Goal: Task Accomplishment & Management: Manage account settings

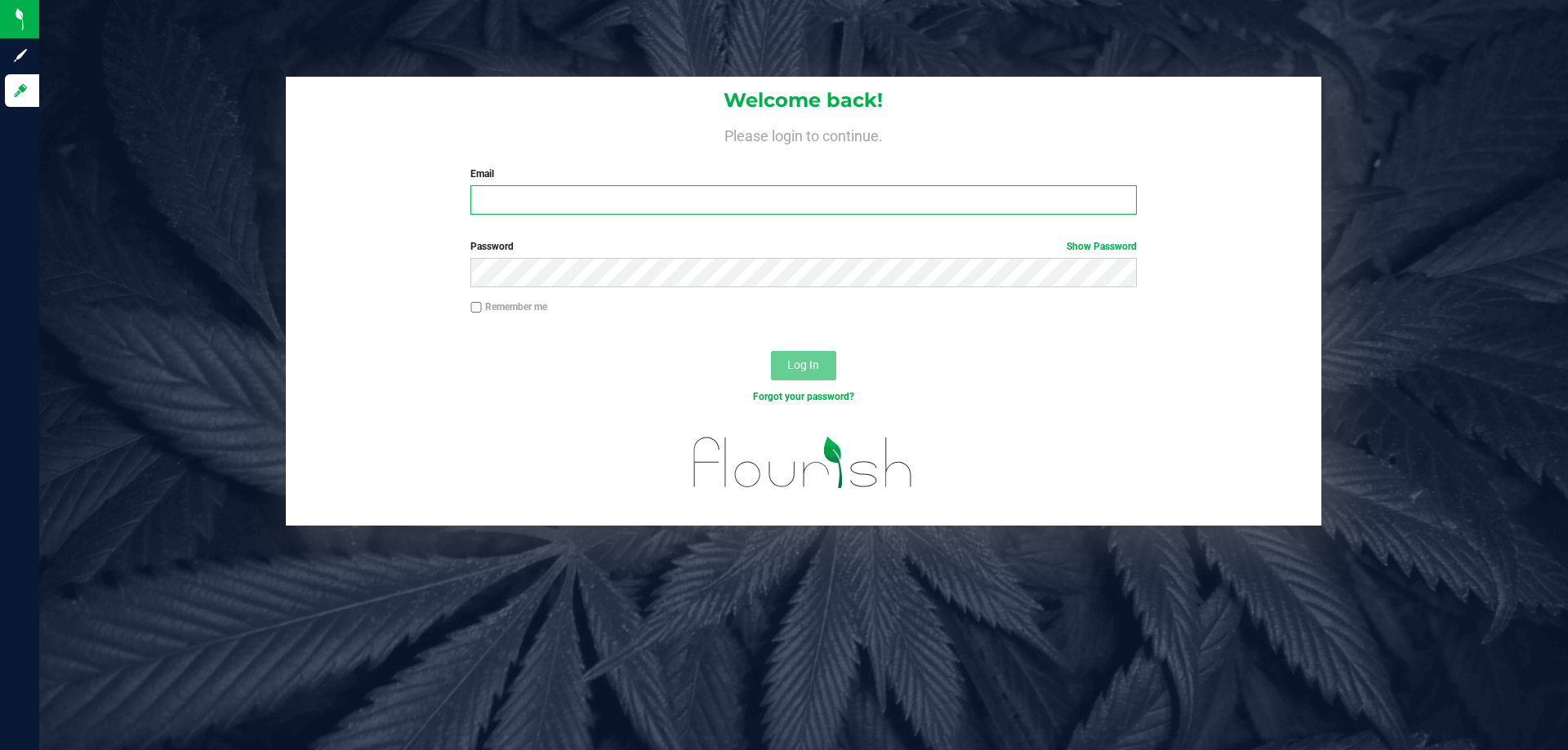
drag, startPoint x: 571, startPoint y: 199, endPoint x: 576, endPoint y: 207, distance: 9.4
click at [571, 200] on input "Email" at bounding box center [803, 200] width 665 height 29
type input "[EMAIL_ADDRESS][DOMAIN_NAME]"
click at [795, 359] on span "Log In" at bounding box center [803, 364] width 32 height 13
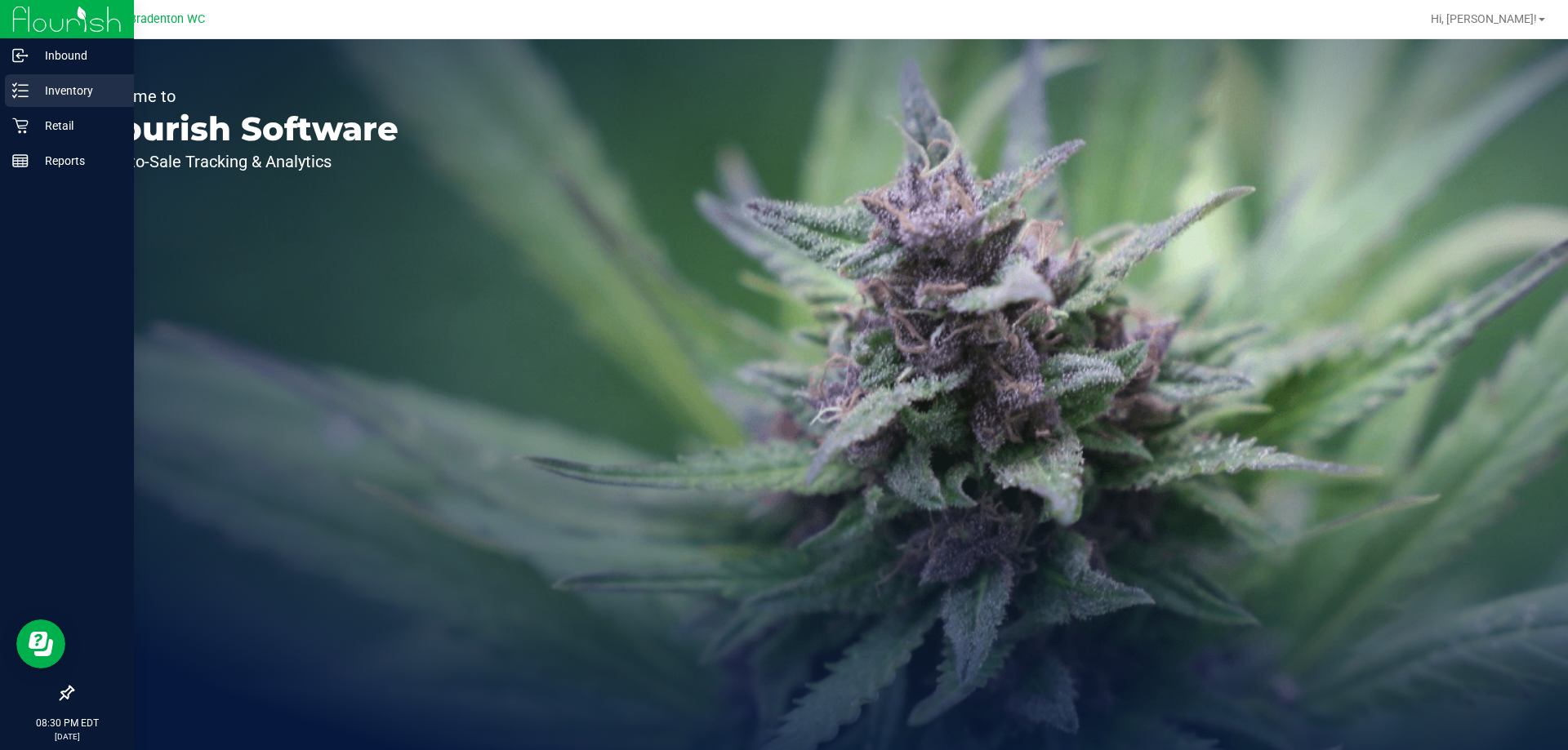
click at [49, 95] on p "Inventory" at bounding box center [78, 91] width 98 height 20
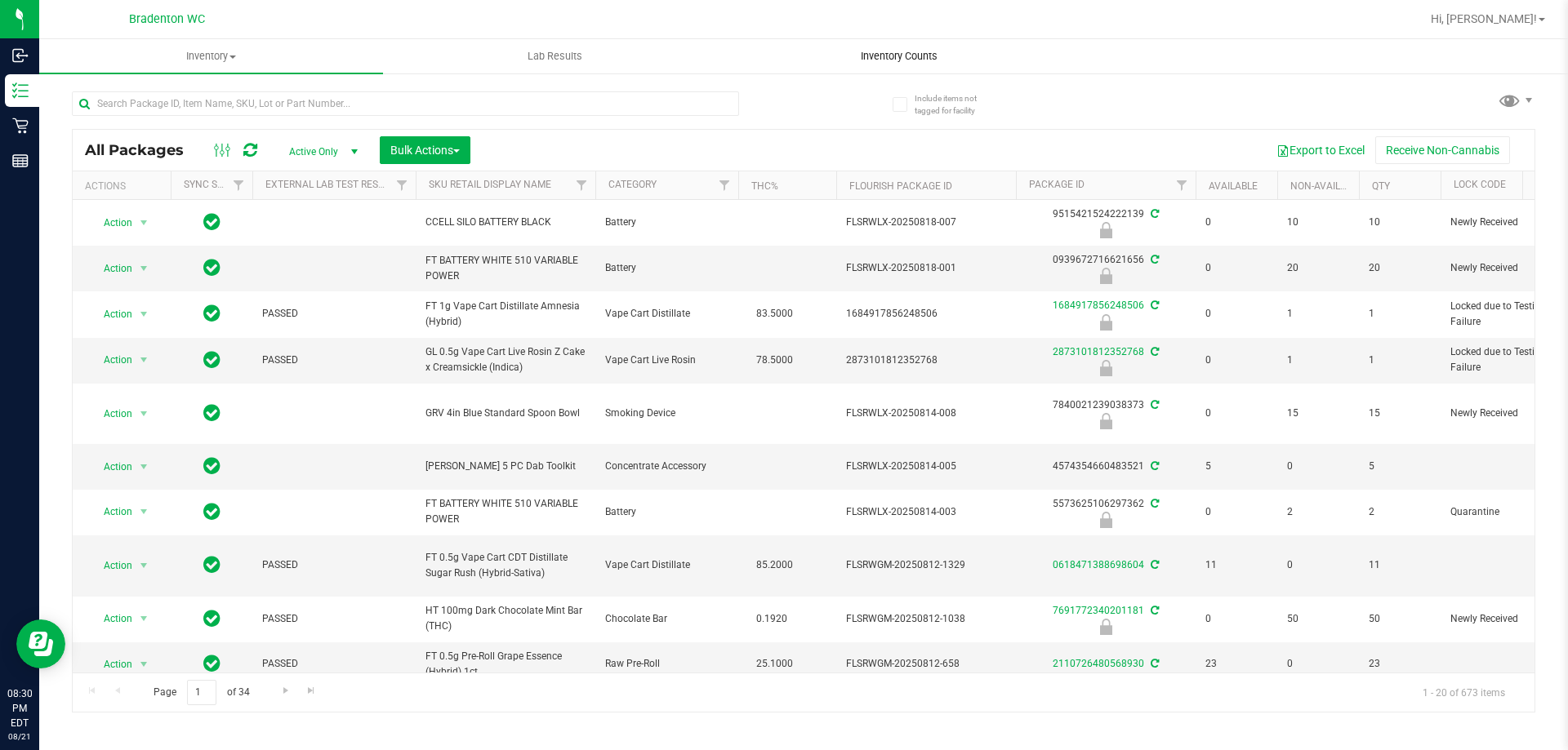
click at [894, 56] on span "Inventory Counts" at bounding box center [899, 56] width 121 height 15
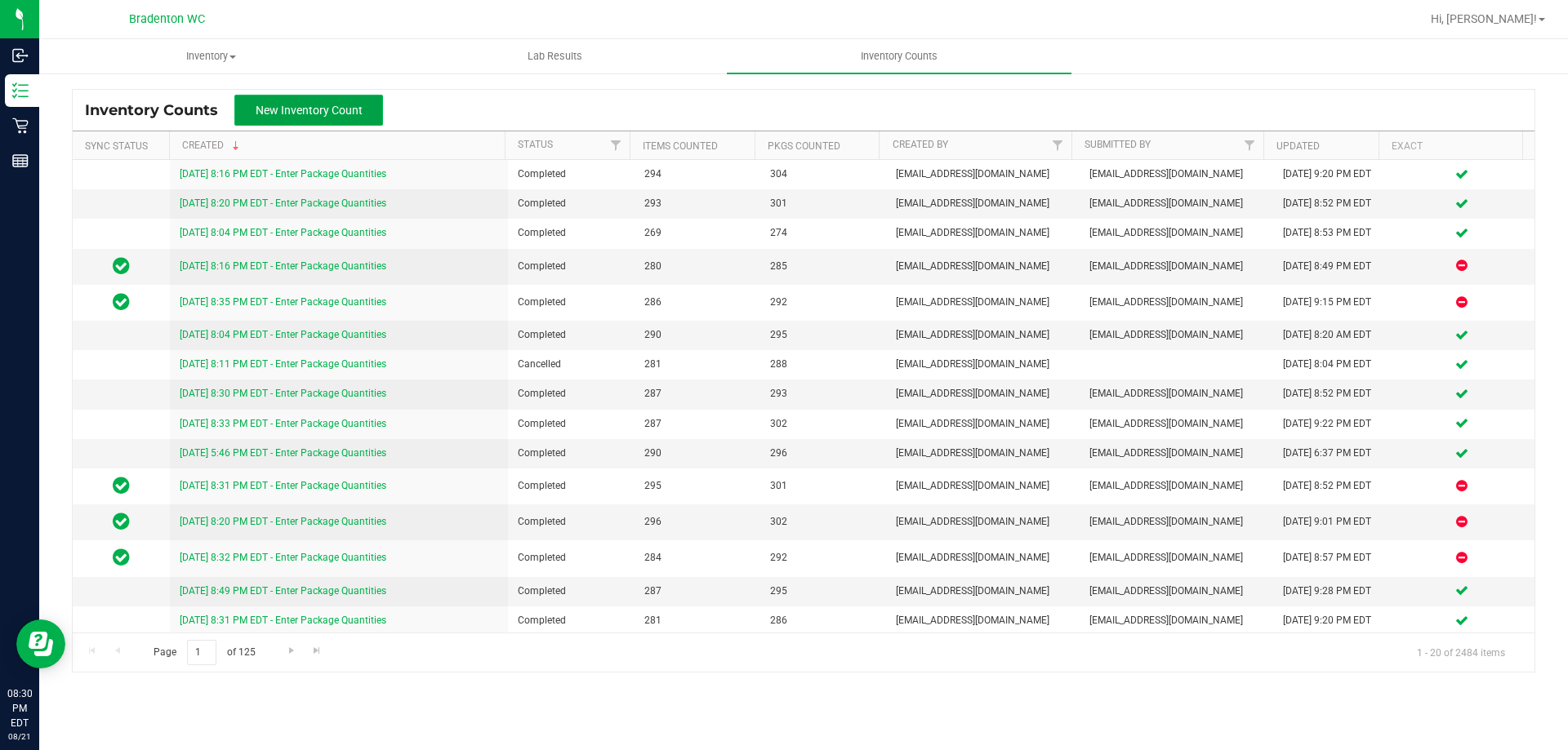
click at [271, 113] on span "New Inventory Count" at bounding box center [309, 110] width 107 height 13
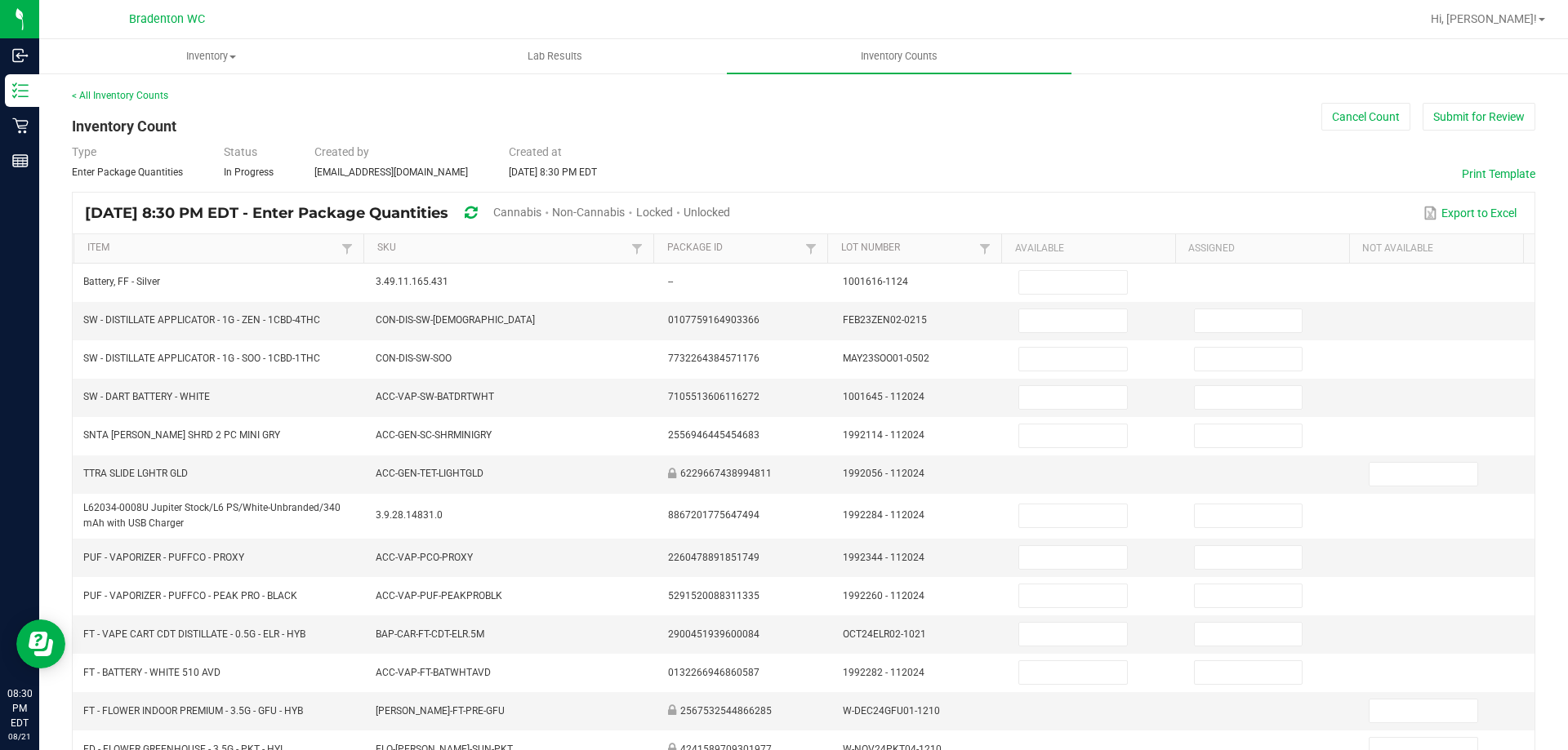
click at [541, 209] on span "Cannabis" at bounding box center [517, 212] width 48 height 13
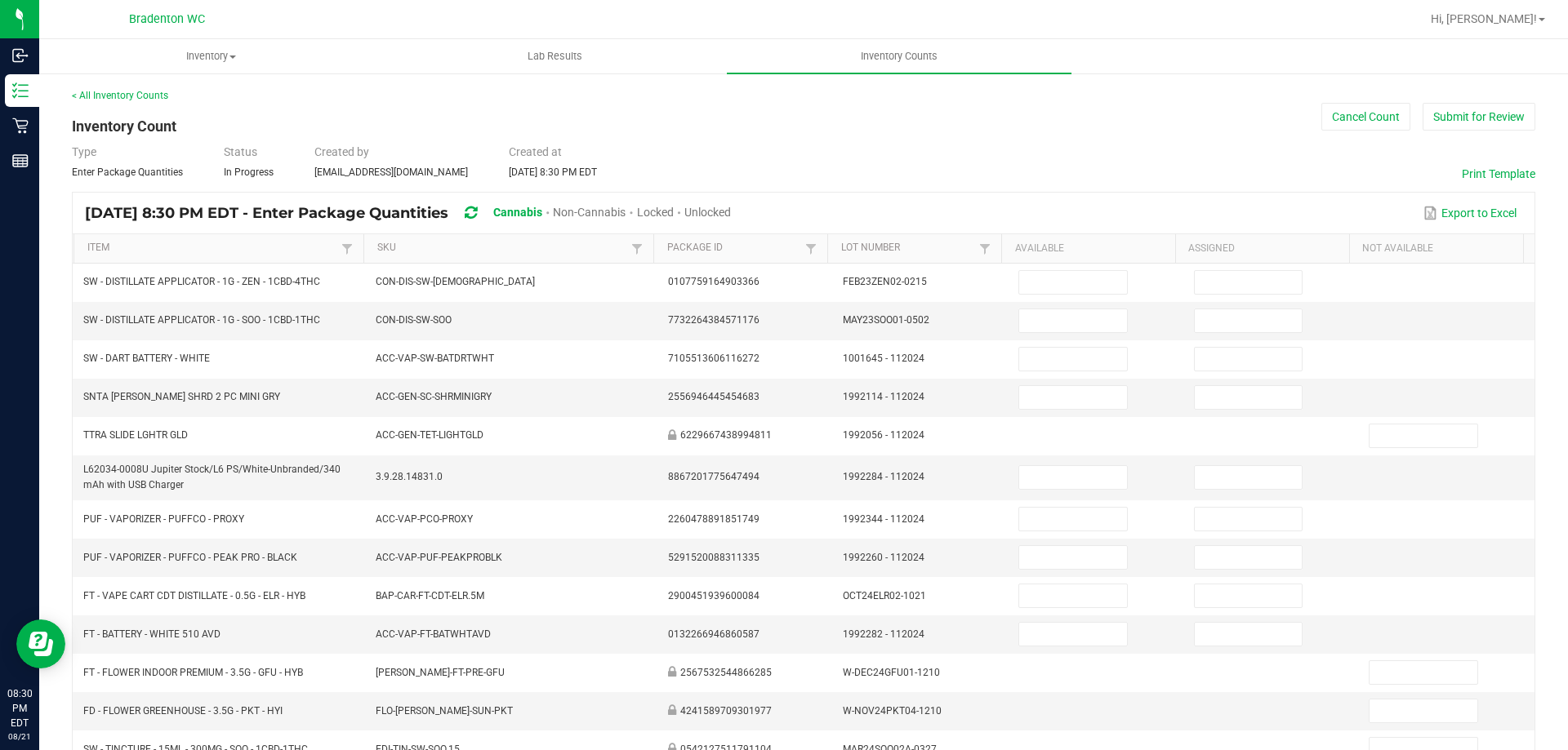
click at [731, 213] on span "Unlocked" at bounding box center [707, 212] width 47 height 13
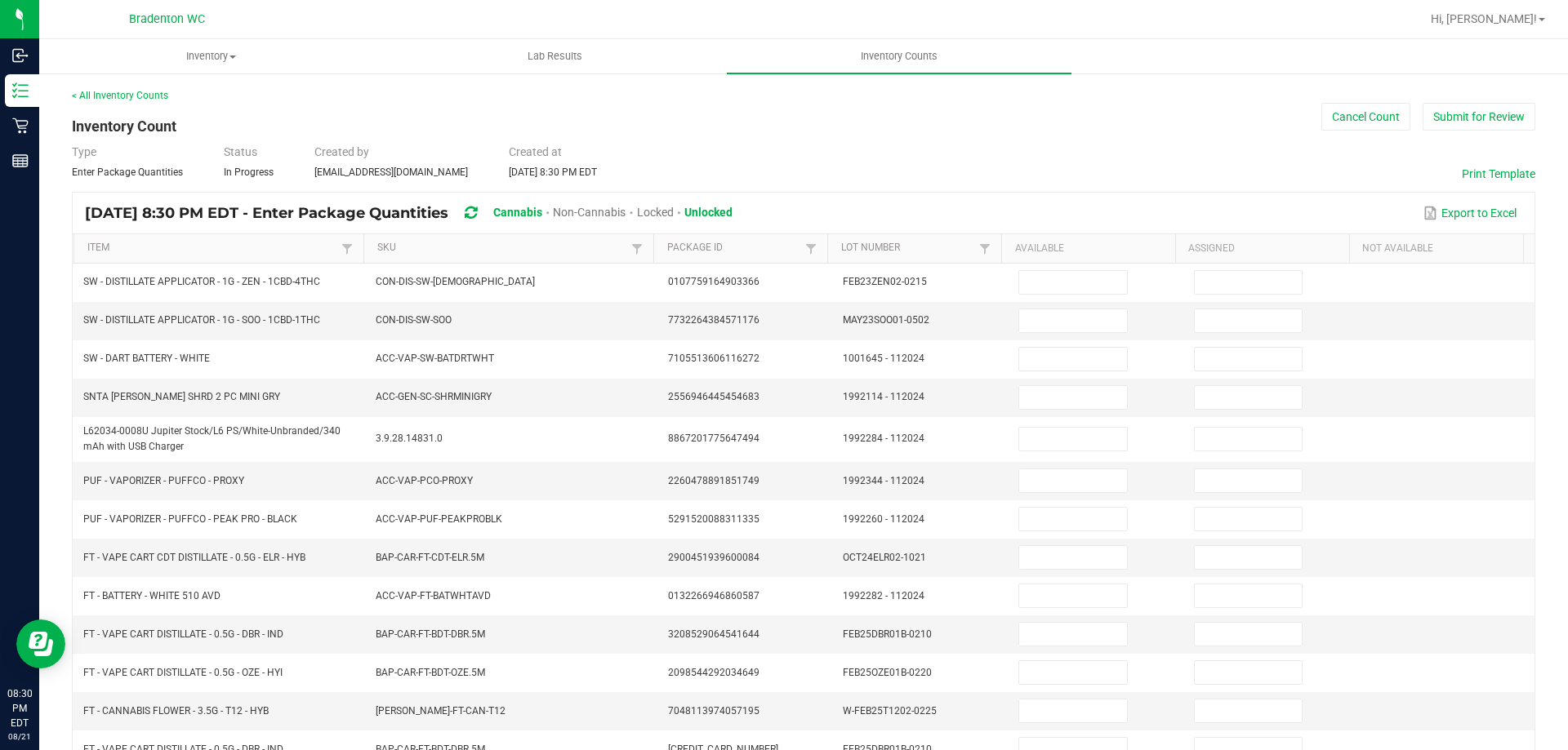
click at [230, 240] on th "Item" at bounding box center [218, 249] width 290 height 29
click at [293, 252] on link "Item" at bounding box center [213, 248] width 250 height 13
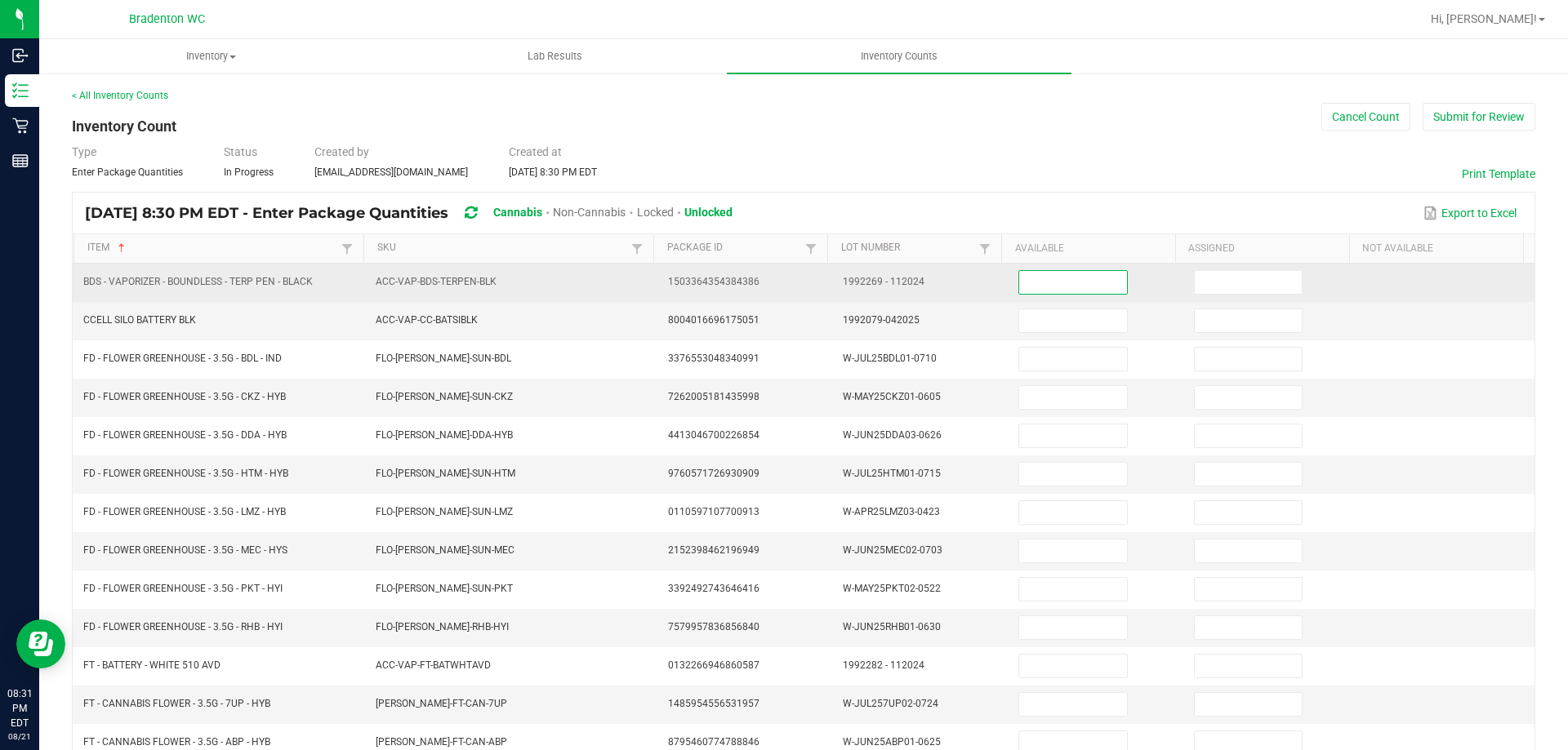
drag, startPoint x: 1010, startPoint y: 283, endPoint x: 1018, endPoint y: 279, distance: 8.9
click at [1019, 283] on input at bounding box center [1073, 283] width 107 height 23
type input "0"
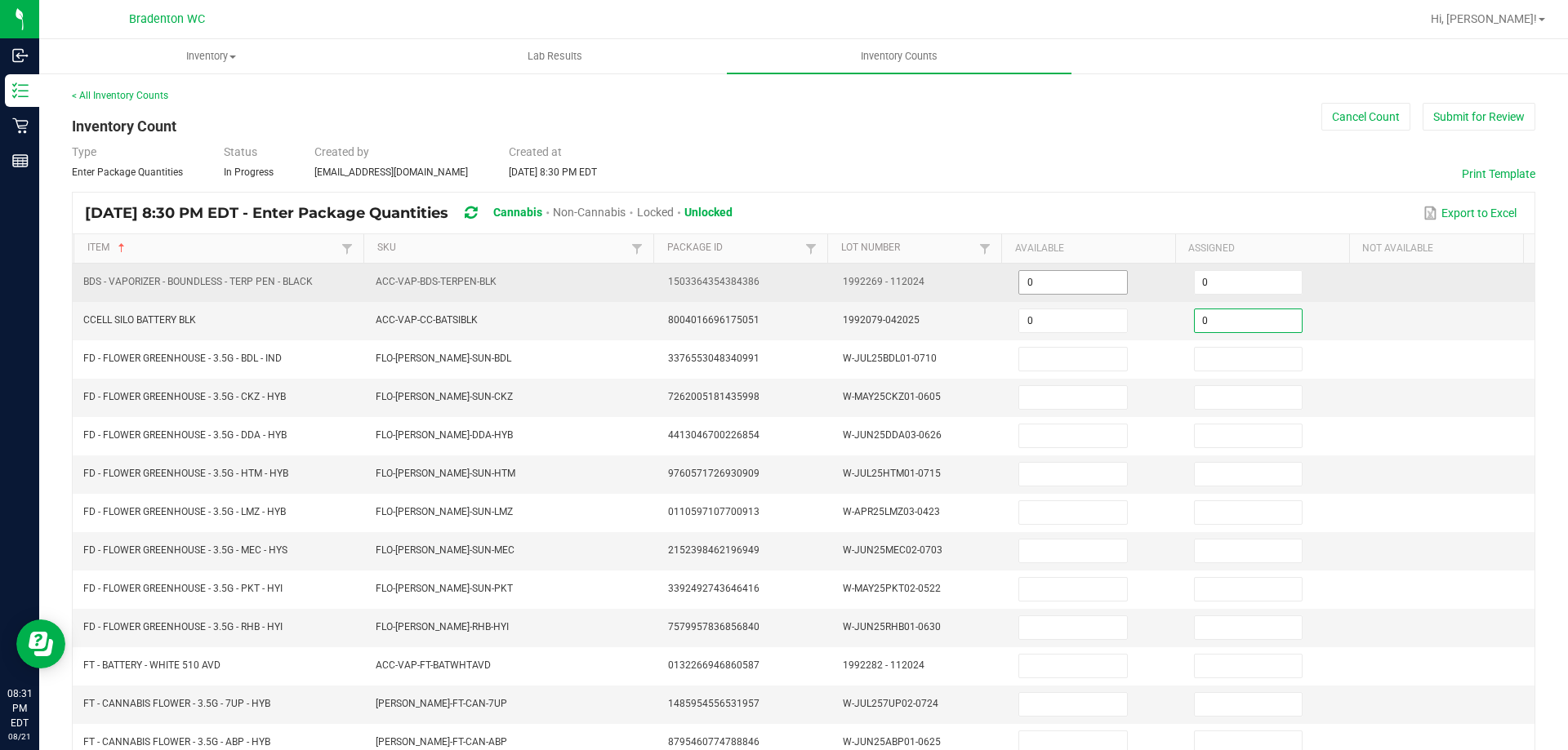
type input "0"
type input "4"
type input "0"
type input "2"
type input "0"
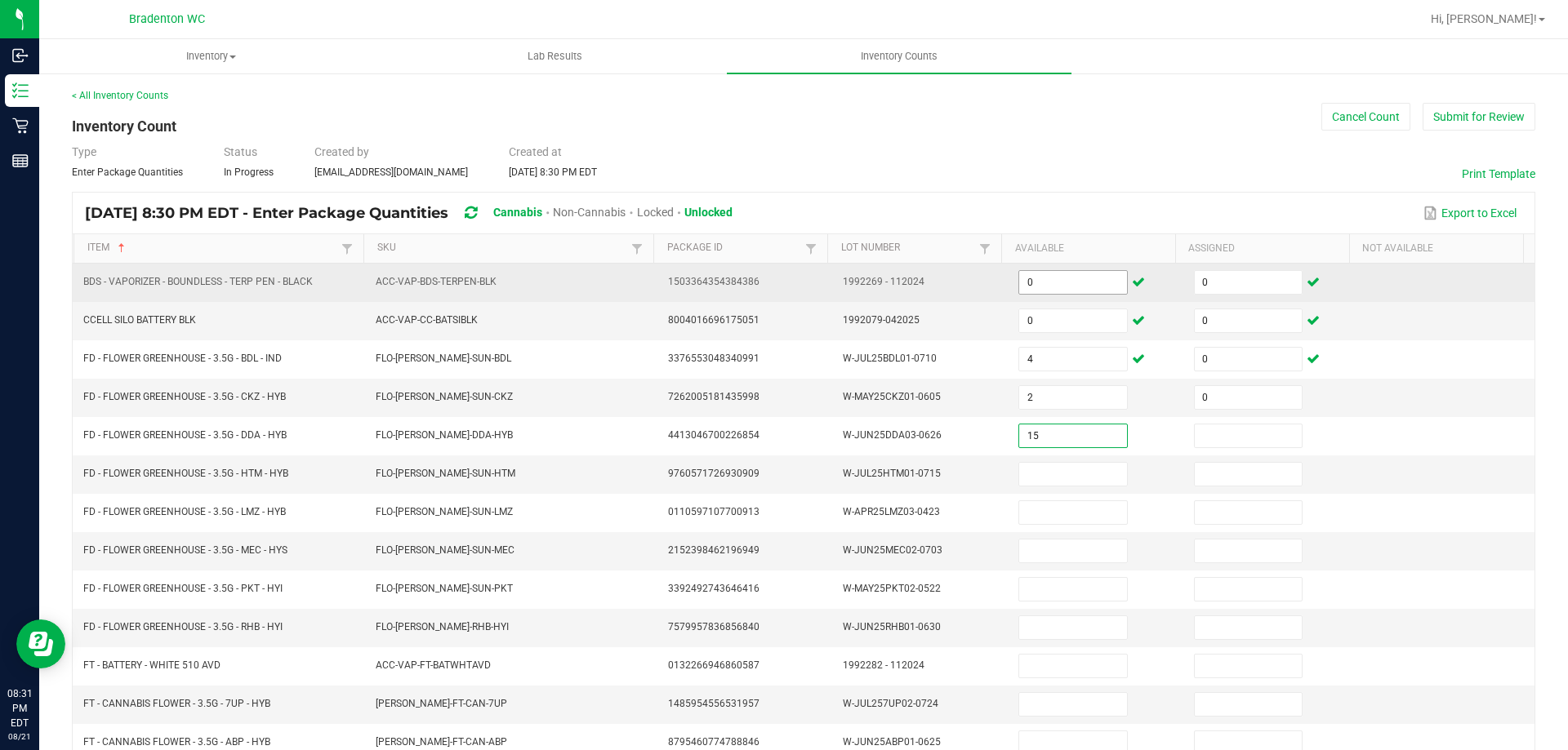
type input "15"
type input "0"
type input "20"
type input "0"
type input "5"
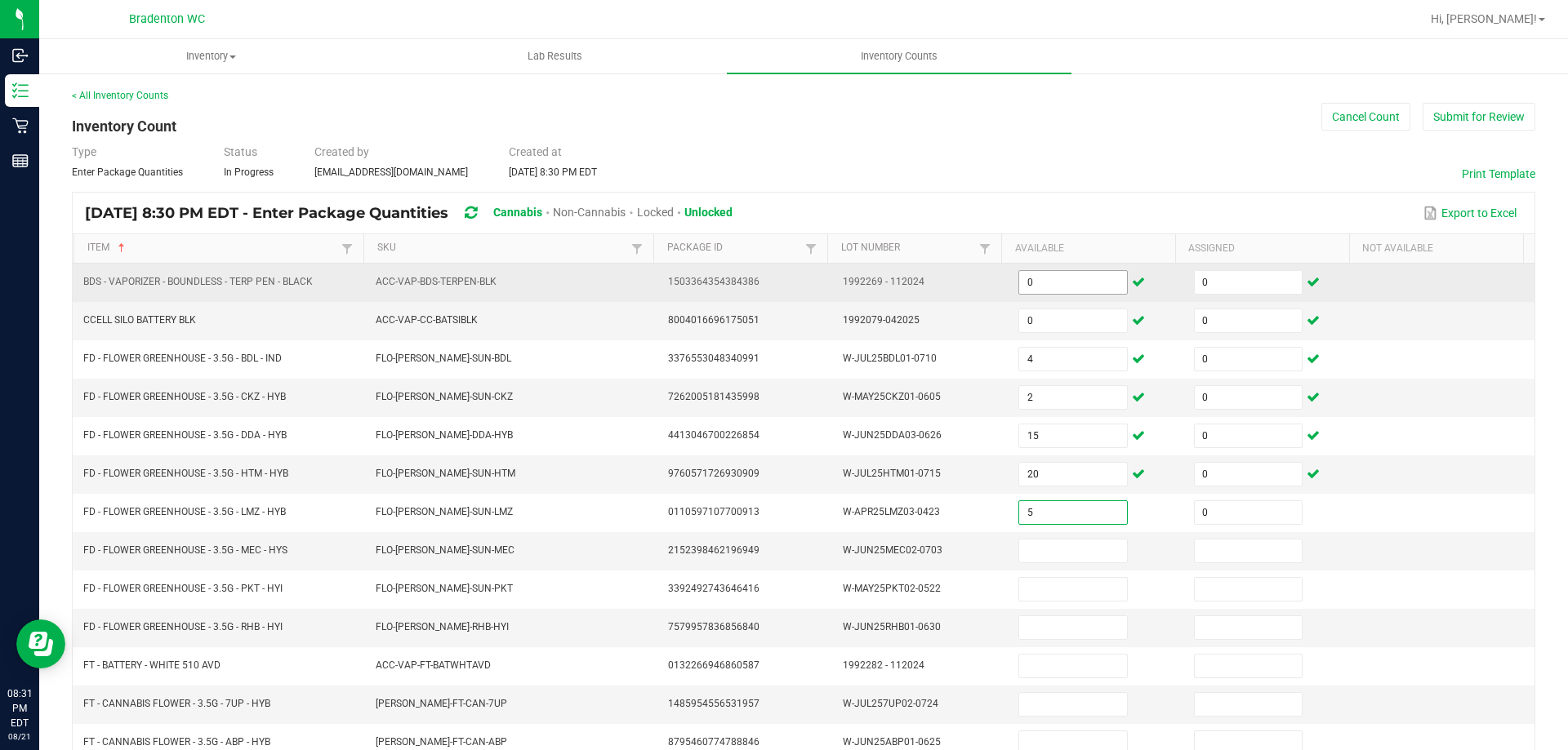
type input "0"
type input "14"
type input "0"
type input "2"
type input "0"
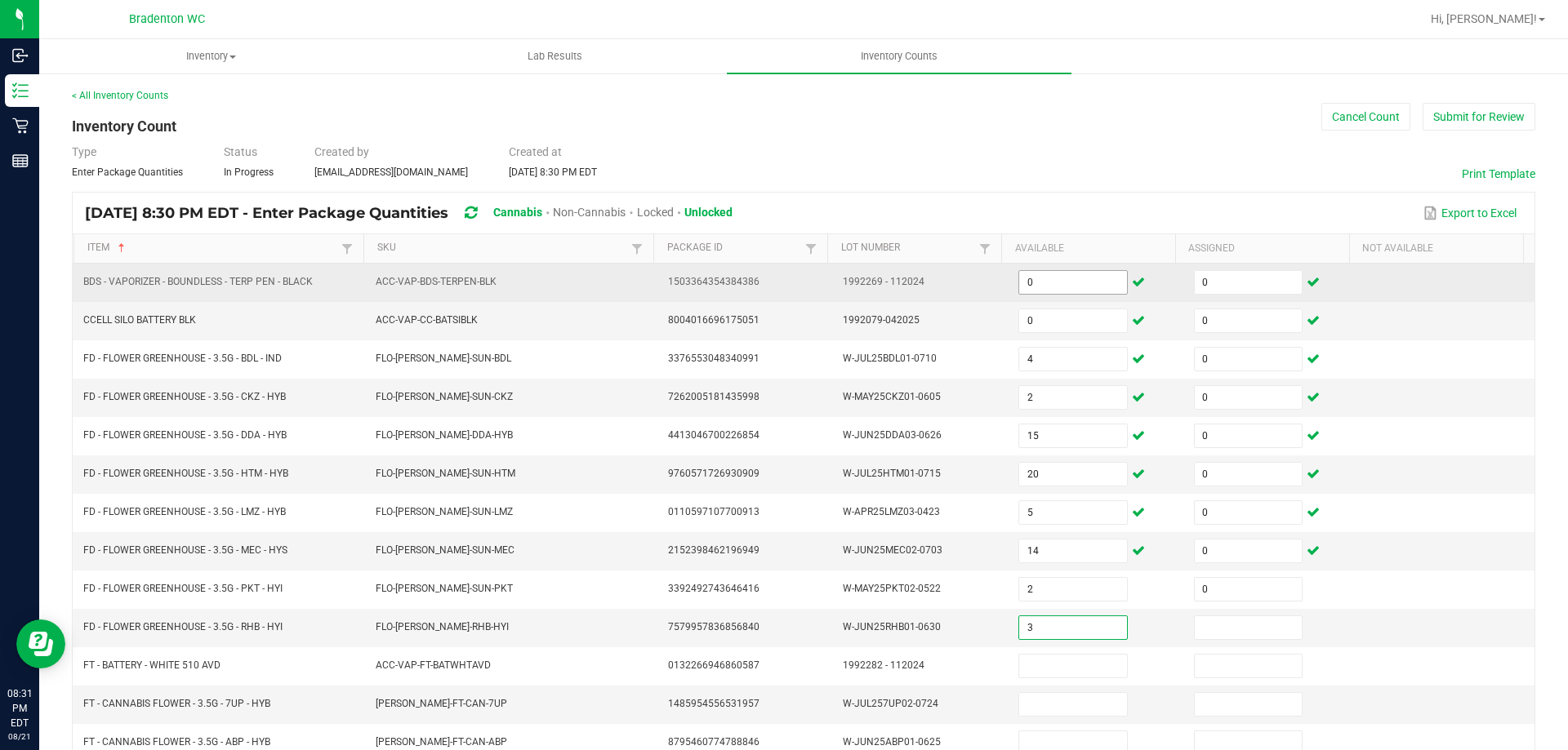
type input "3"
type input "0"
type input "18"
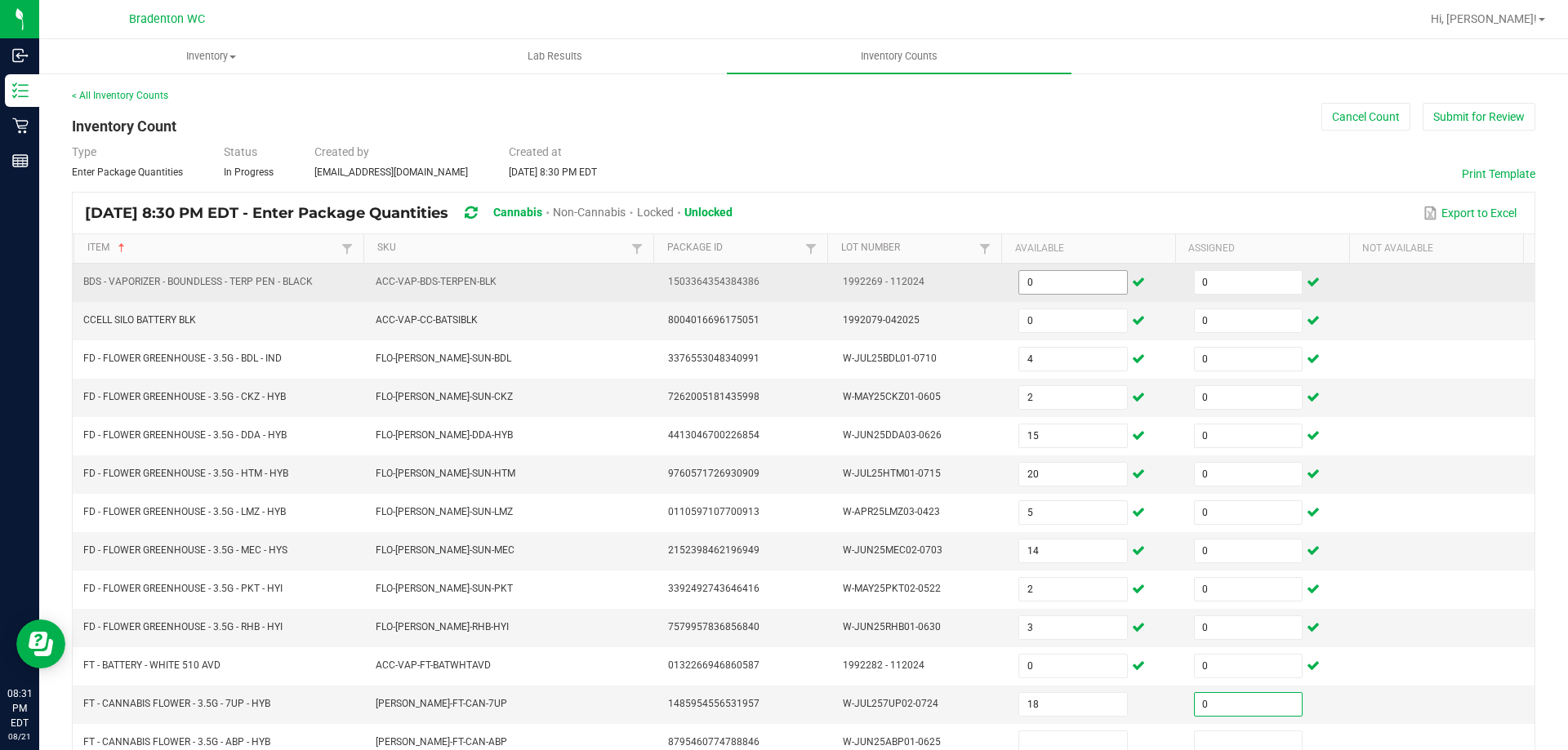
type input "0"
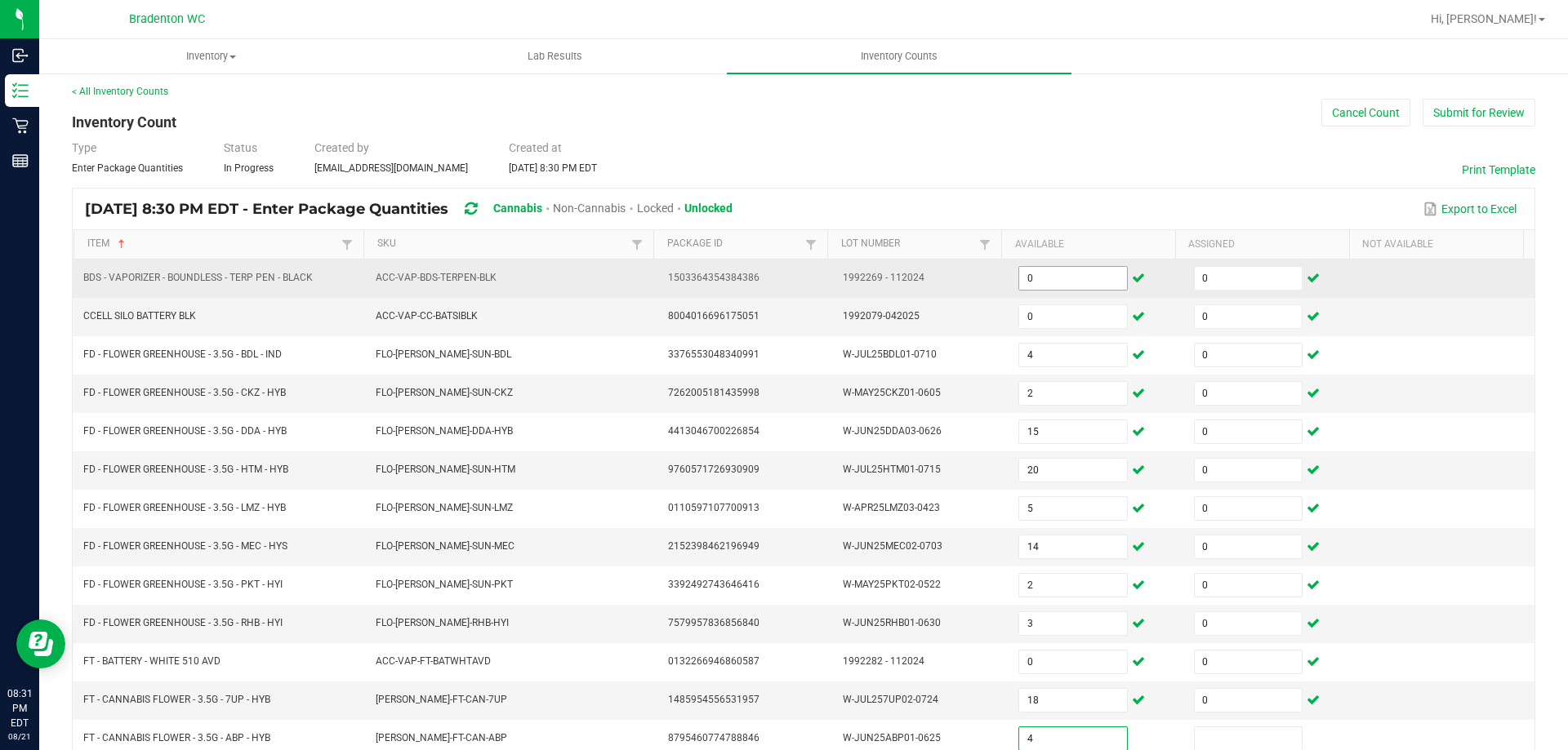
type input "4"
type input "0"
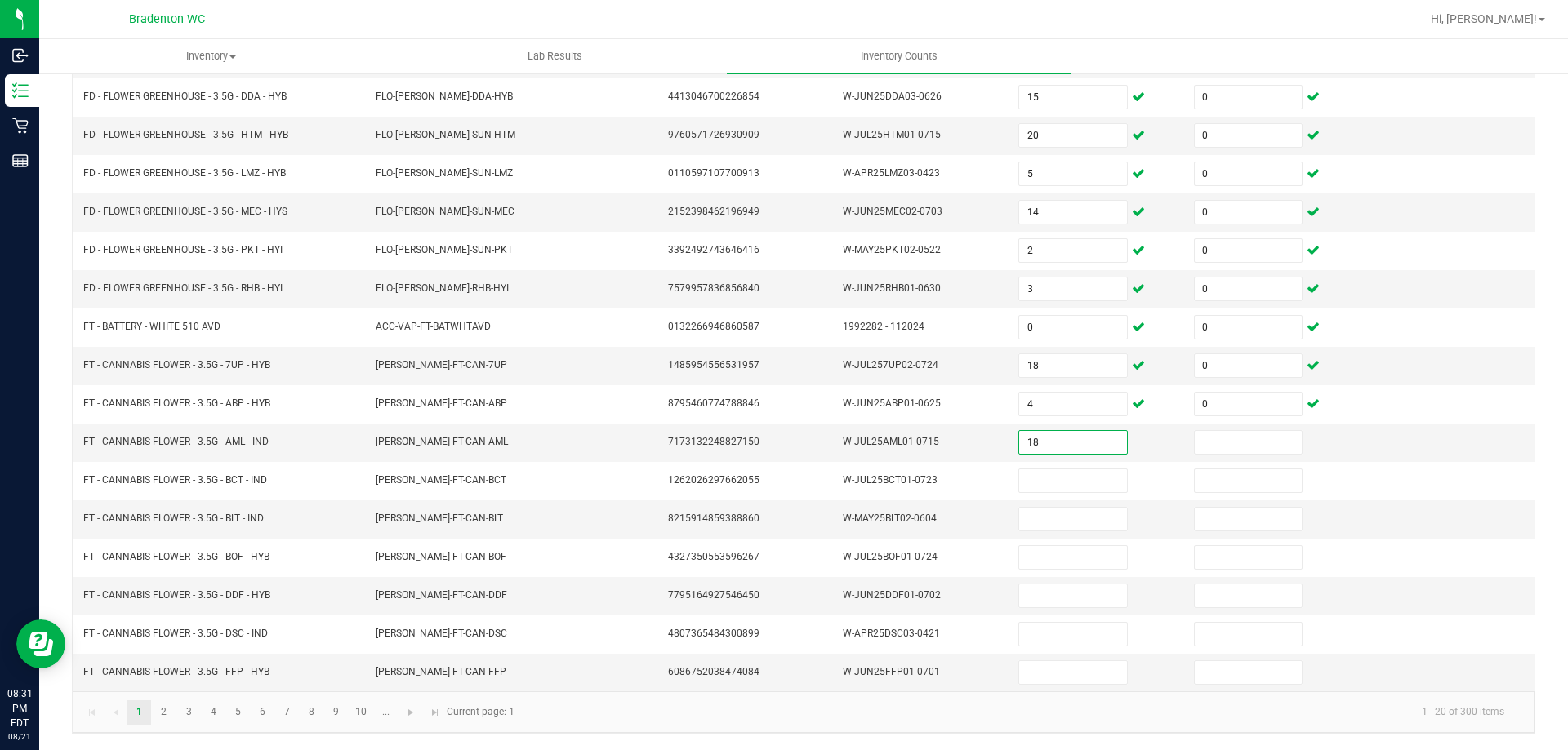
type input "18"
type input "0"
type input "16"
type input "0"
type input "3"
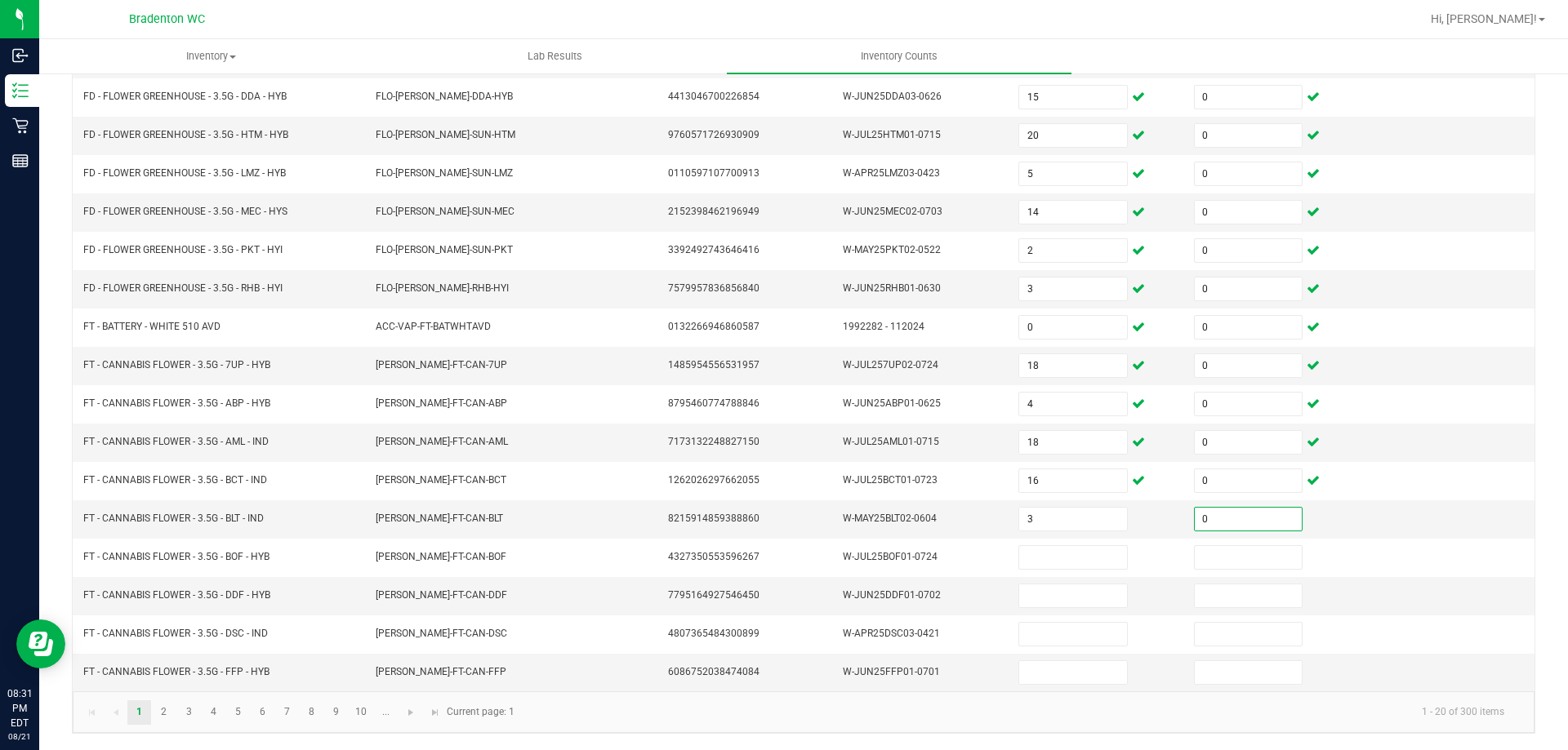
type input "0"
type input "4"
type input "0"
type input "1"
type input "0"
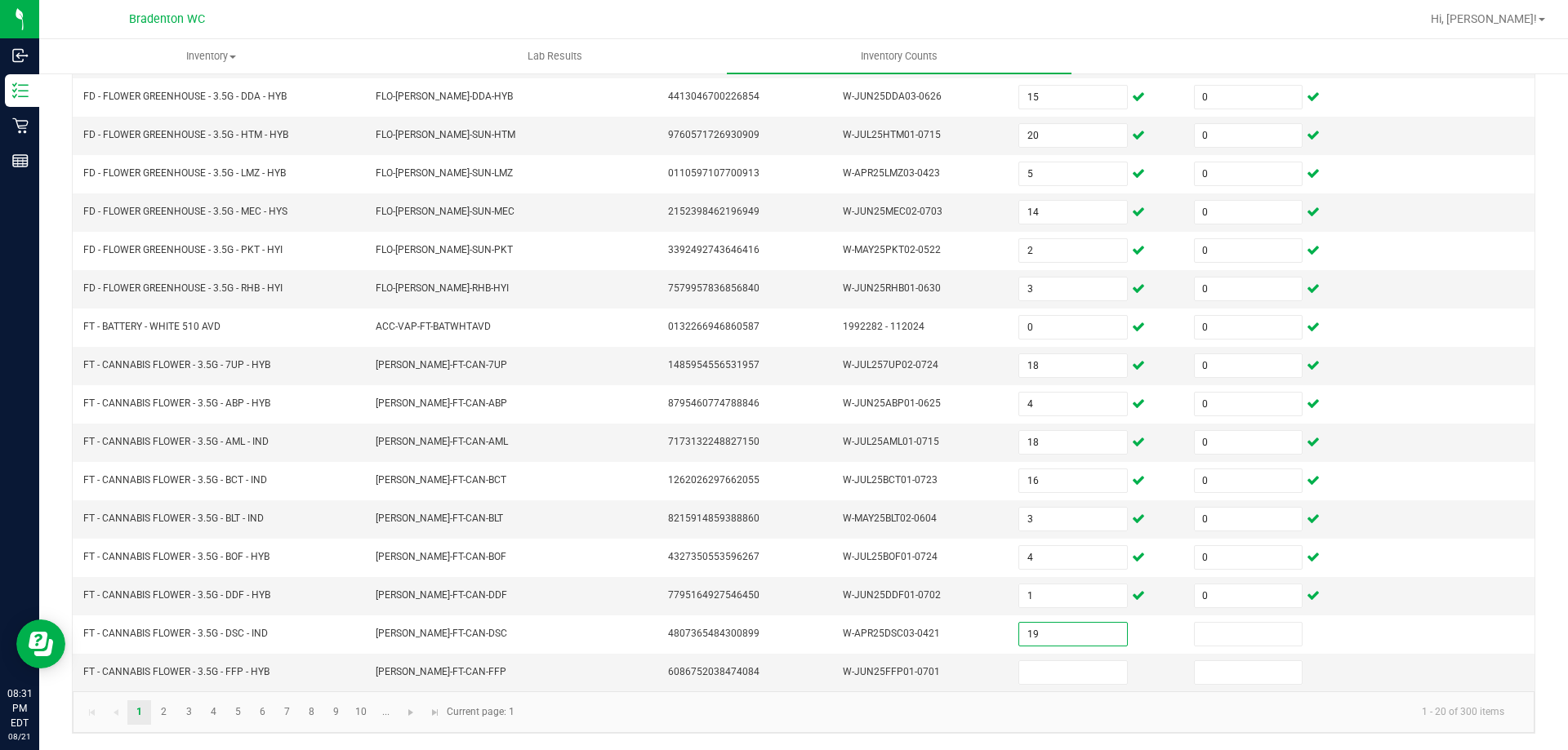
type input "19"
type input "0"
type input "5"
type input "0"
click at [158, 714] on link "2" at bounding box center [164, 712] width 24 height 25
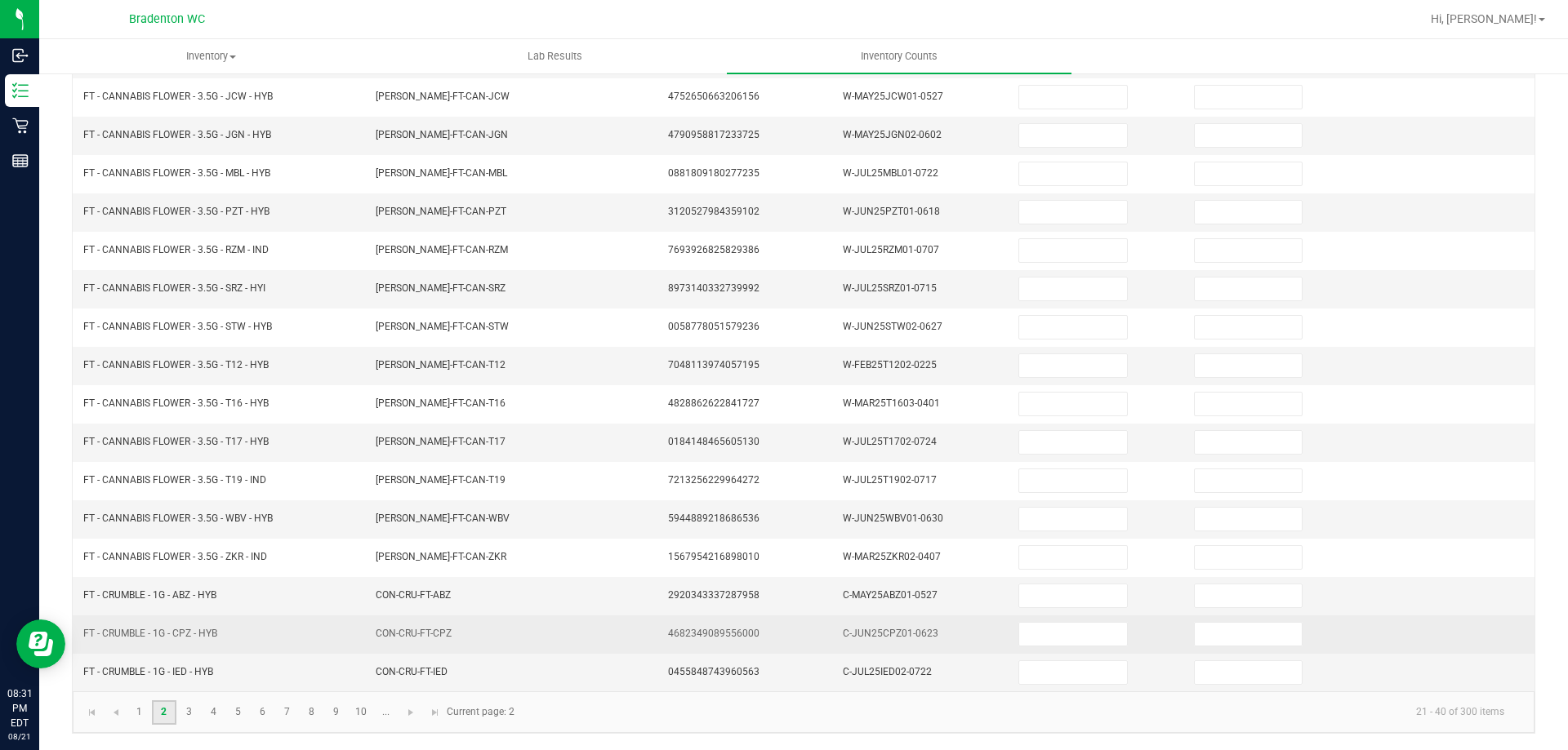
scroll to position [0, 0]
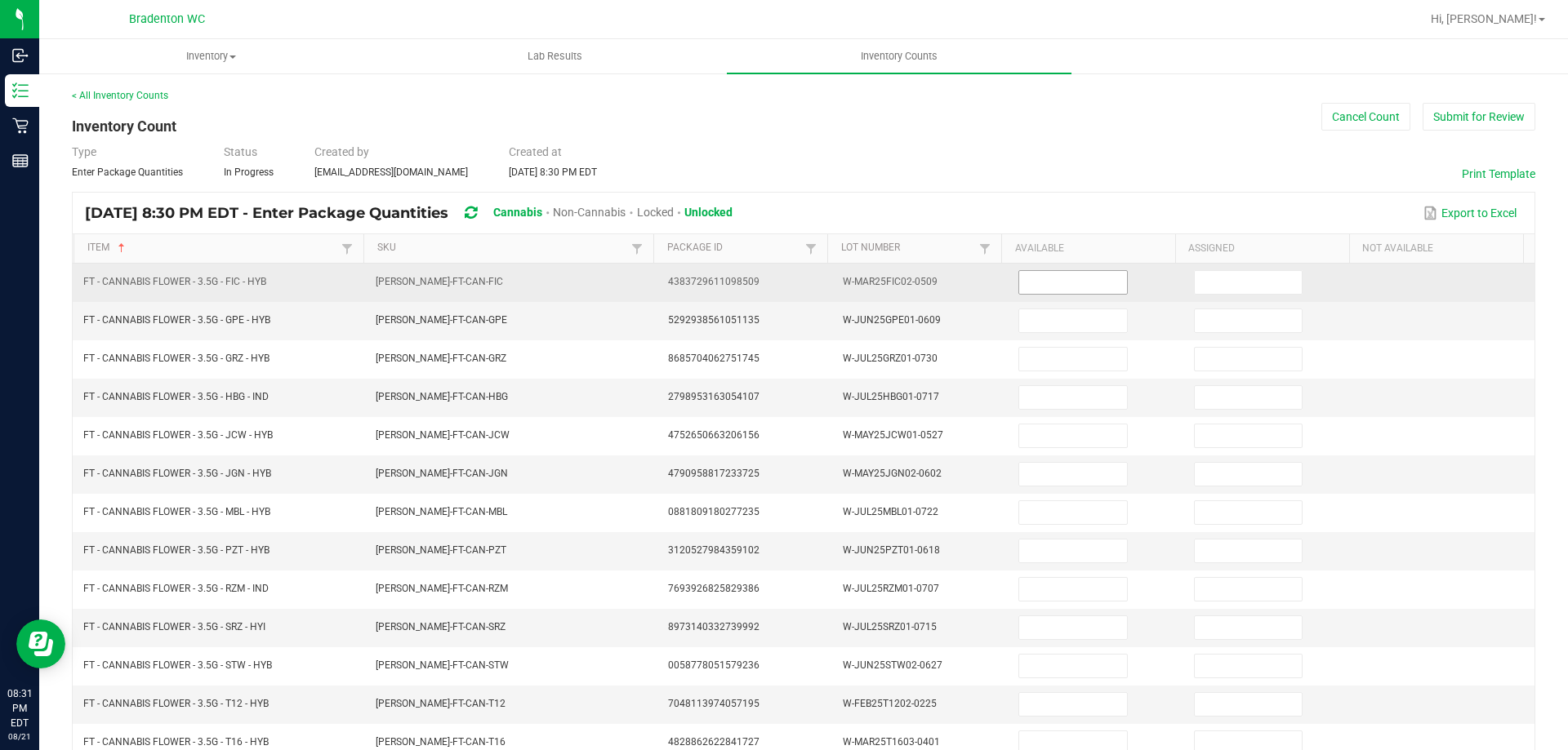
click at [1079, 286] on input at bounding box center [1073, 283] width 107 height 23
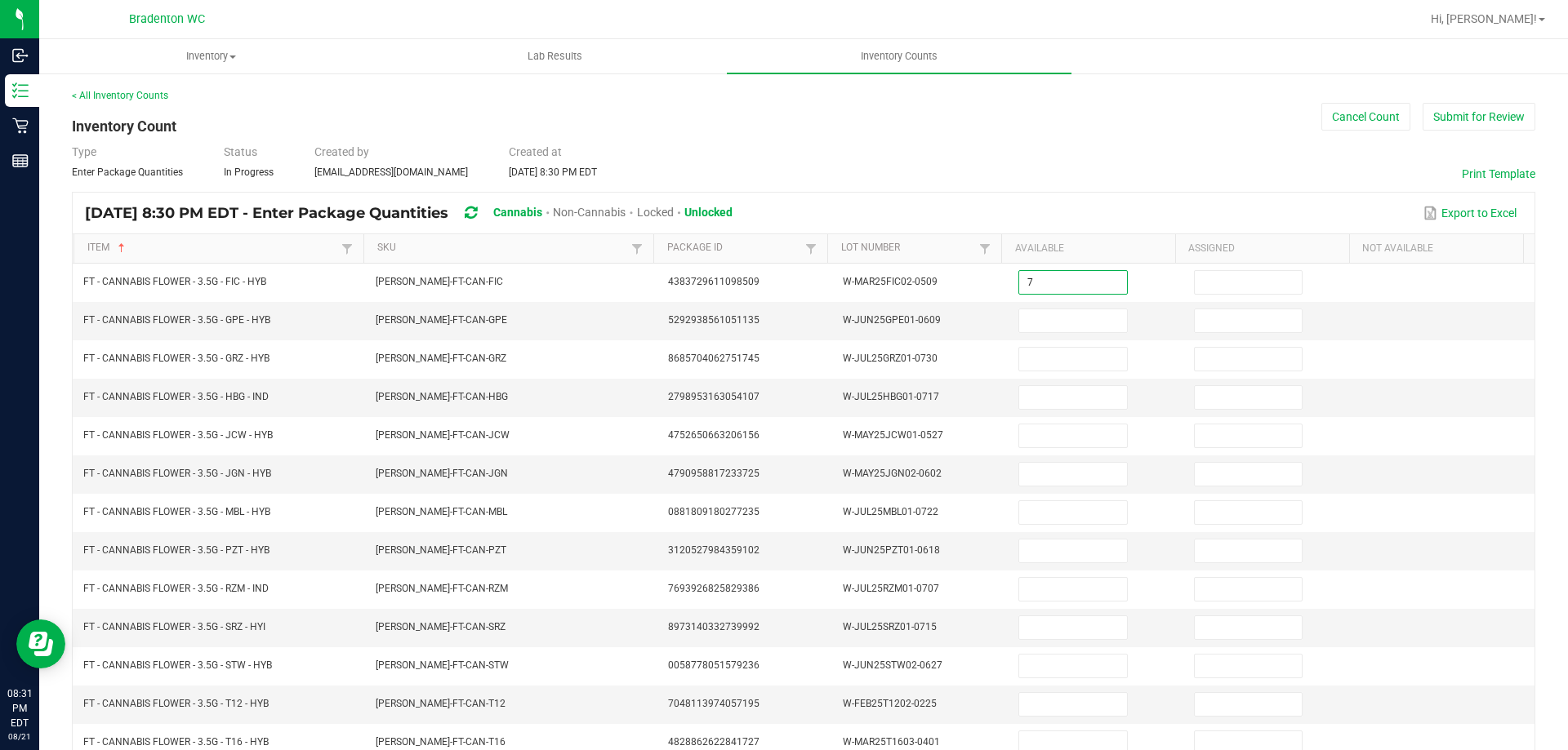
type input "7"
type input "0"
type input "13"
type input "0"
type input "13"
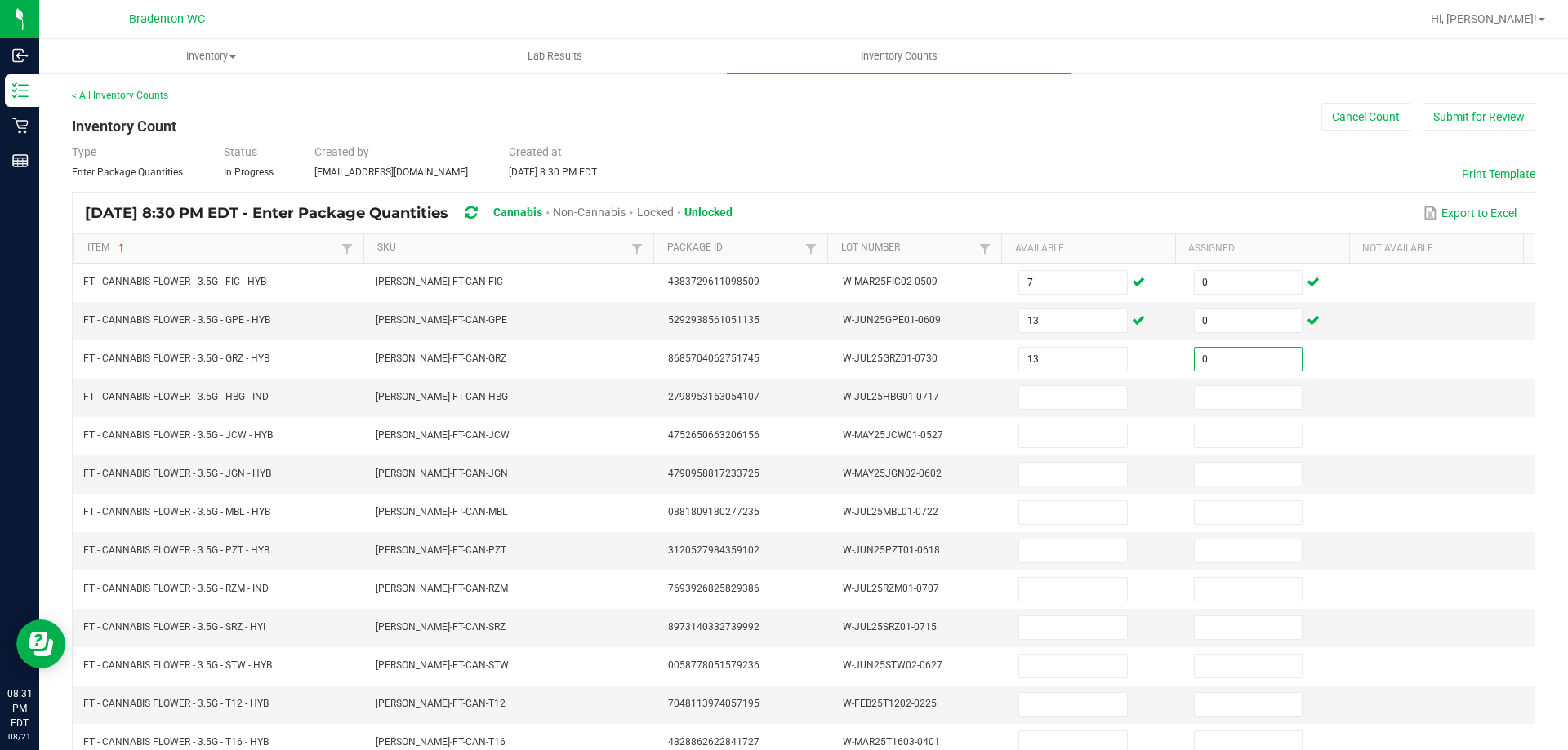
type input "0"
type input "5"
type input "0"
type input "7"
type input "0"
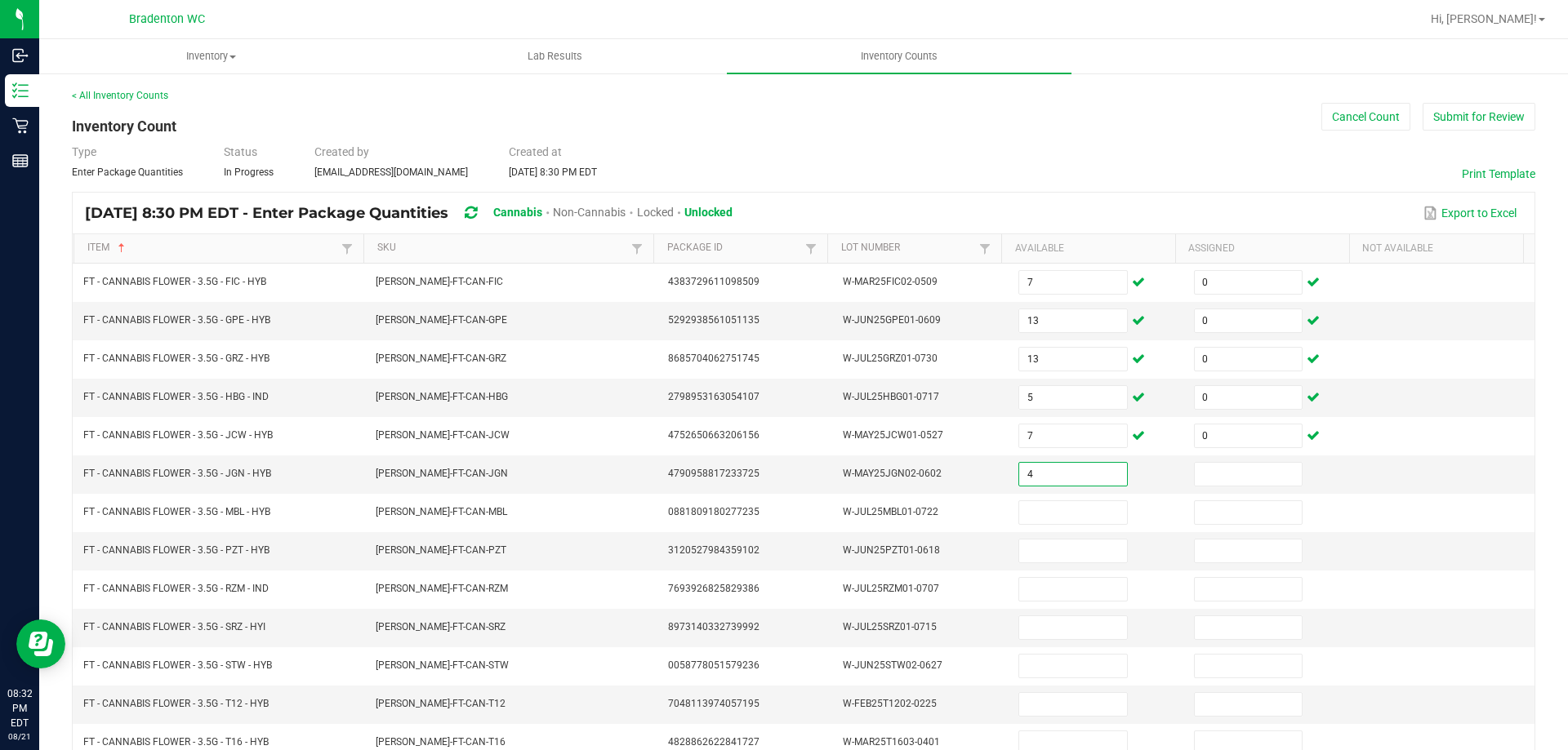
type input "4"
type input "0"
type input "13"
type input "0"
type input "13"
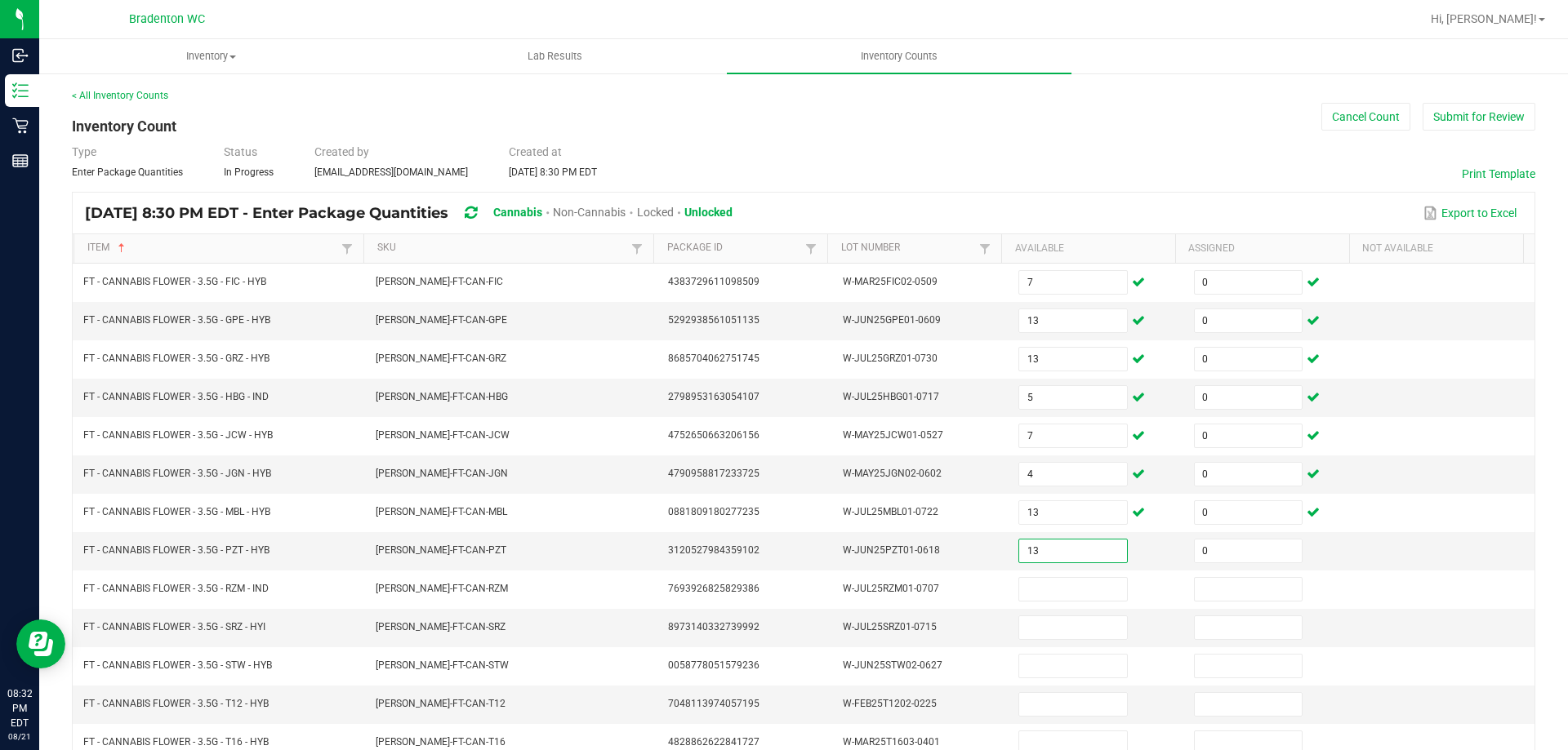
type input "0"
type input "9"
type input "0"
type input "4"
type input "0"
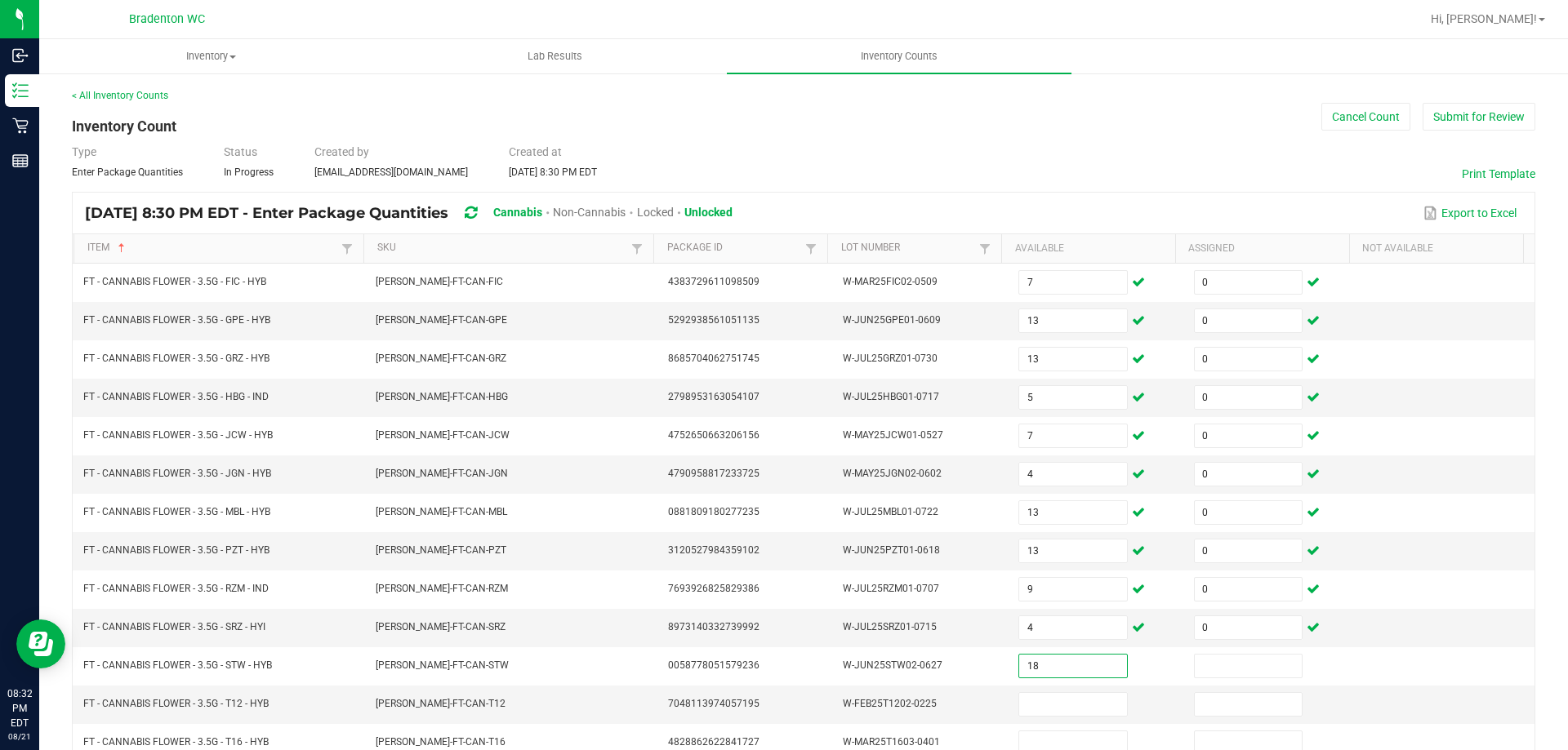
type input "18"
type input "0"
type input "28"
type input "0"
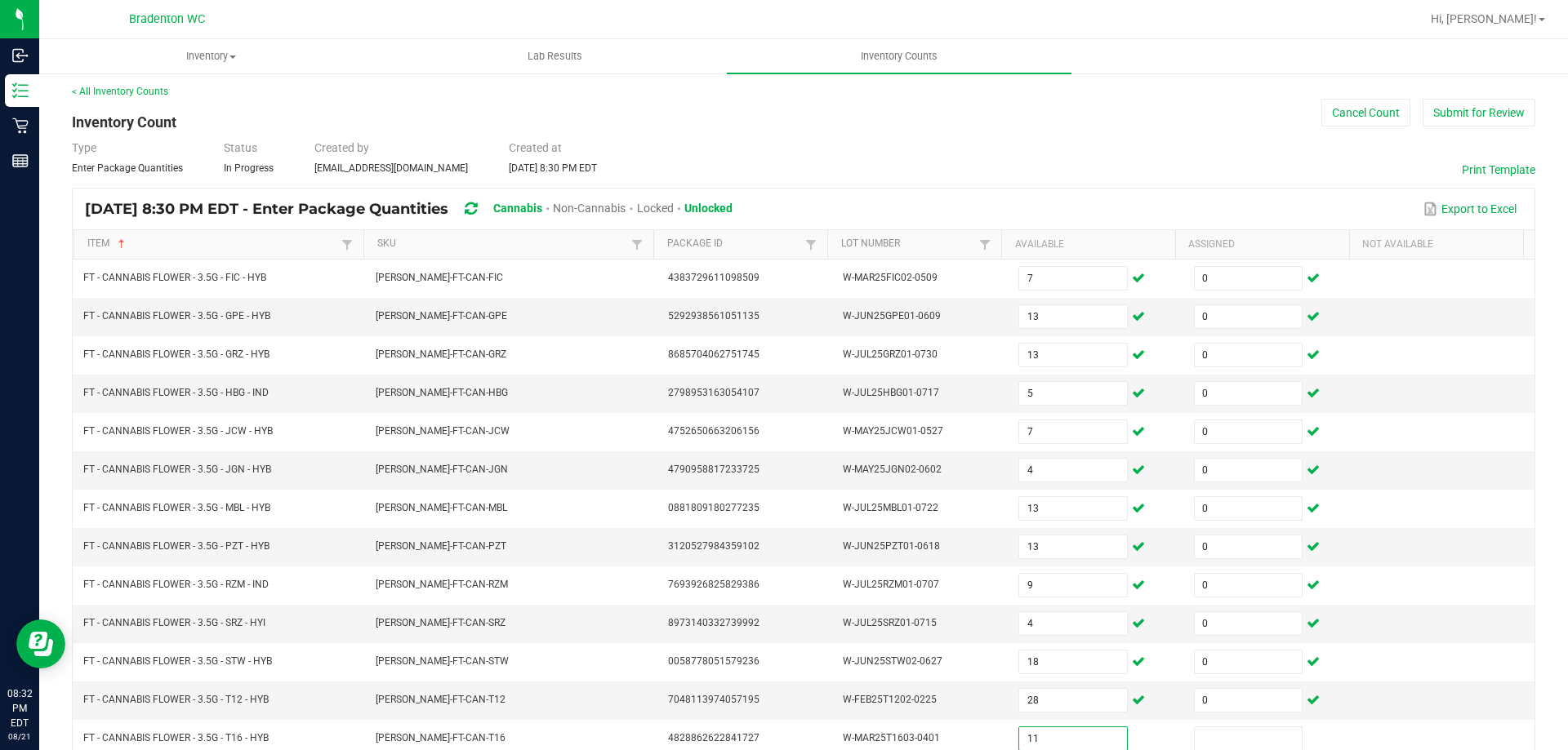
type input "11"
type input "0"
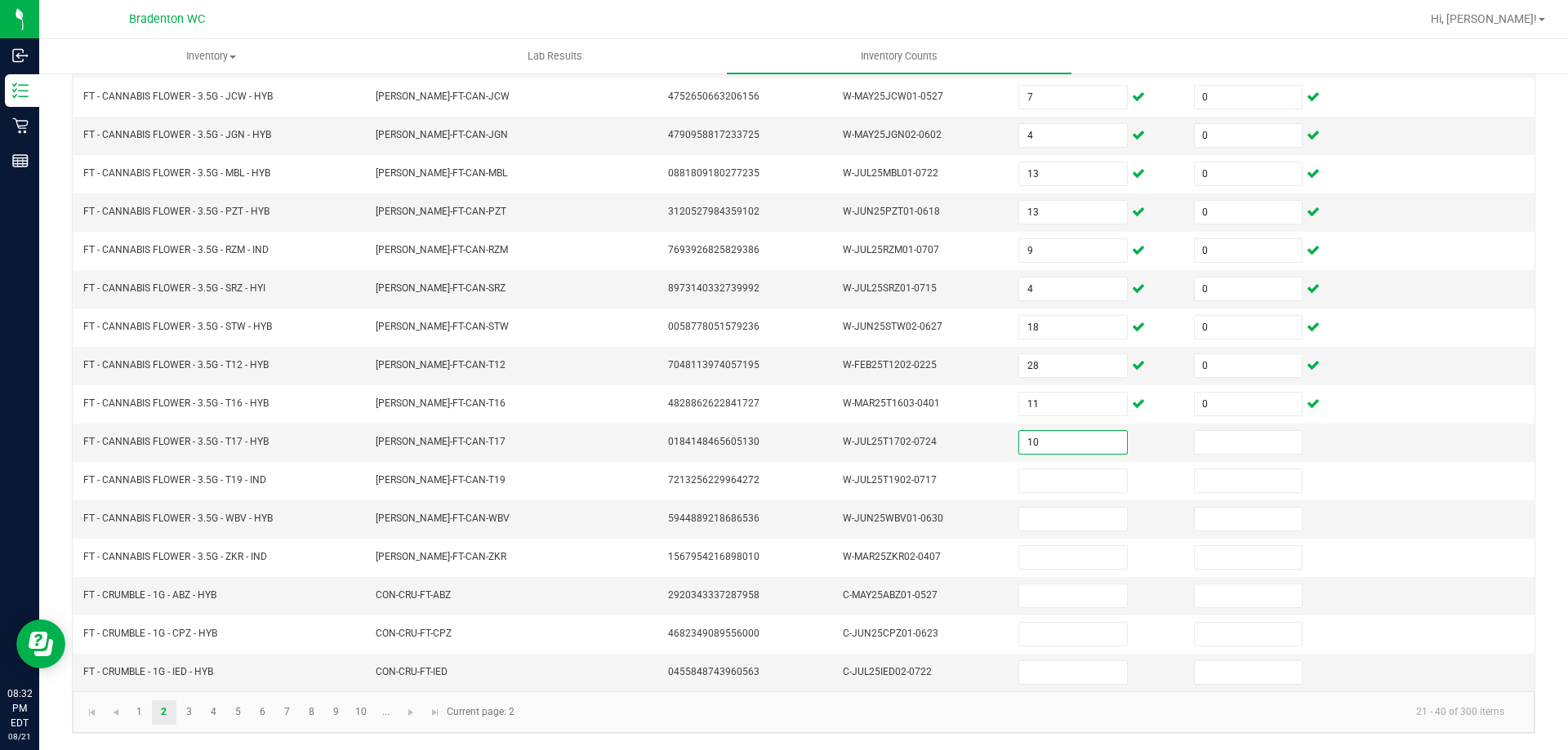
type input "10"
type input "0"
click at [1031, 444] on input "10" at bounding box center [1073, 442] width 107 height 23
type input "3"
type input "10"
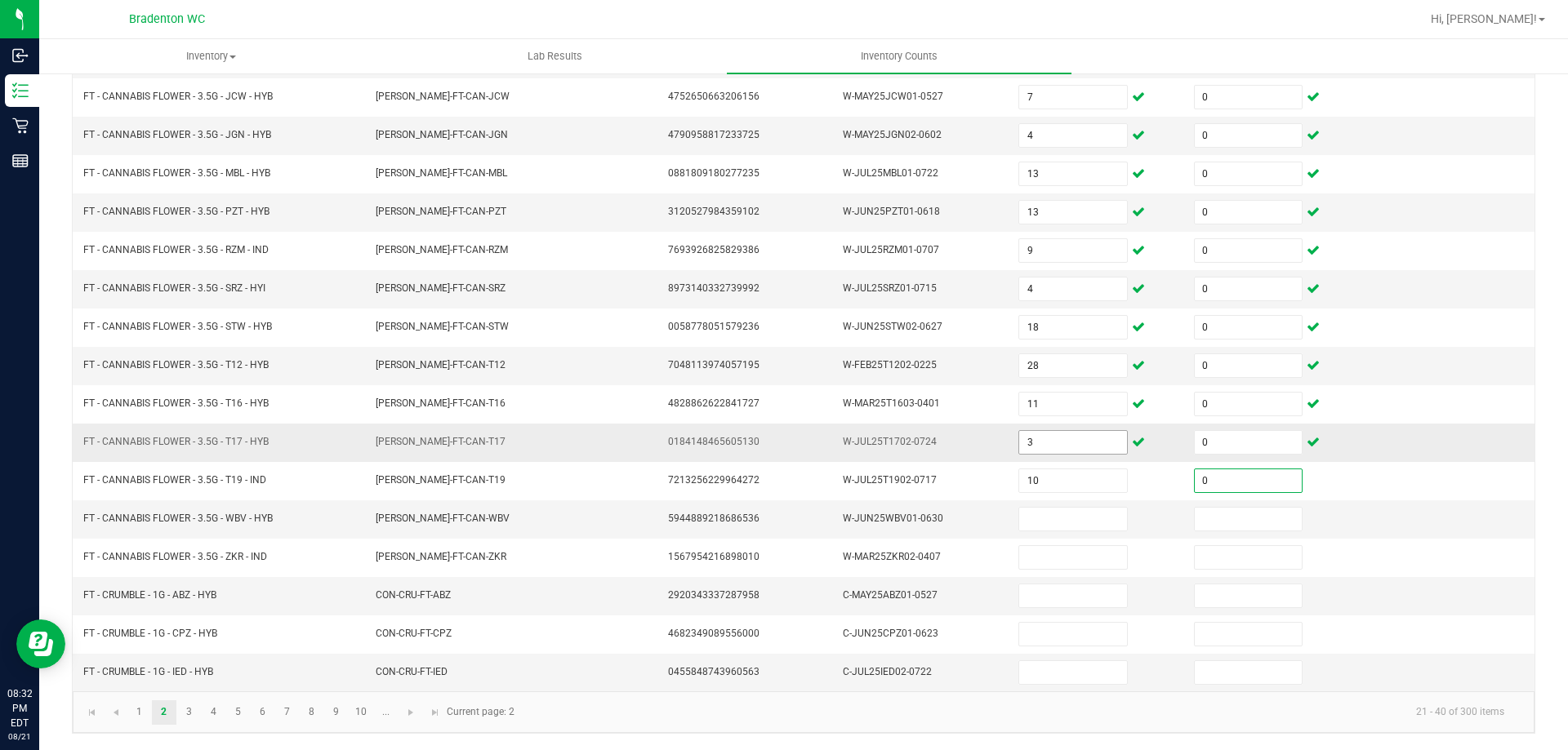
type input "0"
type input "14"
type input "0"
type input "7"
type input "0"
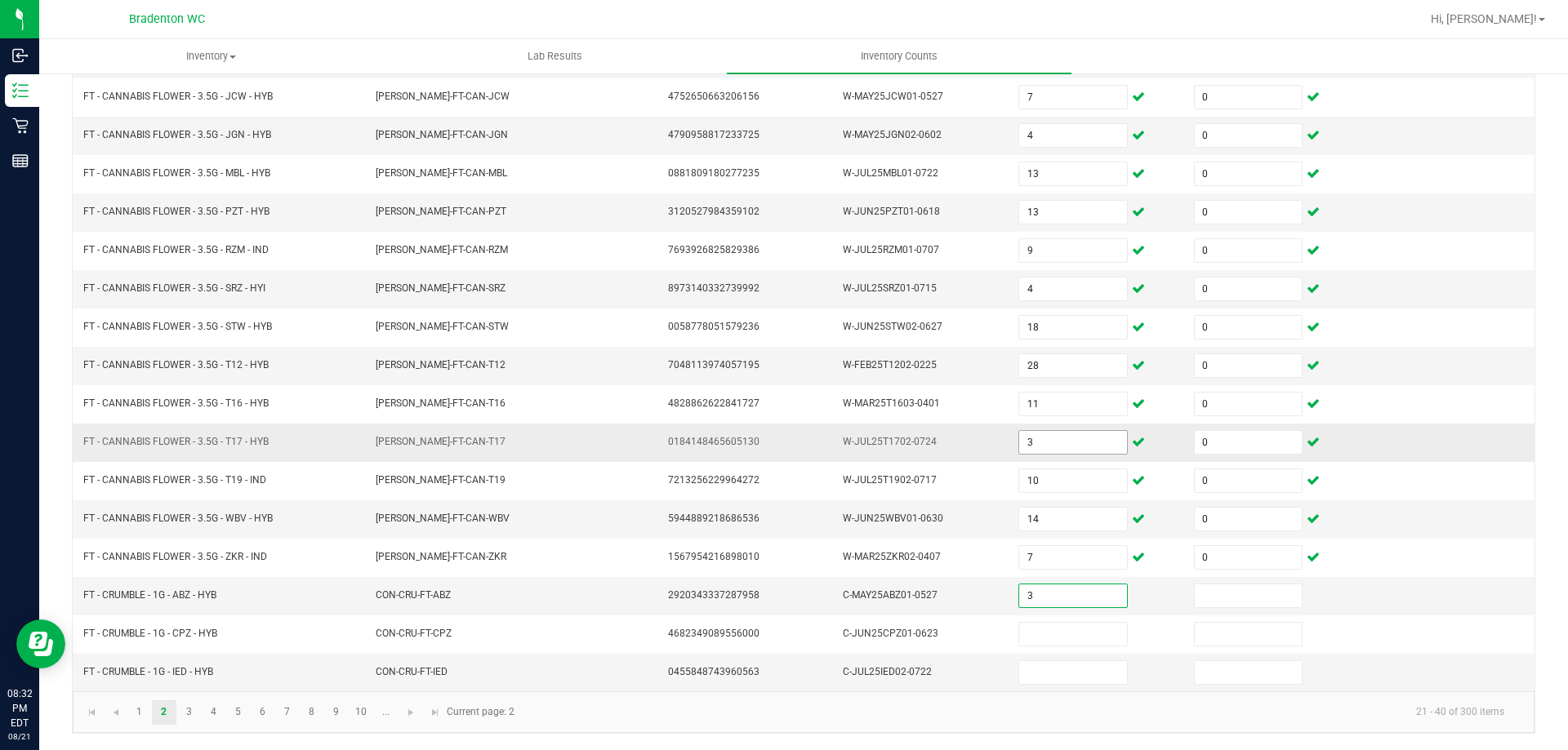
type input "3"
type input "0"
type input "3"
type input "0"
type input "5"
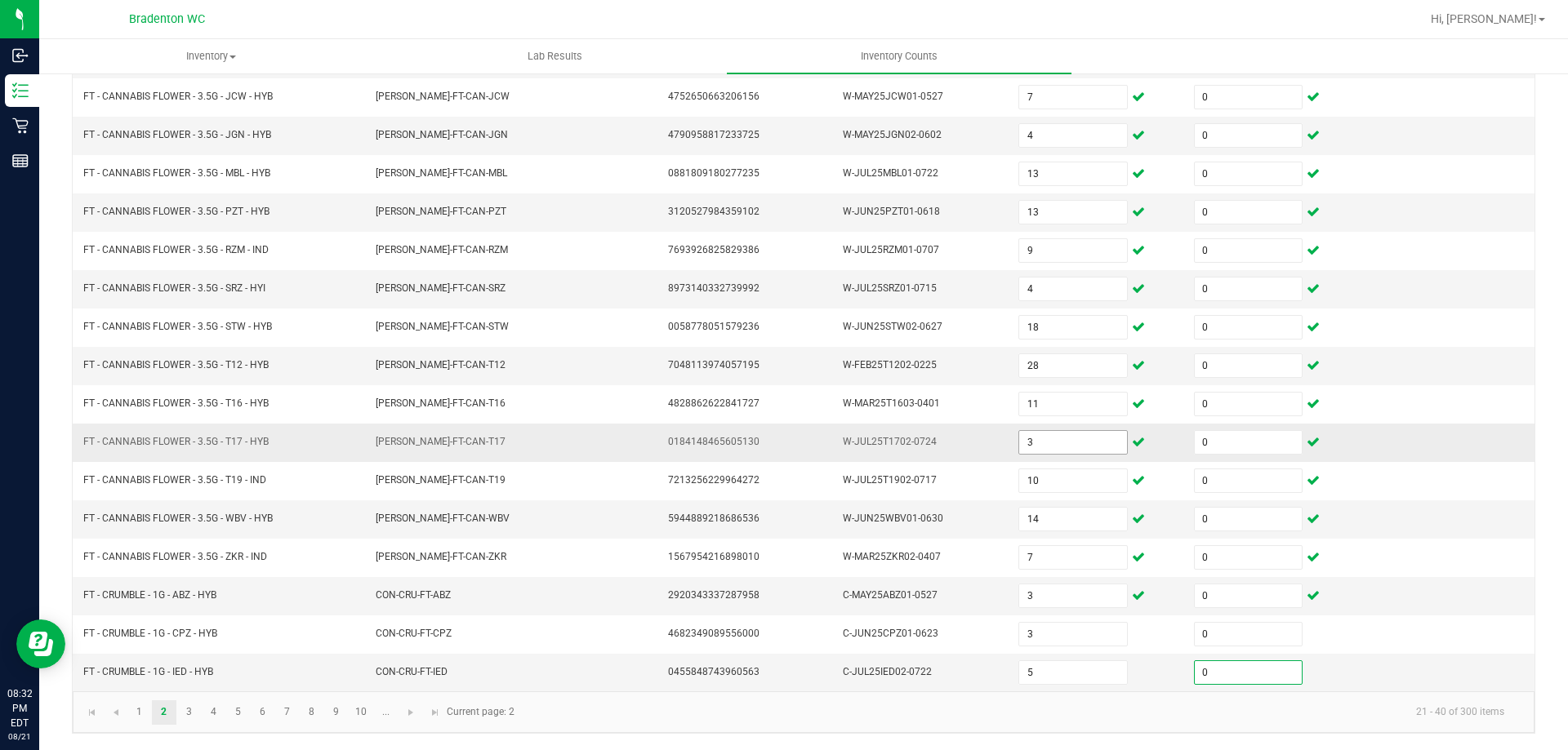
type input "0"
click at [185, 714] on link "3" at bounding box center [189, 712] width 24 height 25
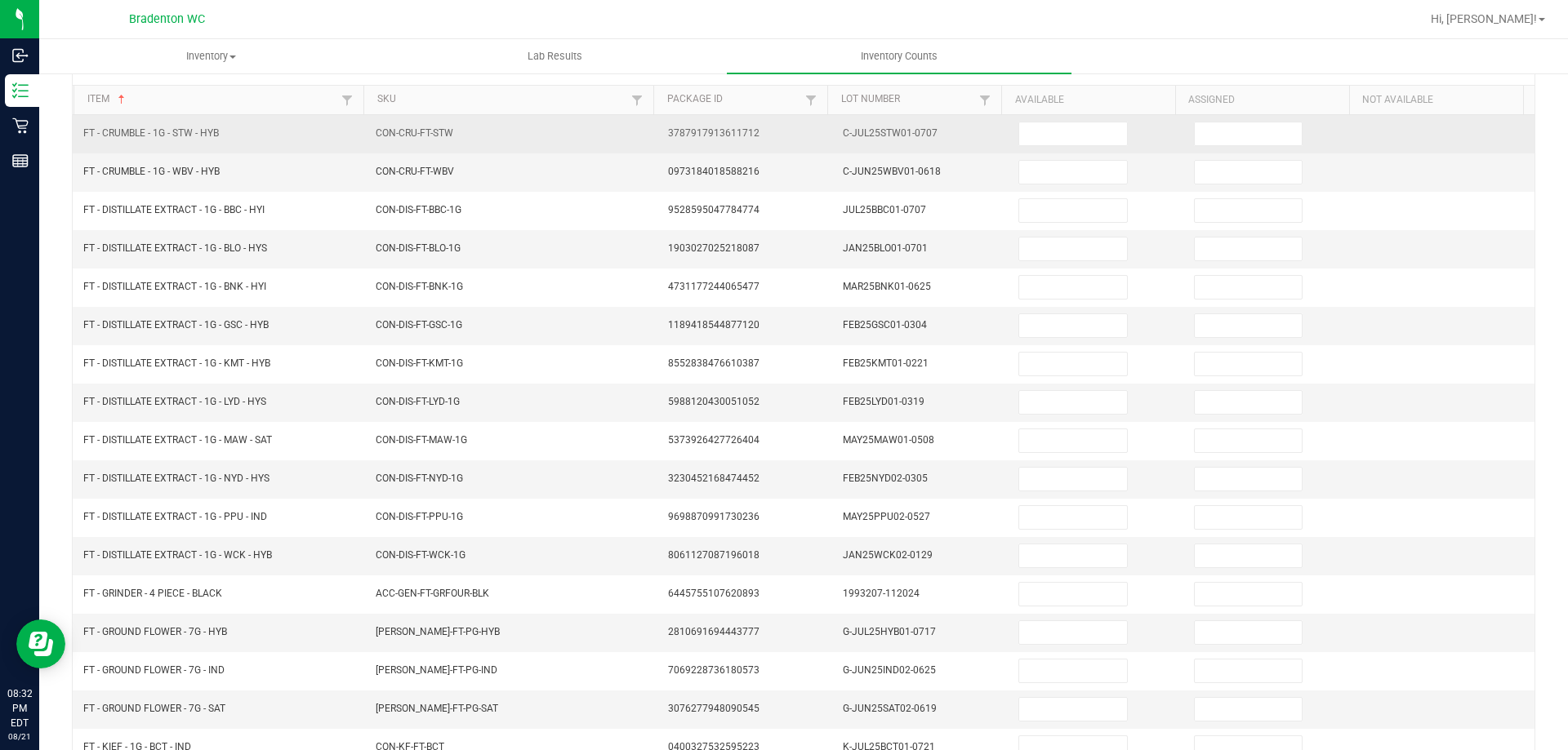
scroll to position [0, 0]
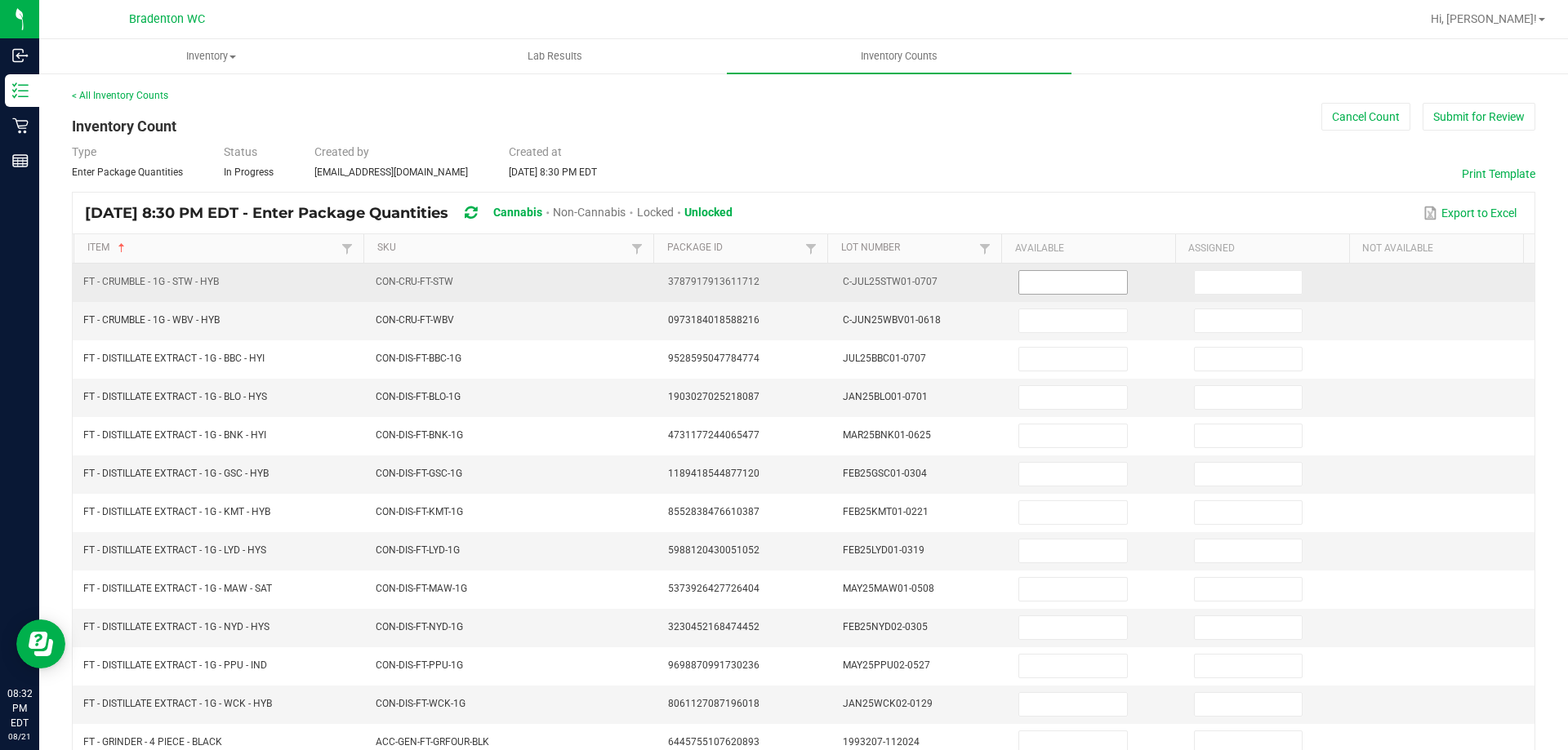
click at [1082, 288] on input at bounding box center [1073, 283] width 107 height 23
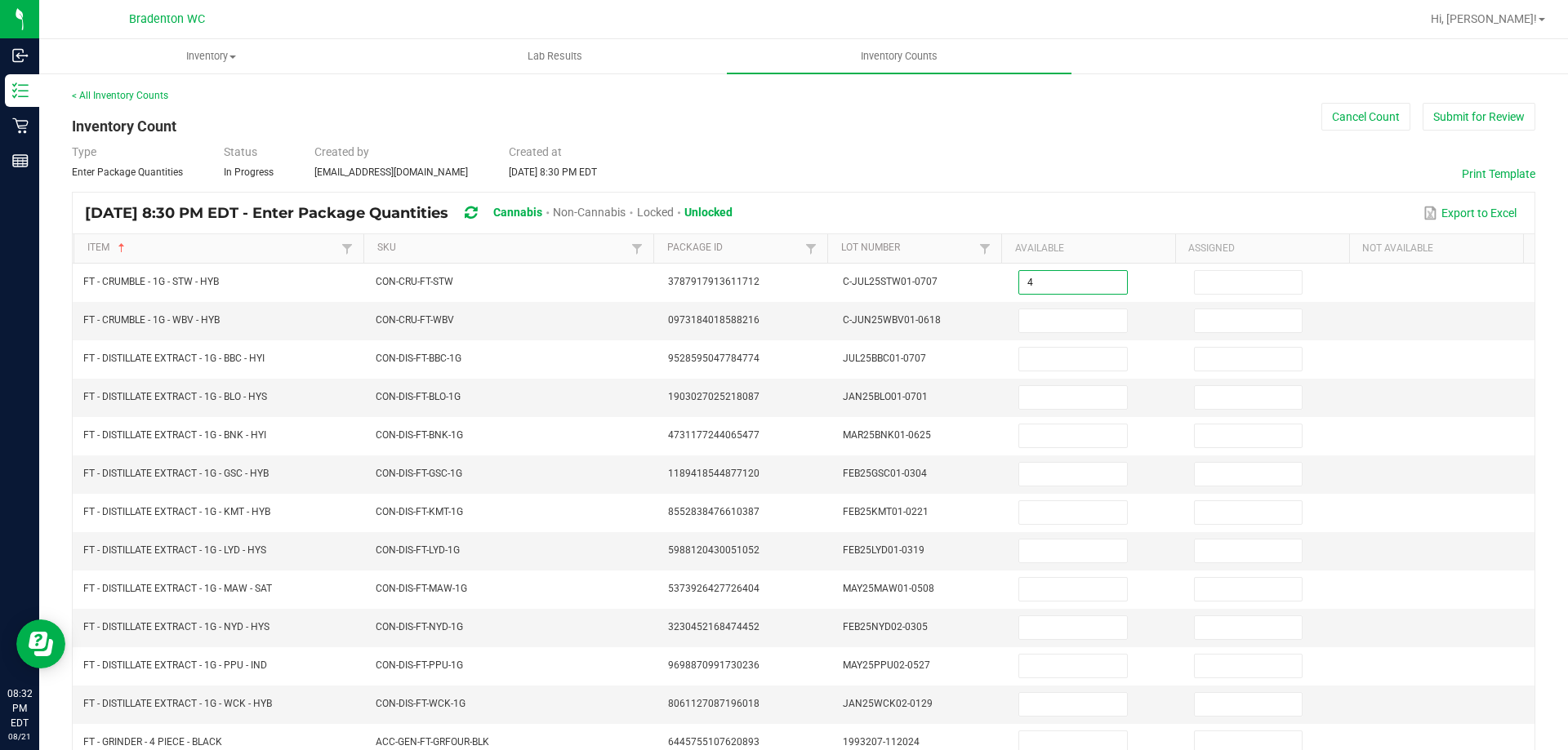
type input "4"
type input "0"
type input "6"
type input "0"
type input "7"
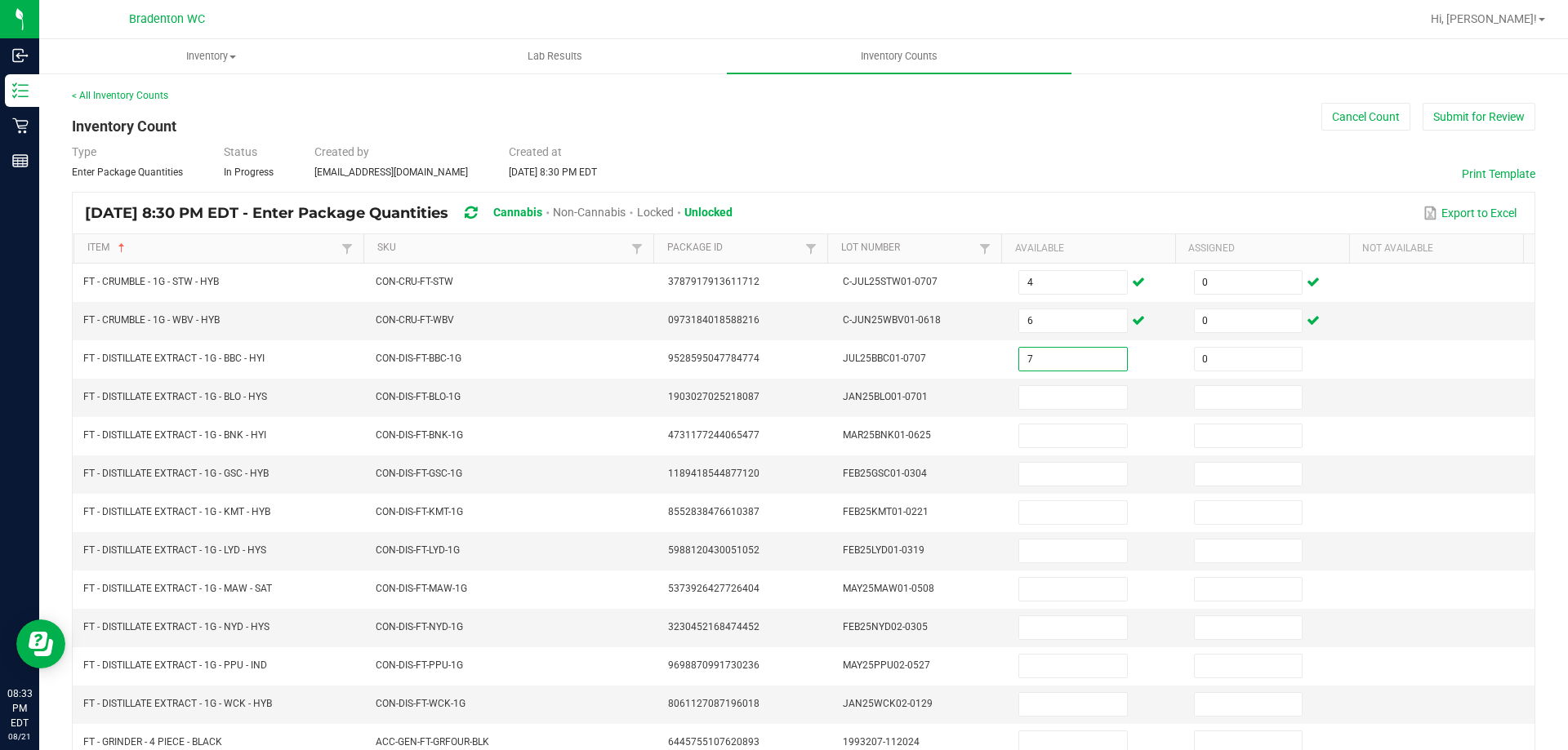
type input "0"
type input "8"
type input "0"
type input "8"
type input "0"
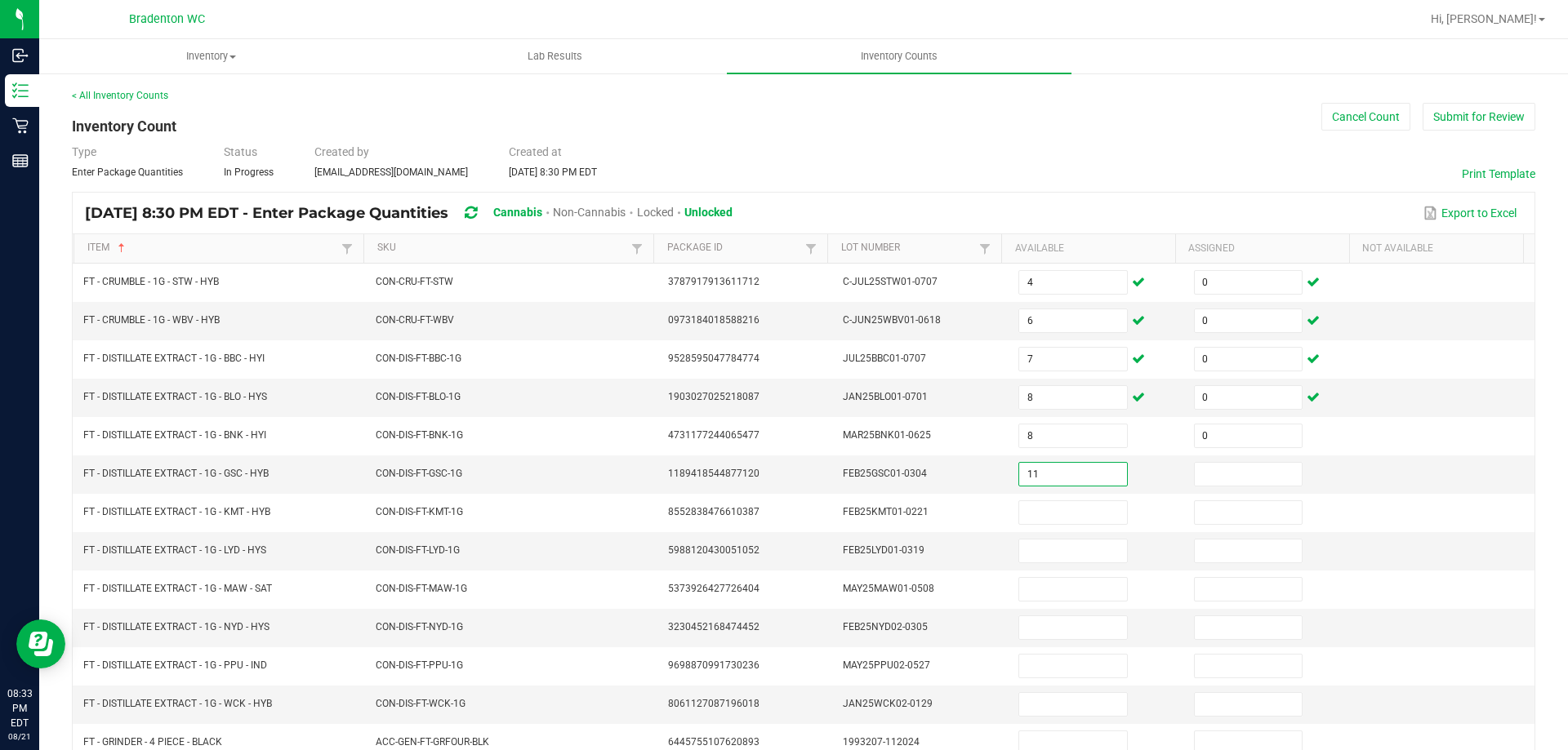
type input "11"
type input "0"
type input "7"
type input "0"
type input "6"
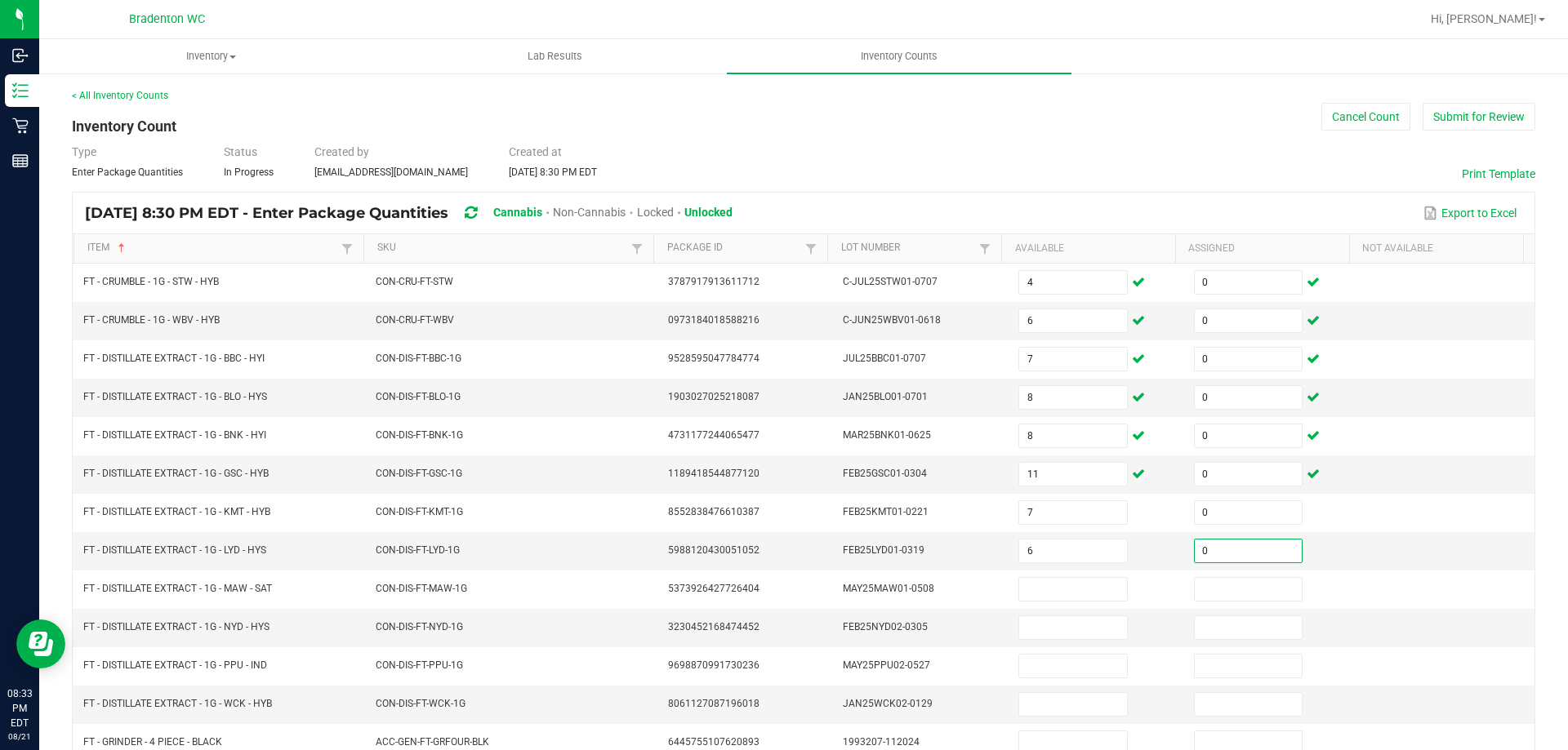
type input "0"
type input "11"
type input "0"
type input "10"
type input "0"
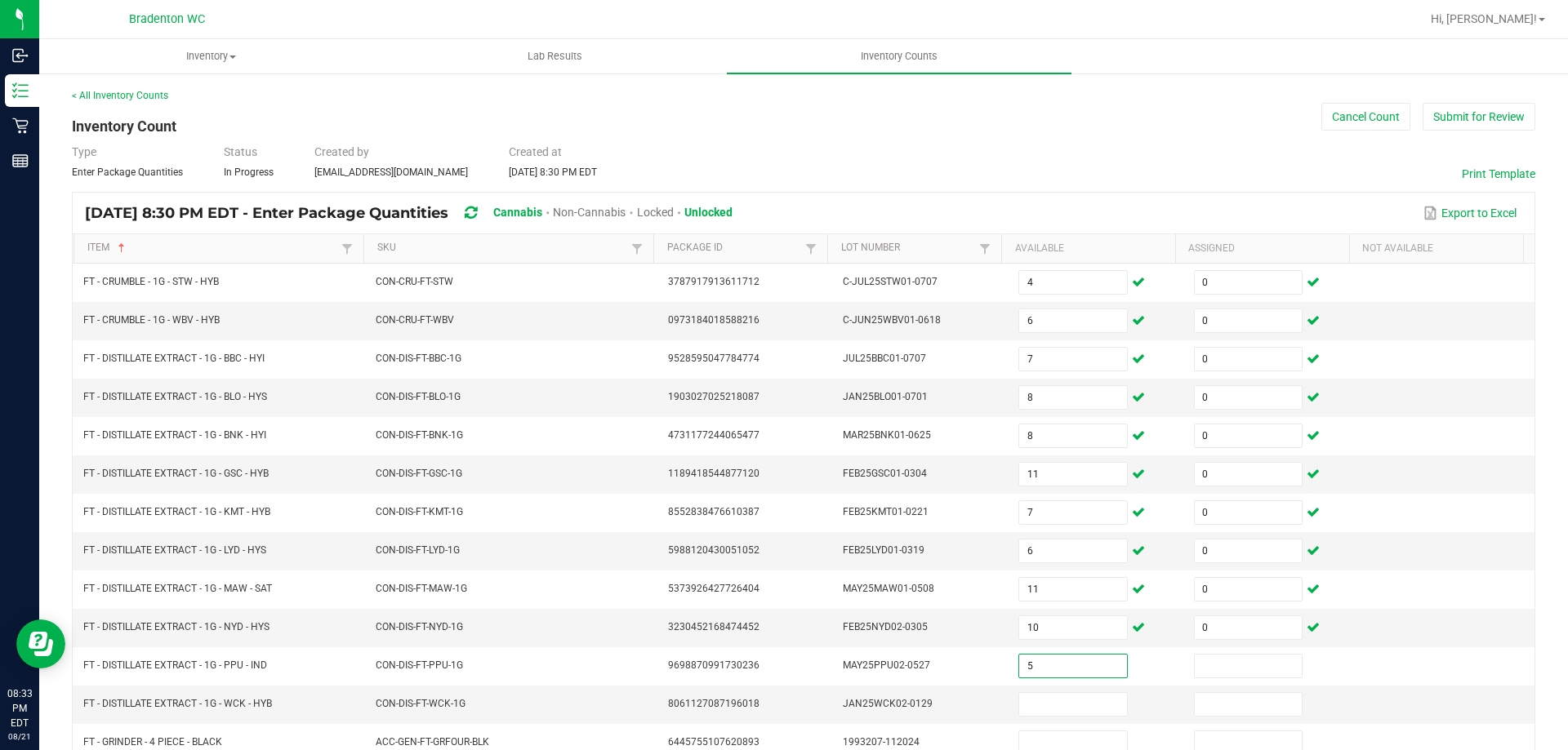
type input "5"
type input "0"
type input "1"
type input "0"
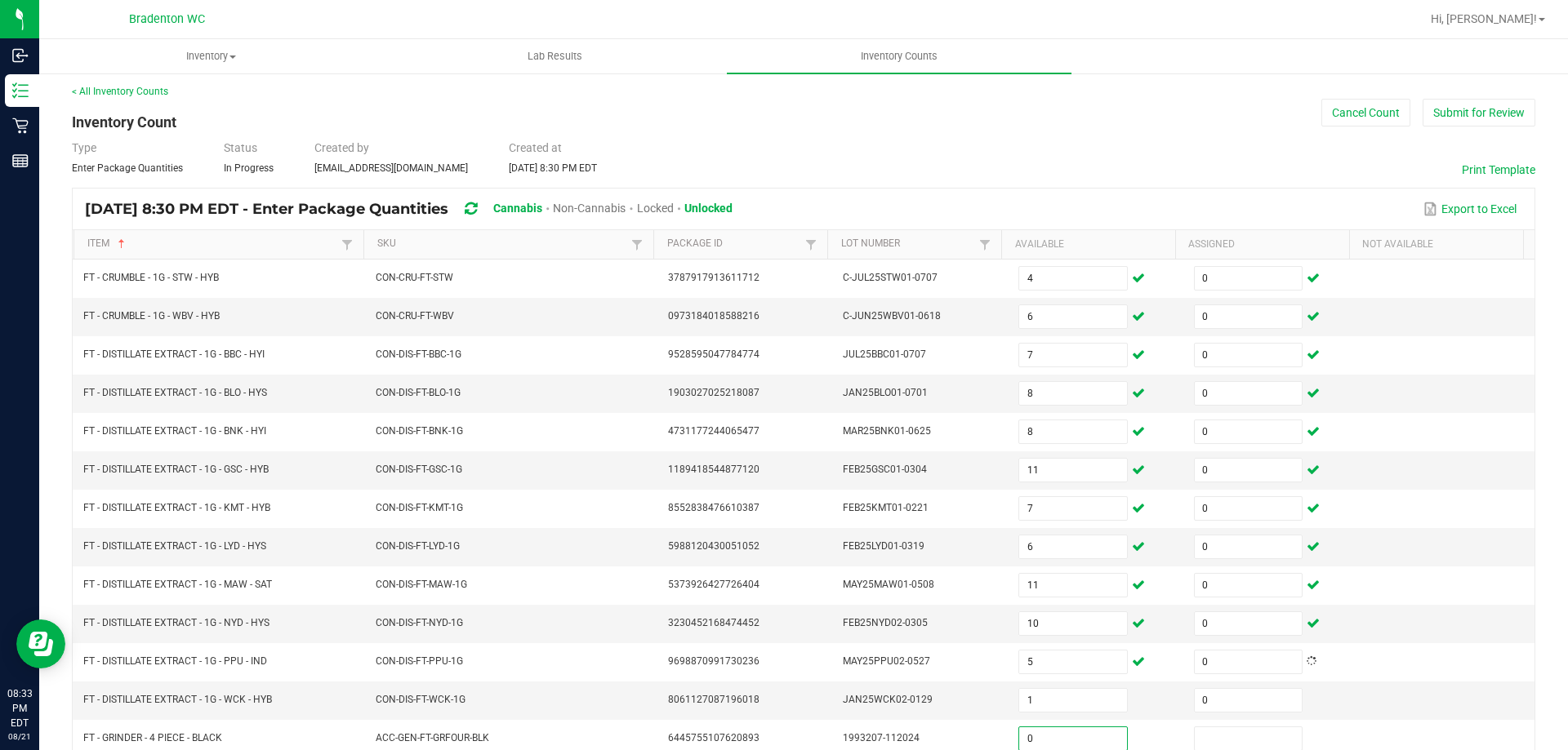
type input "0"
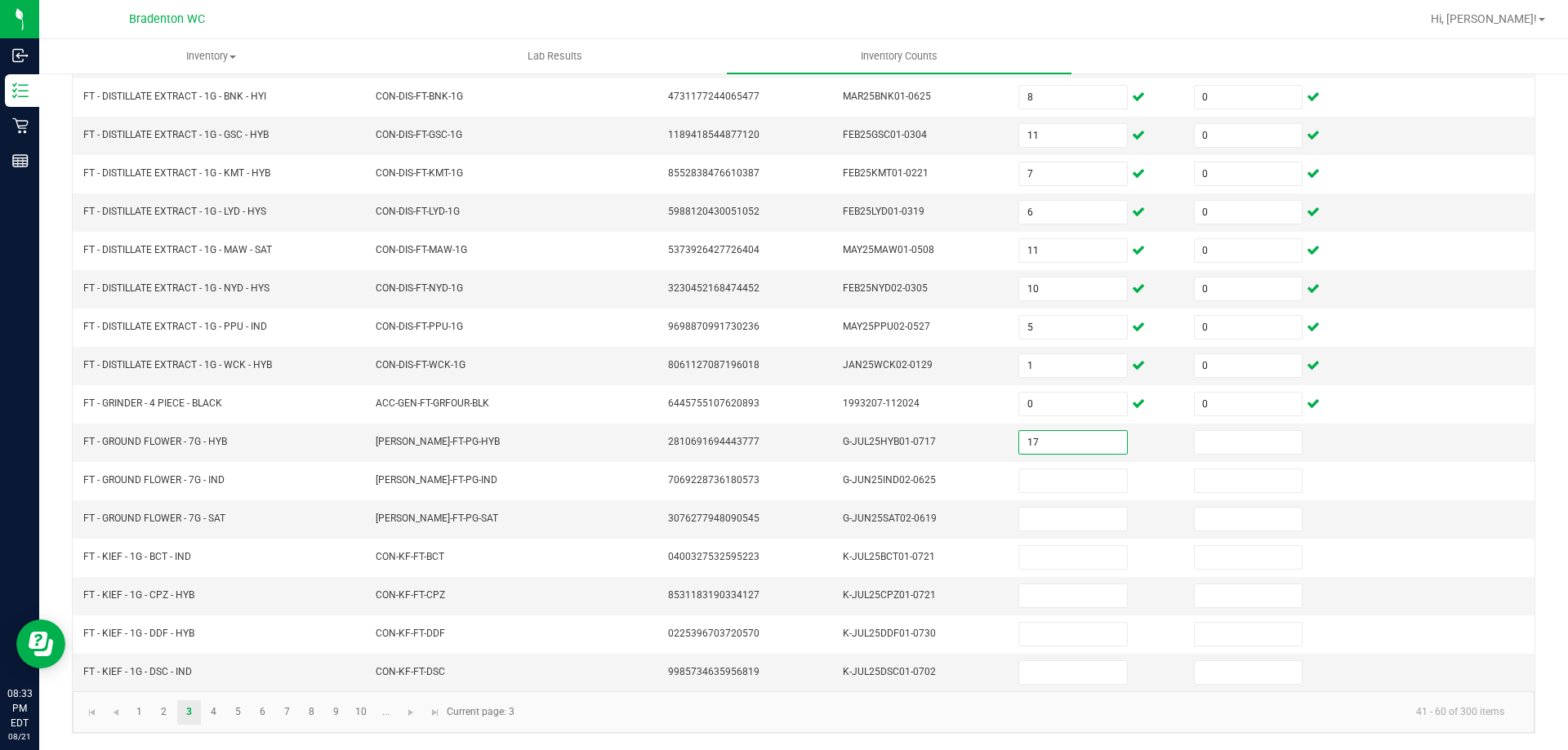
type input "17"
type input "0"
type input "5"
type input "0"
type input "19"
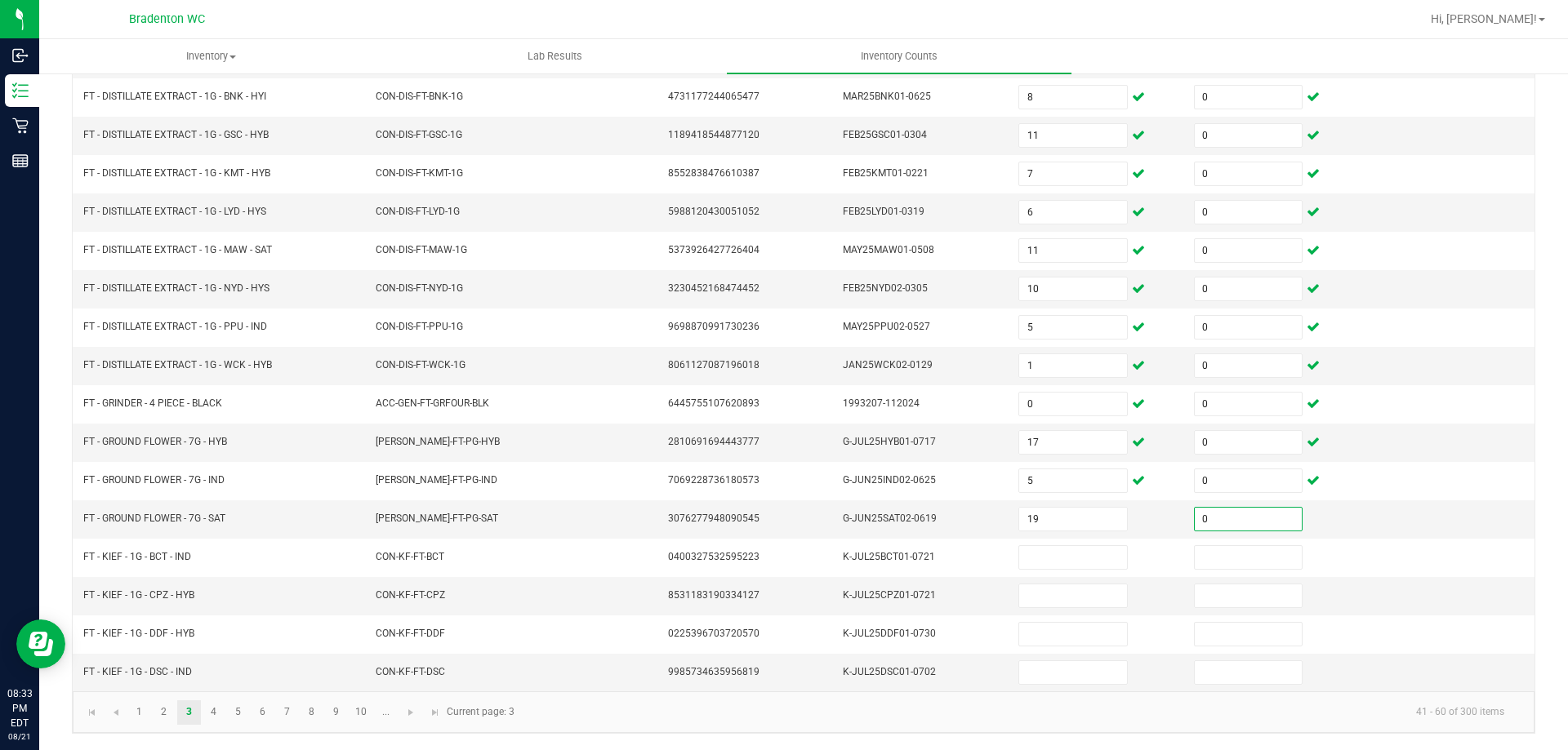
type input "0"
type input "2"
type input "0"
type input "3"
type input "0"
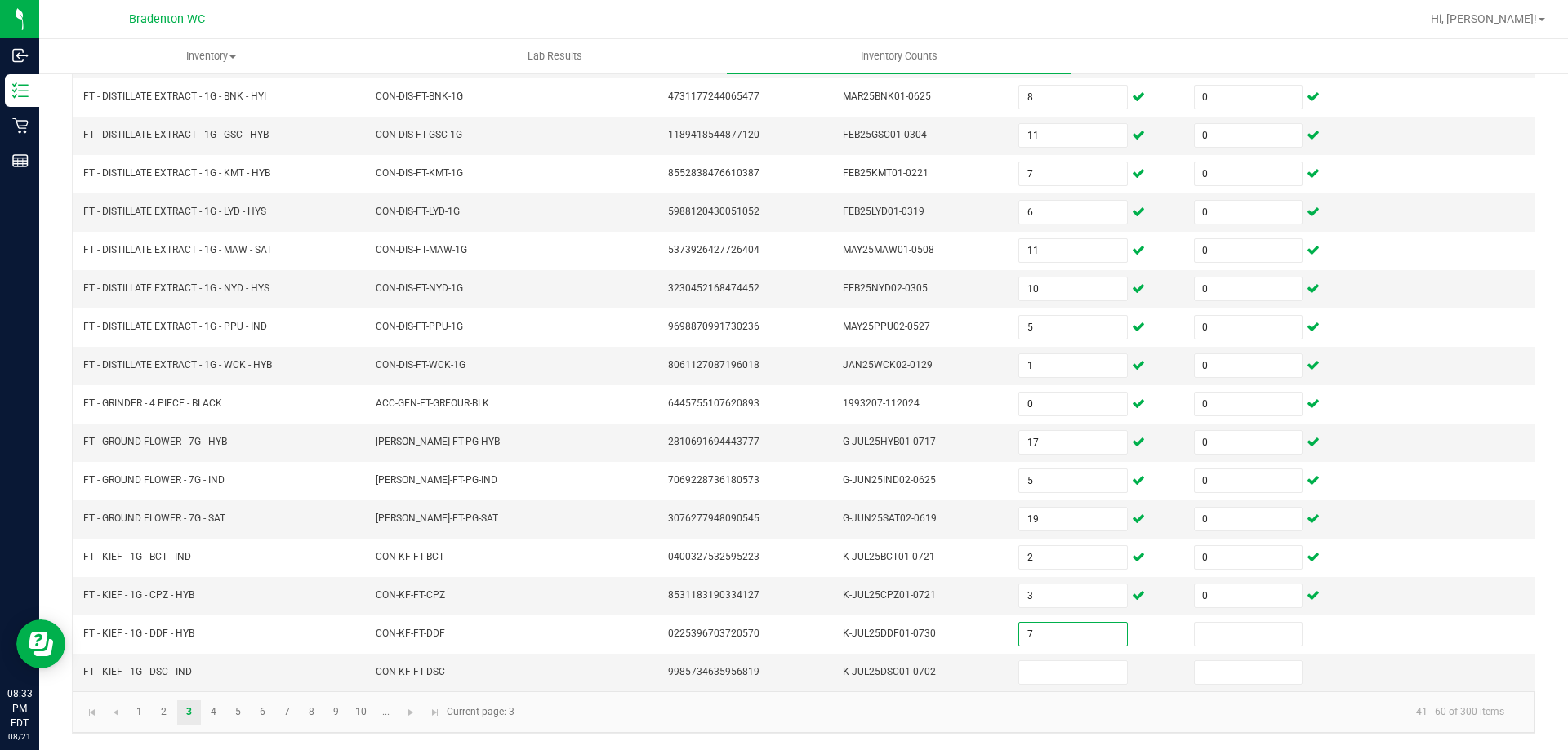
type input "7"
click at [221, 711] on link "4" at bounding box center [213, 712] width 24 height 25
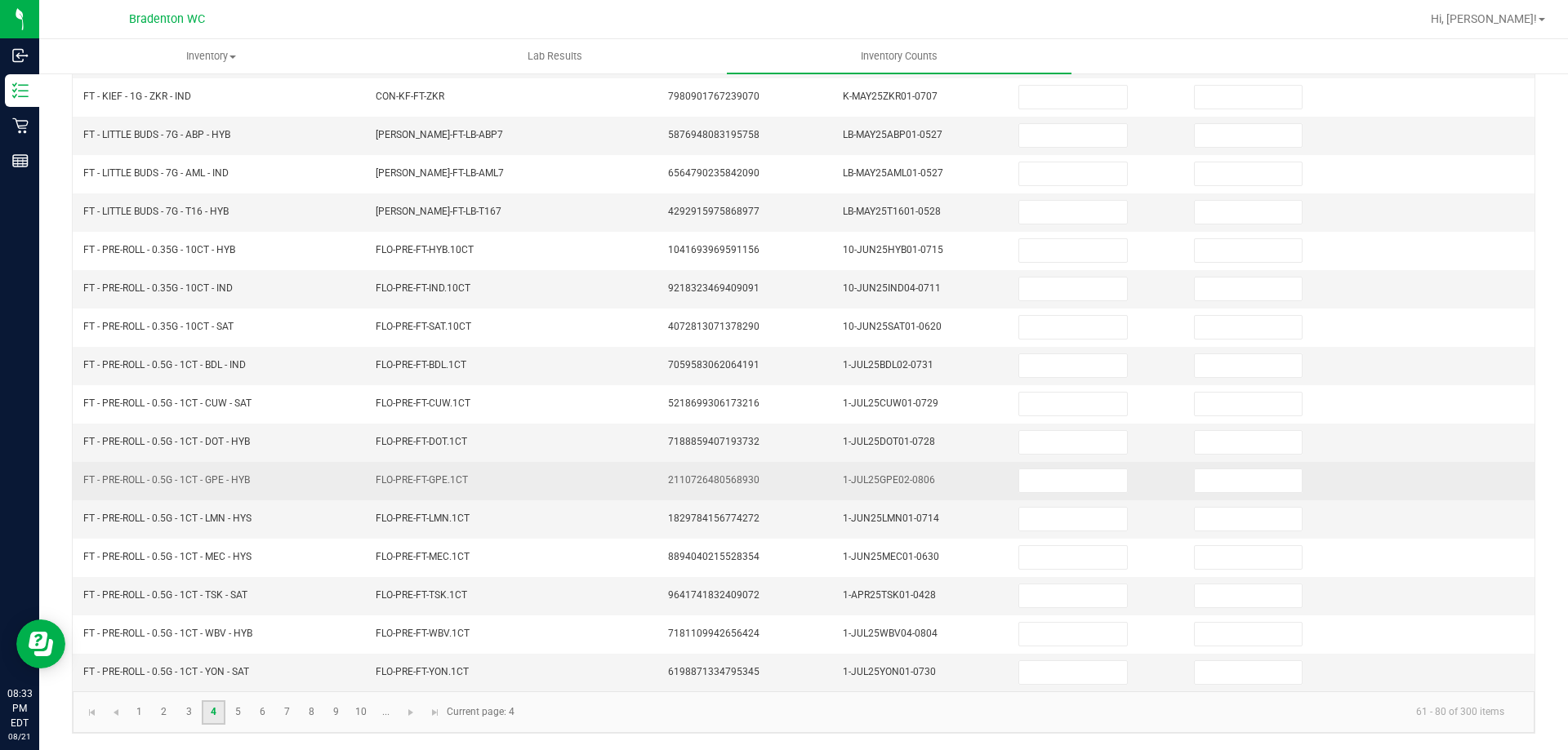
scroll to position [0, 0]
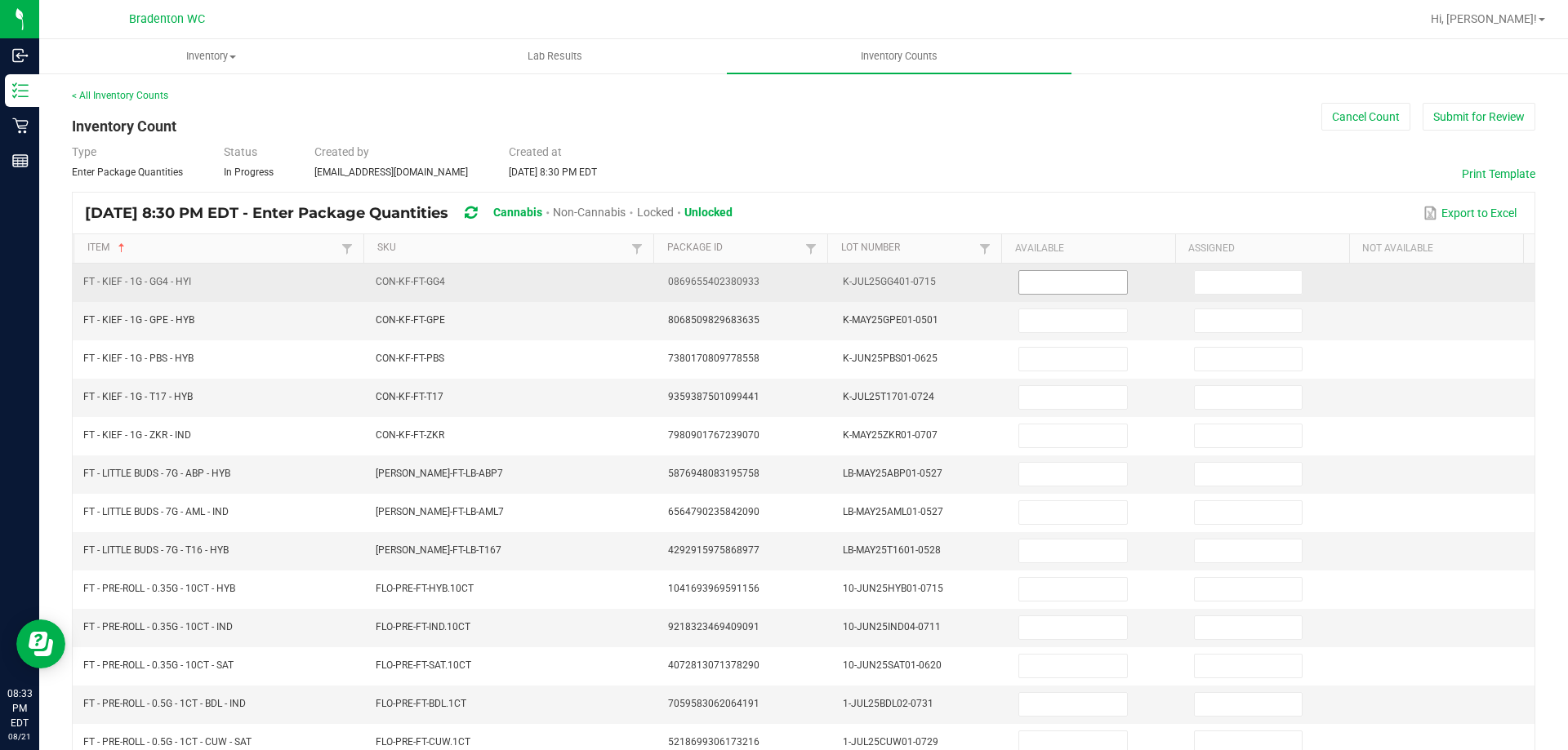
click at [1060, 280] on input at bounding box center [1073, 283] width 107 height 23
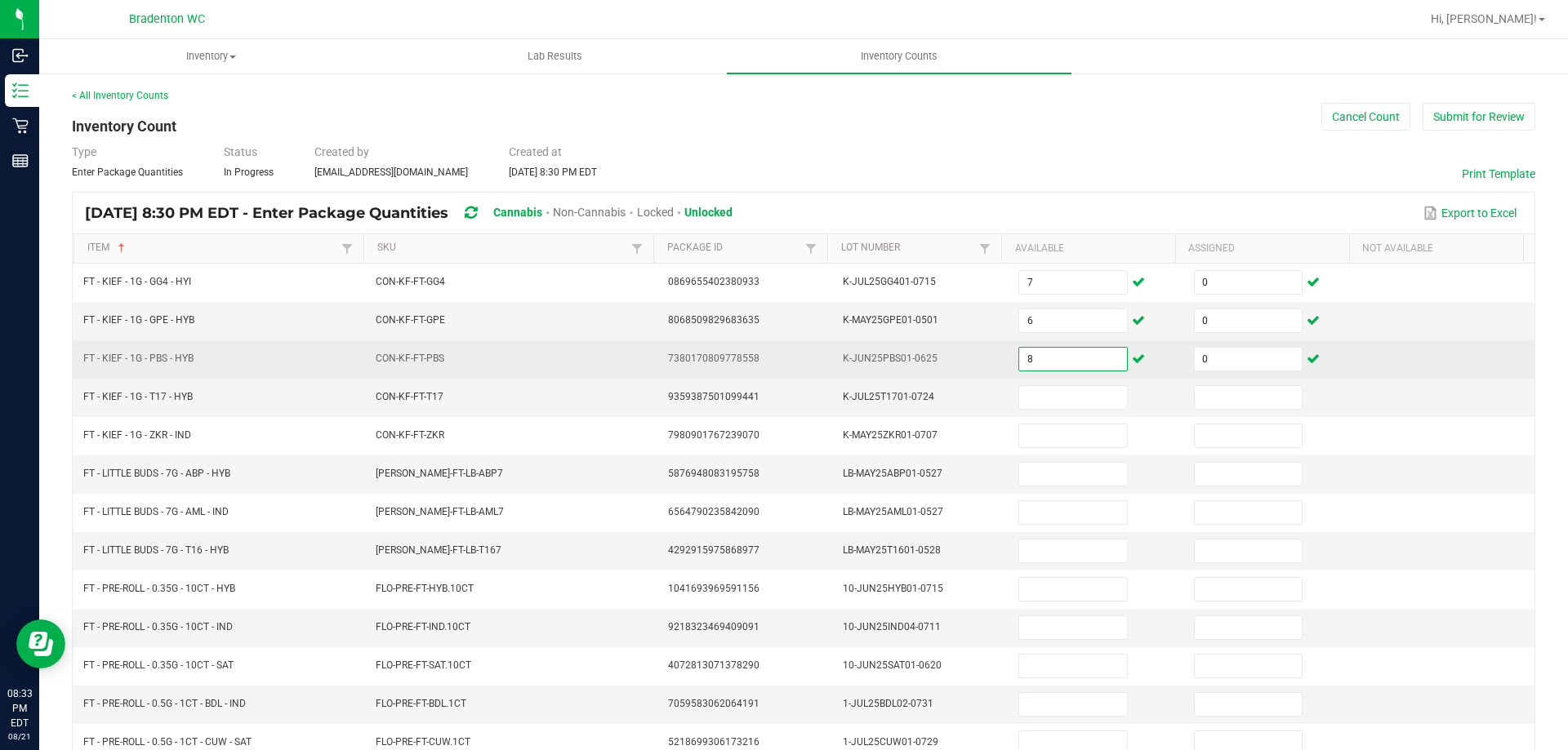
click at [1047, 360] on input "8" at bounding box center [1073, 359] width 107 height 23
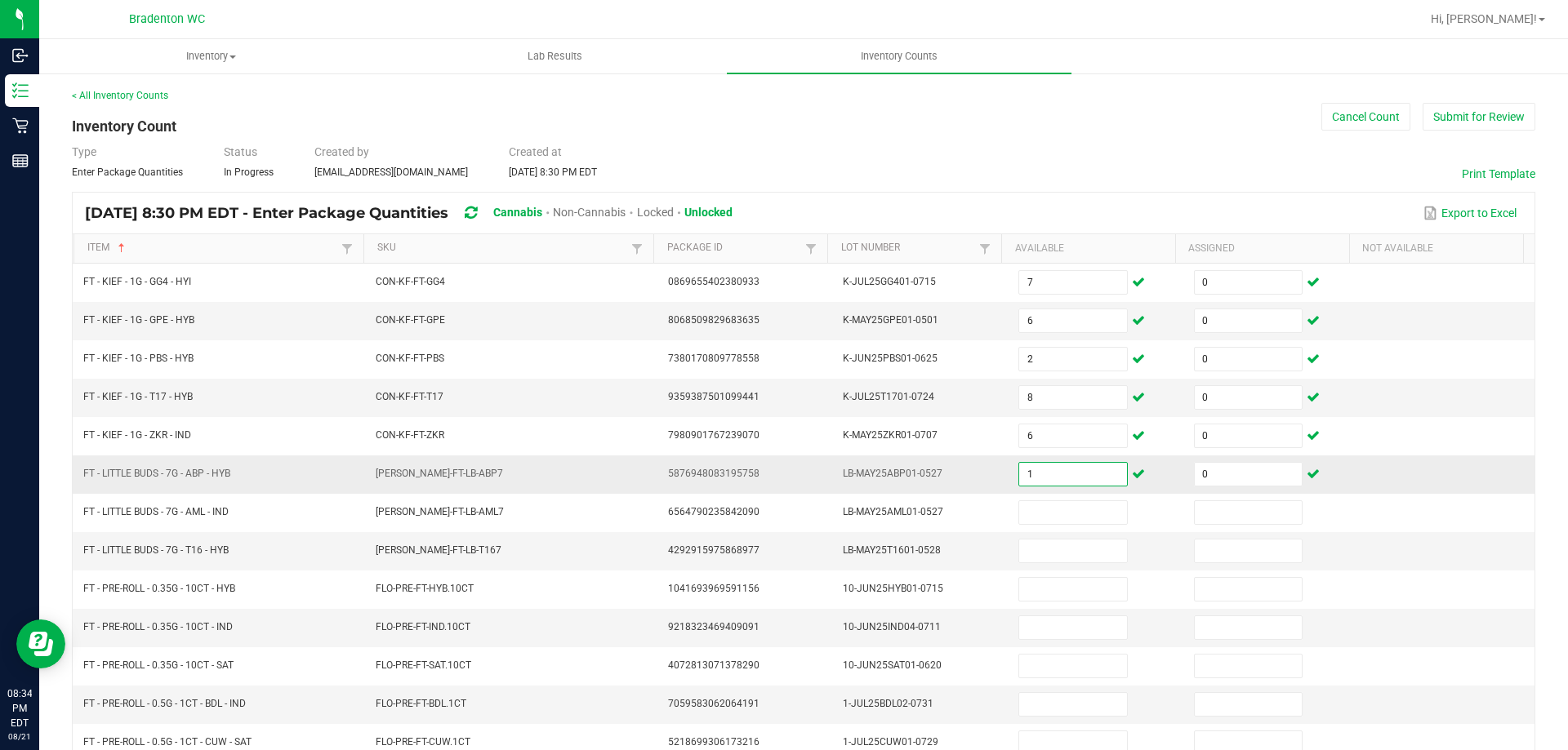
click at [1048, 466] on input "1" at bounding box center [1073, 474] width 107 height 23
click at [1035, 480] on input "10" at bounding box center [1073, 474] width 107 height 23
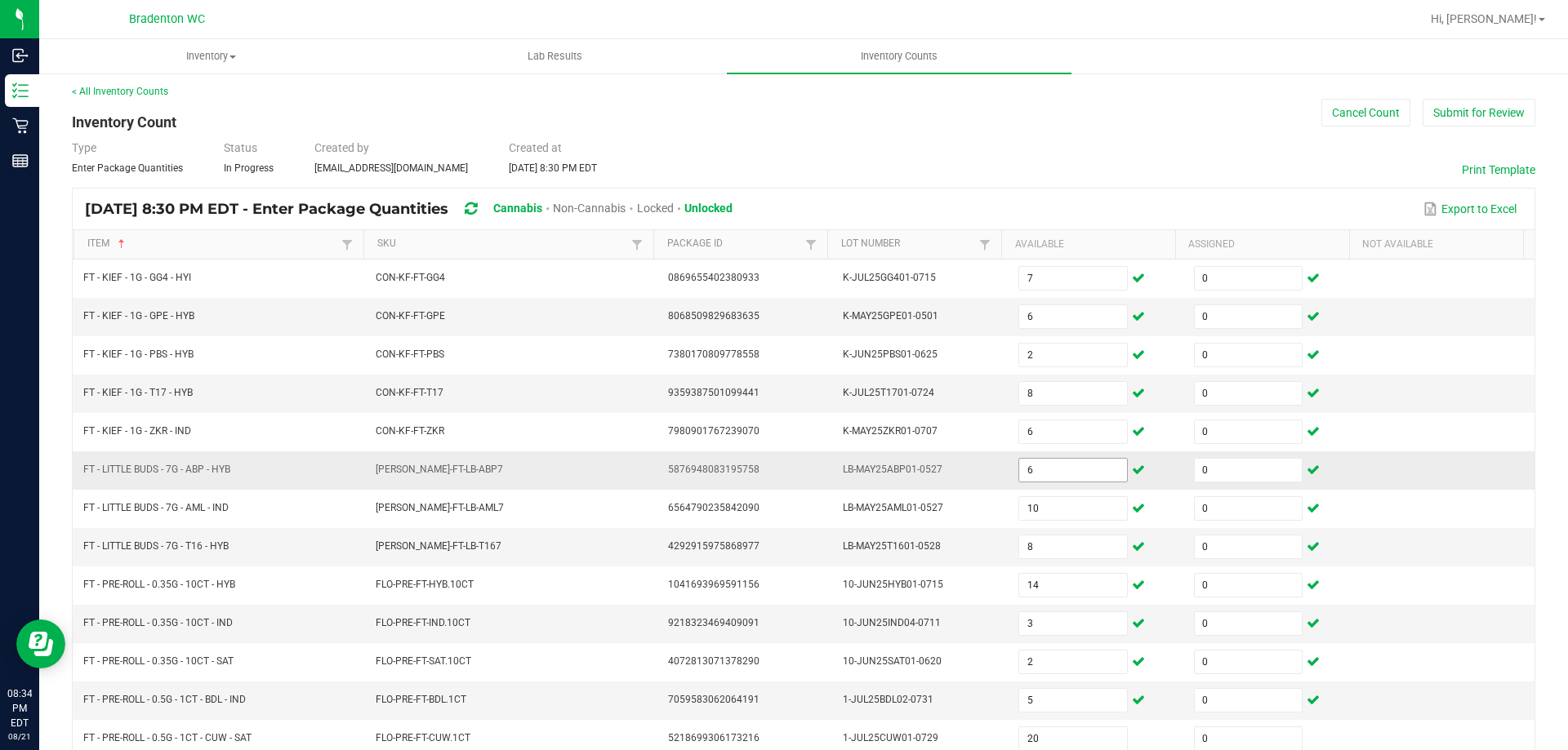
scroll to position [339, 0]
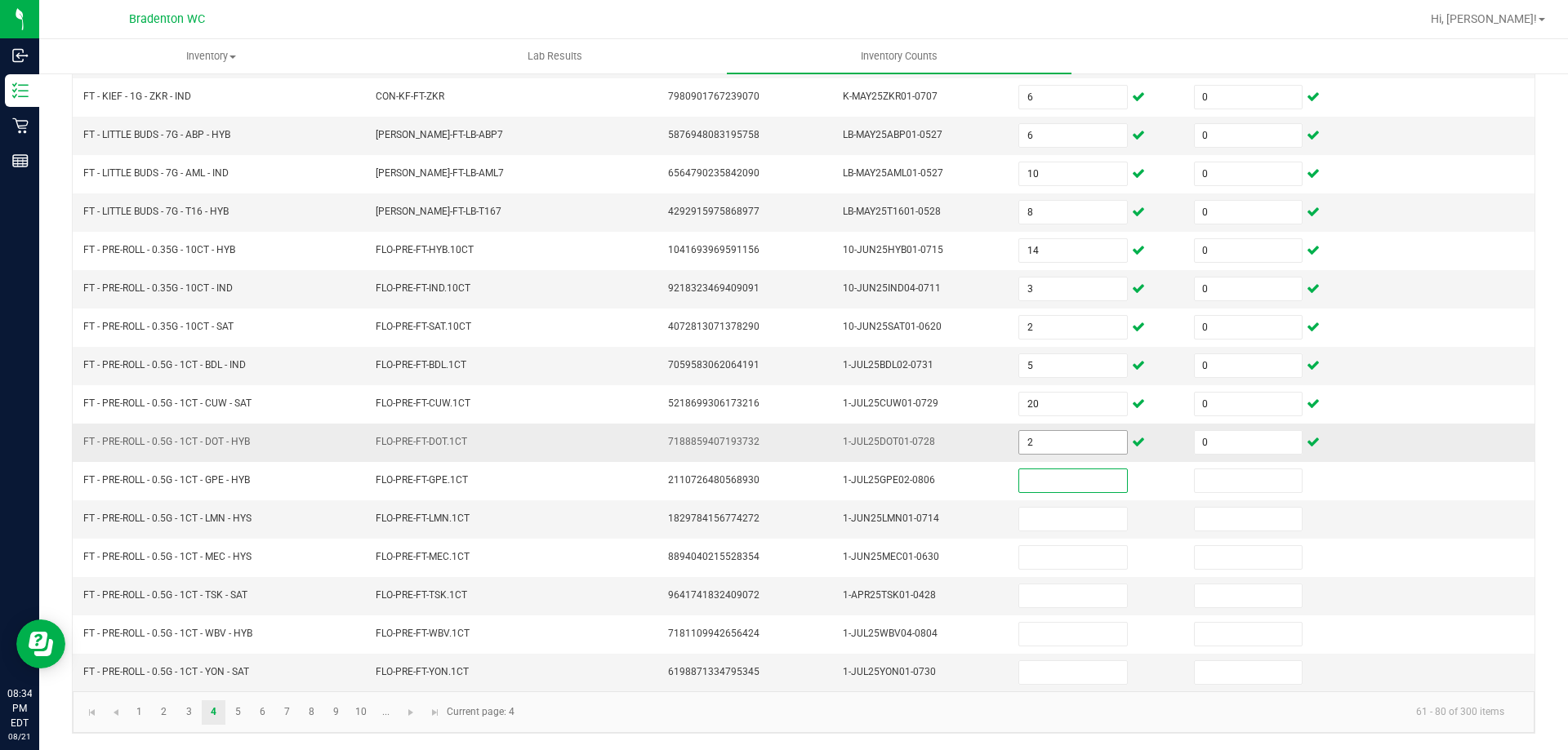
click at [1028, 436] on input "2" at bounding box center [1073, 442] width 107 height 23
click at [1060, 661] on input "23" at bounding box center [1073, 672] width 107 height 23
click at [232, 710] on link "5" at bounding box center [238, 712] width 24 height 25
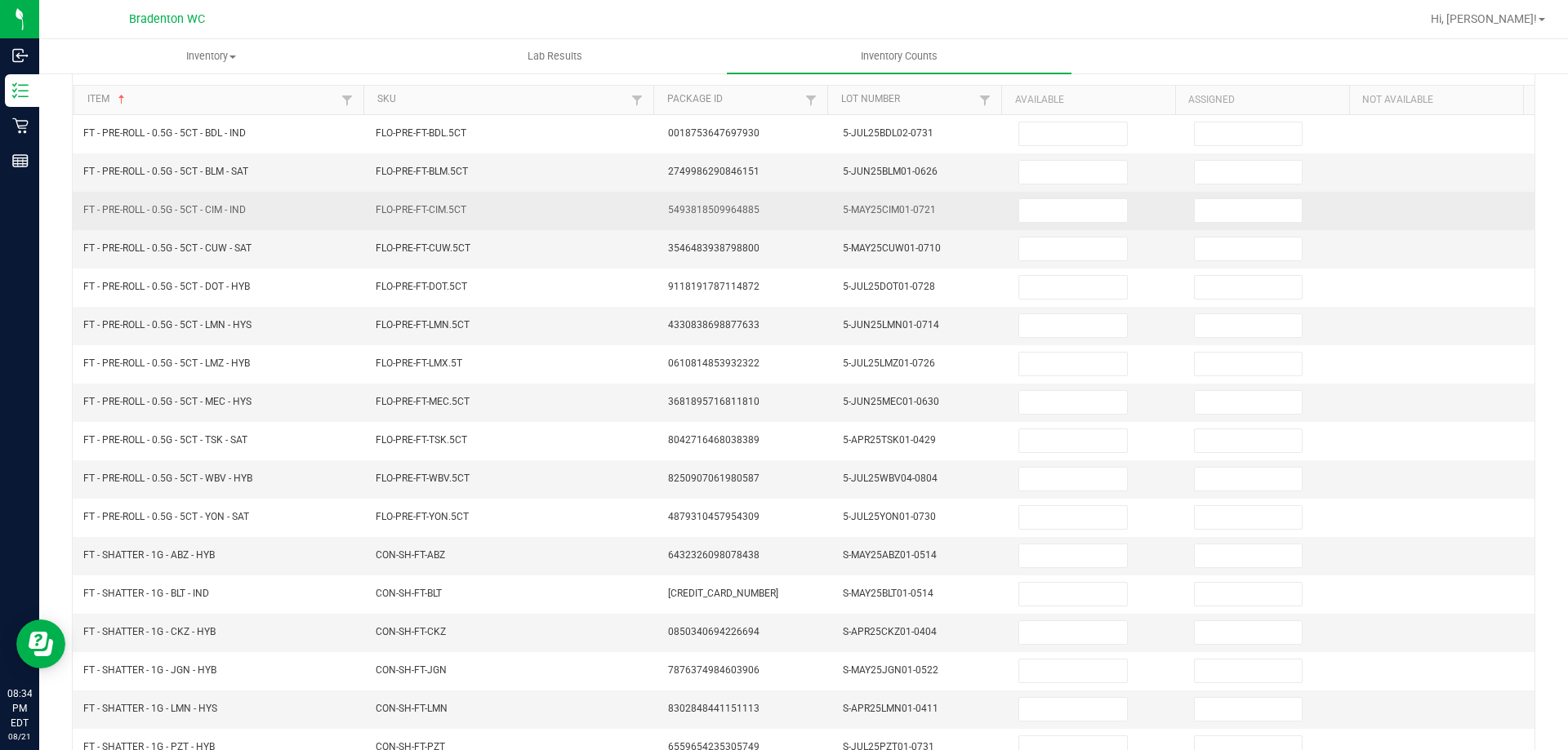
scroll to position [0, 0]
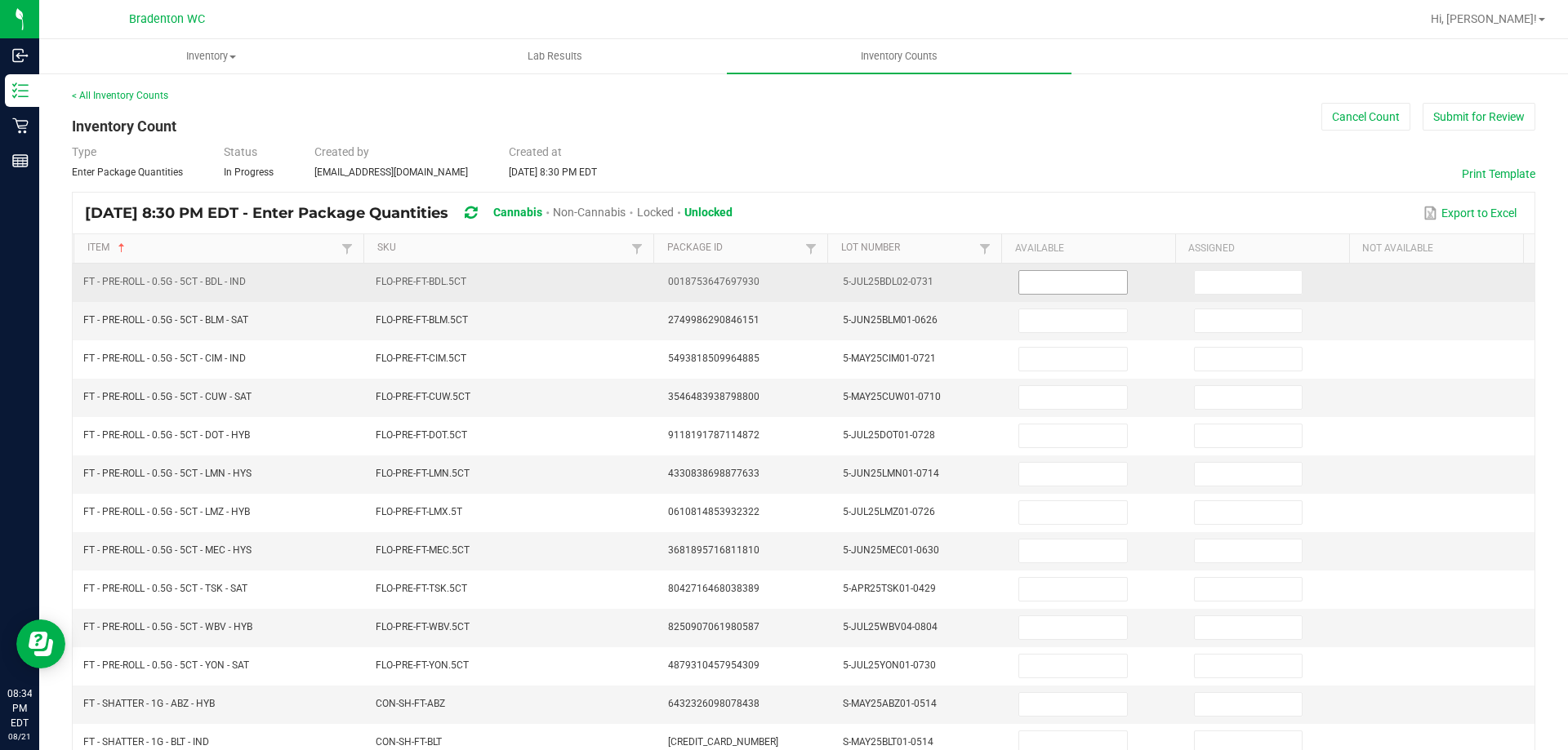
click at [1019, 281] on input at bounding box center [1073, 283] width 107 height 23
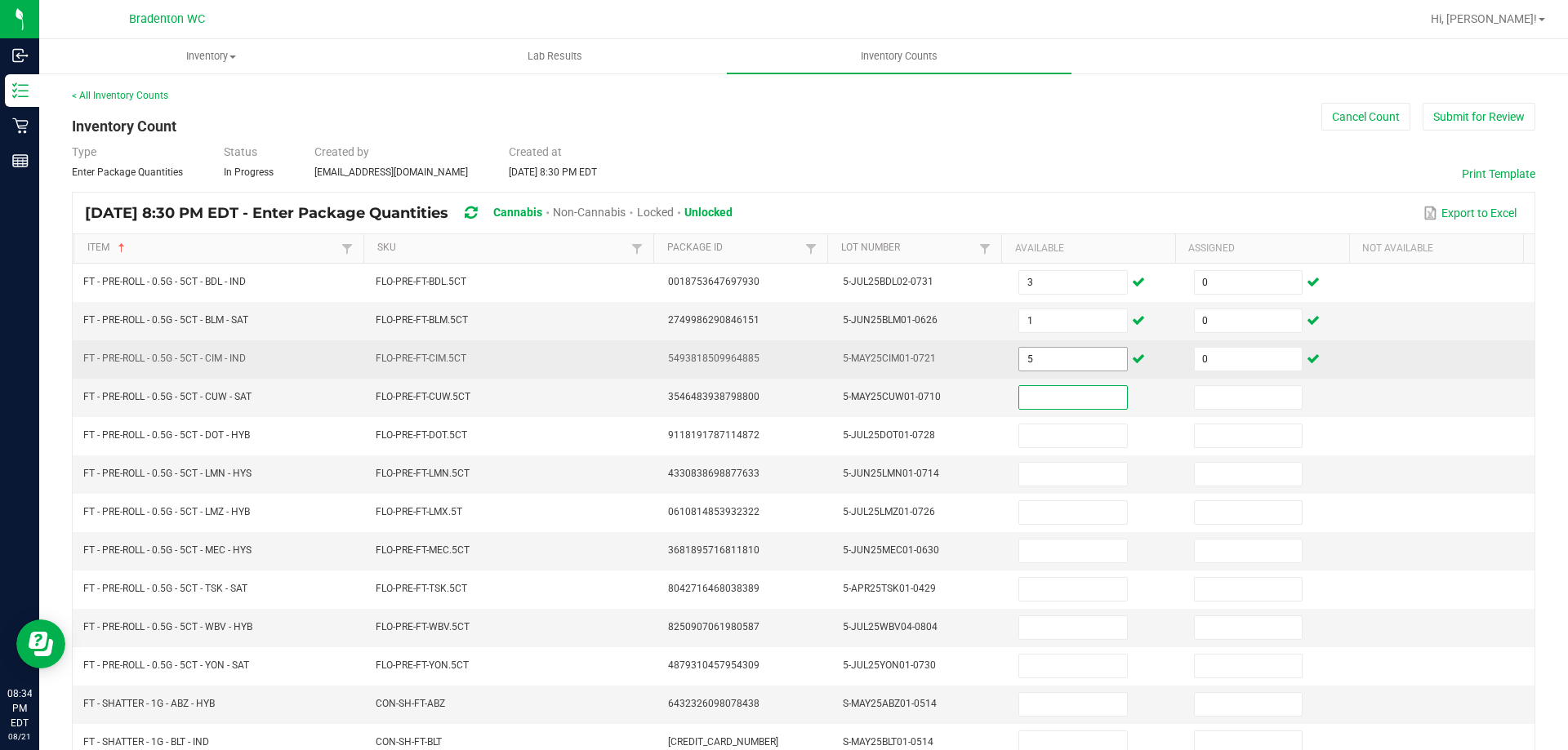
click at [1080, 358] on input "5" at bounding box center [1073, 359] width 107 height 23
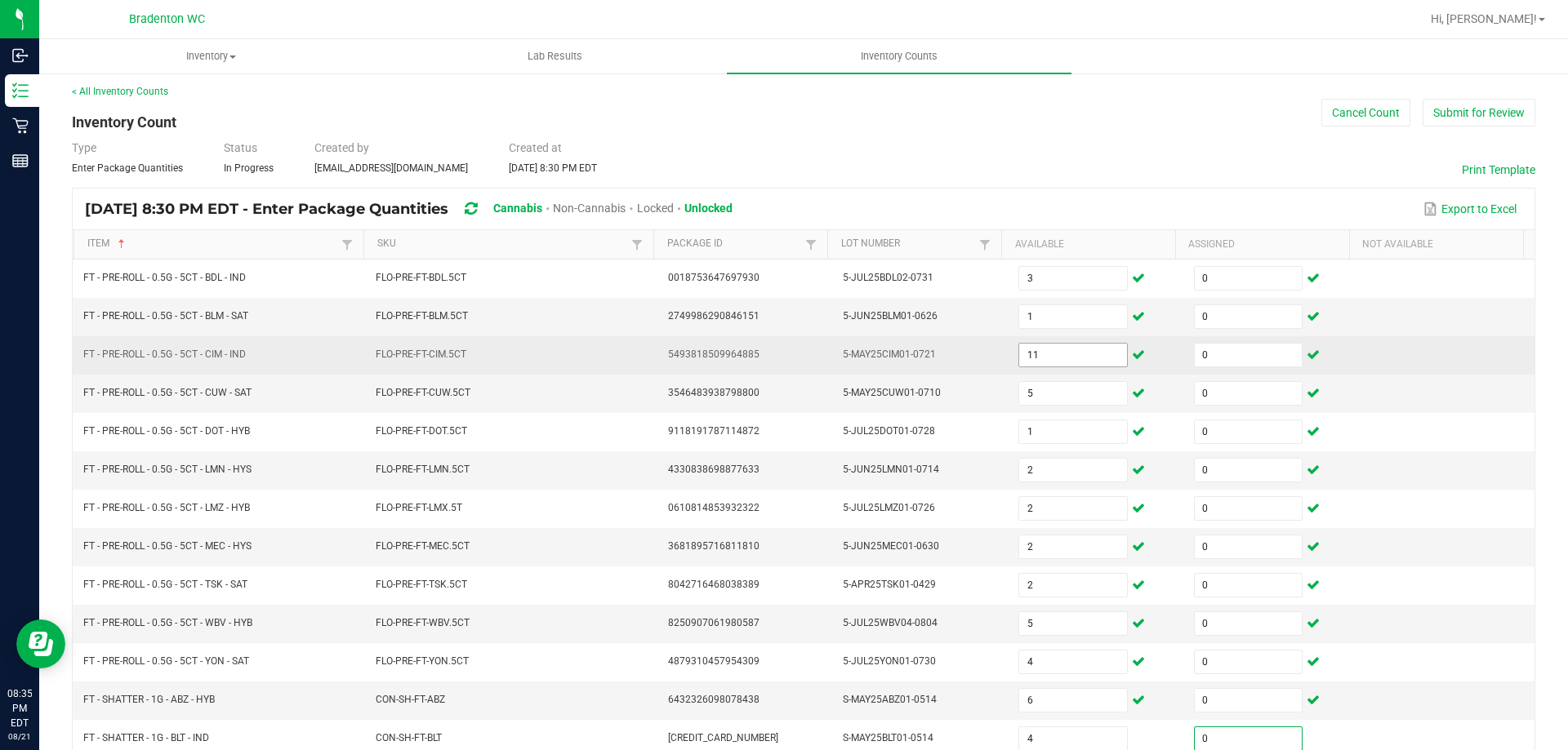
scroll to position [339, 0]
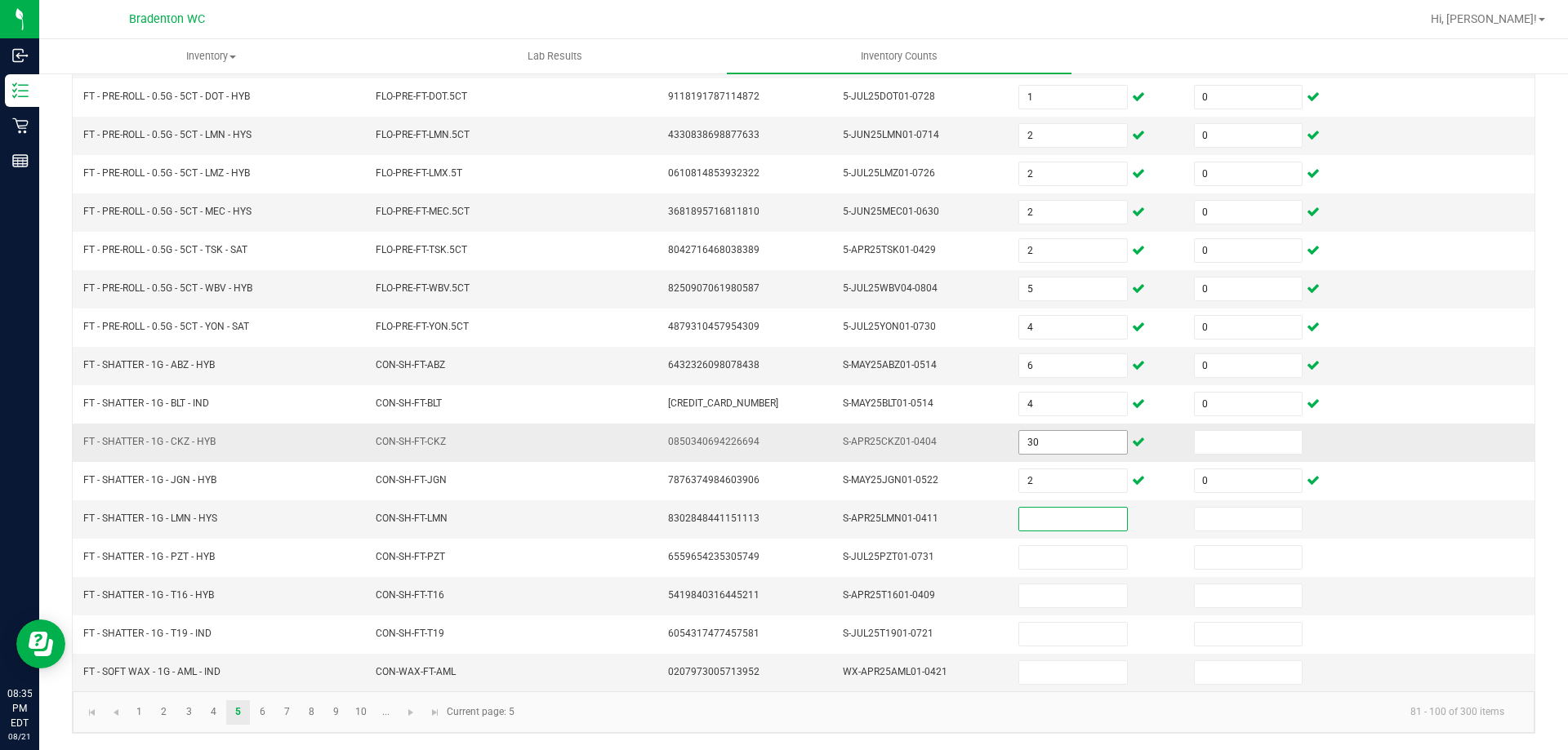
click at [1073, 451] on input "30" at bounding box center [1073, 442] width 107 height 23
click at [259, 710] on link "6" at bounding box center [262, 712] width 24 height 25
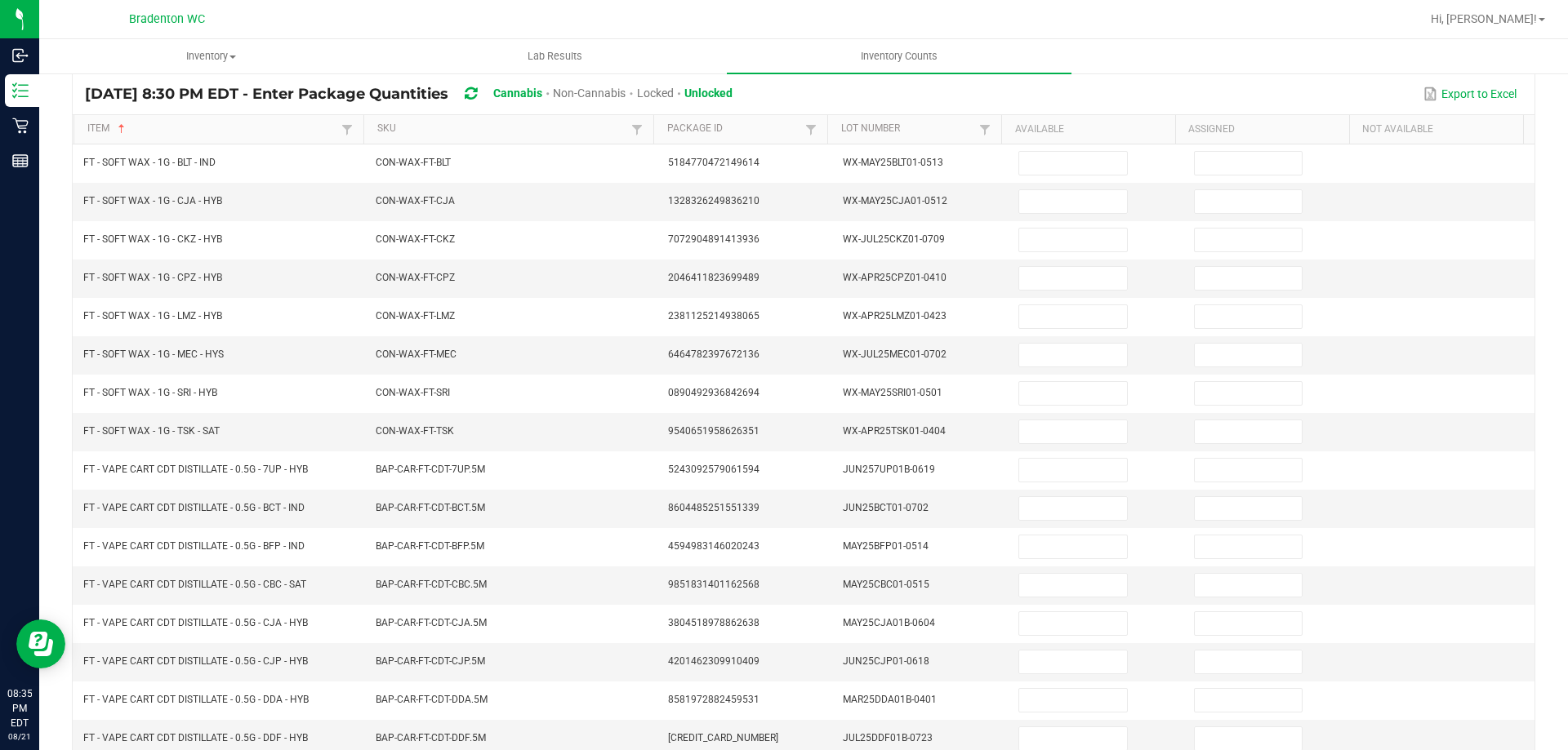
scroll to position [0, 0]
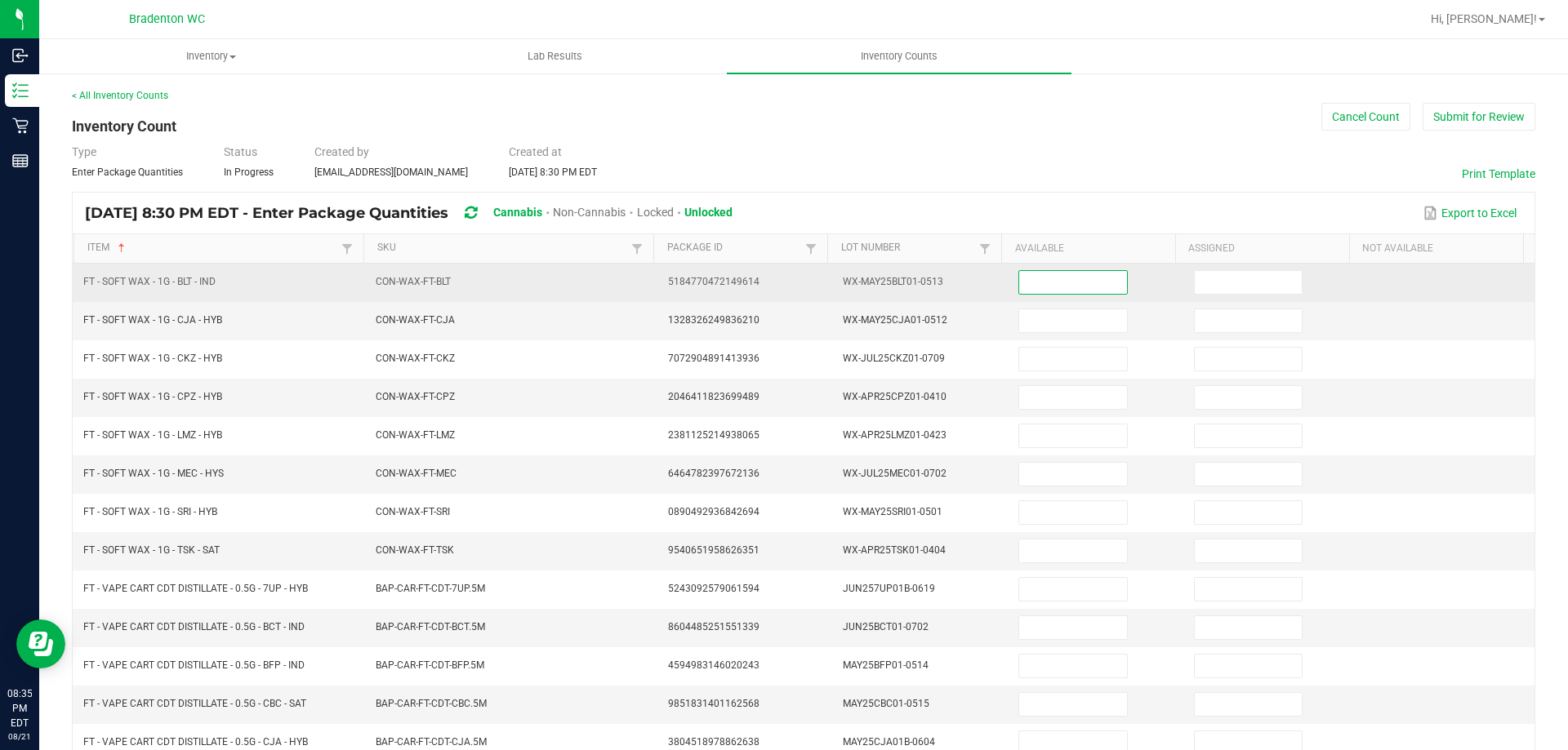
click at [1019, 288] on input at bounding box center [1073, 283] width 107 height 23
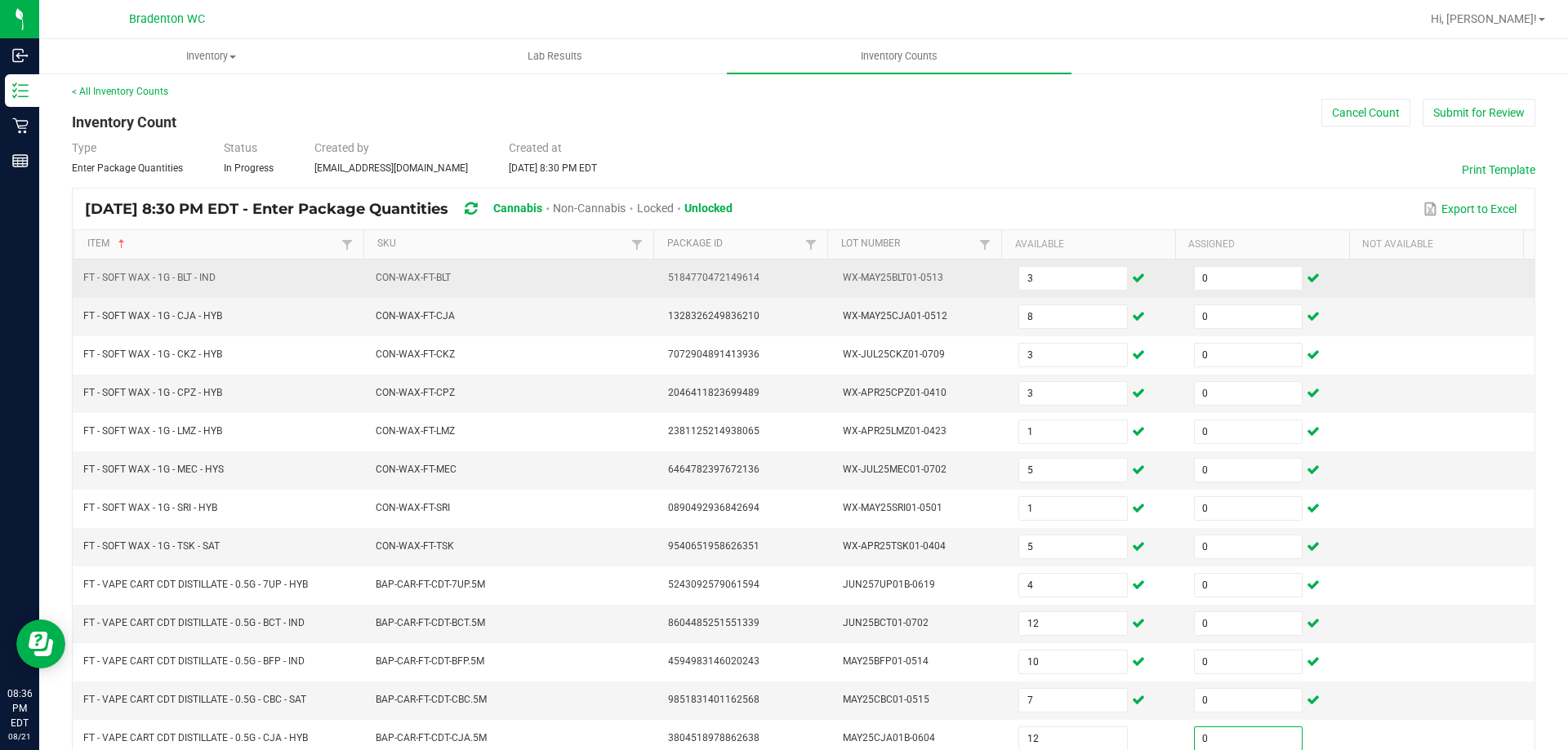
scroll to position [339, 0]
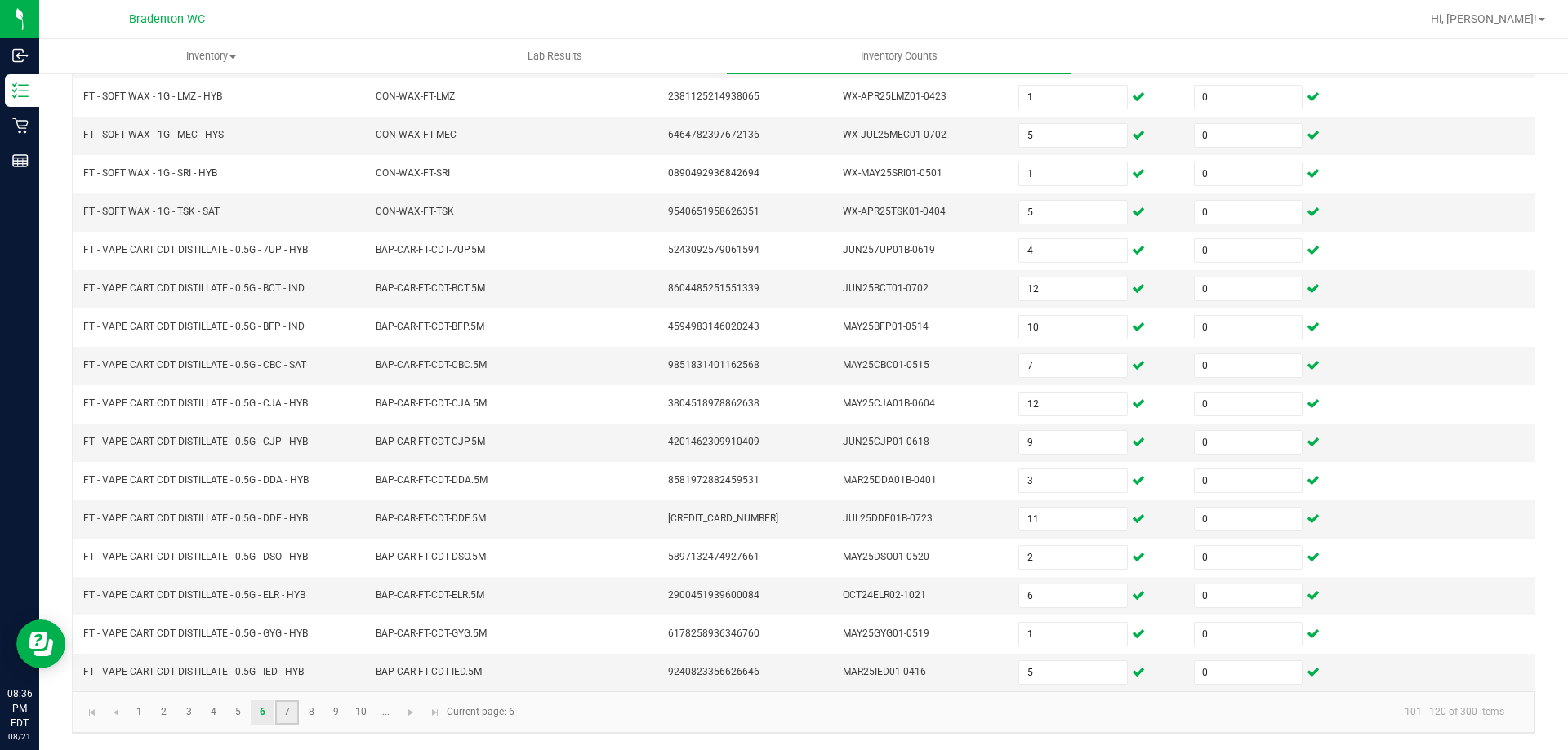
click at [290, 716] on link "7" at bounding box center [287, 712] width 24 height 25
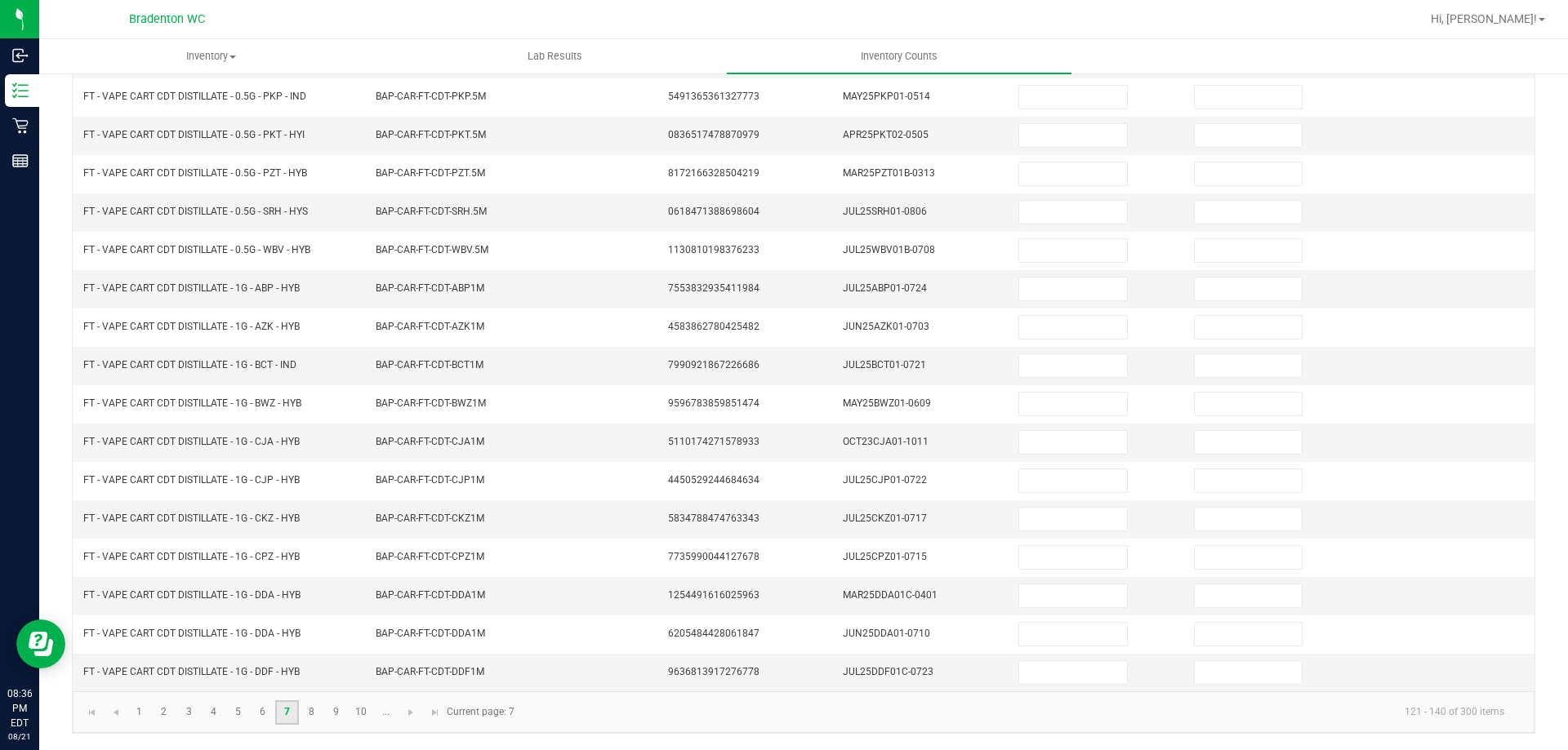
scroll to position [0, 0]
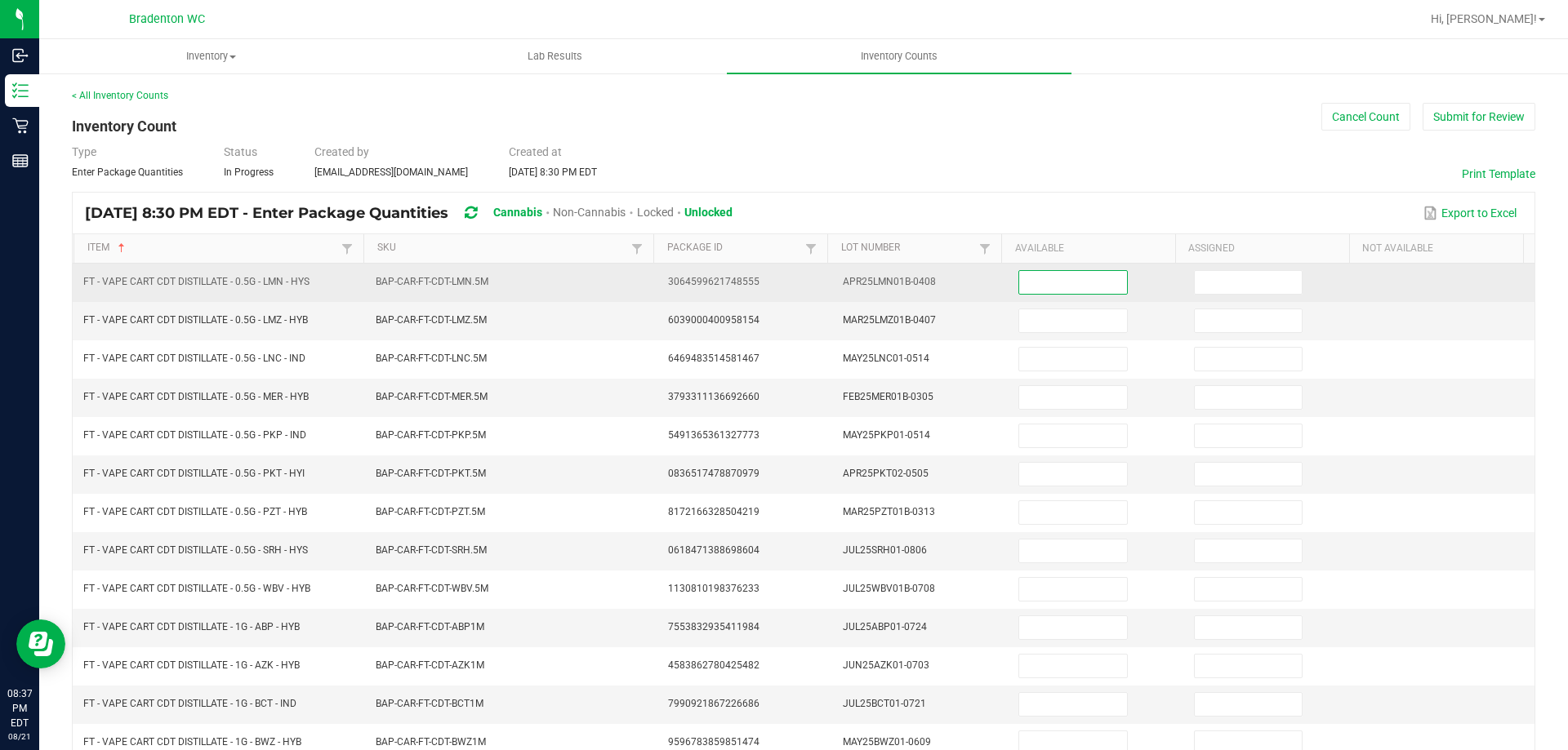
click at [1022, 283] on input at bounding box center [1073, 283] width 107 height 23
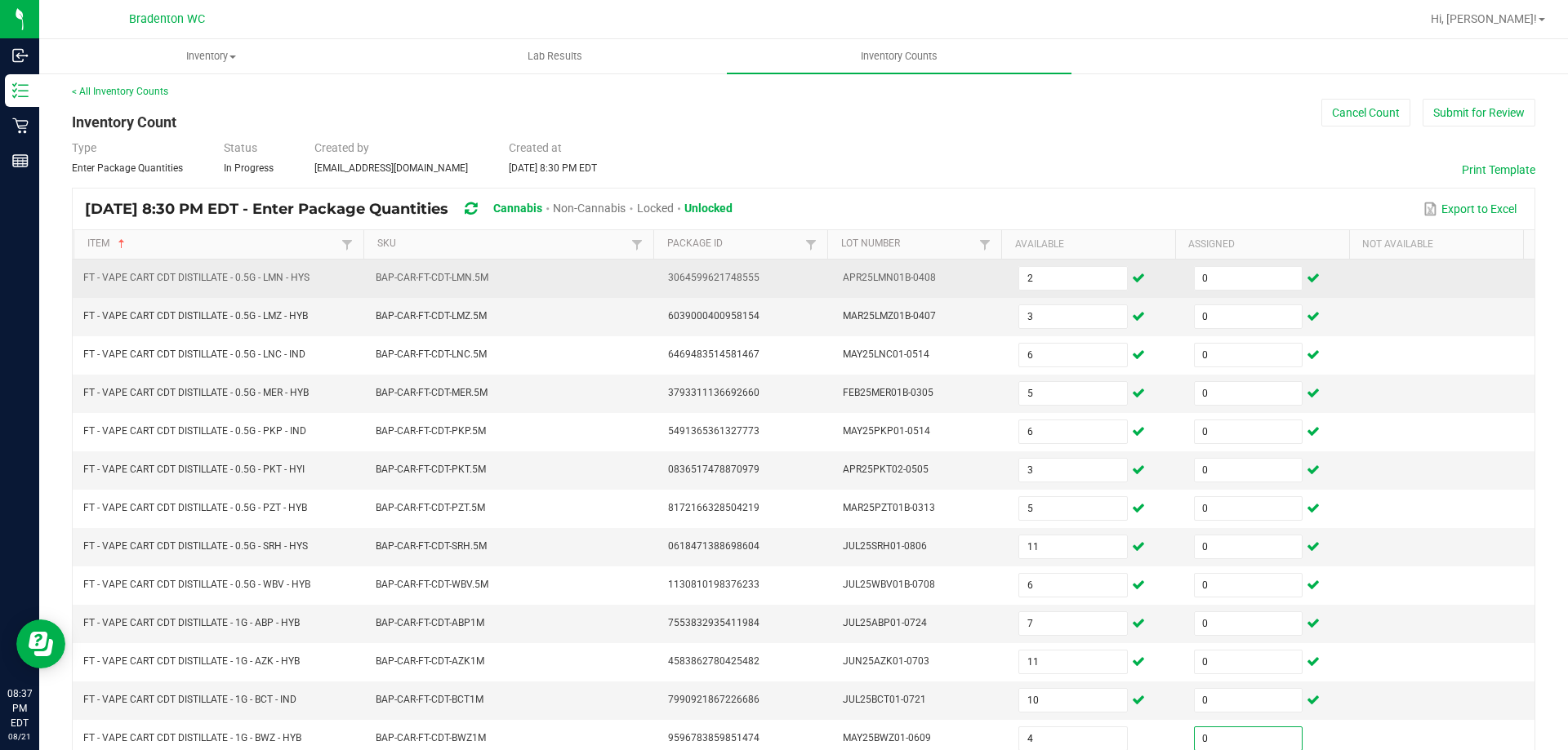
scroll to position [339, 0]
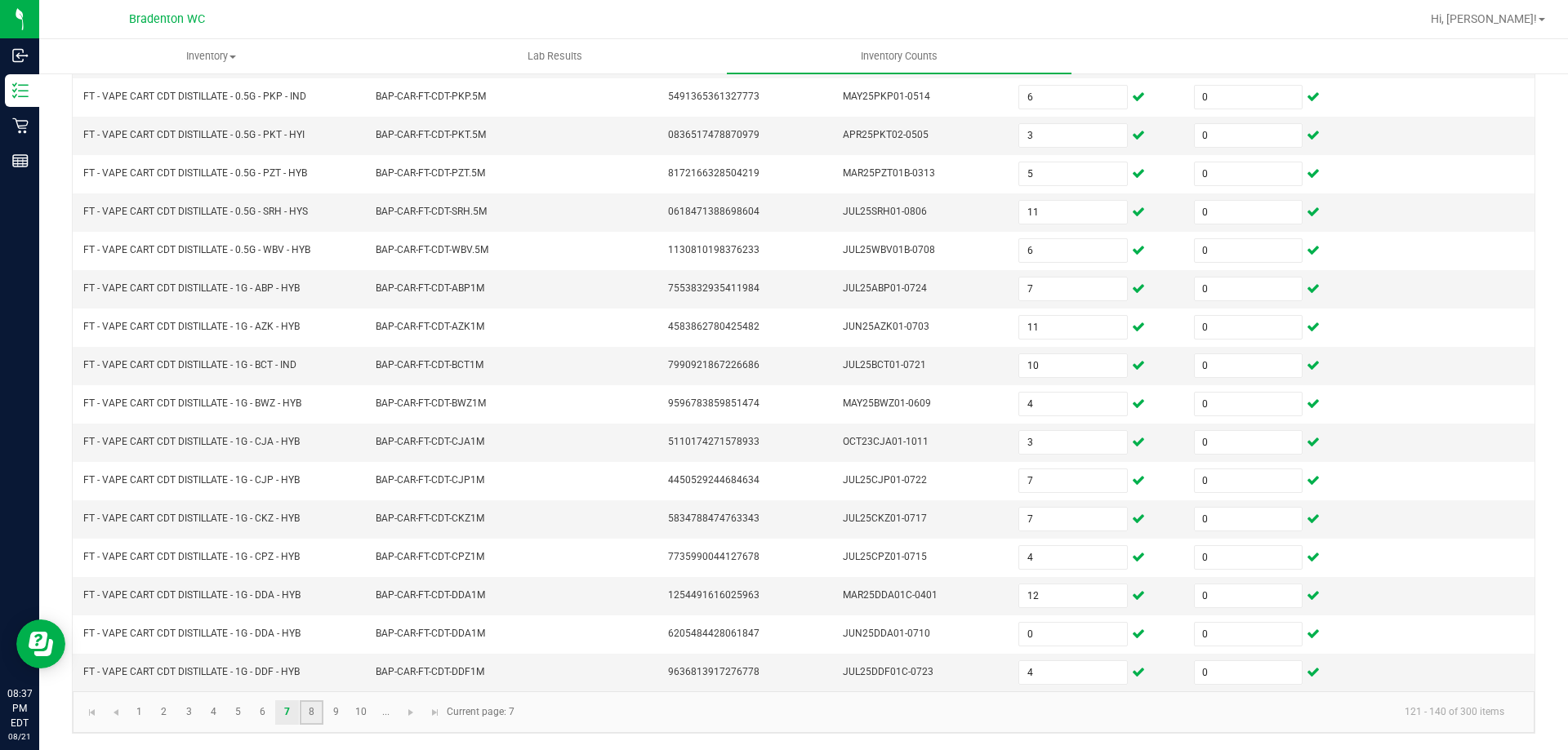
click at [316, 718] on link "8" at bounding box center [311, 712] width 24 height 25
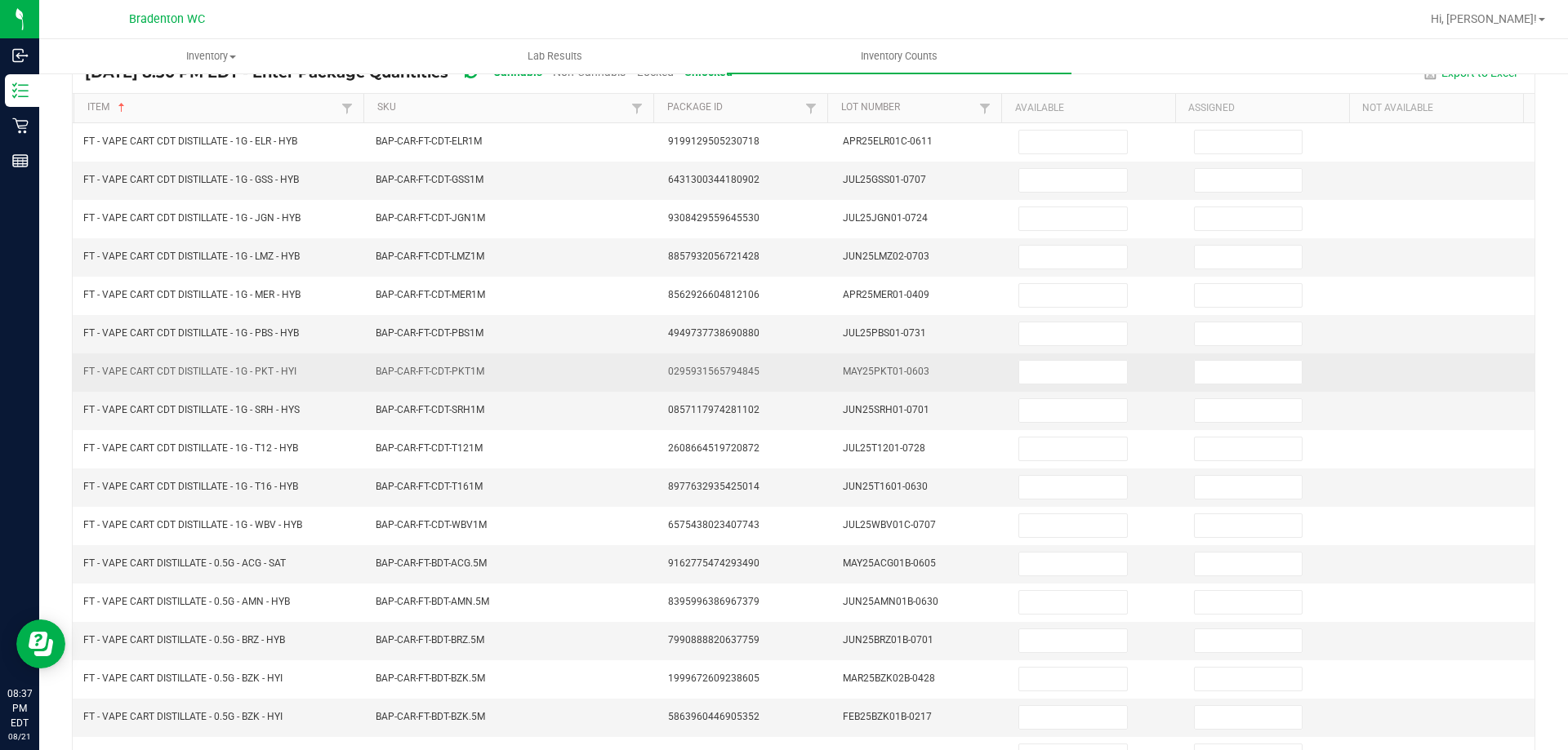
scroll to position [0, 0]
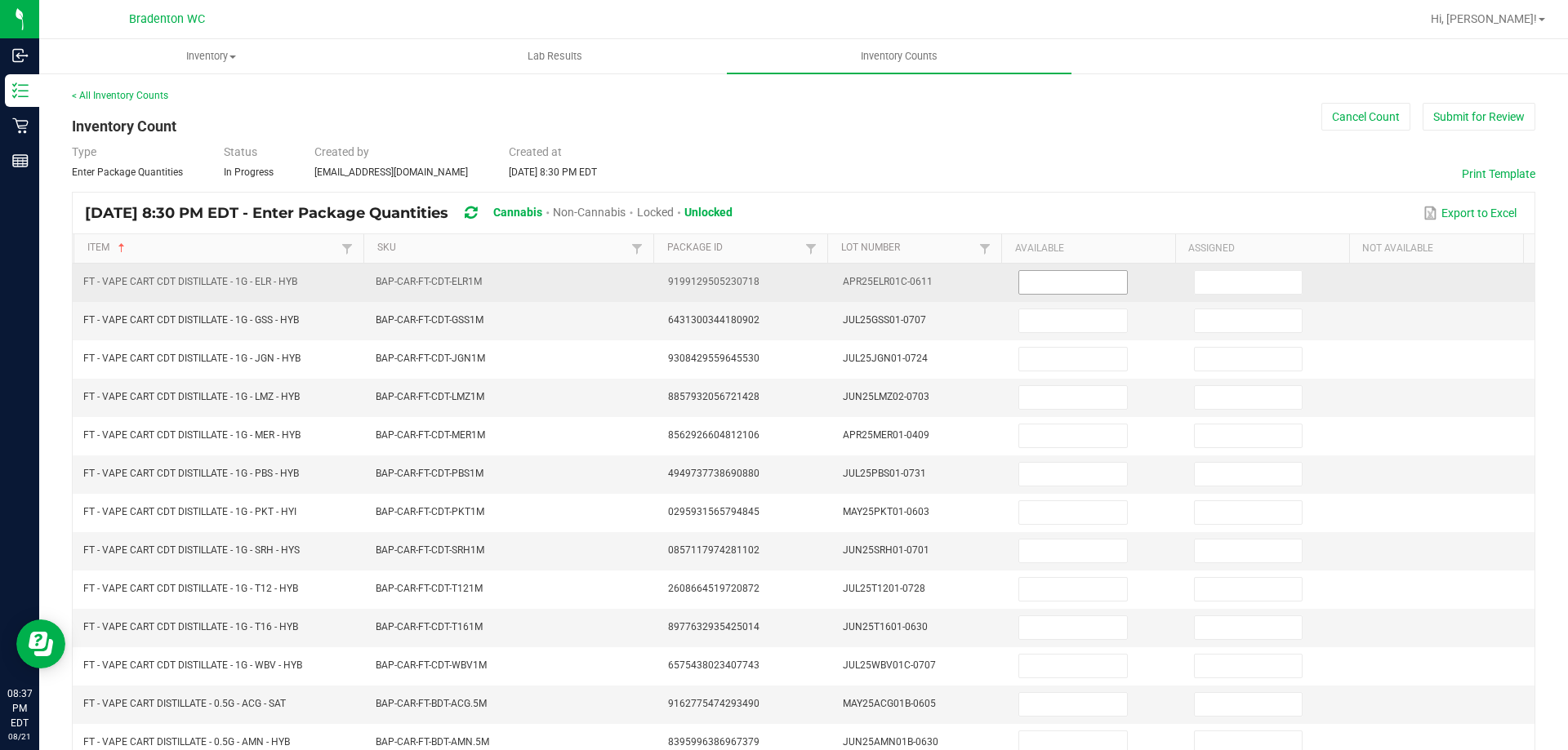
click at [1033, 293] on span at bounding box center [1073, 283] width 109 height 25
click at [1086, 283] on input at bounding box center [1073, 283] width 107 height 23
drag, startPoint x: 1047, startPoint y: 279, endPoint x: 1067, endPoint y: 285, distance: 20.9
click at [1047, 281] on input "30" at bounding box center [1073, 283] width 107 height 23
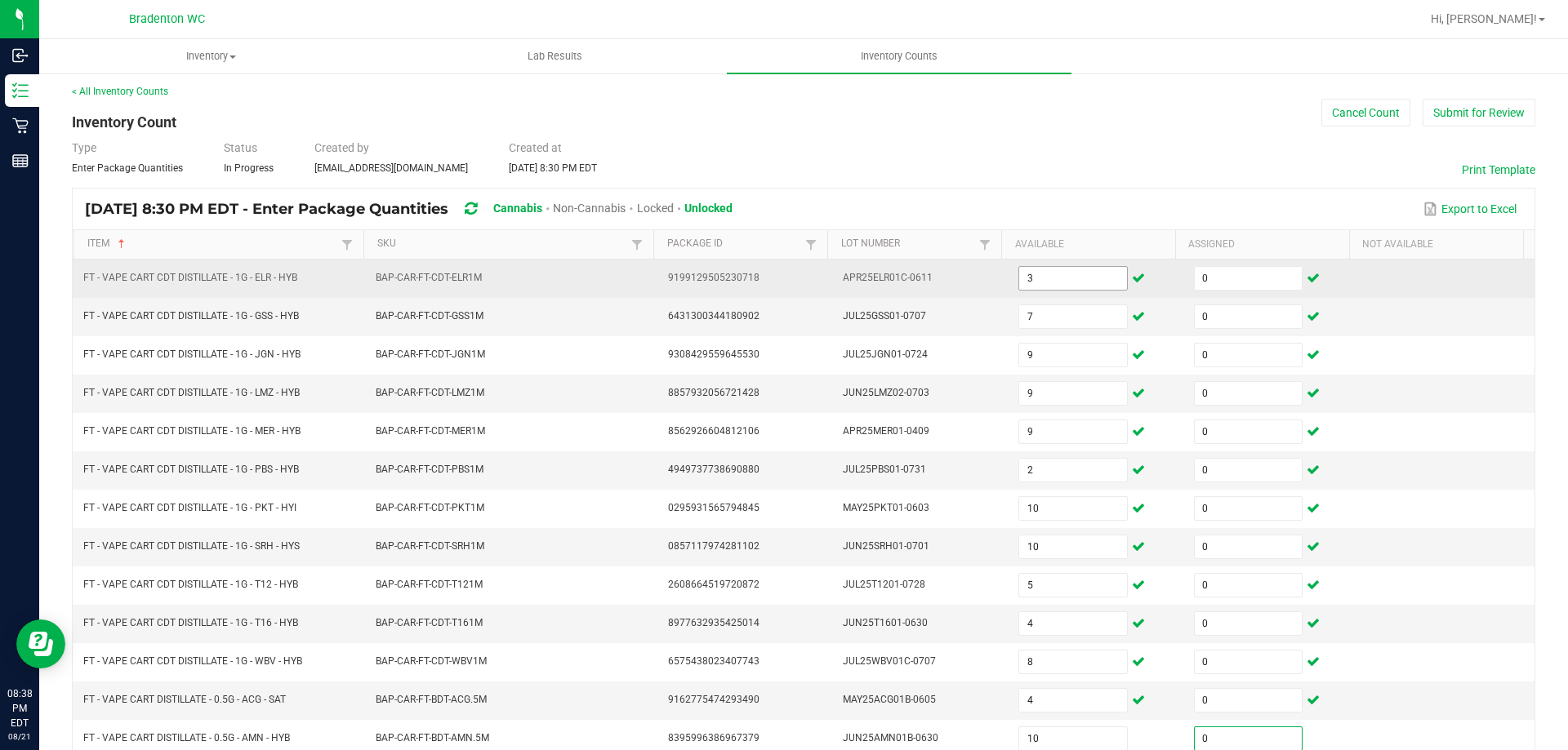
scroll to position [339, 0]
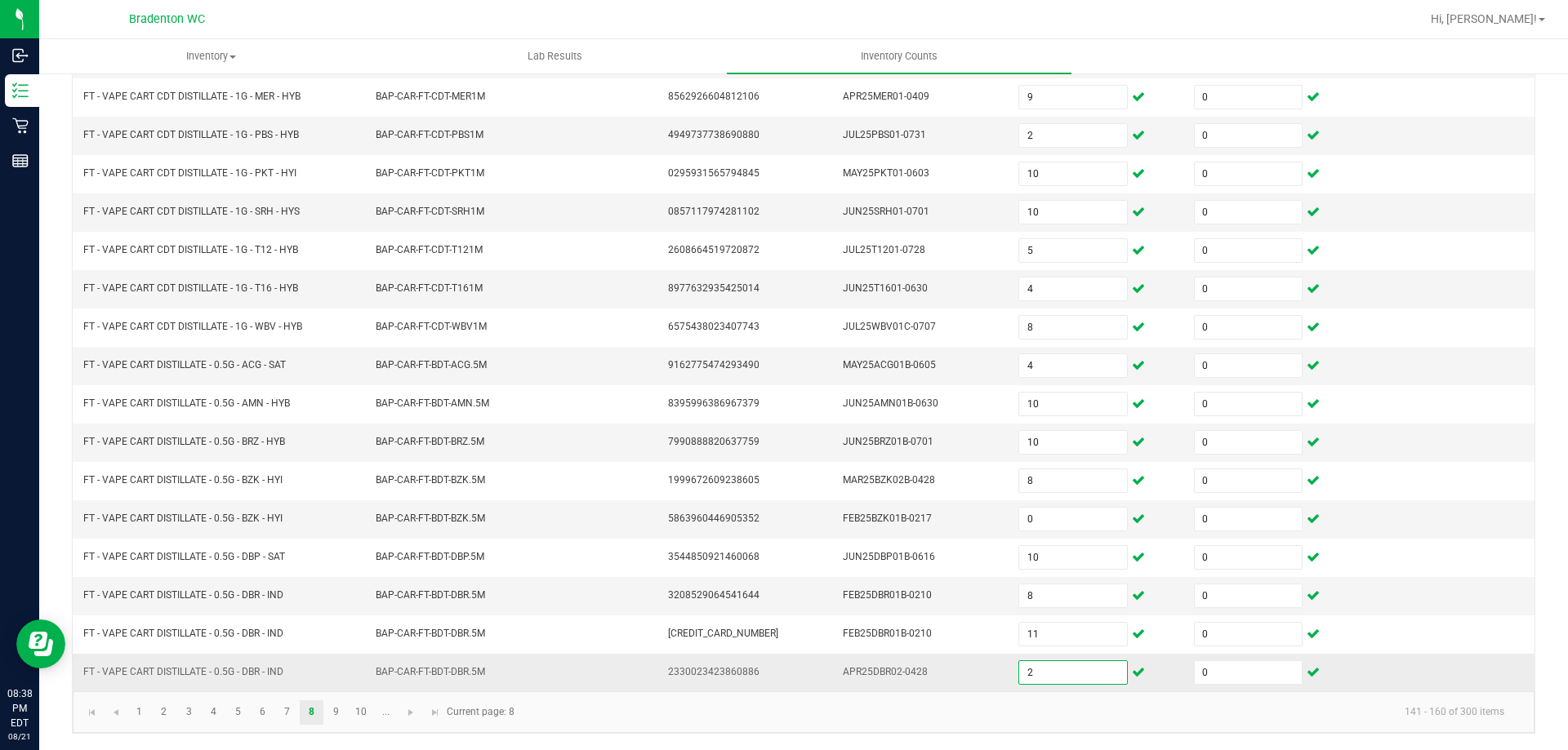
click at [1057, 672] on input "2" at bounding box center [1073, 672] width 107 height 23
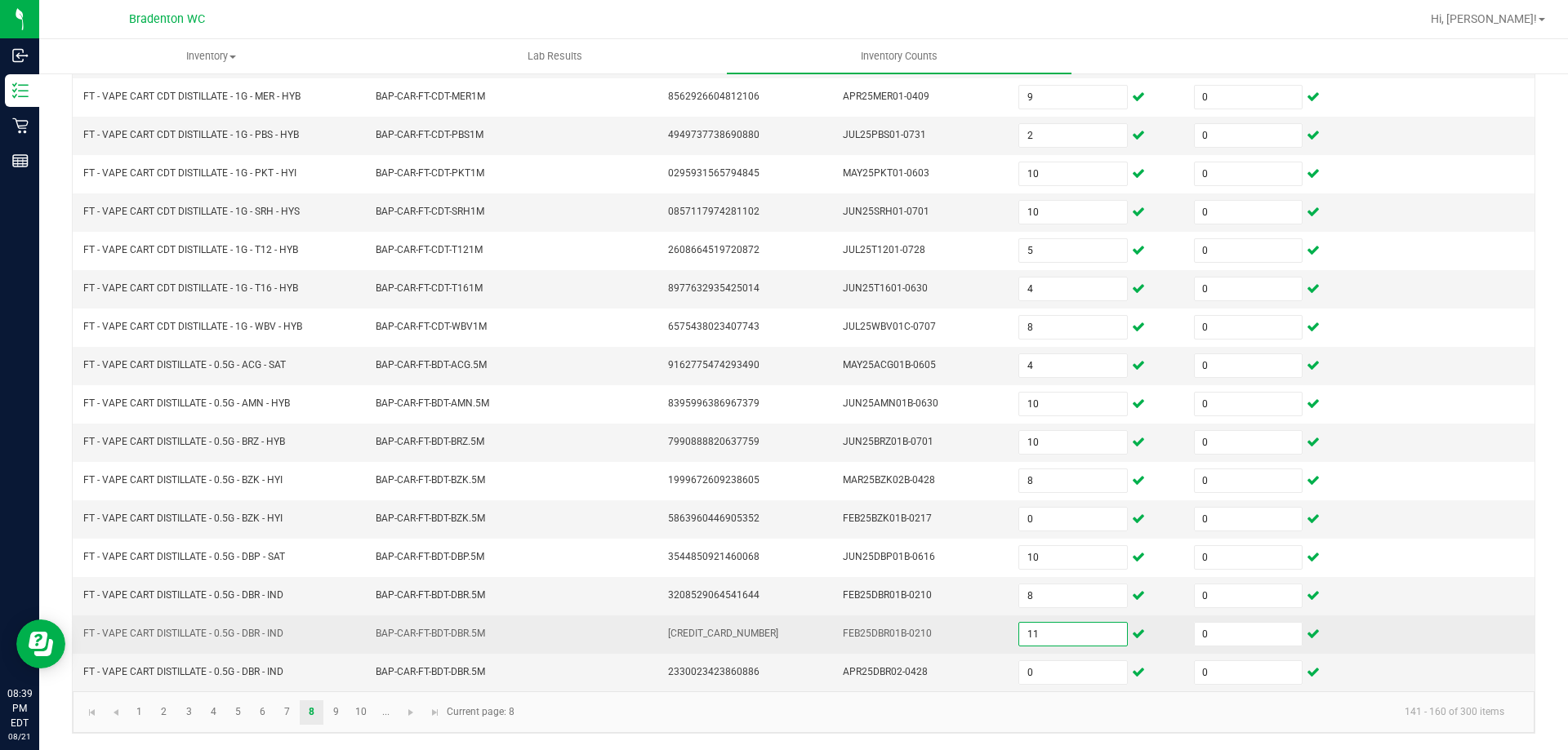
click at [1049, 629] on input "11" at bounding box center [1073, 634] width 107 height 23
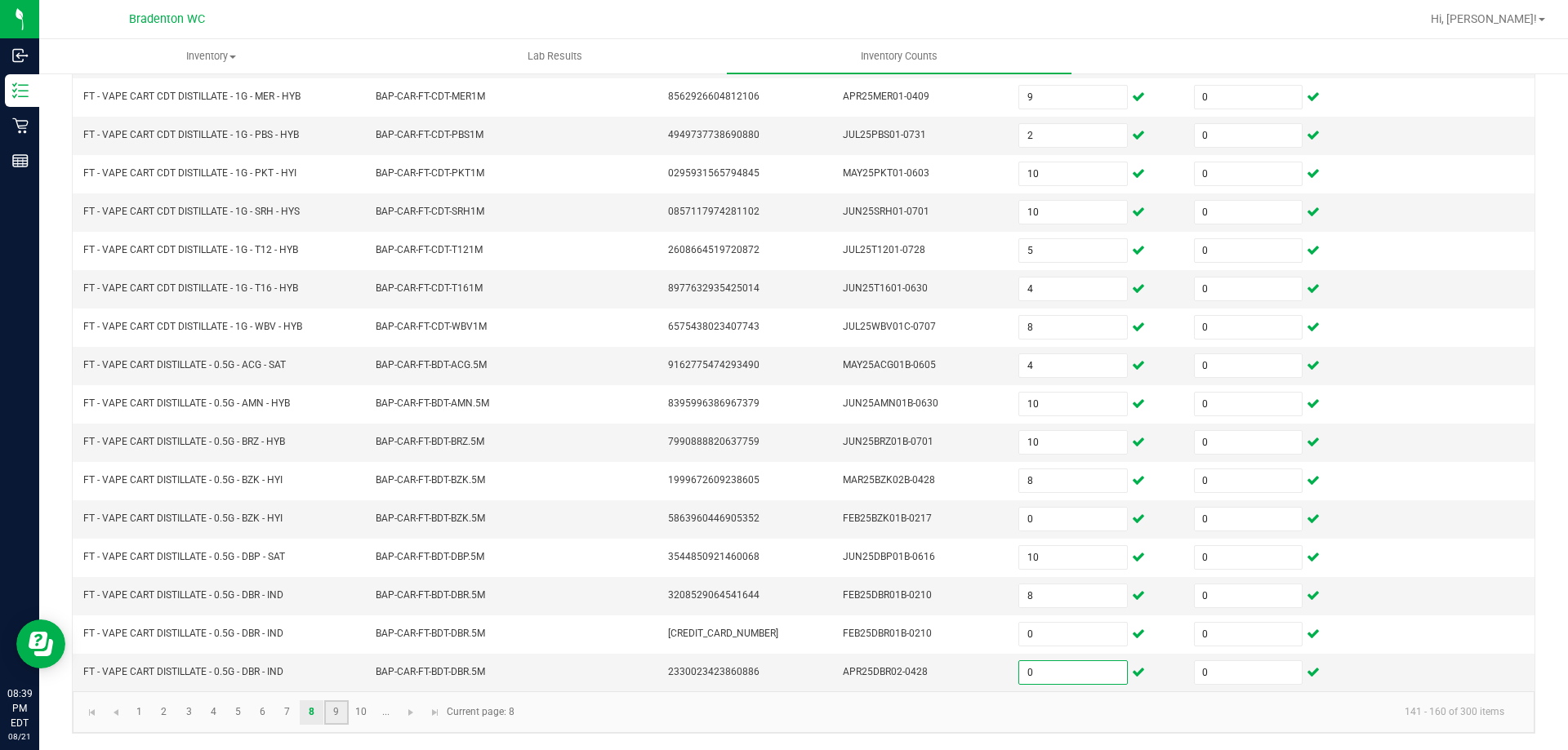
click at [334, 706] on link "9" at bounding box center [336, 712] width 24 height 25
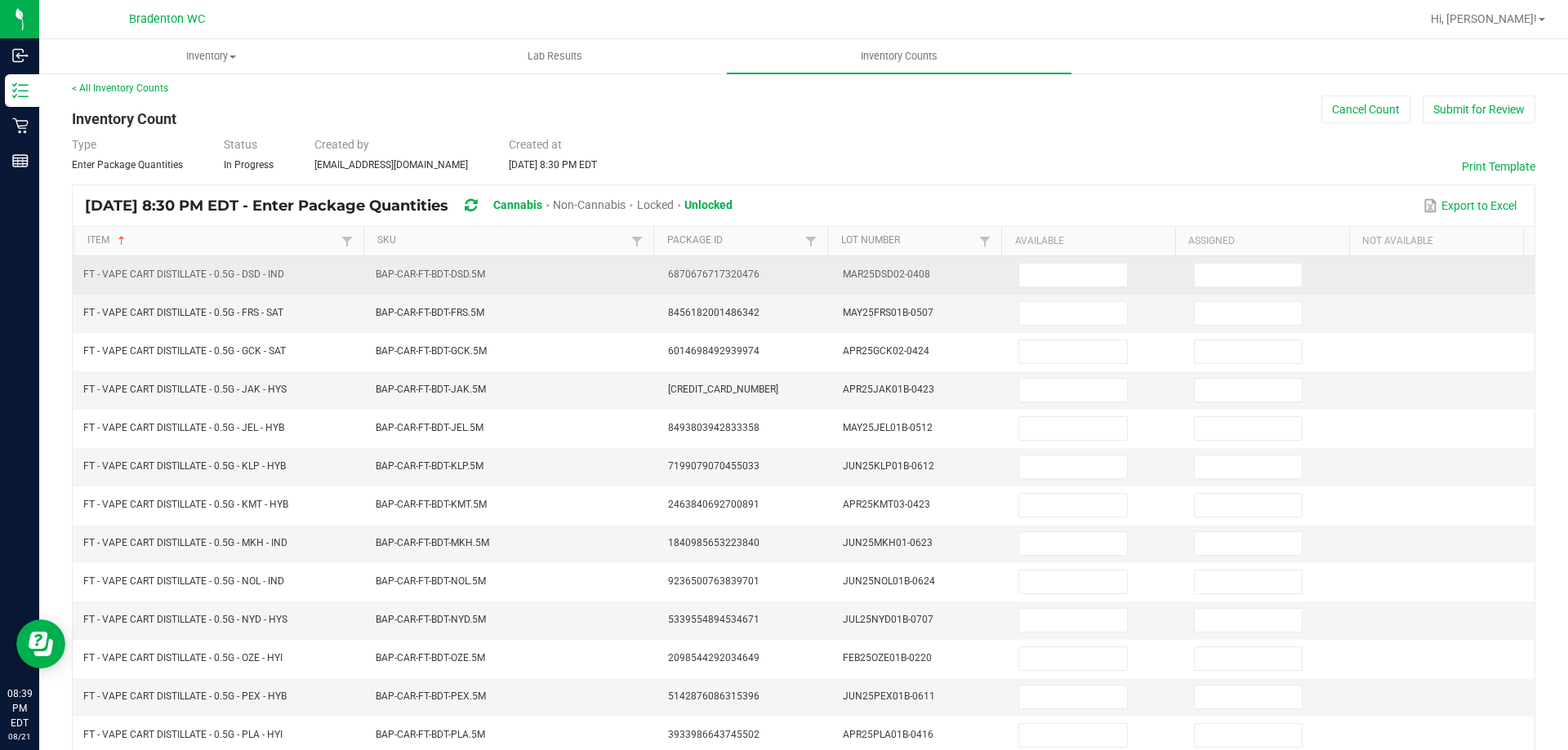
scroll to position [0, 0]
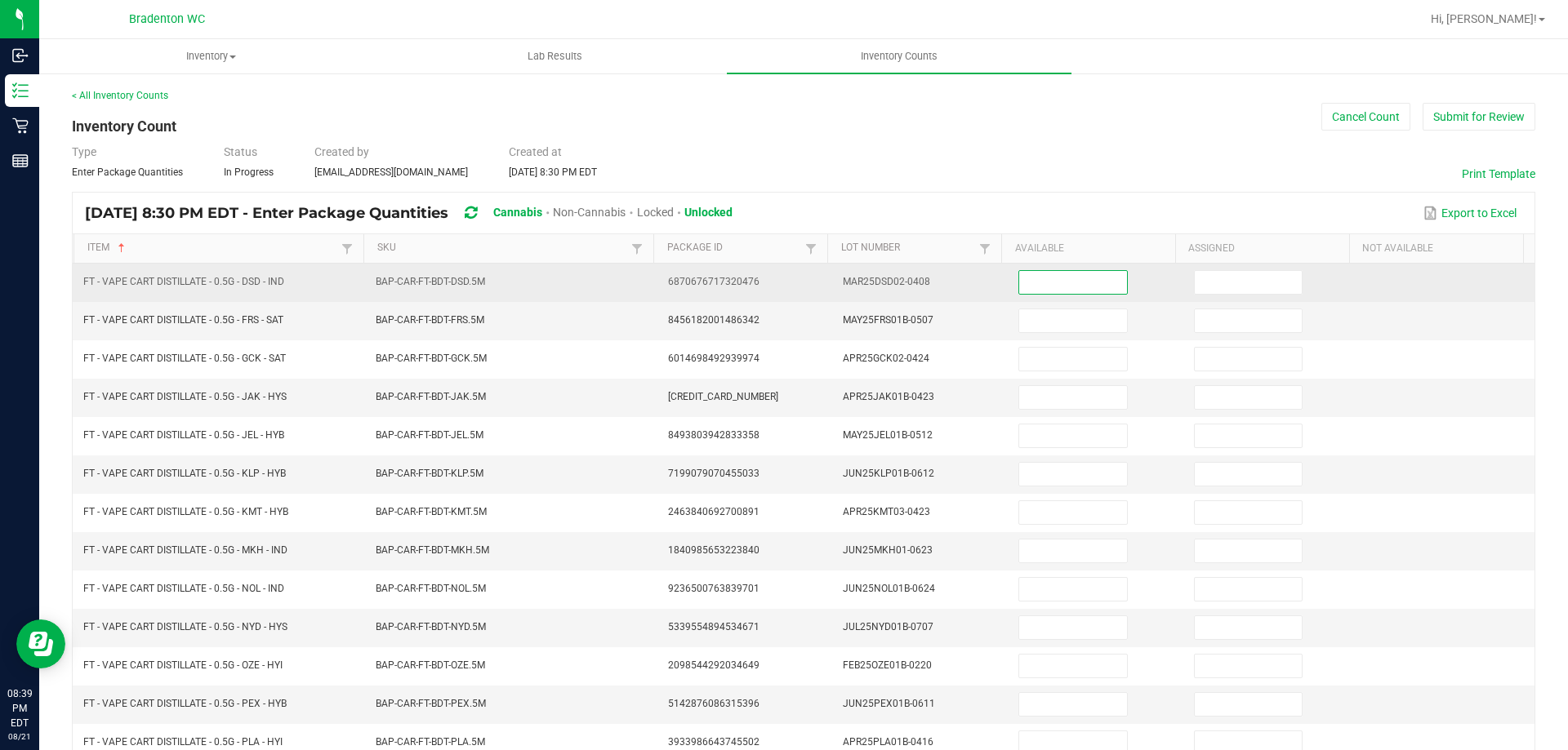
click at [1027, 277] on input at bounding box center [1073, 283] width 107 height 23
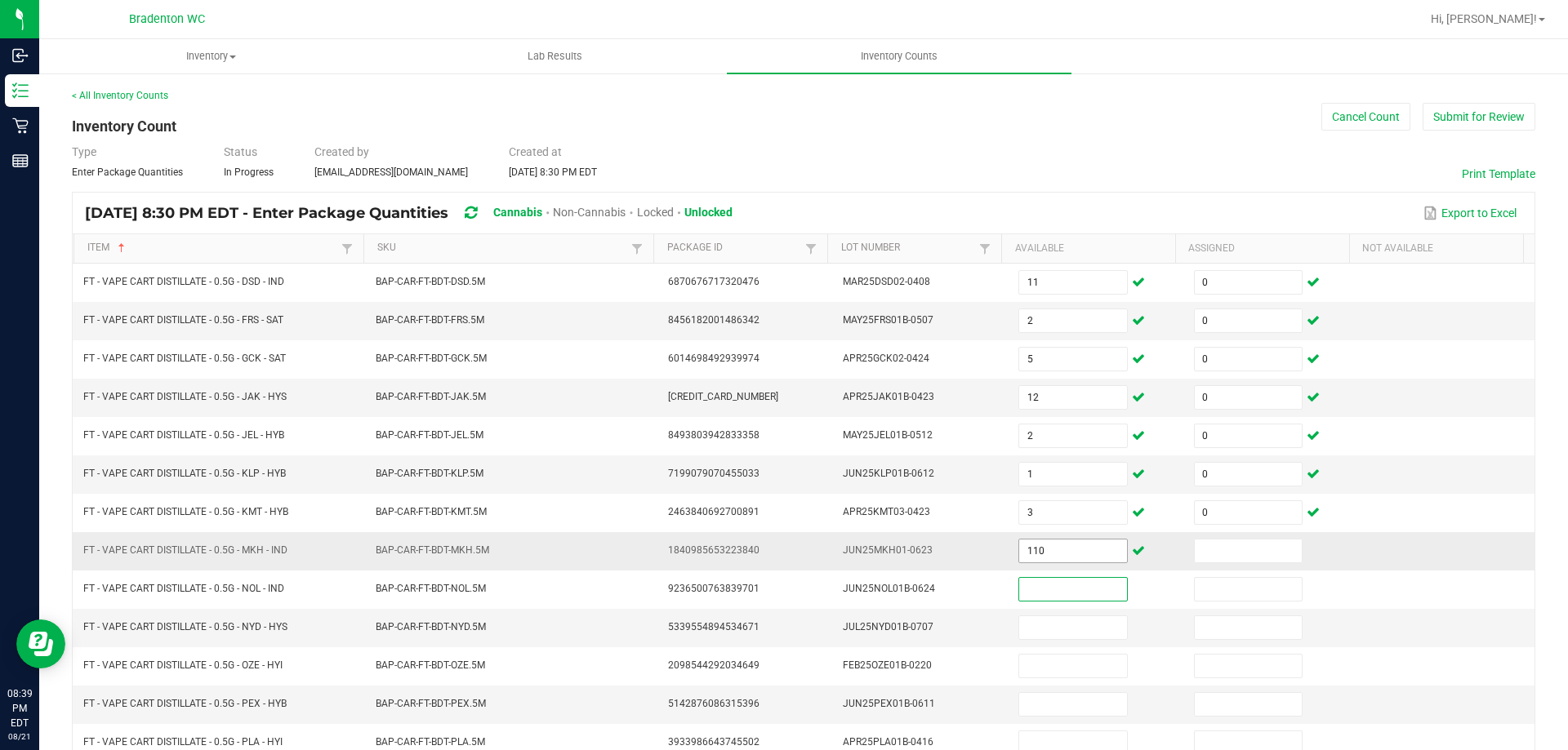
click at [1075, 552] on input "110" at bounding box center [1073, 551] width 107 height 23
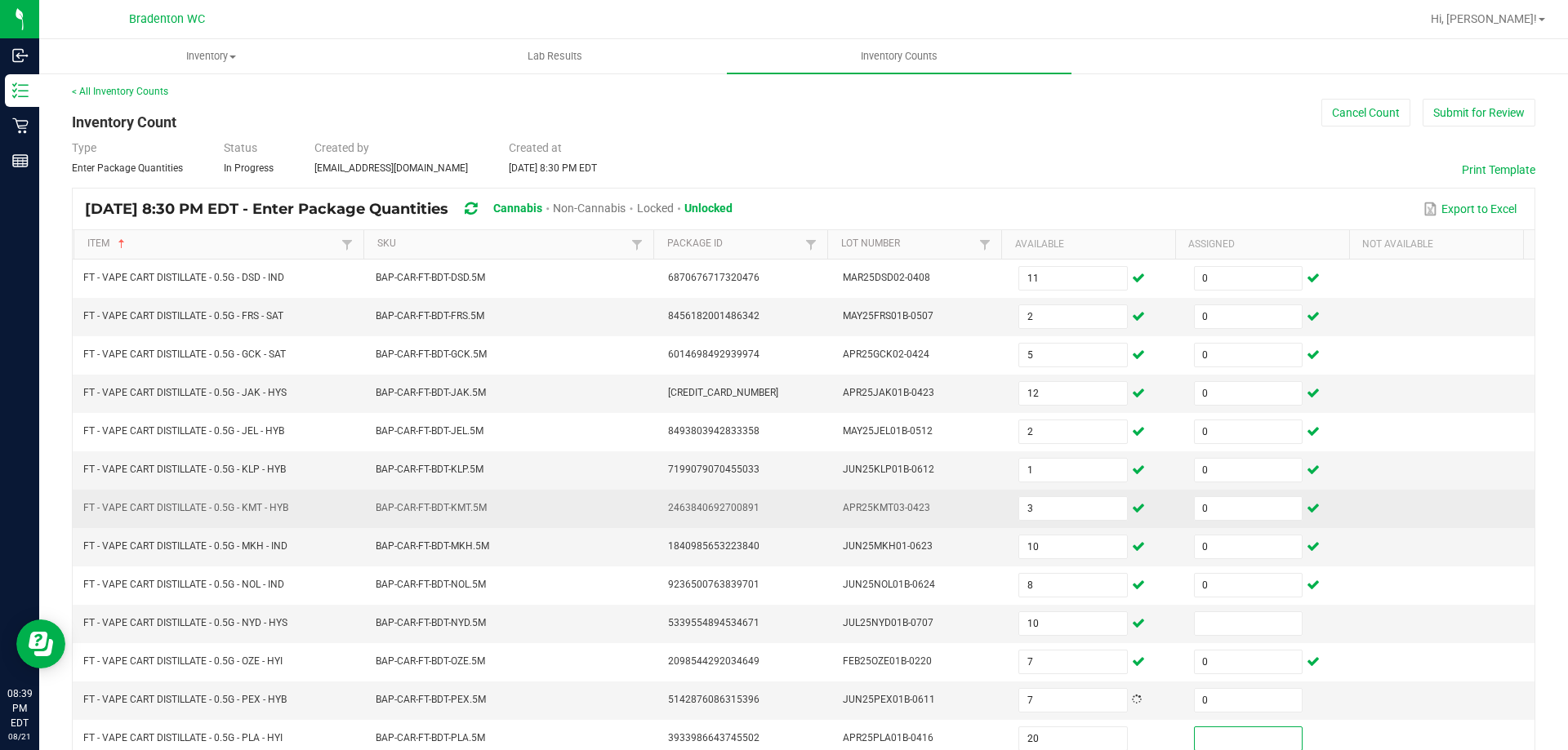
scroll to position [339, 0]
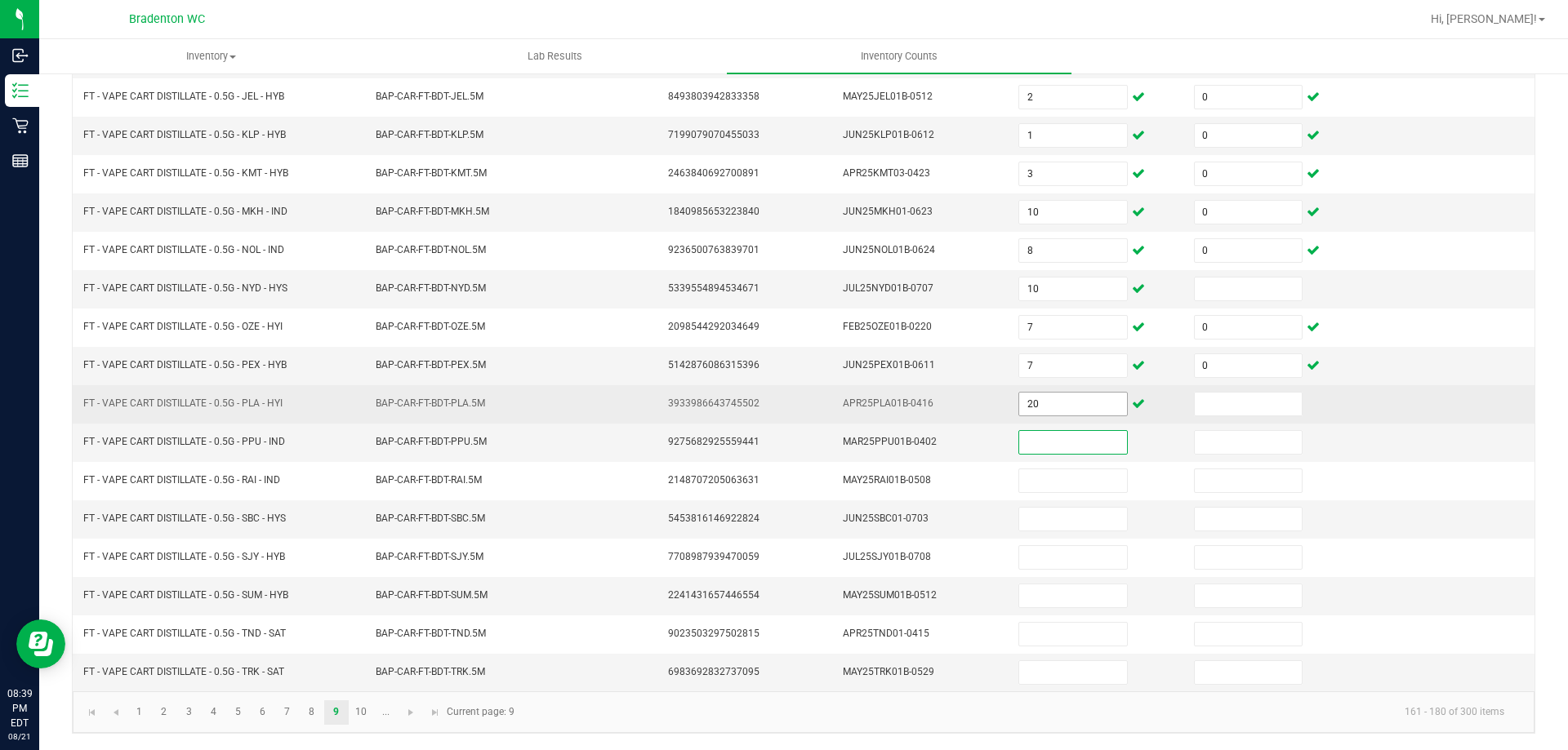
click at [1048, 398] on input "20" at bounding box center [1073, 404] width 107 height 23
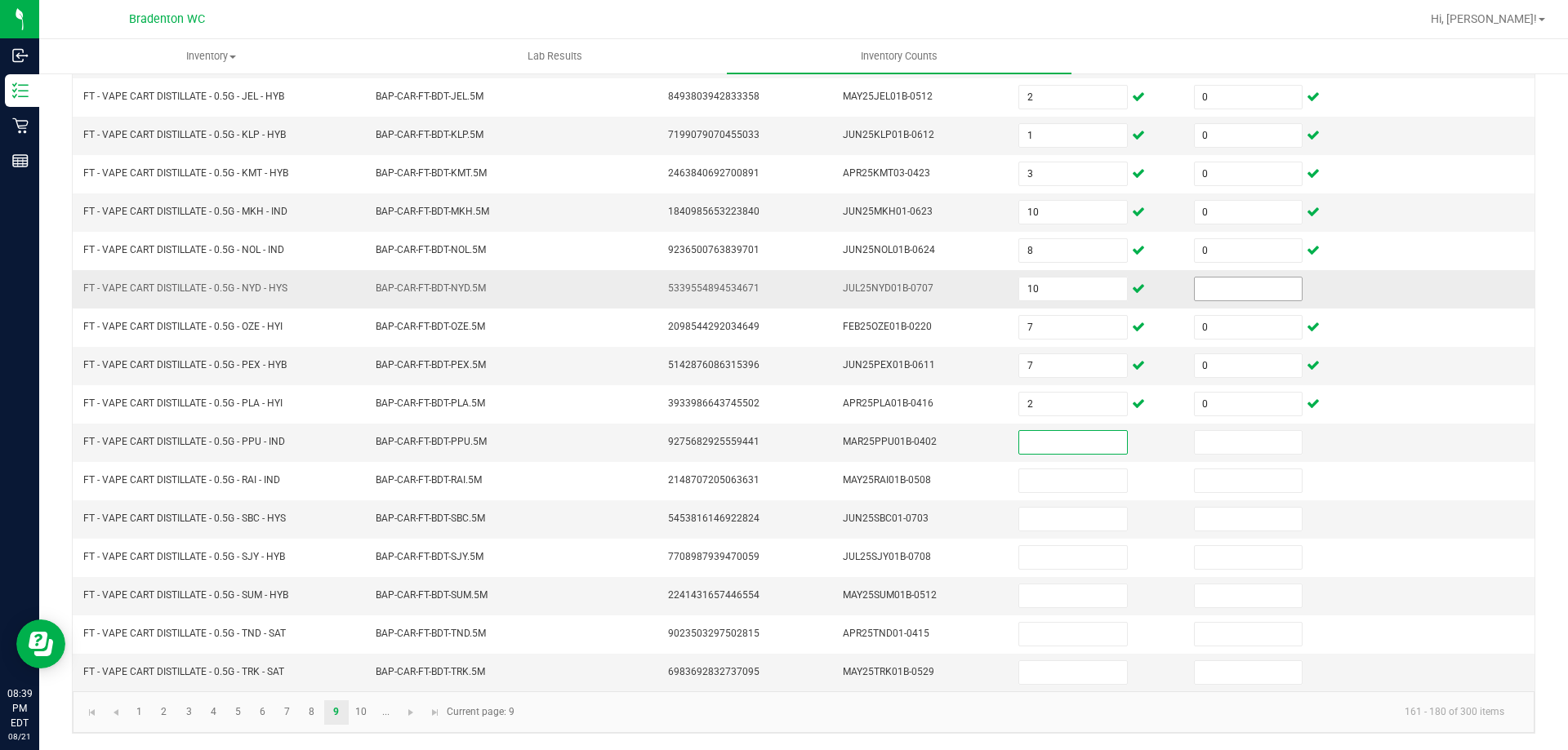
click at [1212, 291] on input at bounding box center [1248, 289] width 107 height 23
click at [1078, 434] on input at bounding box center [1073, 442] width 107 height 23
click at [1219, 444] on input "9" at bounding box center [1248, 442] width 107 height 23
click at [358, 721] on link "10" at bounding box center [361, 712] width 24 height 25
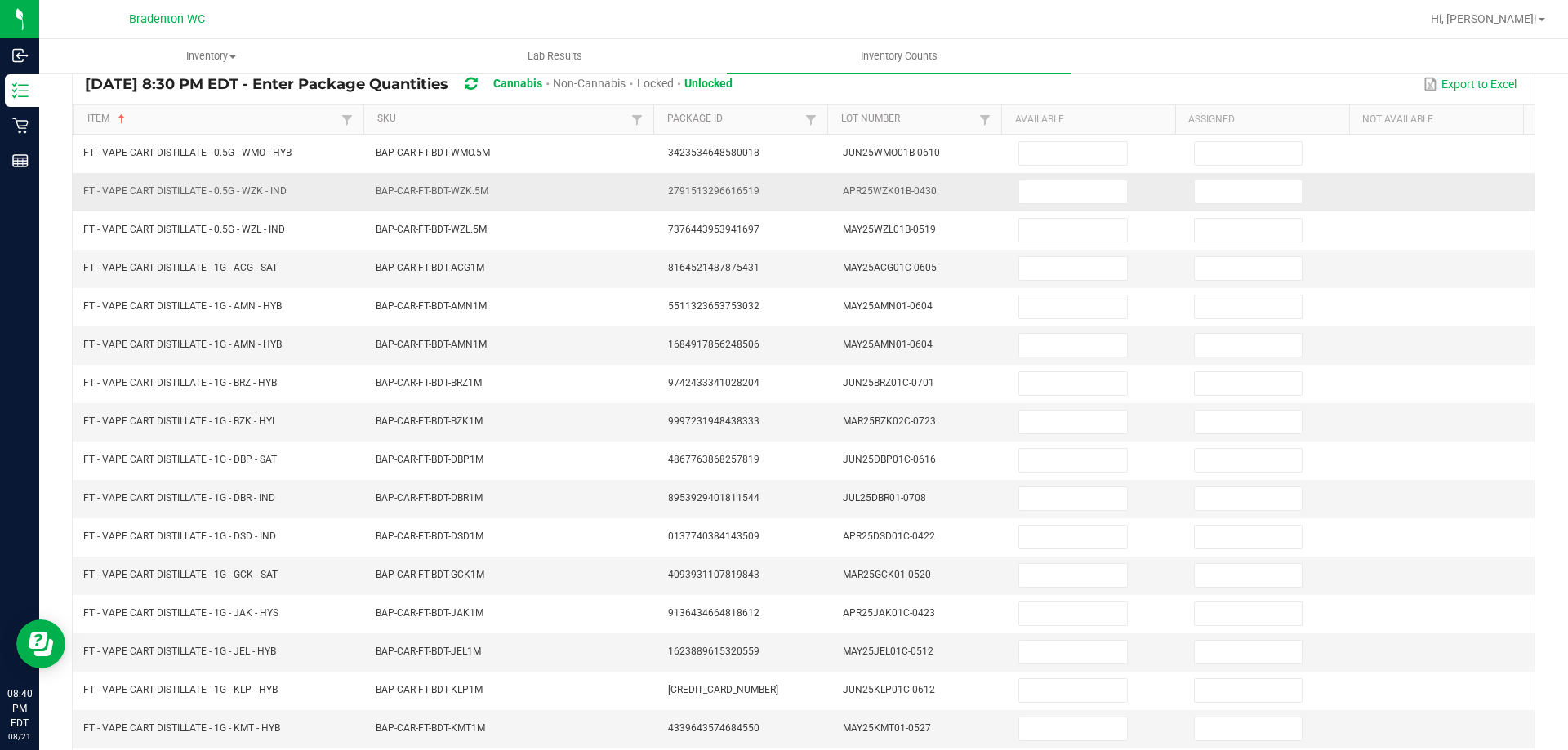
scroll to position [0, 0]
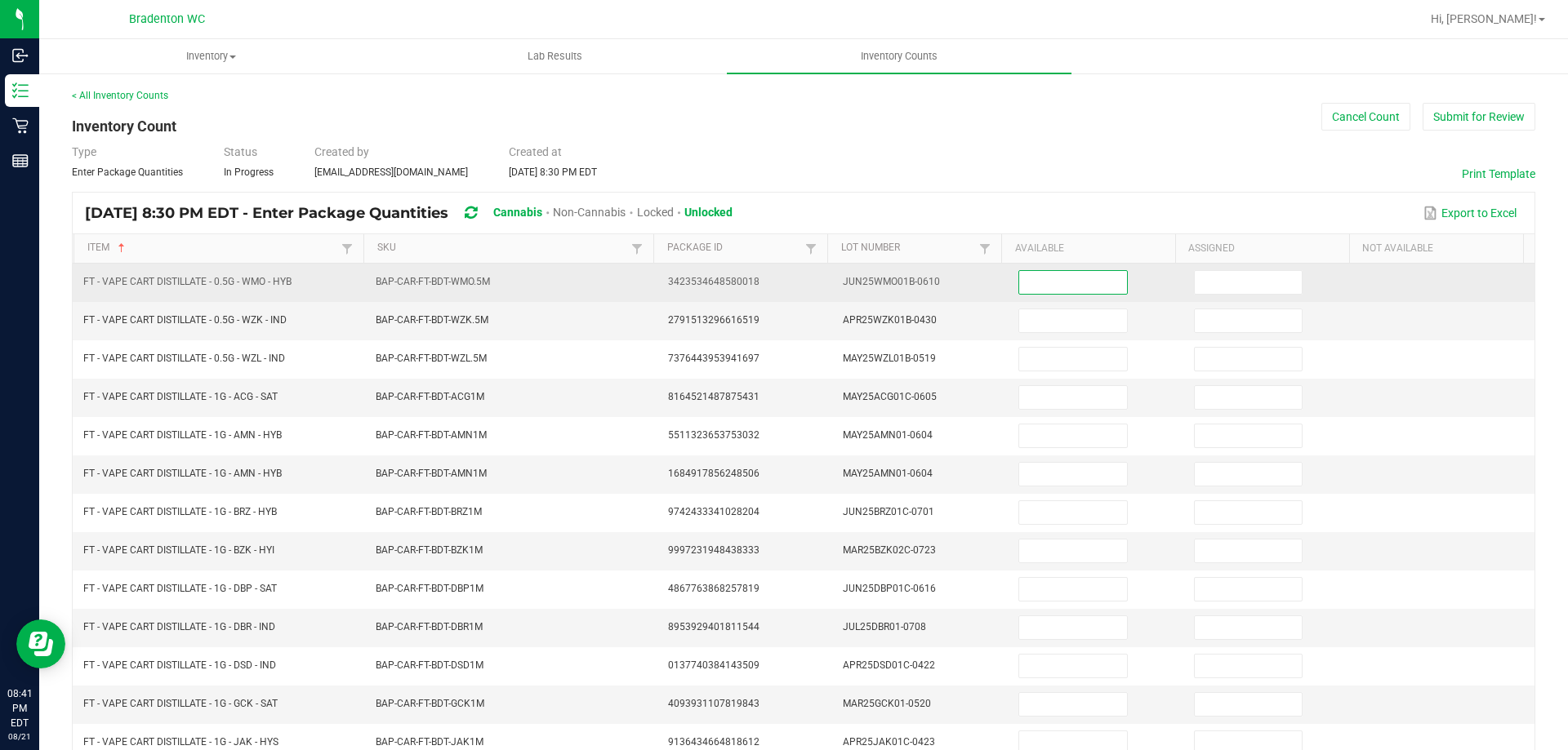
click at [1033, 275] on input at bounding box center [1073, 283] width 107 height 23
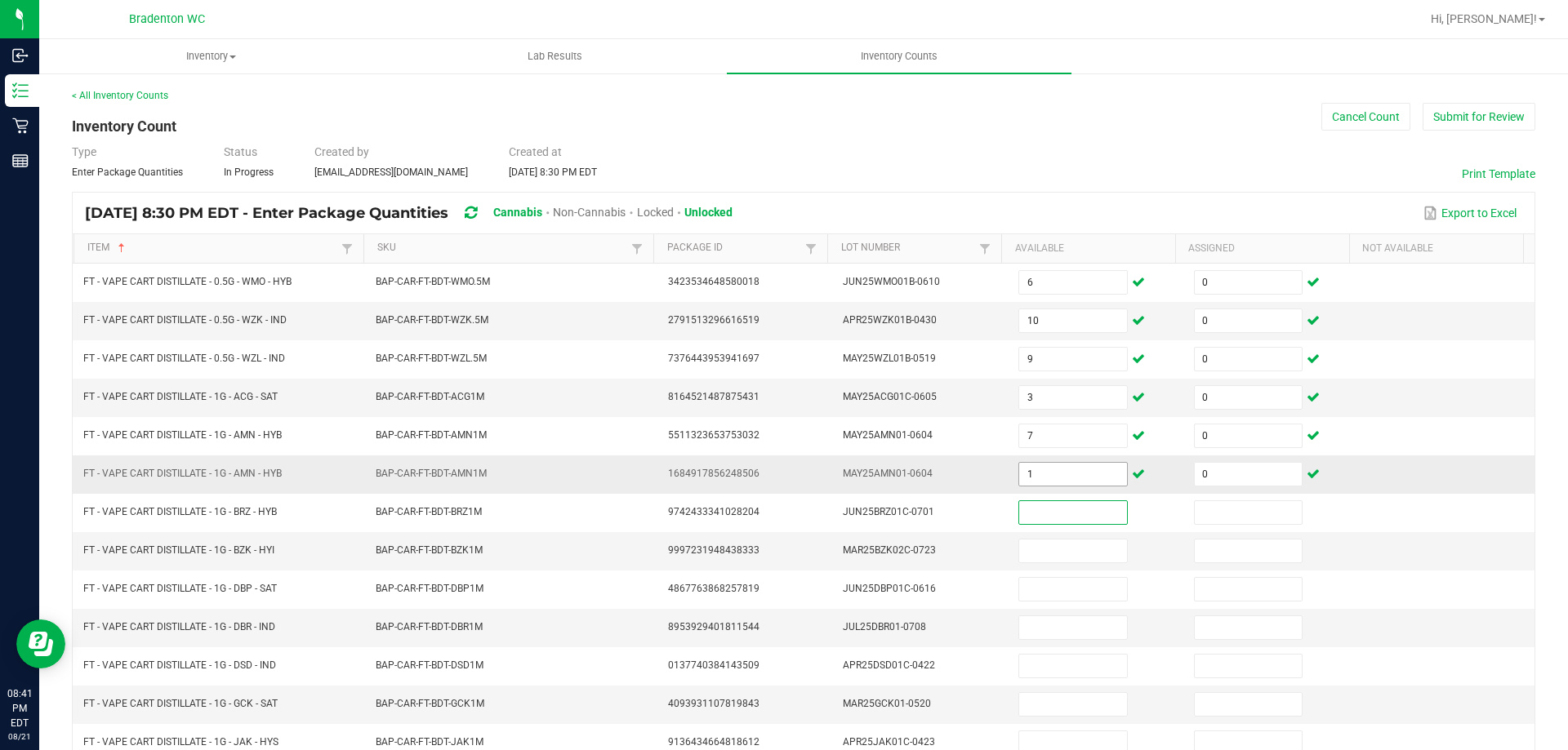
click at [1046, 475] on input "1" at bounding box center [1073, 474] width 107 height 23
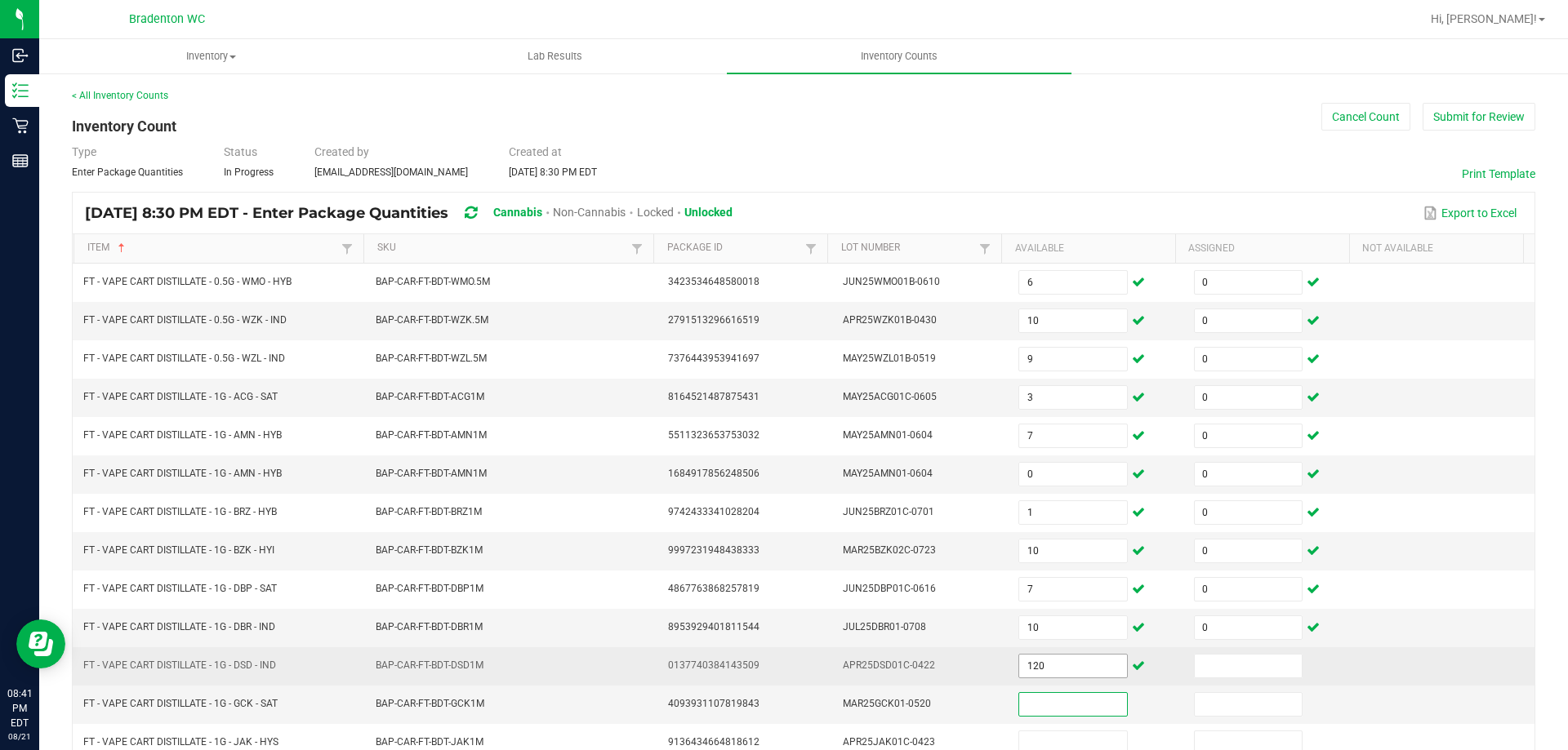
click at [1024, 663] on input "120" at bounding box center [1073, 666] width 107 height 23
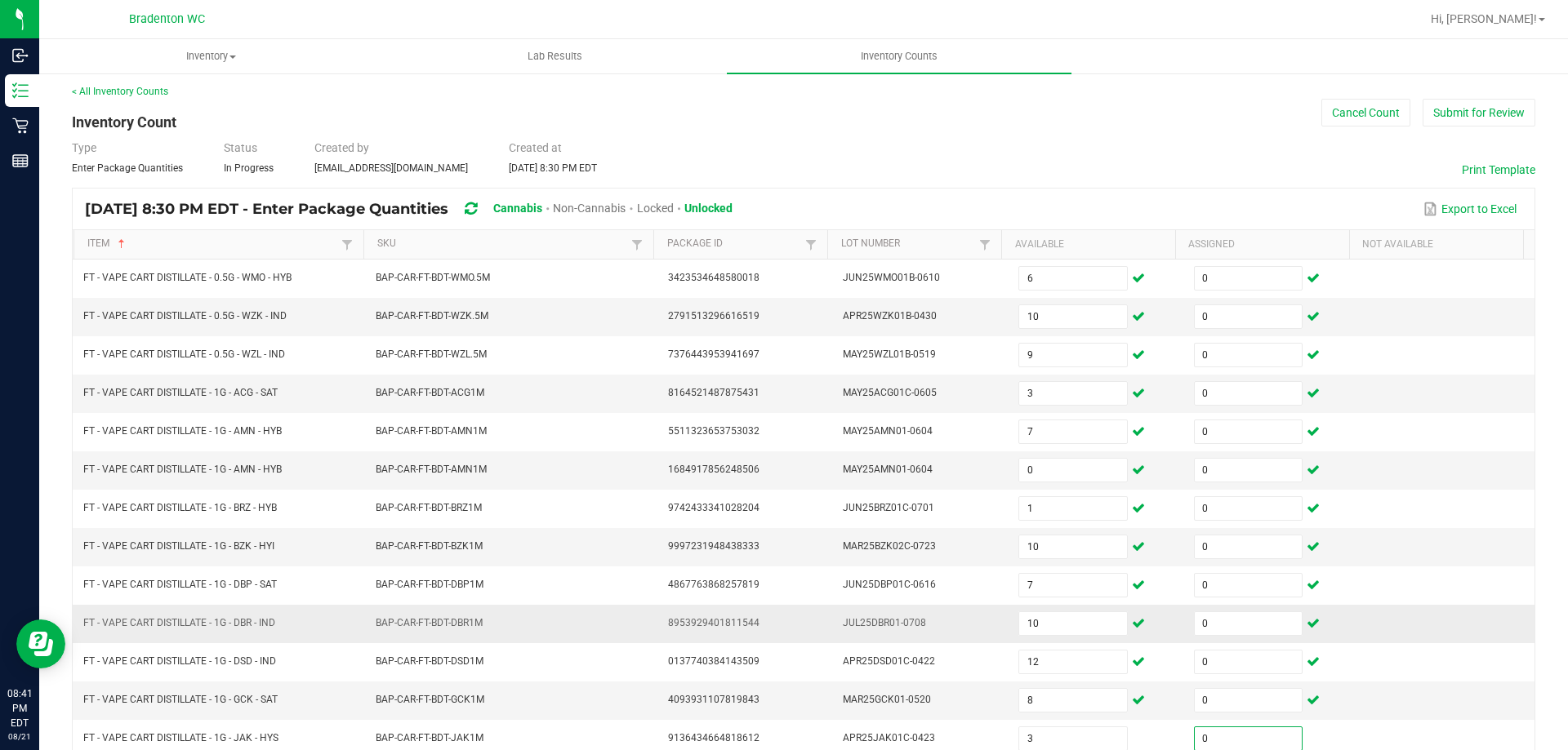
scroll to position [339, 0]
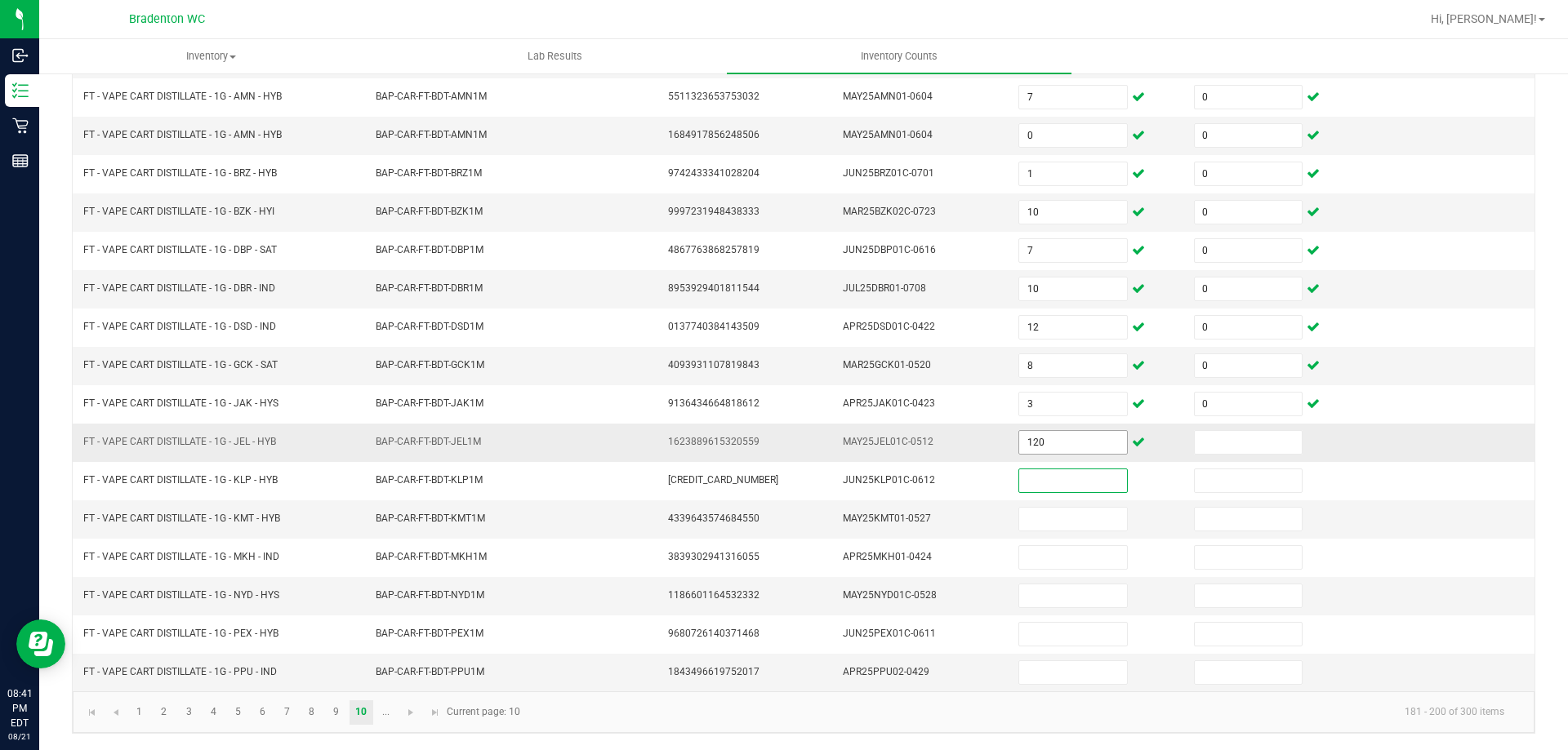
click at [1036, 437] on input "120" at bounding box center [1073, 442] width 107 height 23
click at [391, 715] on link "..." at bounding box center [385, 712] width 24 height 25
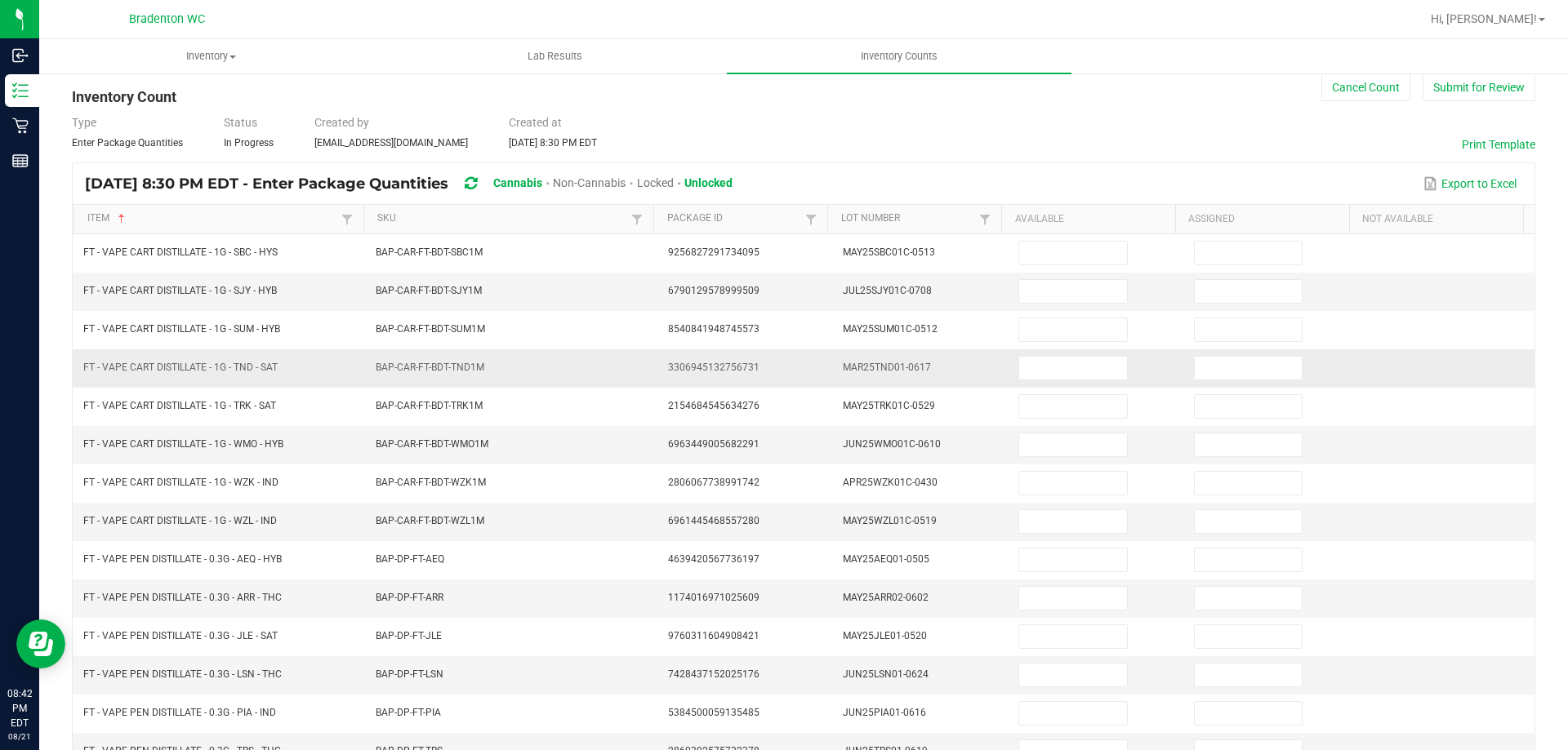
scroll to position [0, 0]
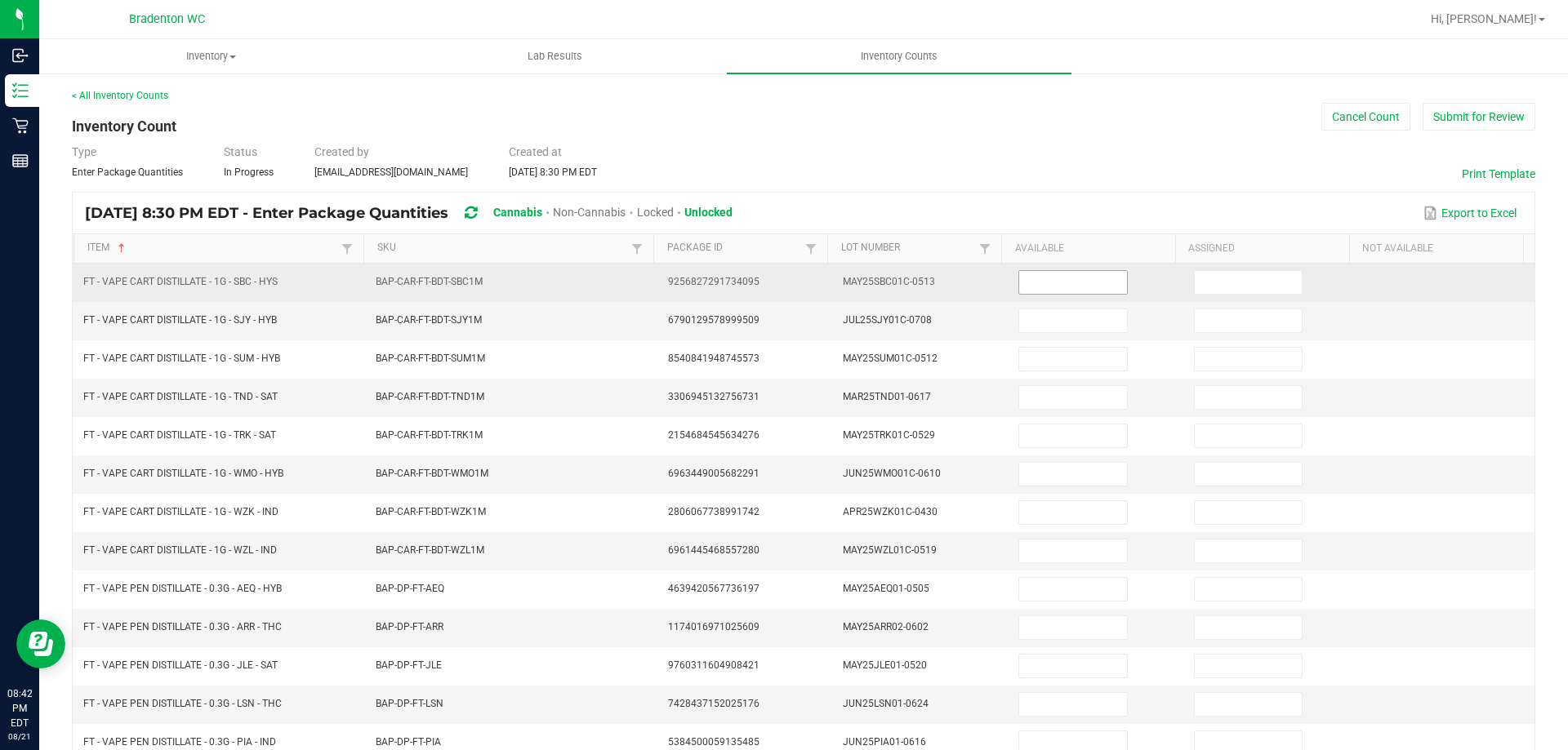
click at [1086, 284] on input at bounding box center [1073, 283] width 107 height 23
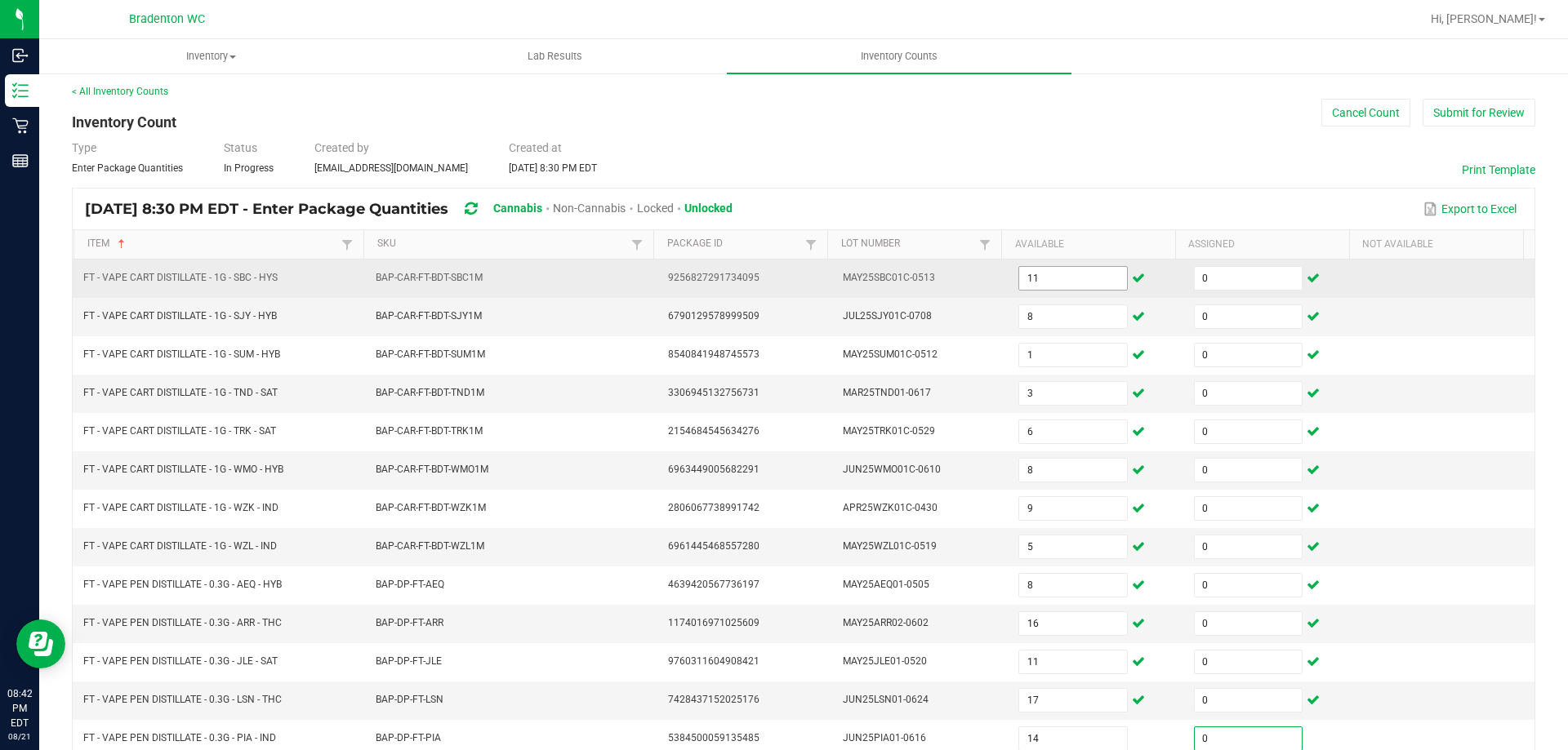
scroll to position [339, 0]
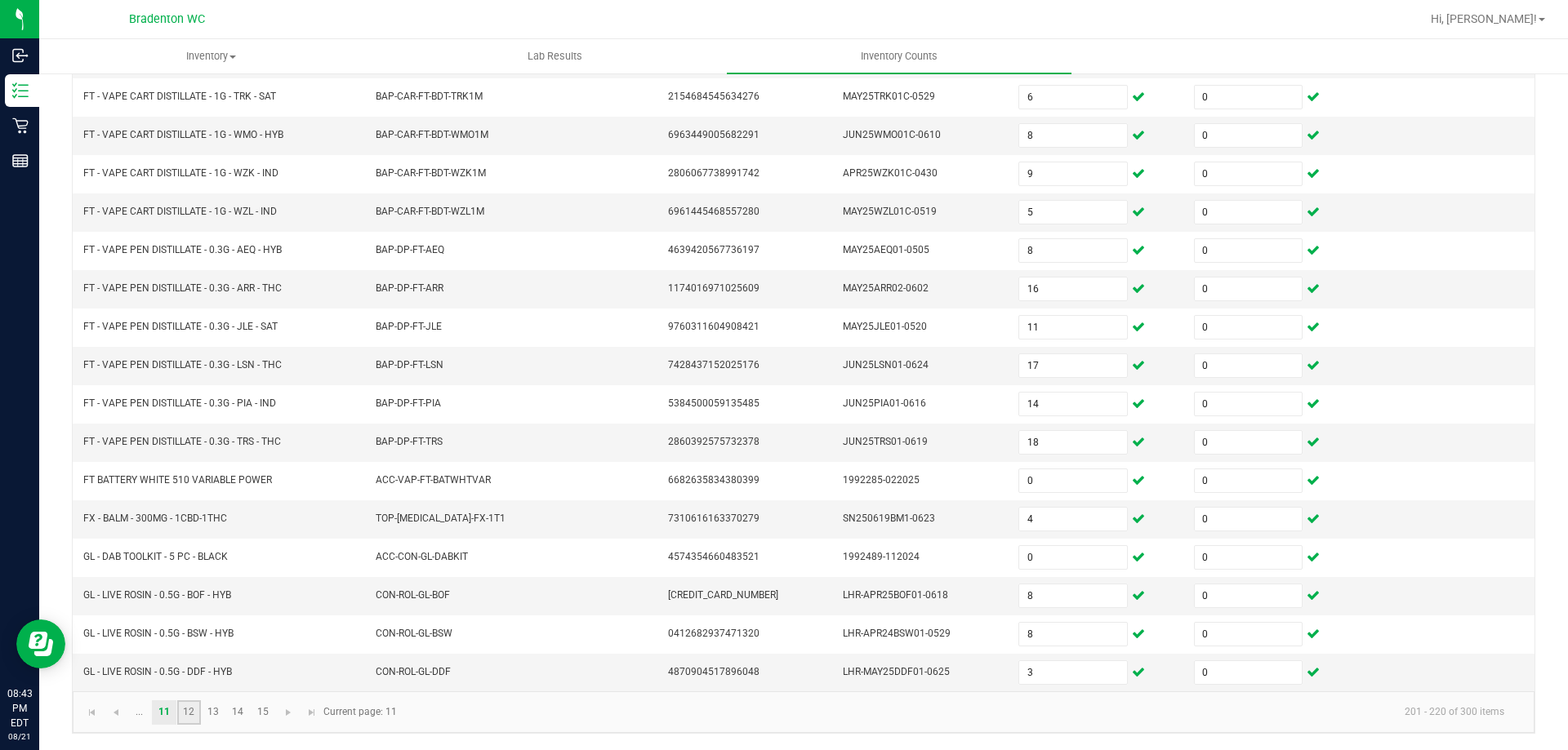
click at [187, 708] on link "12" at bounding box center [189, 712] width 24 height 25
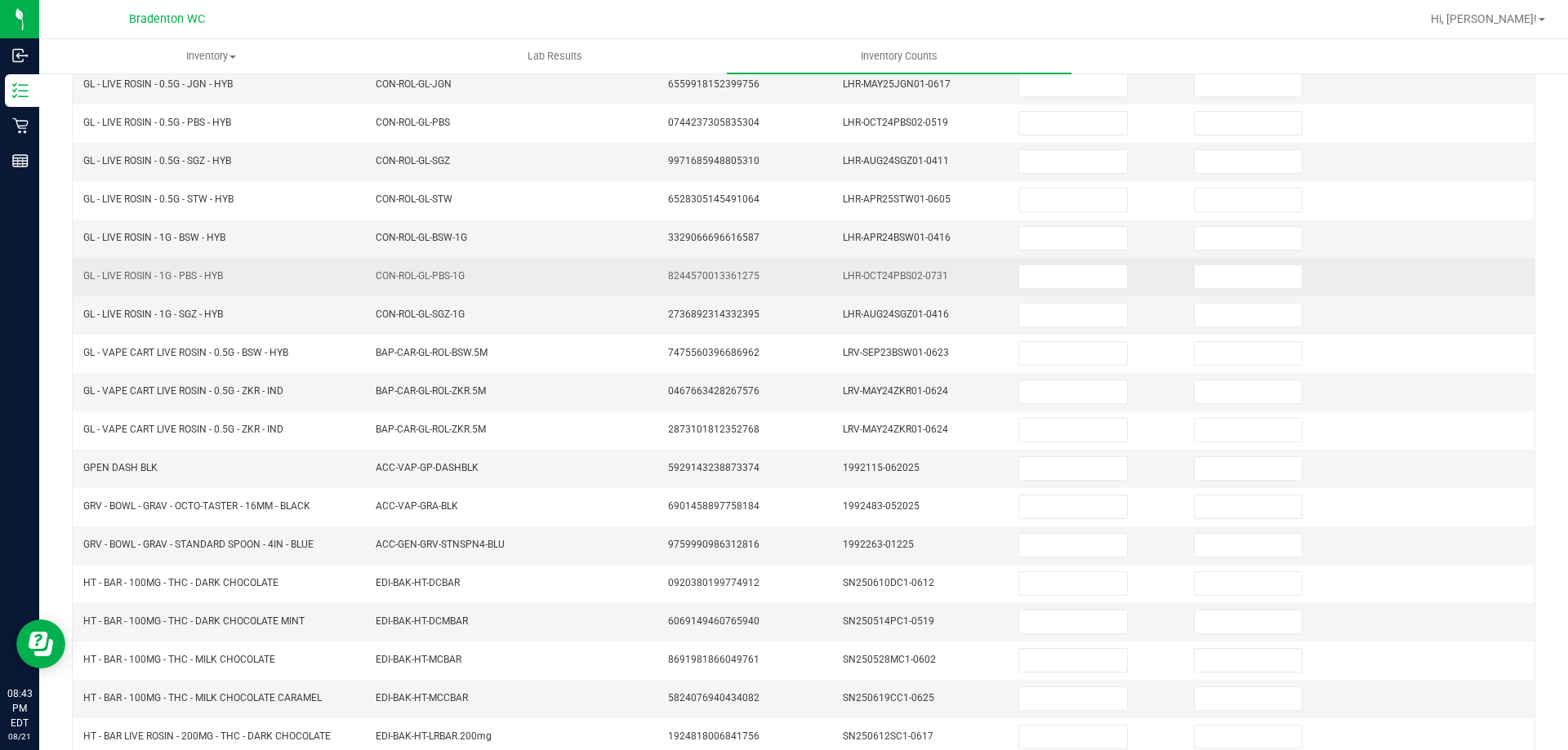
scroll to position [0, 0]
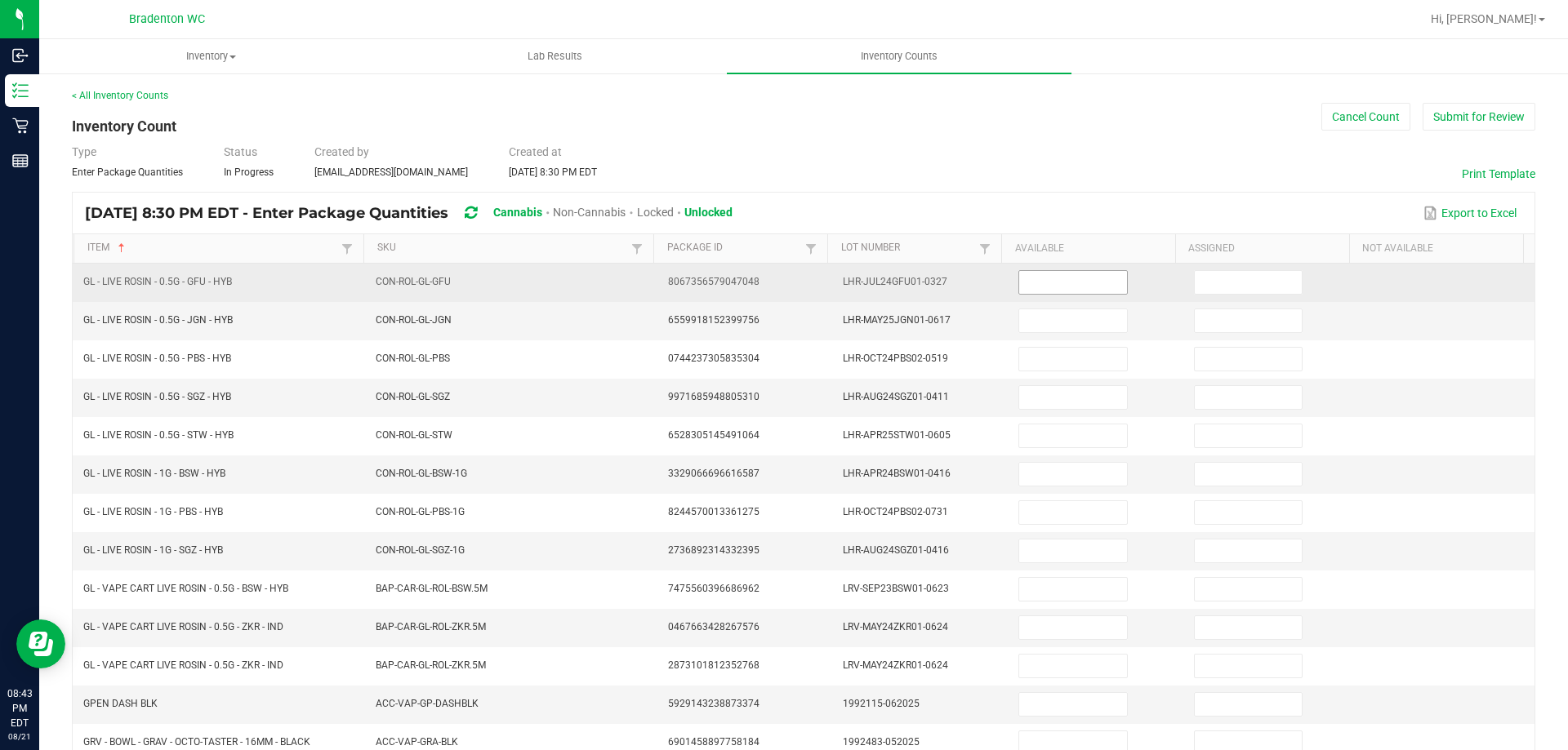
click at [1023, 283] on input at bounding box center [1073, 283] width 107 height 23
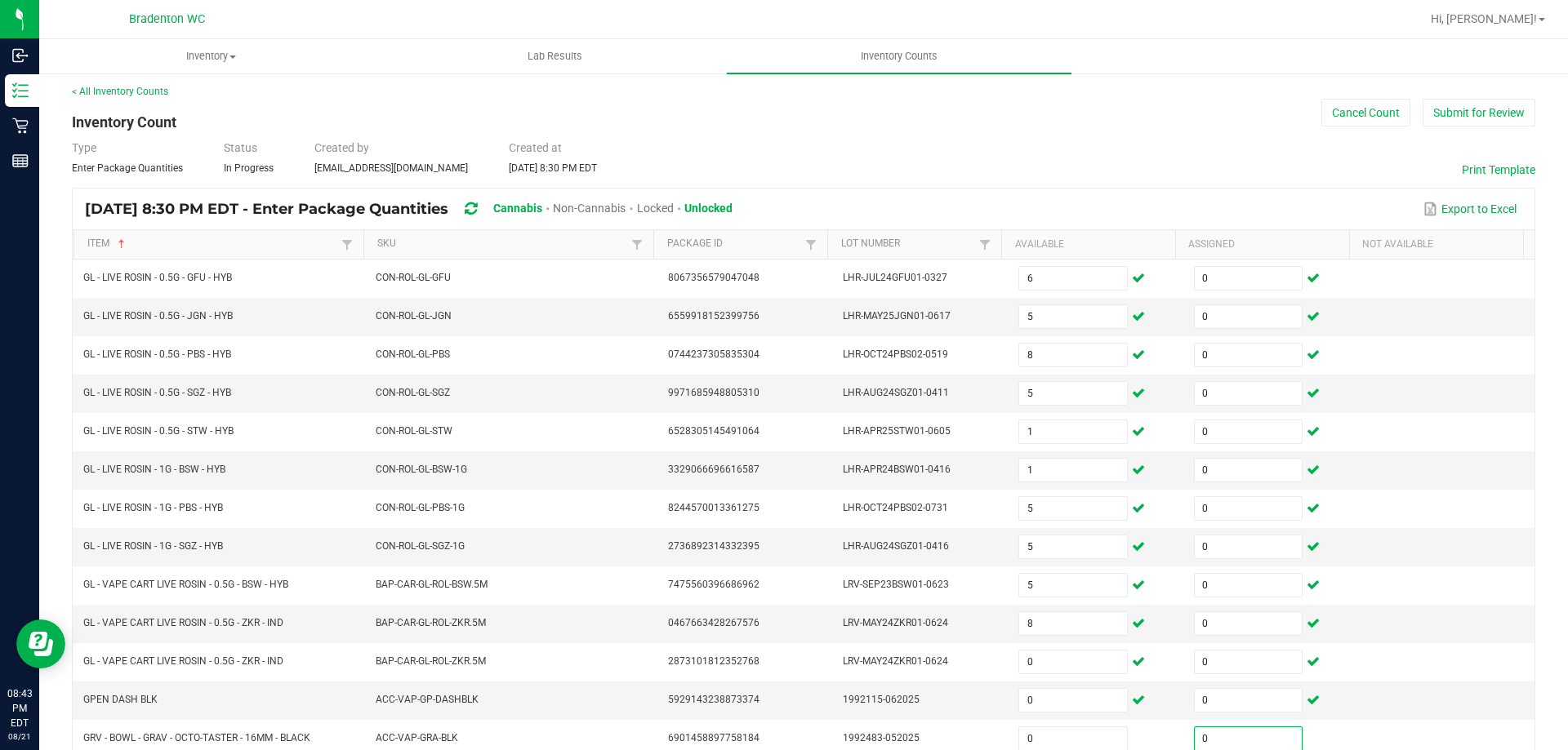
scroll to position [339, 0]
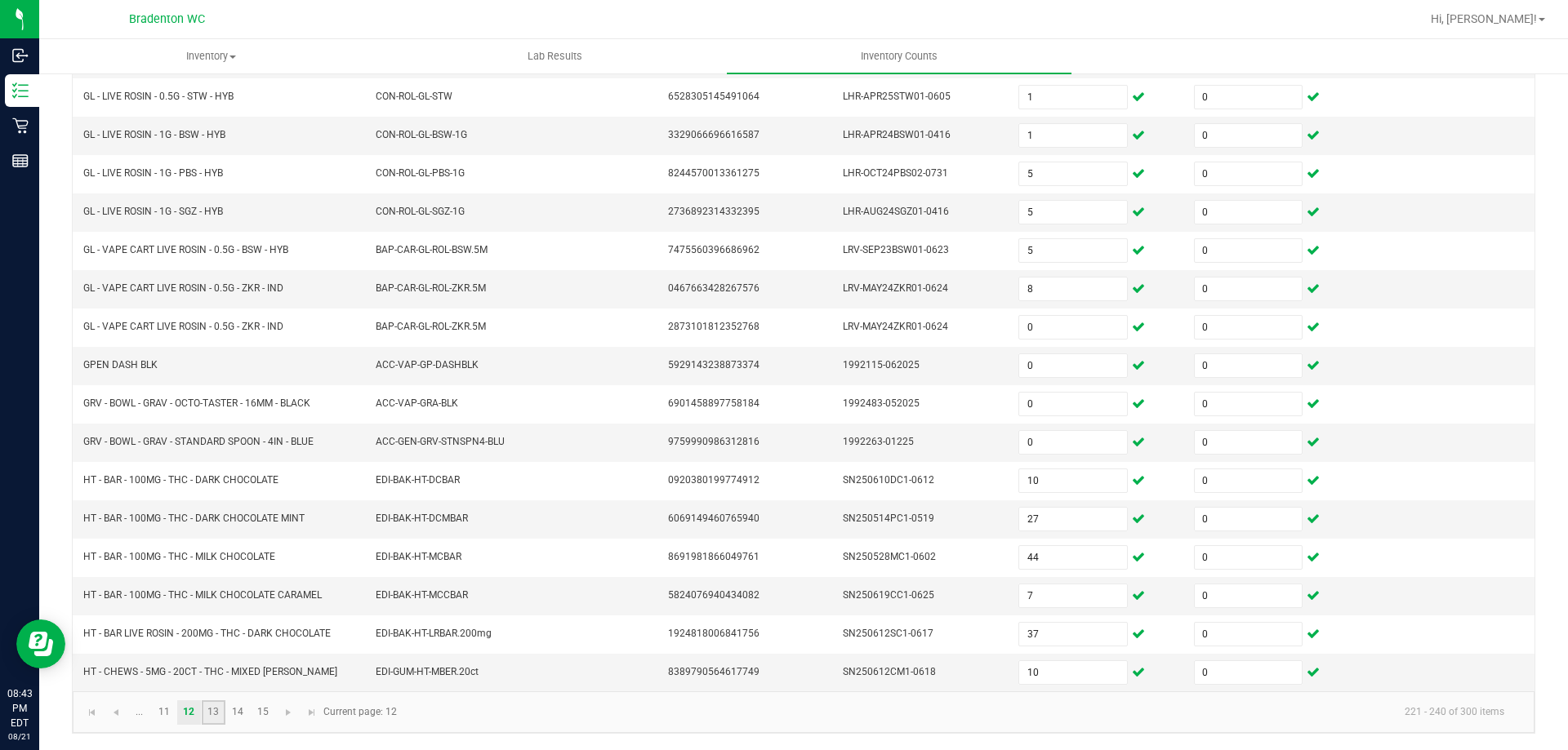
click at [213, 716] on link "13" at bounding box center [213, 712] width 24 height 25
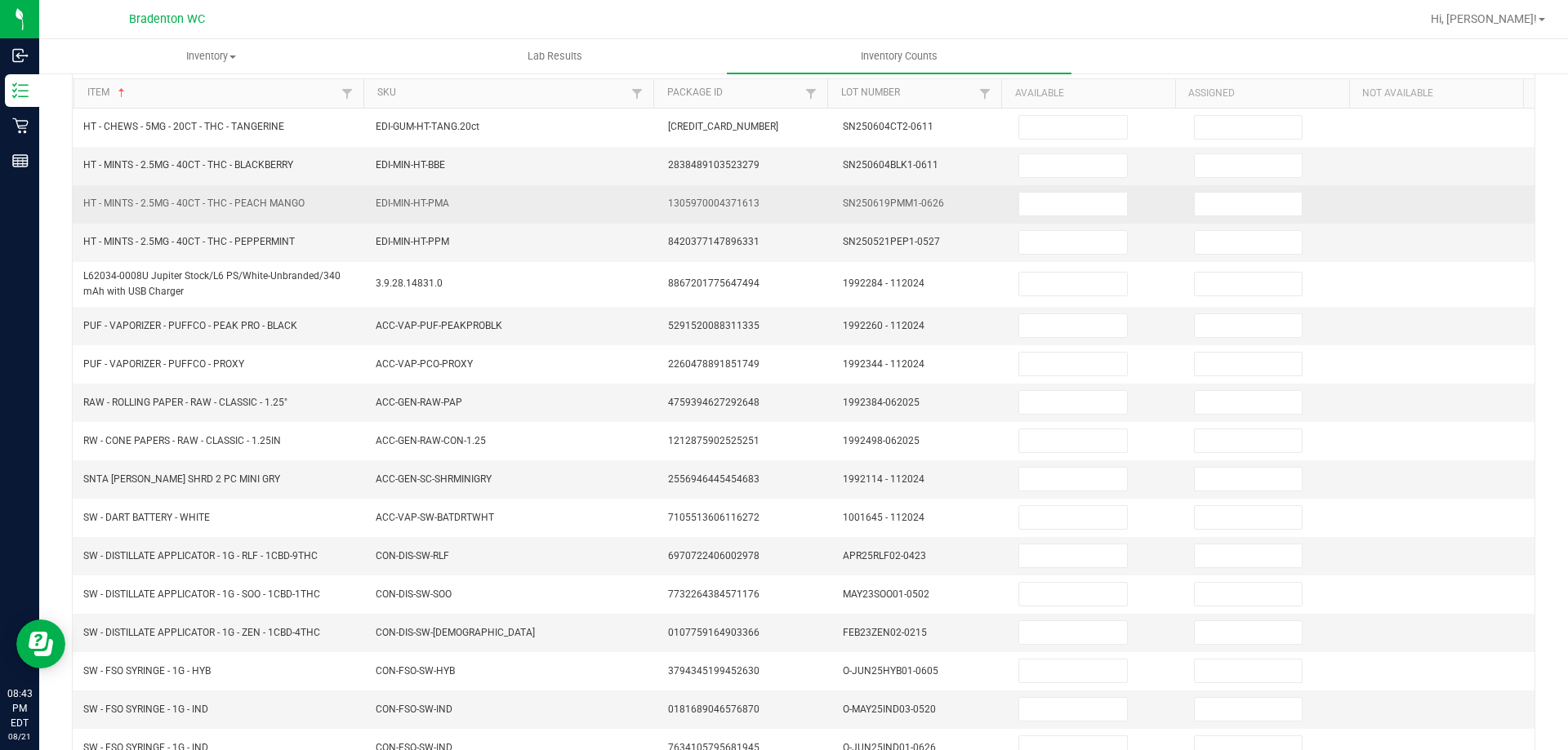
scroll to position [0, 0]
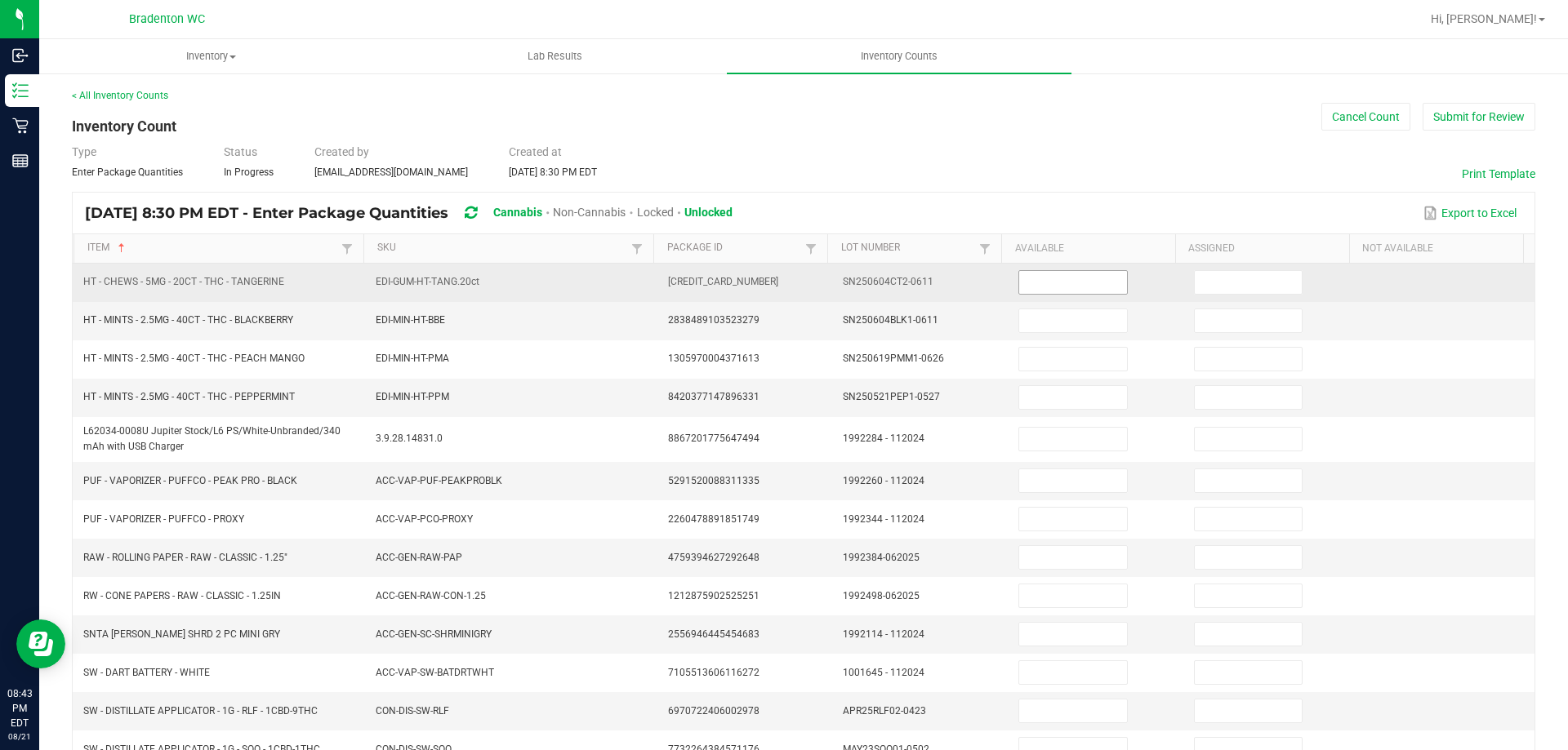
click at [1019, 279] on input at bounding box center [1073, 283] width 107 height 23
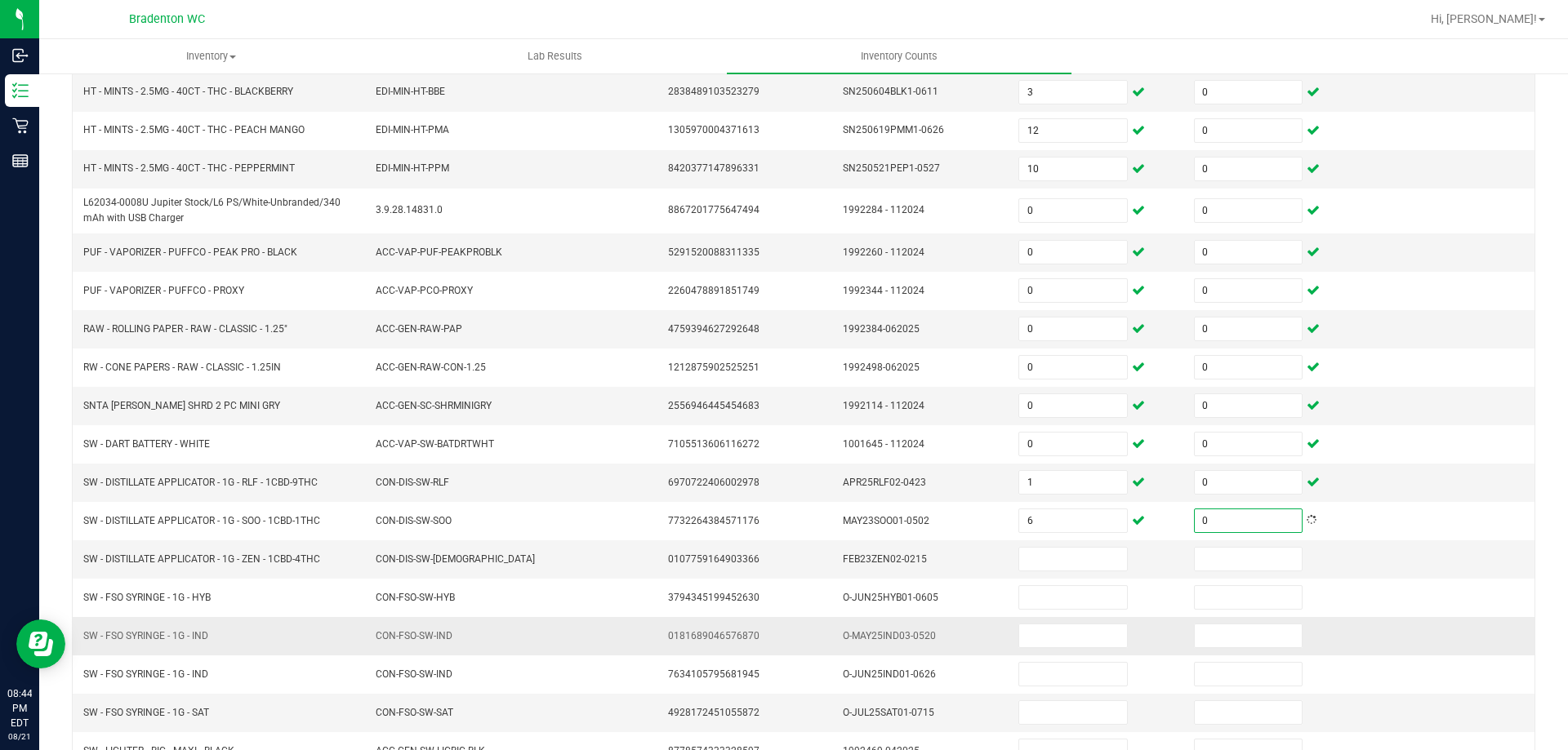
scroll to position [346, 0]
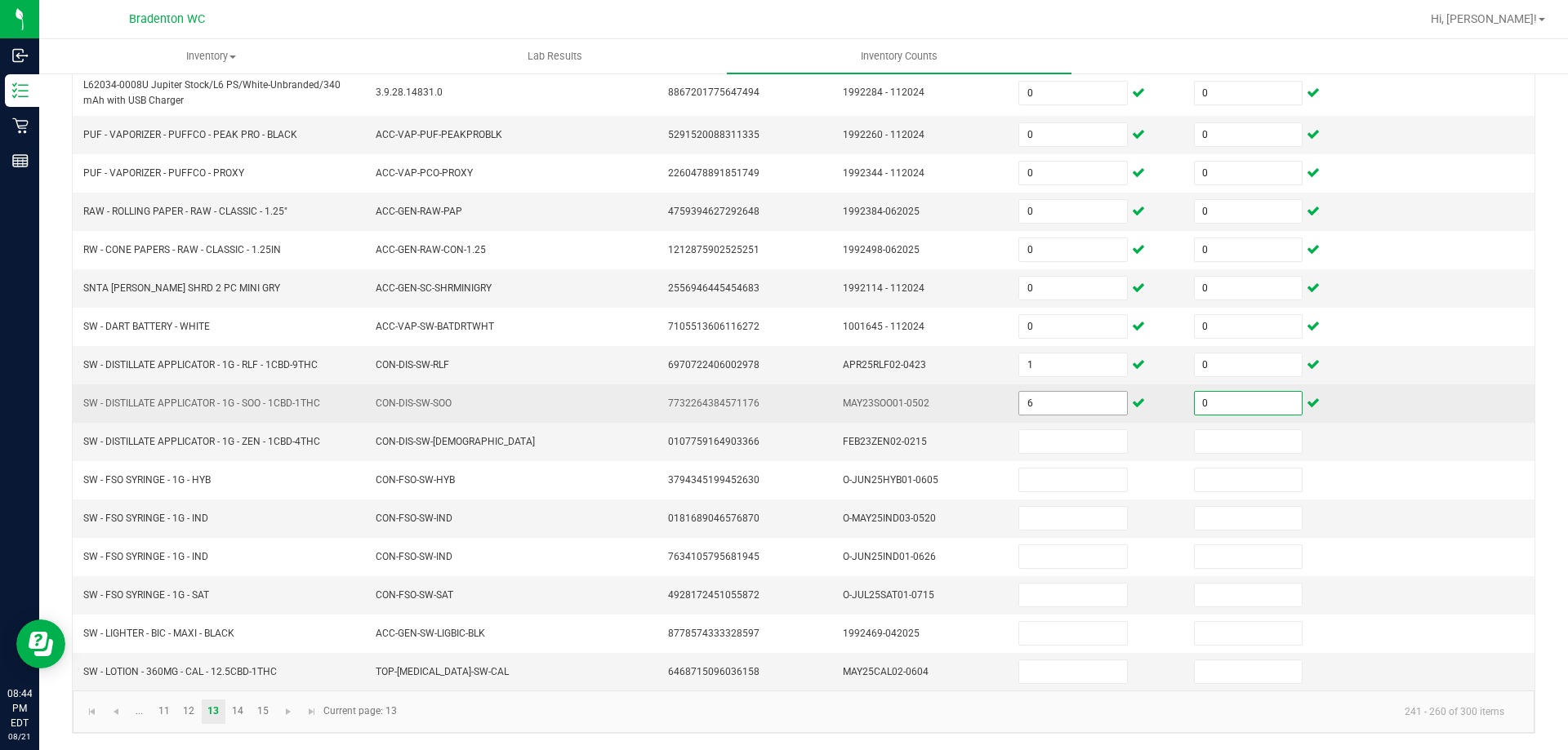
click at [1049, 395] on input "6" at bounding box center [1073, 403] width 107 height 23
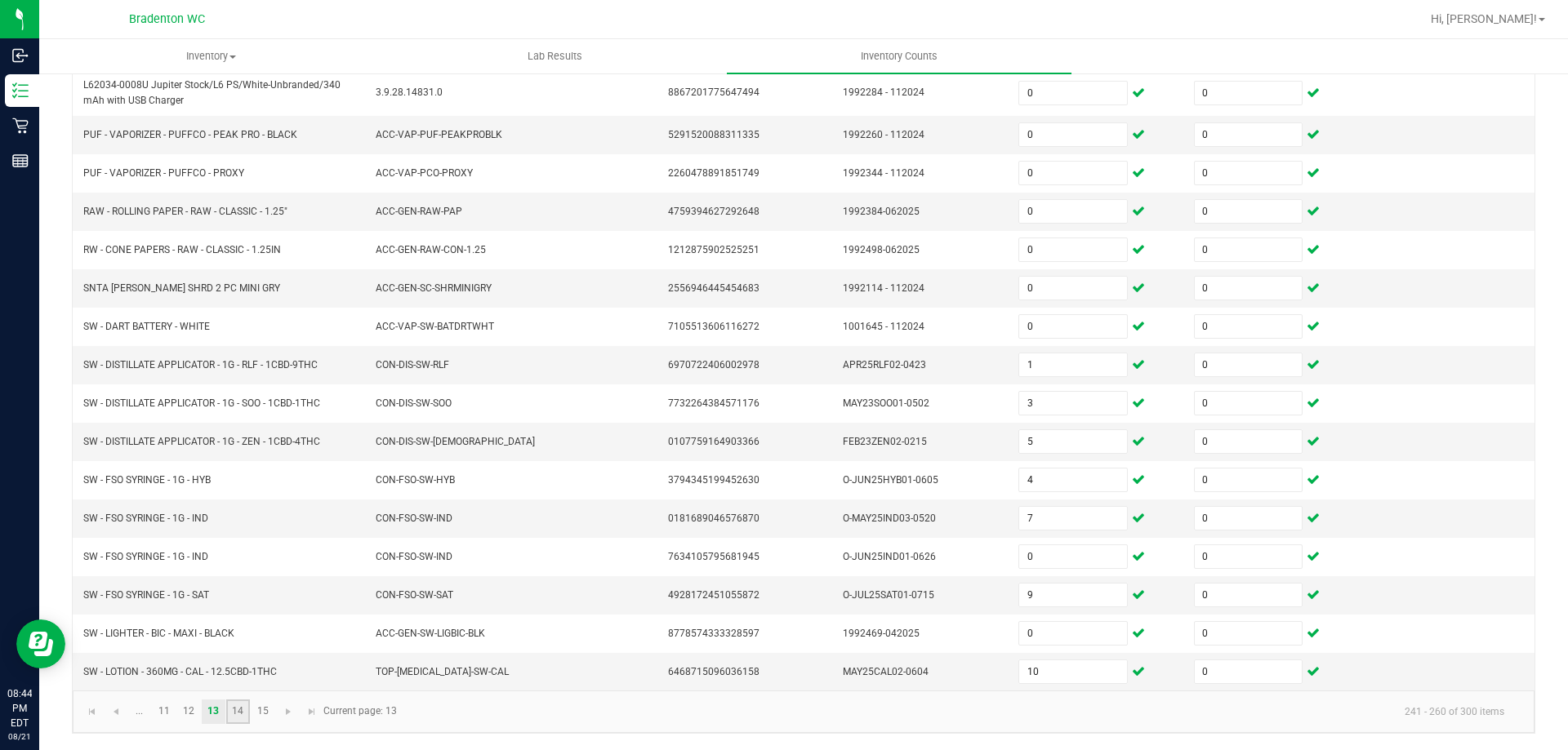
click at [236, 714] on link "14" at bounding box center [238, 712] width 24 height 25
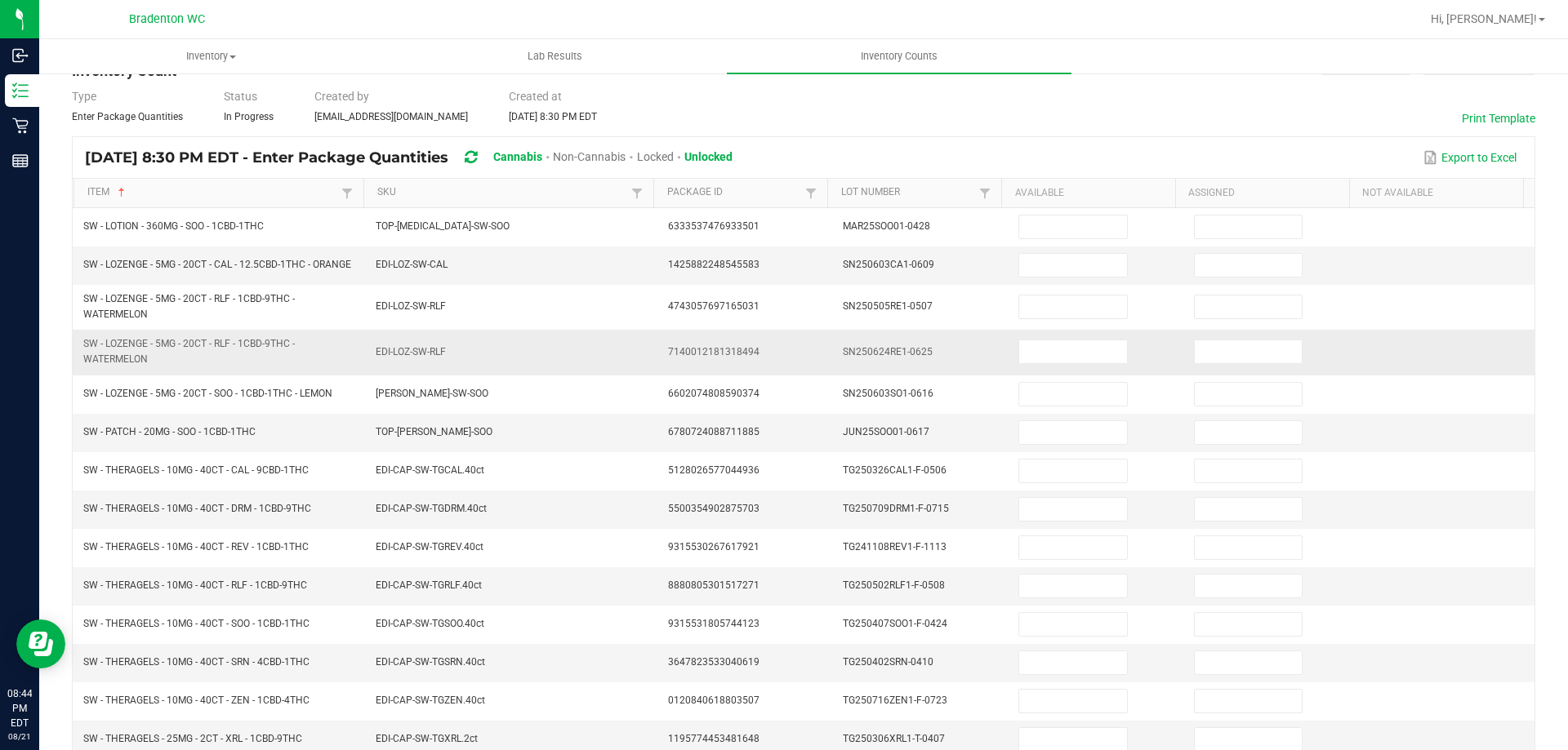
scroll to position [0, 0]
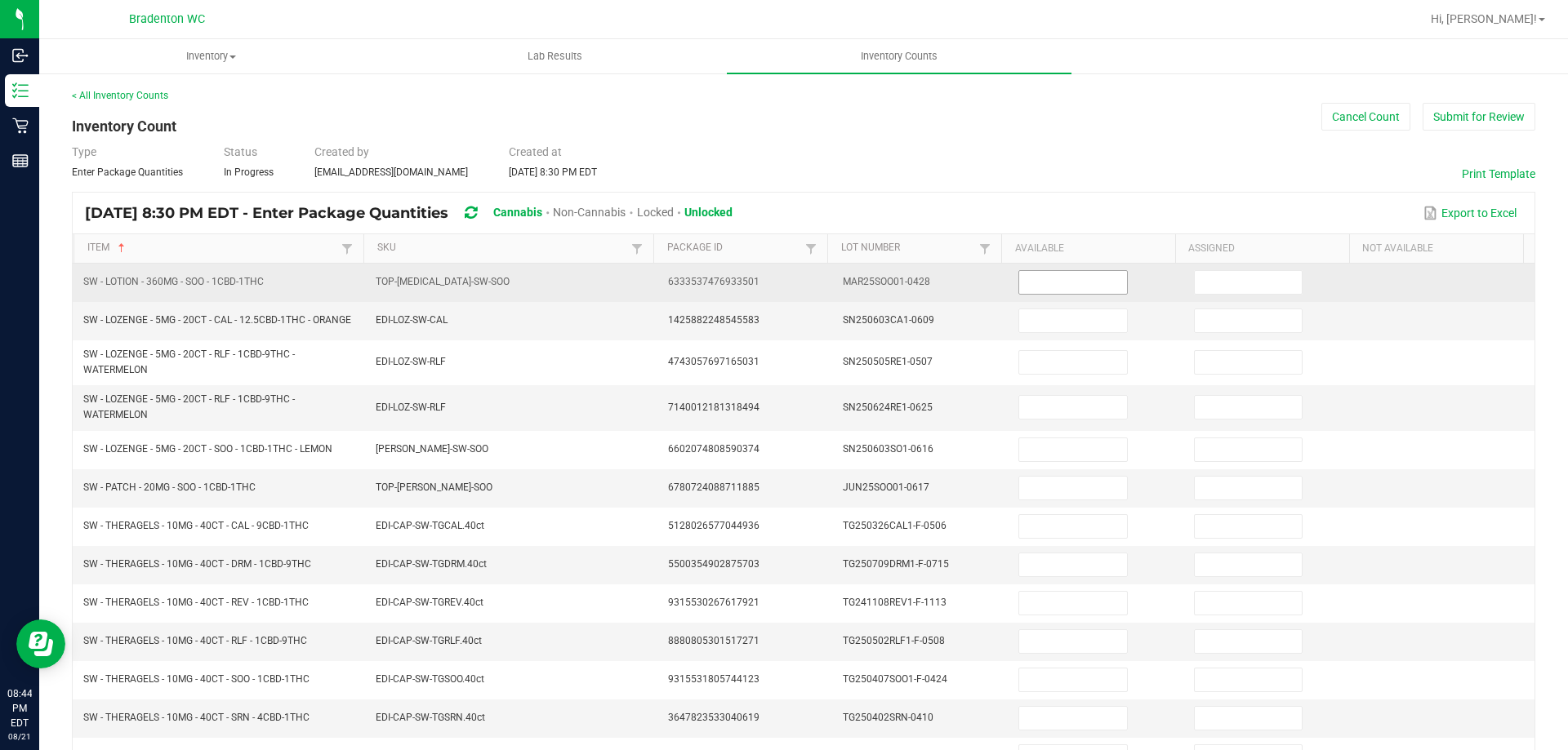
click at [1019, 283] on input at bounding box center [1073, 283] width 107 height 23
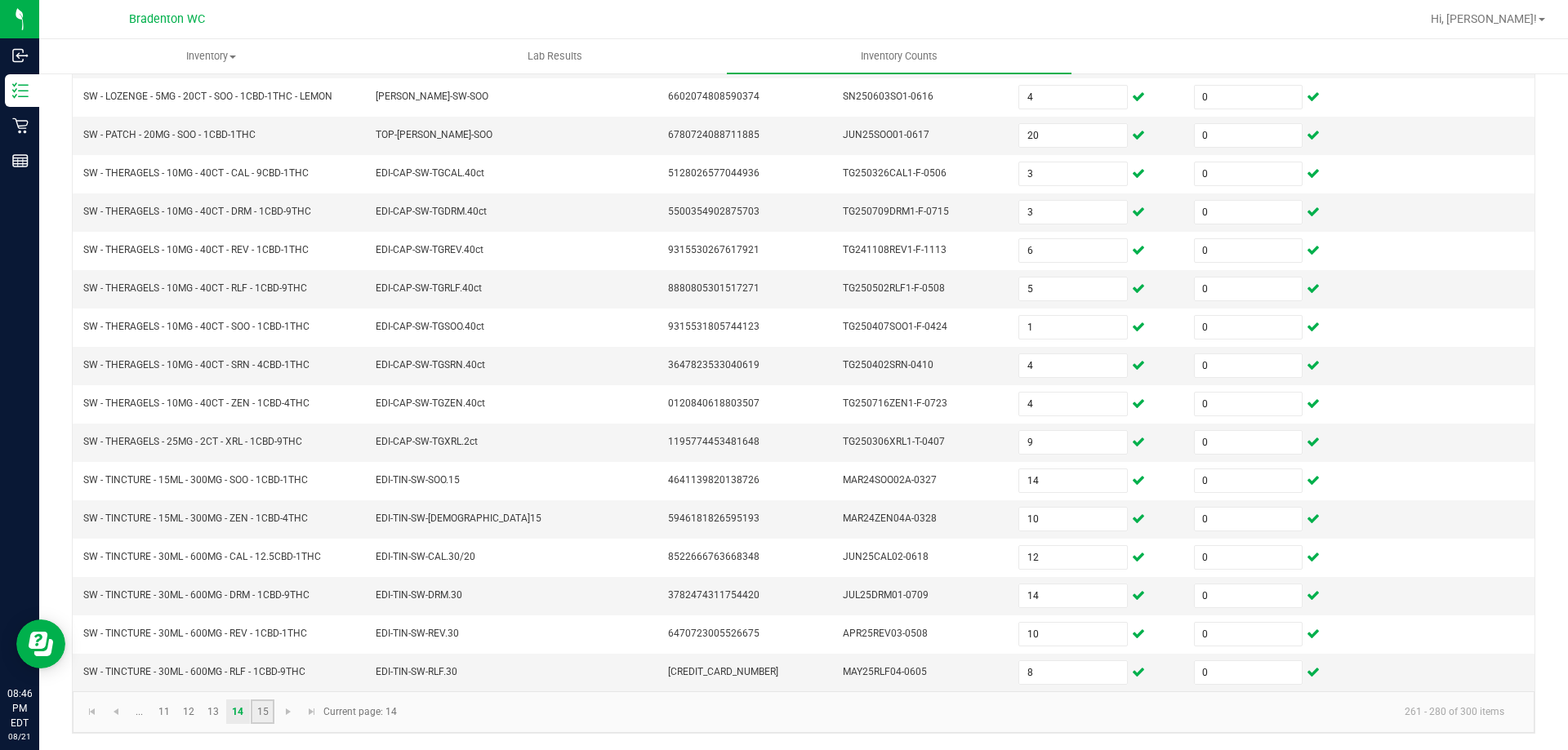
click at [273, 709] on link "15" at bounding box center [262, 712] width 24 height 25
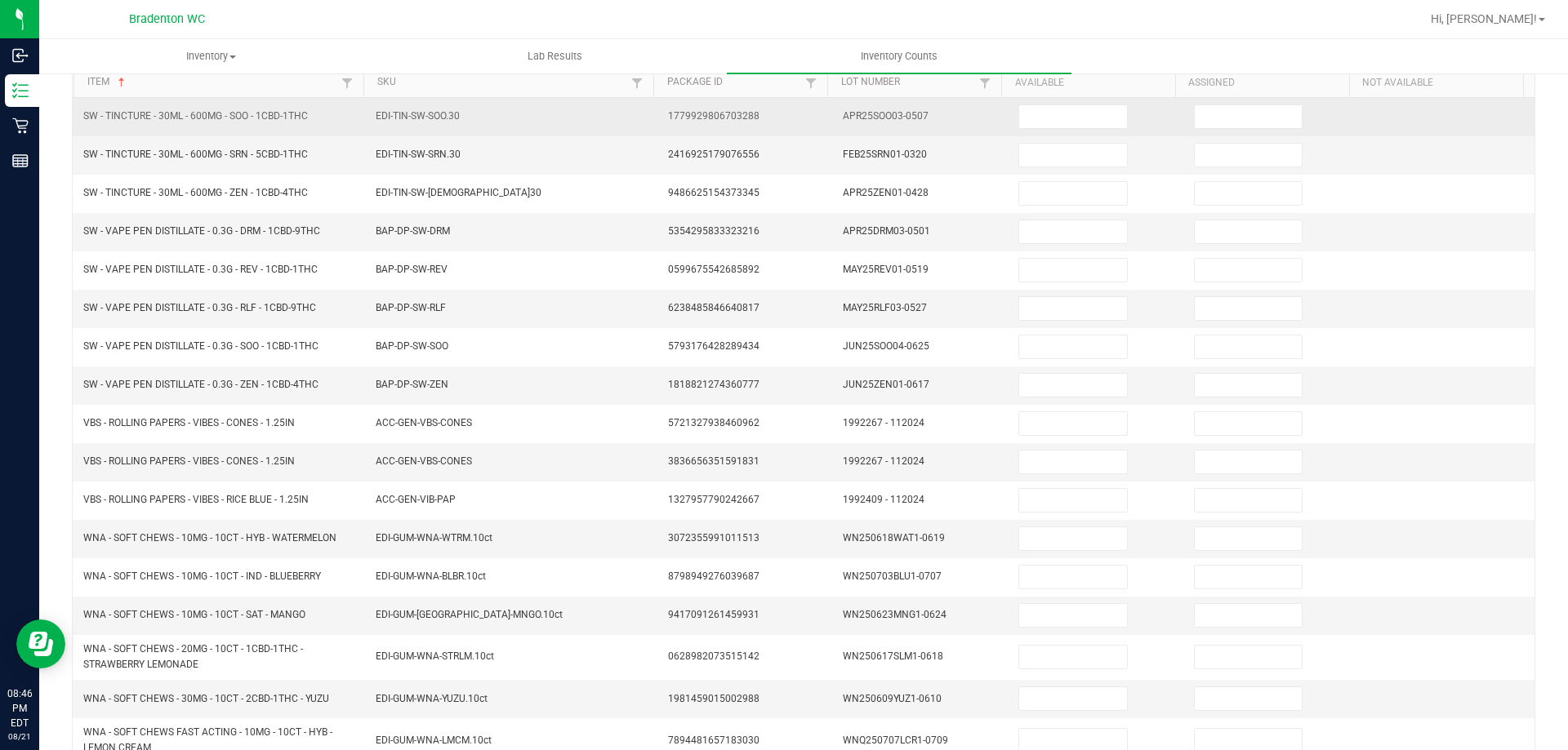
scroll to position [0, 0]
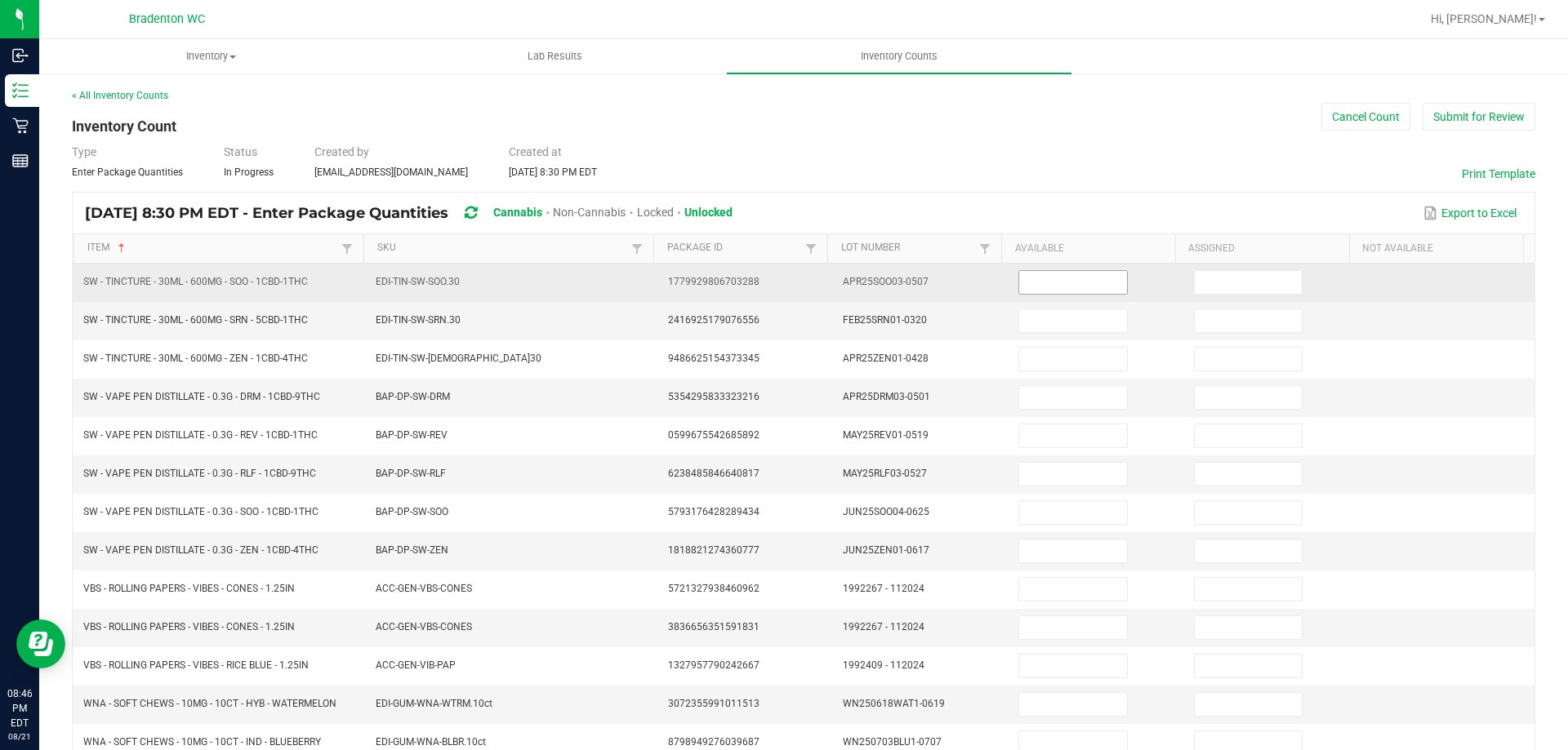
click at [1060, 283] on input at bounding box center [1073, 283] width 107 height 23
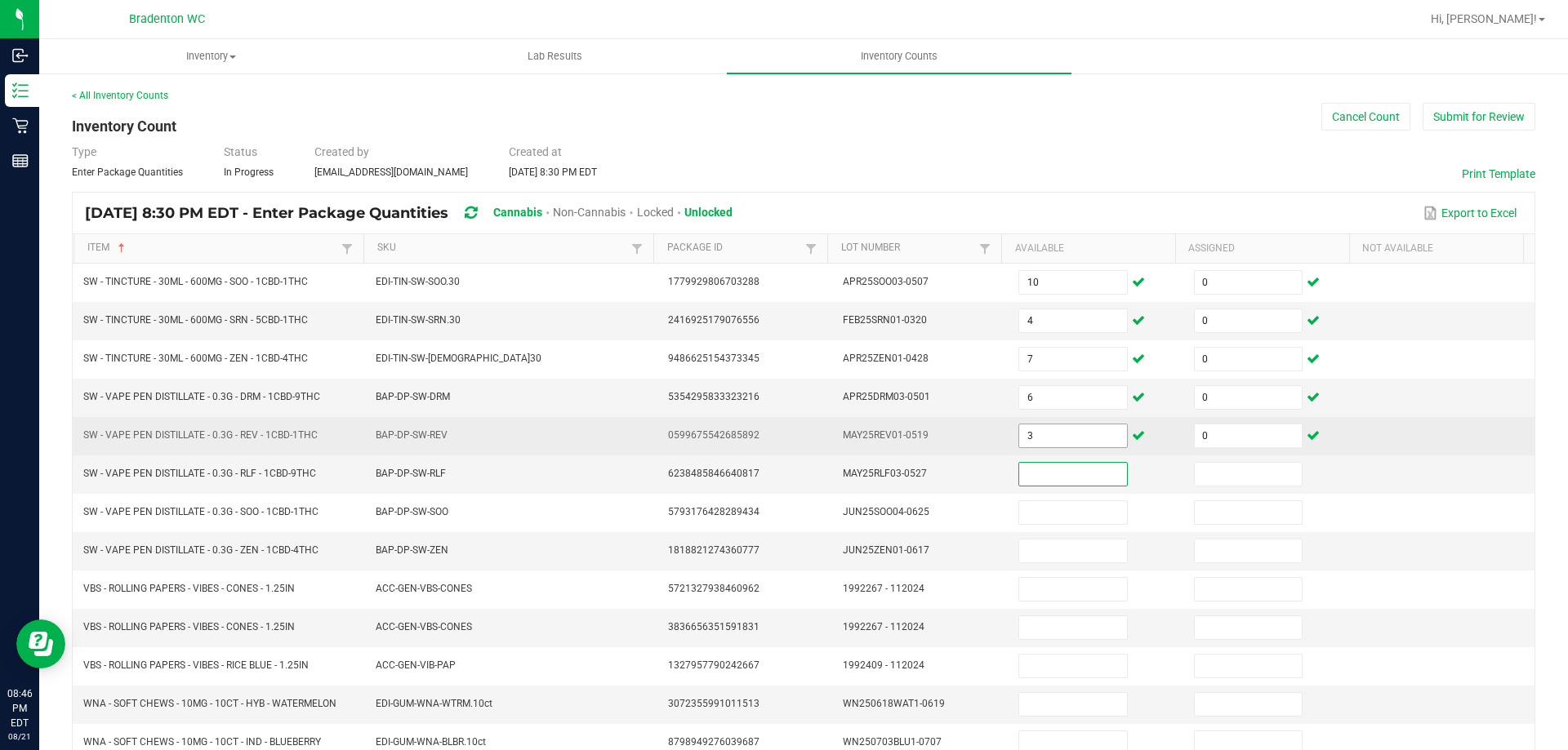
click at [1025, 436] on input "3" at bounding box center [1073, 435] width 107 height 23
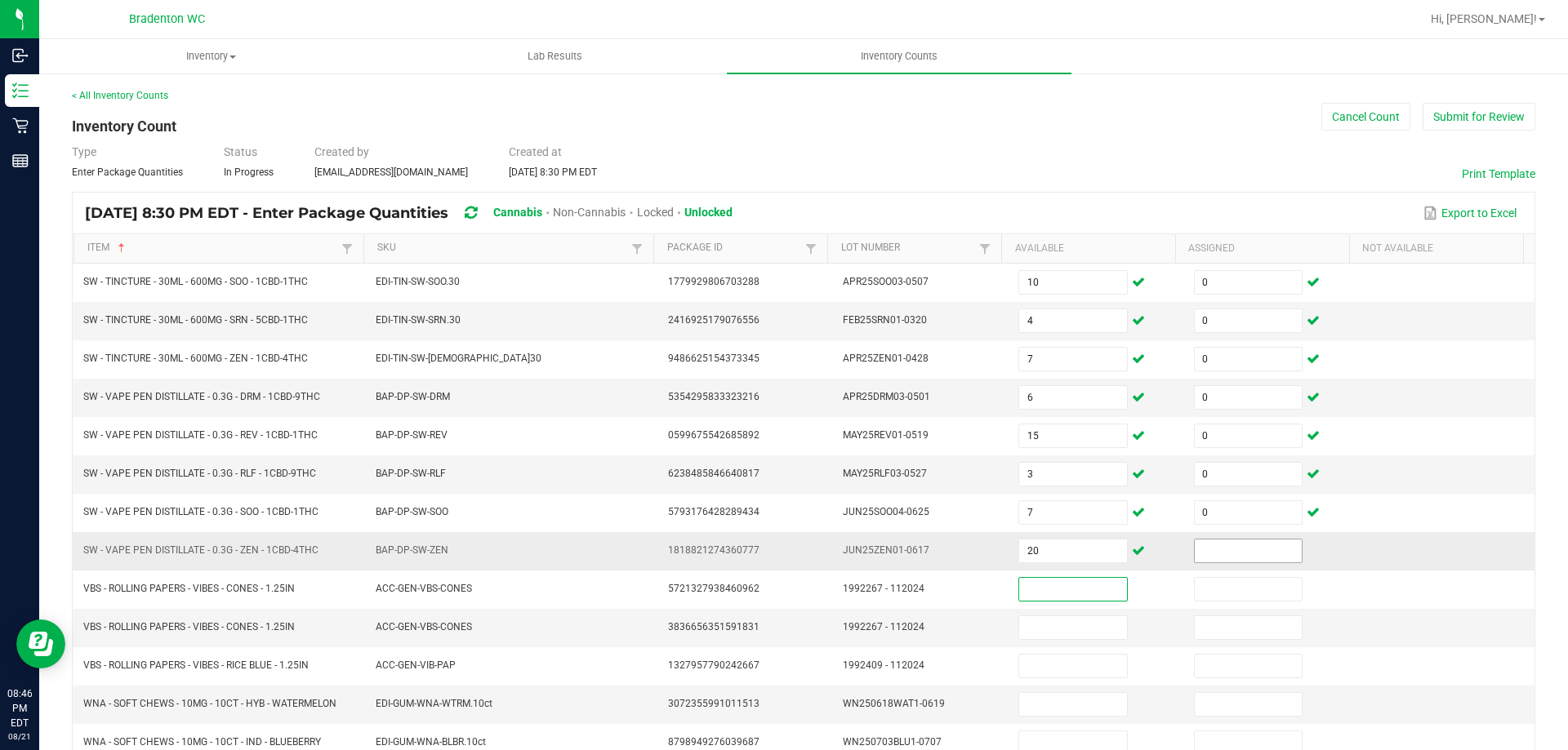
click at [1270, 543] on input at bounding box center [1248, 551] width 107 height 23
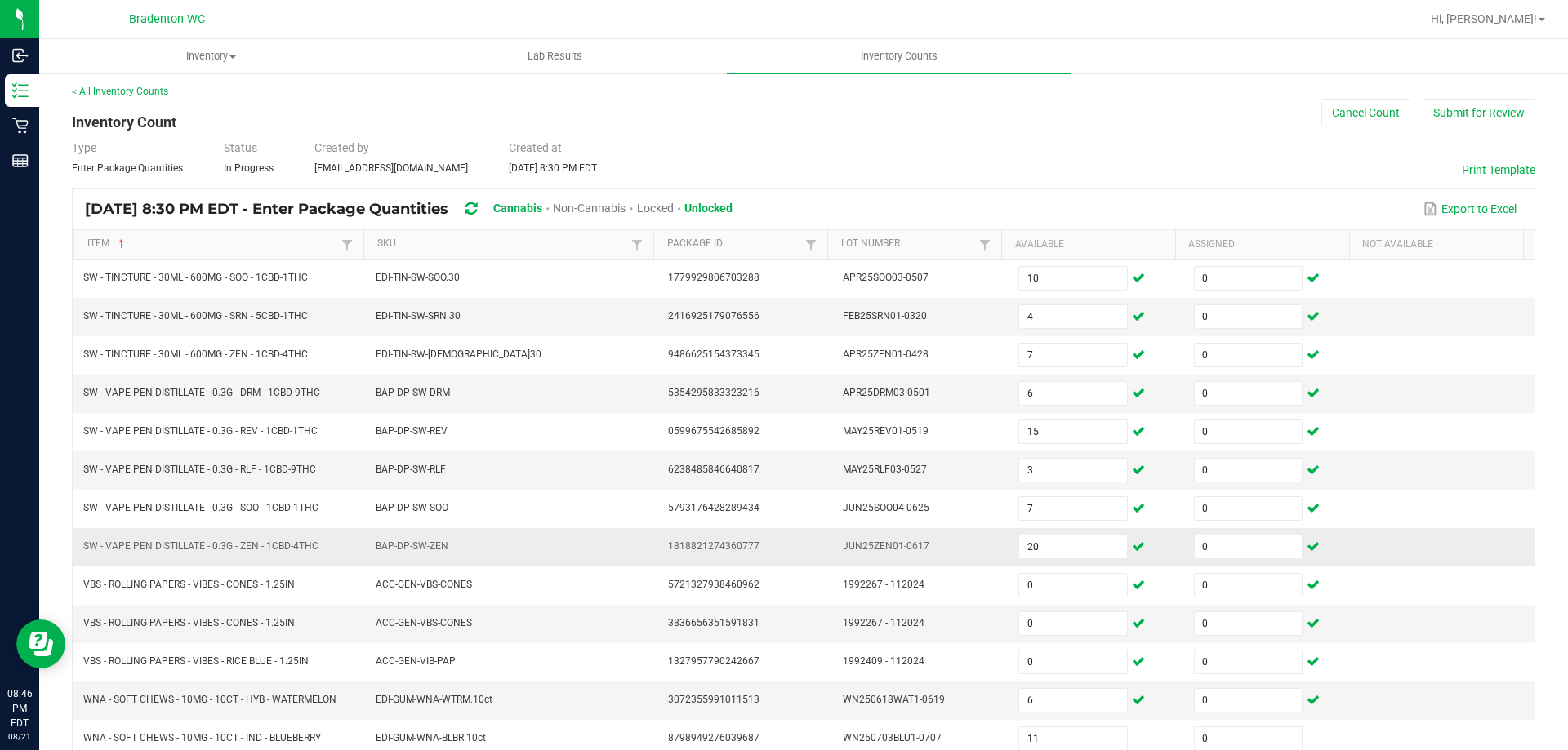
scroll to position [373, 0]
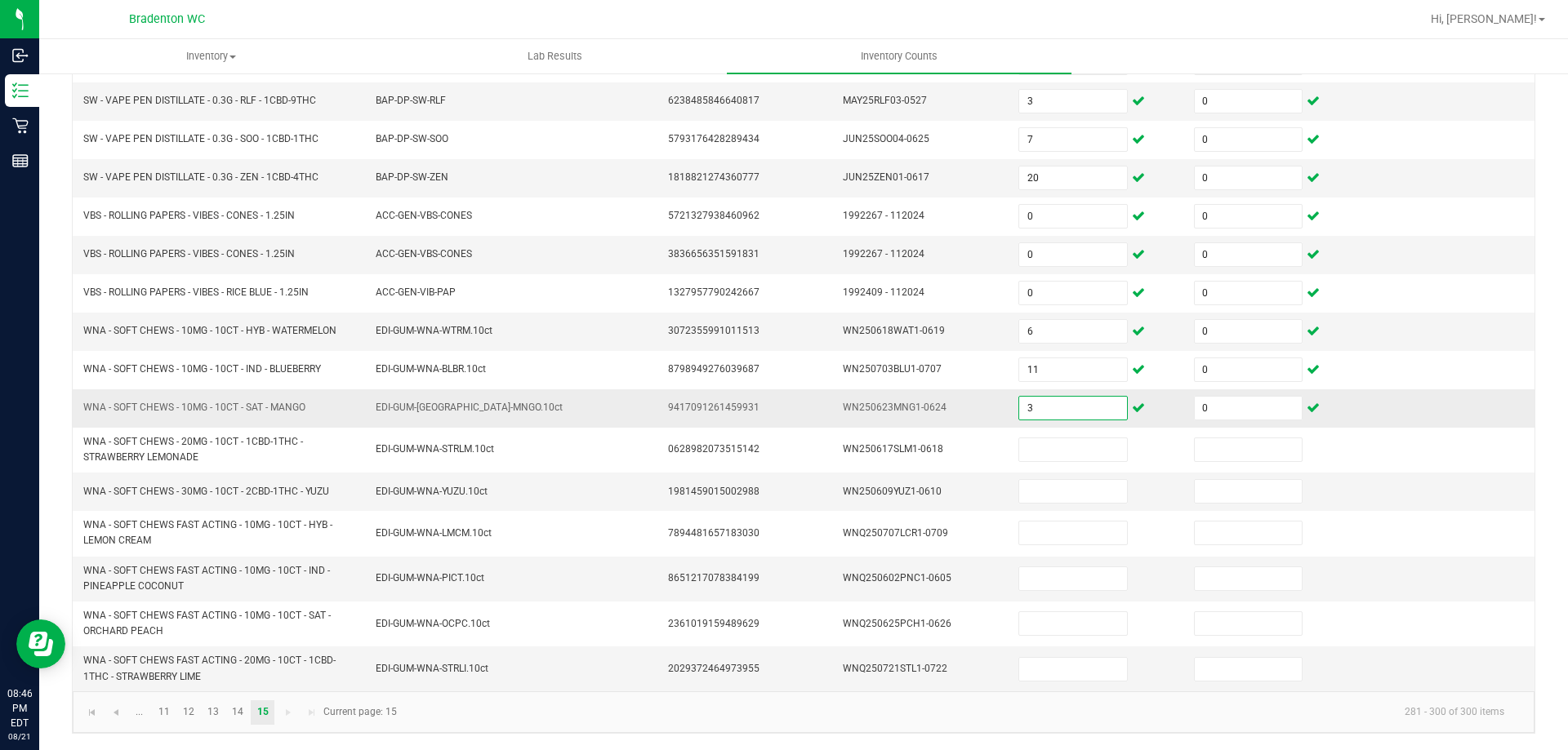
click at [1082, 403] on input "3" at bounding box center [1073, 408] width 107 height 23
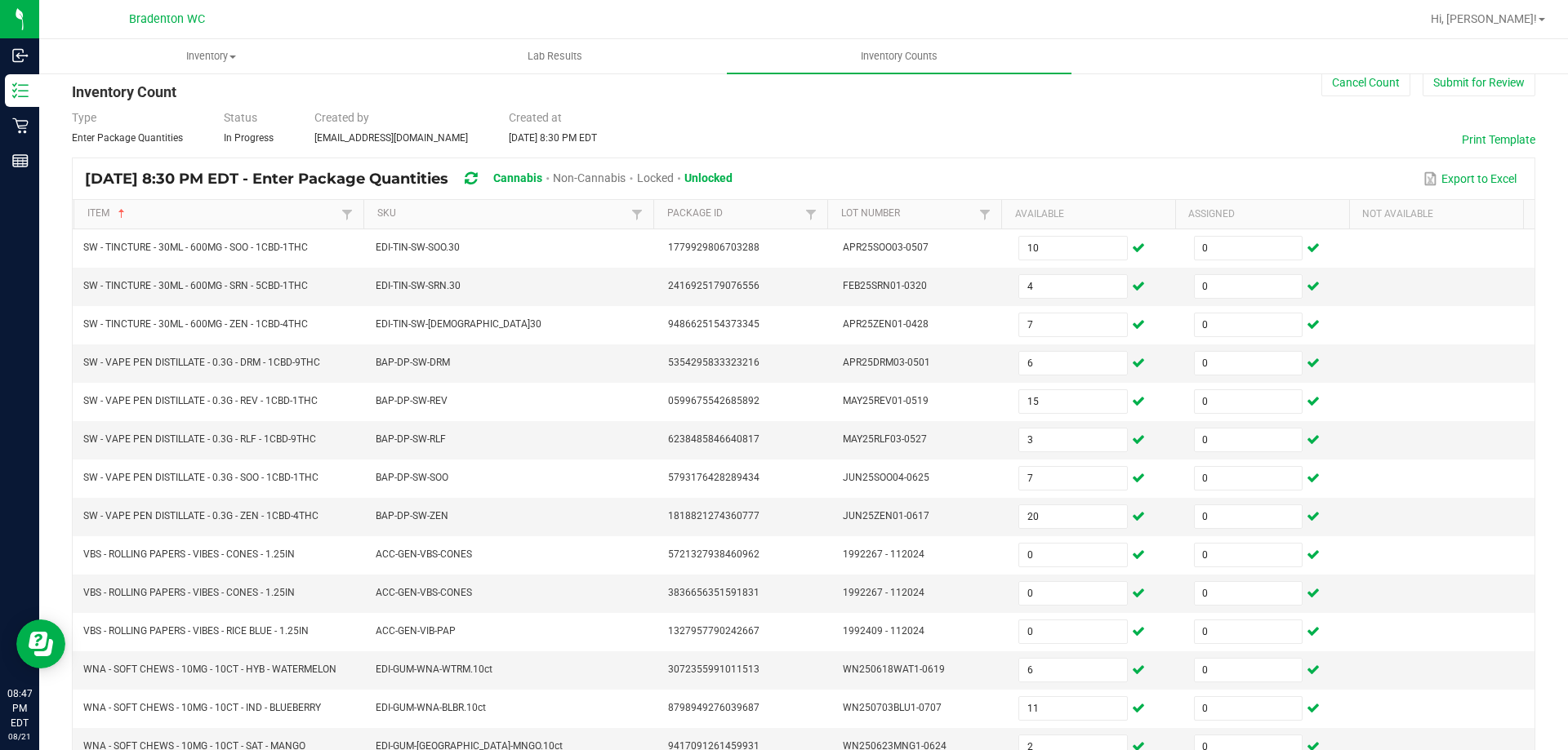
scroll to position [0, 0]
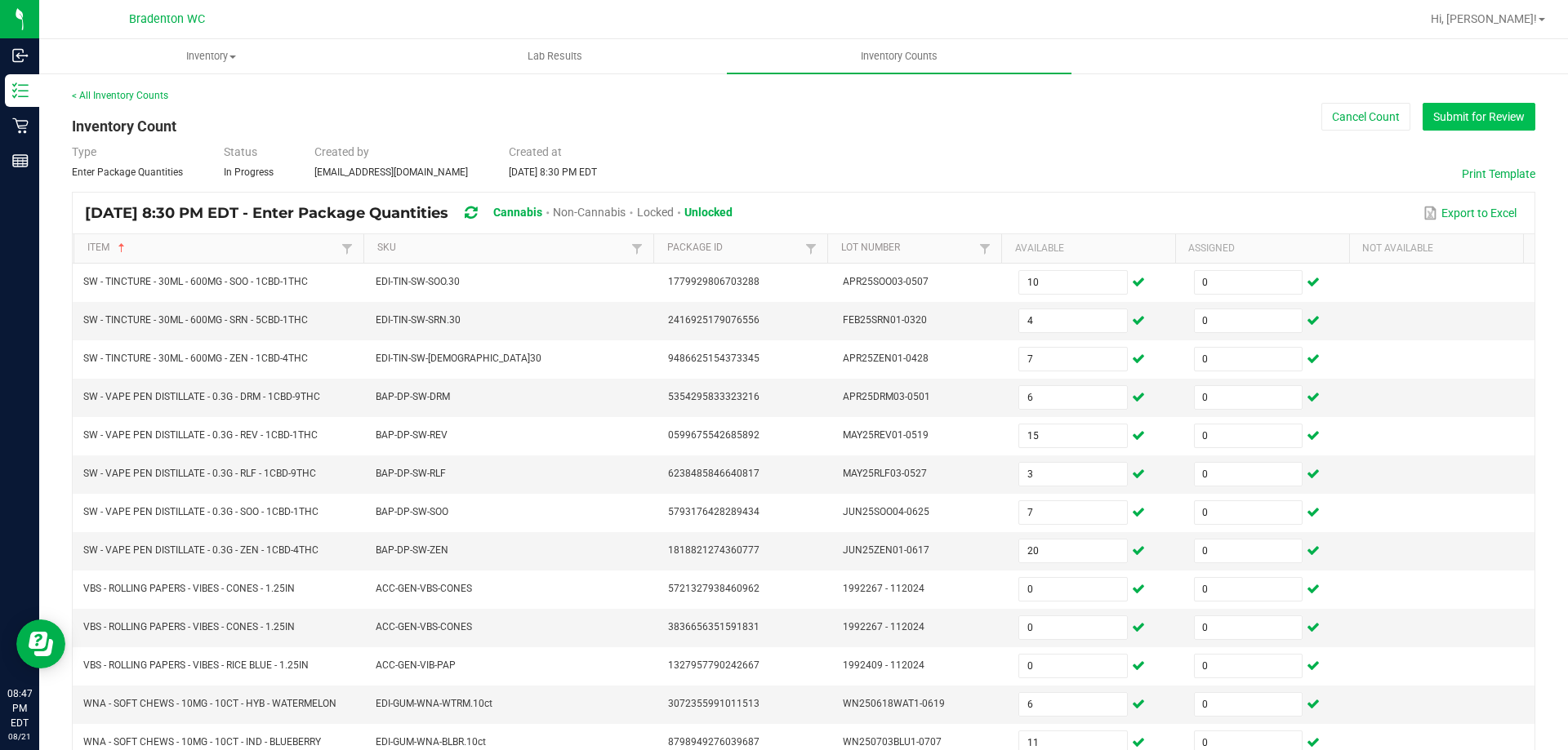
click at [1481, 123] on button "Submit for Review" at bounding box center [1479, 117] width 113 height 28
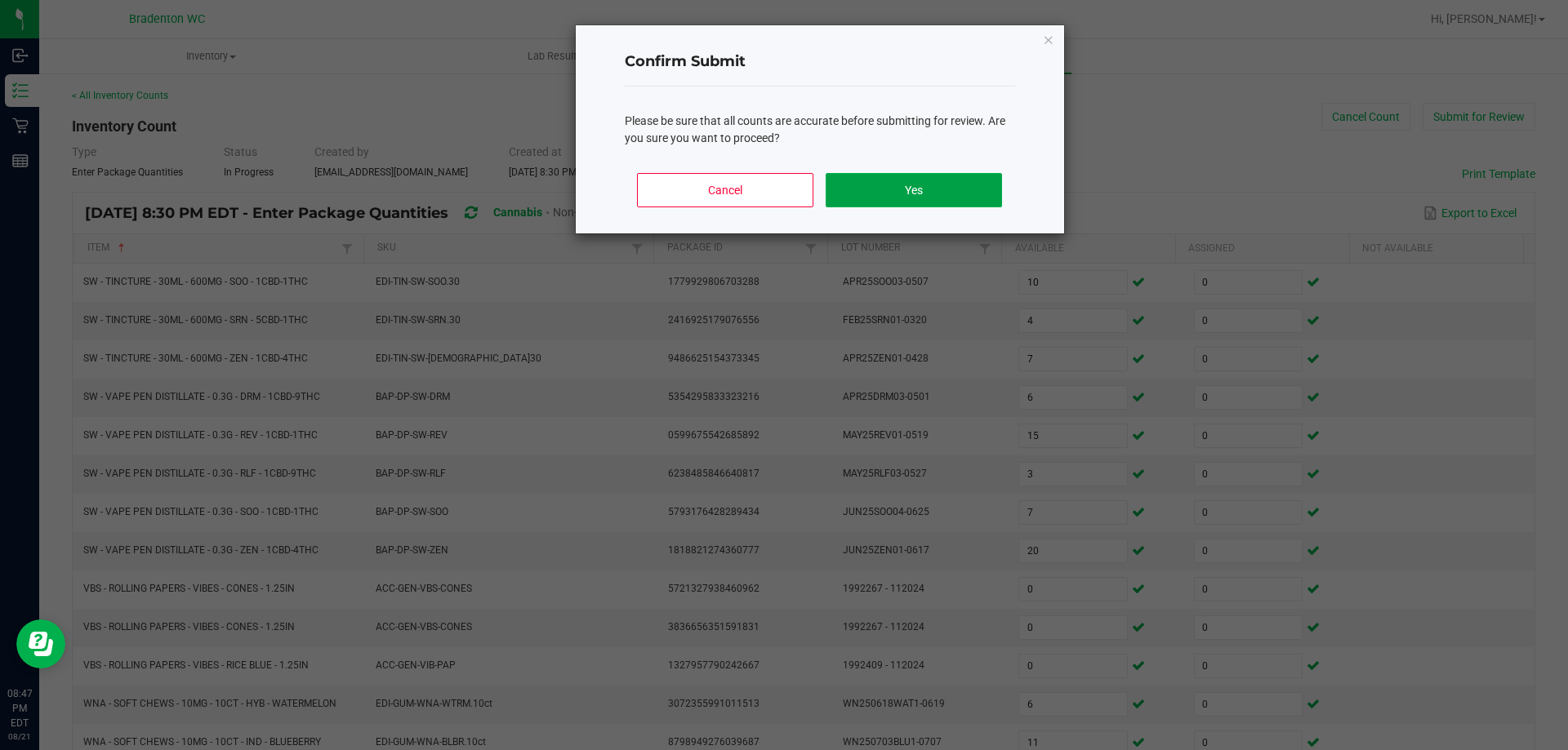
click at [930, 182] on button "Yes" at bounding box center [913, 190] width 176 height 34
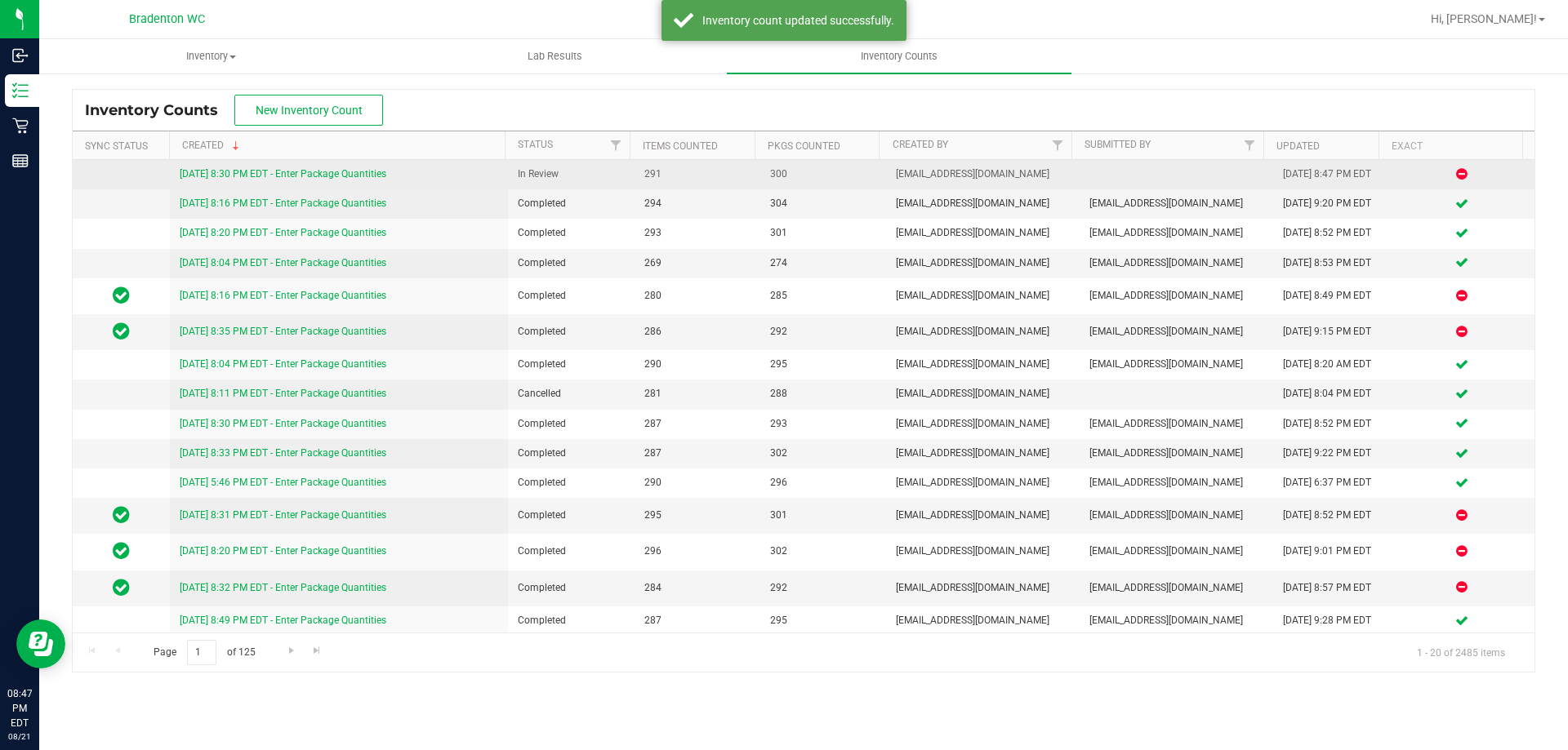
click at [378, 176] on link "[DATE] 8:30 PM EDT - Enter Package Quantities" at bounding box center [283, 174] width 207 height 11
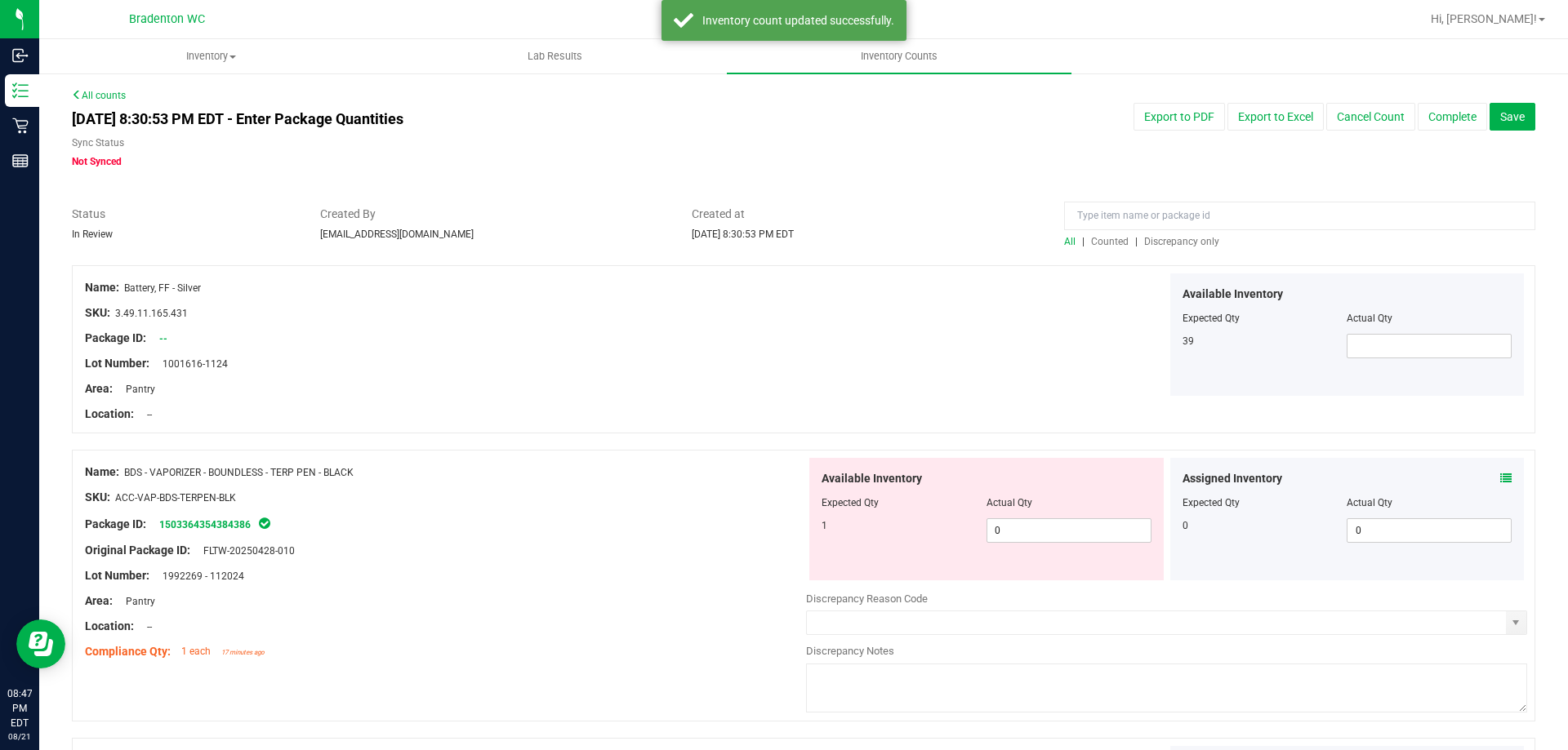
click at [1189, 236] on span "Discrepancy only" at bounding box center [1181, 242] width 75 height 11
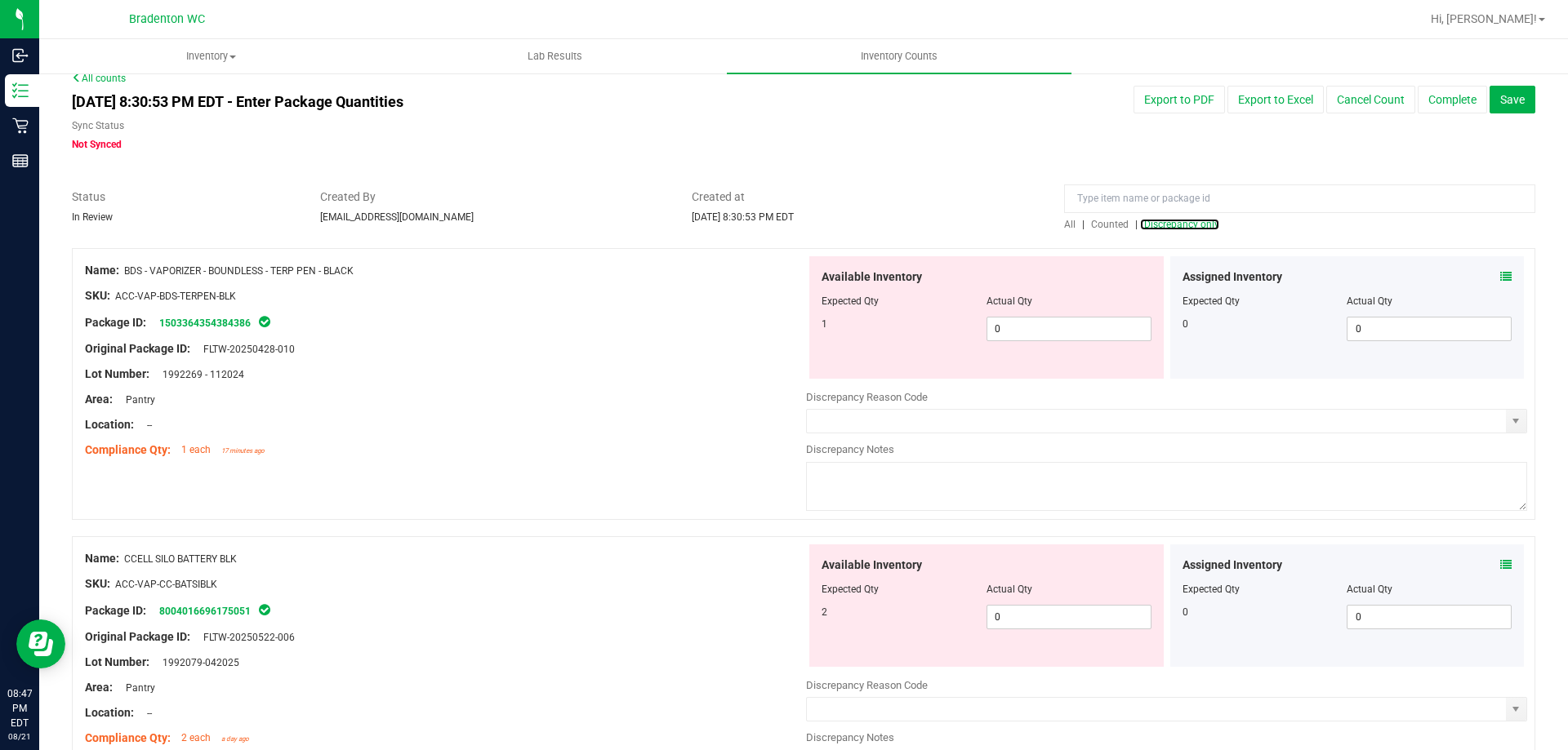
scroll to position [3, 0]
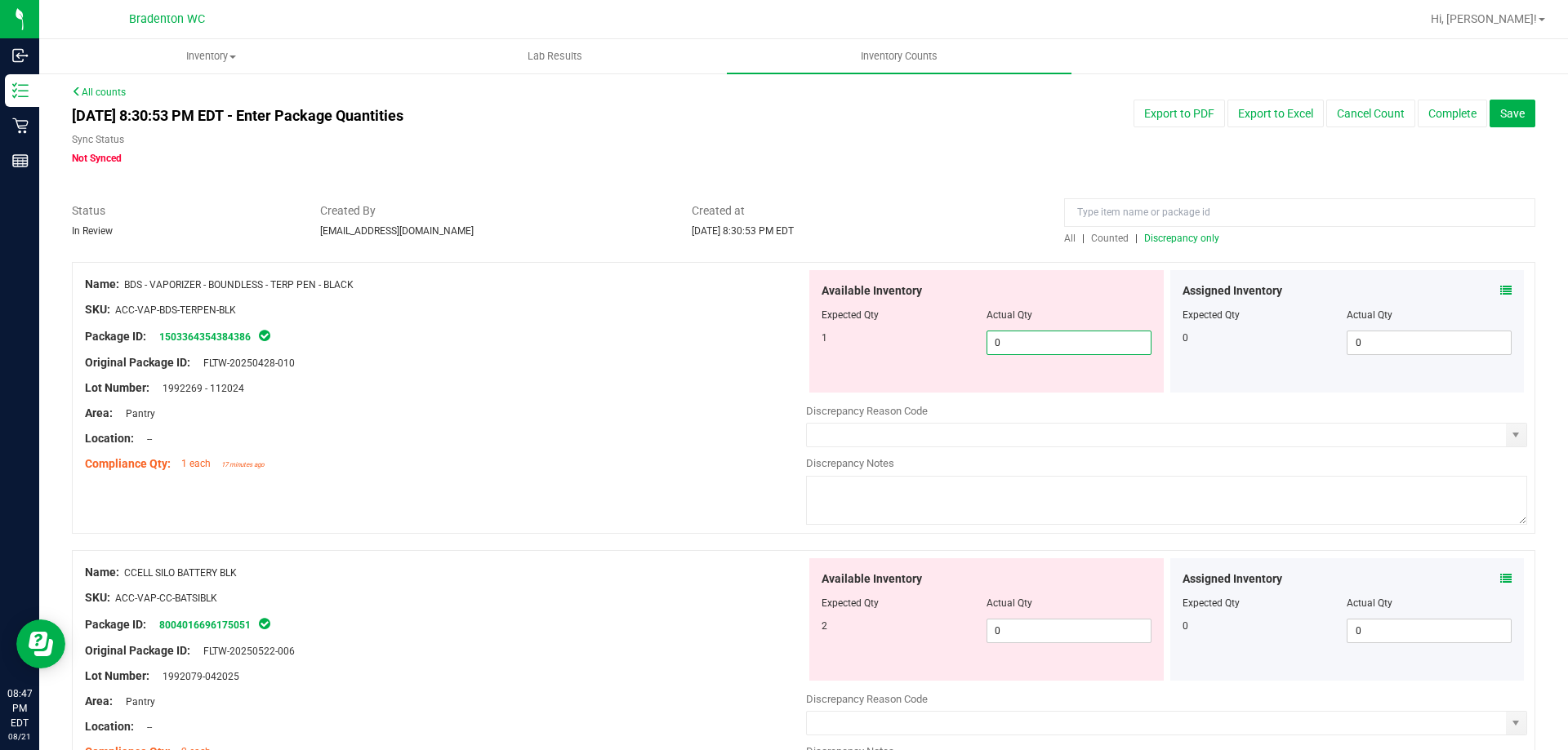
click at [1024, 338] on span "0 0" at bounding box center [1069, 343] width 165 height 25
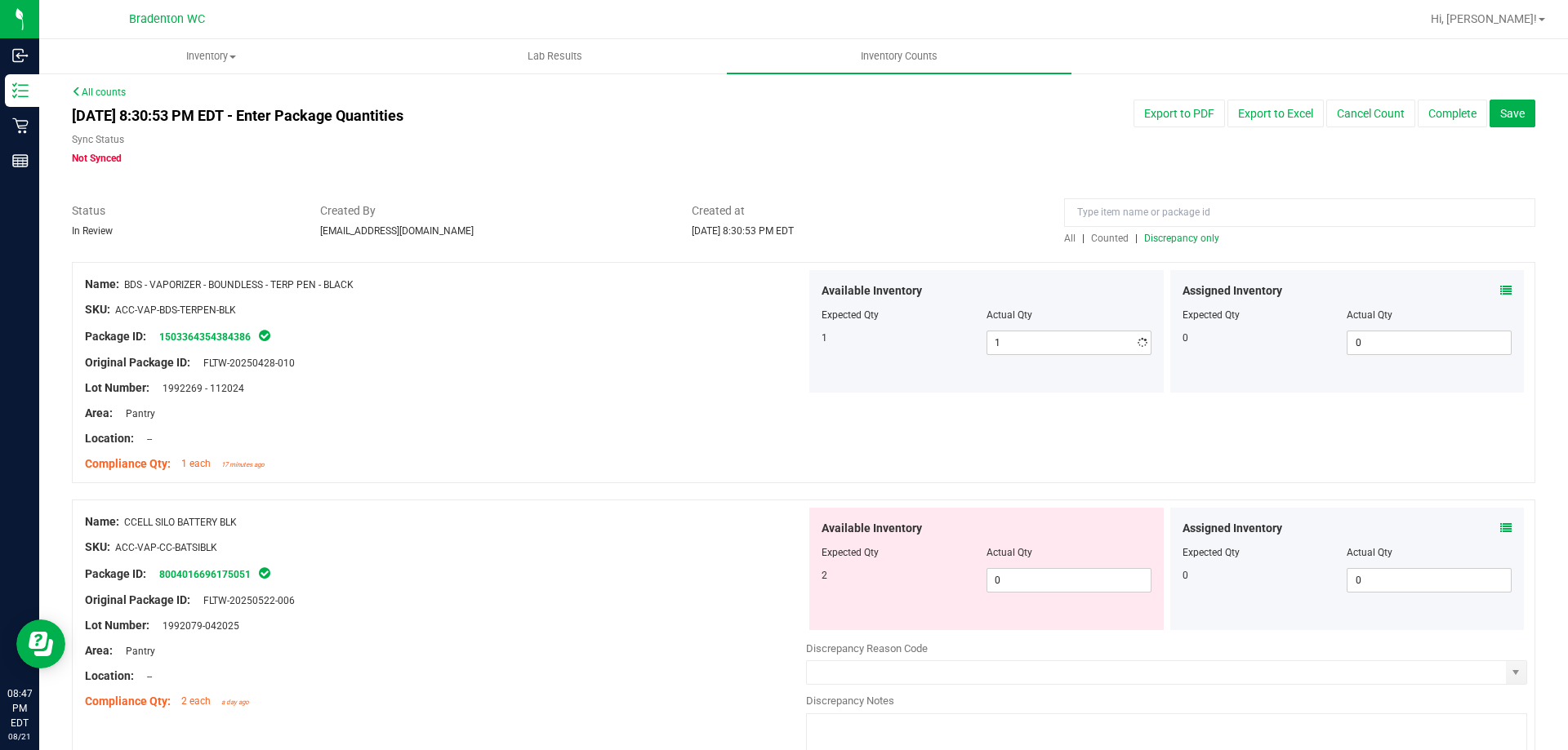
click at [181, 328] on div "Package ID: 1503364354384386" at bounding box center [446, 337] width 721 height 20
click at [1046, 567] on div "Available Inventory Expected Qty Actual Qty 2 0 0" at bounding box center [986, 569] width 354 height 123
click at [1026, 586] on span "0 0" at bounding box center [1069, 580] width 165 height 25
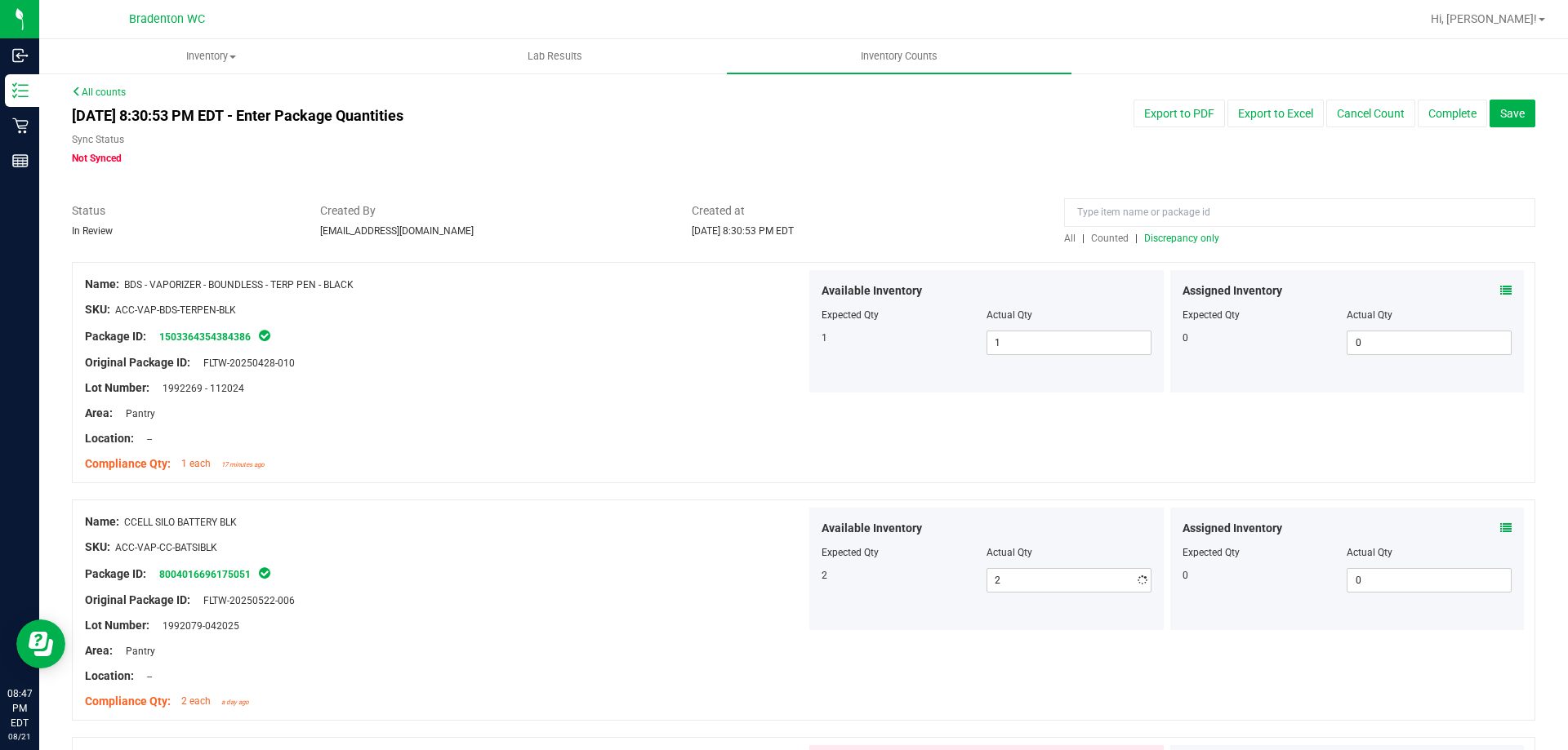
click at [482, 516] on div "Name: CCELL SILO BATTERY BLK" at bounding box center [446, 521] width 721 height 17
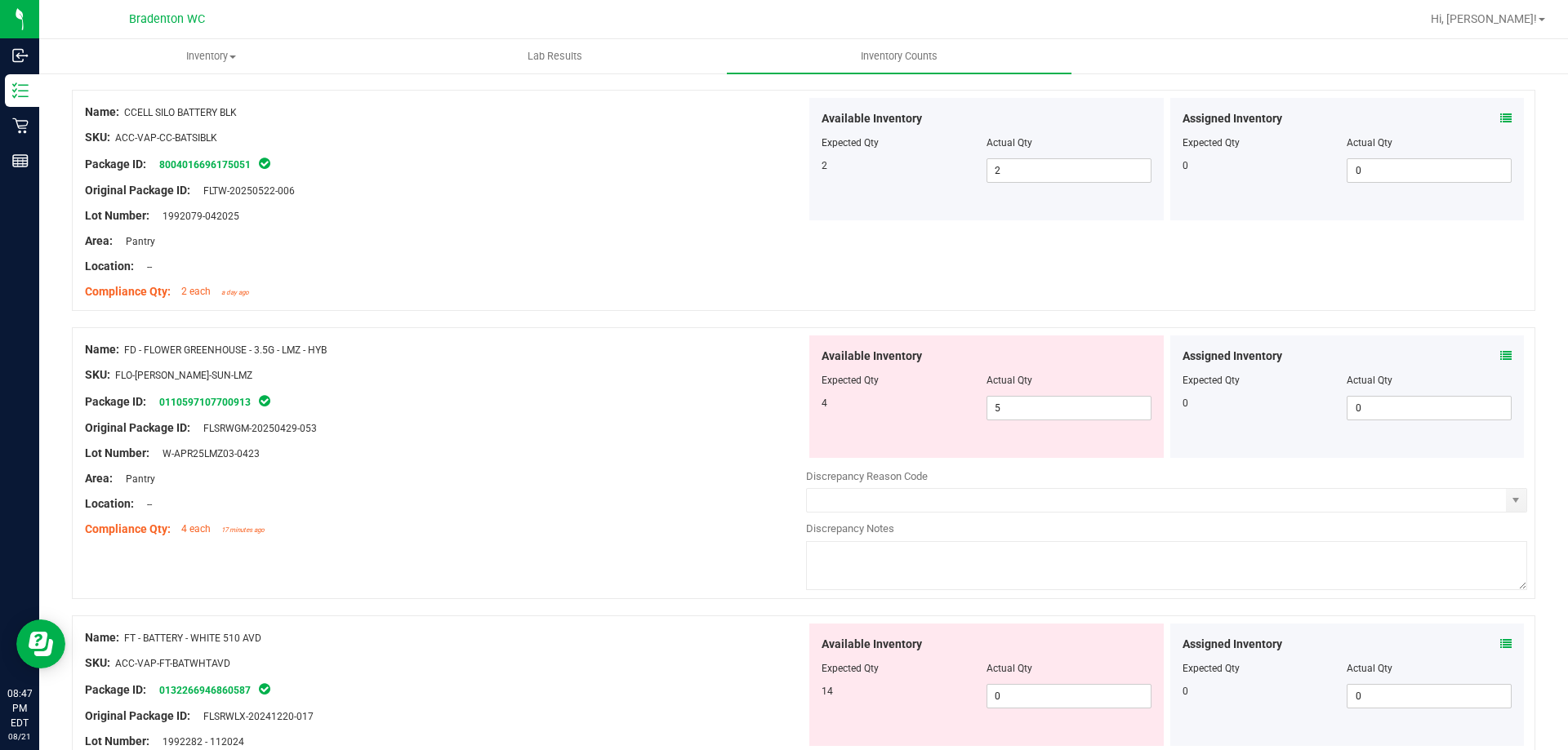
scroll to position [493, 0]
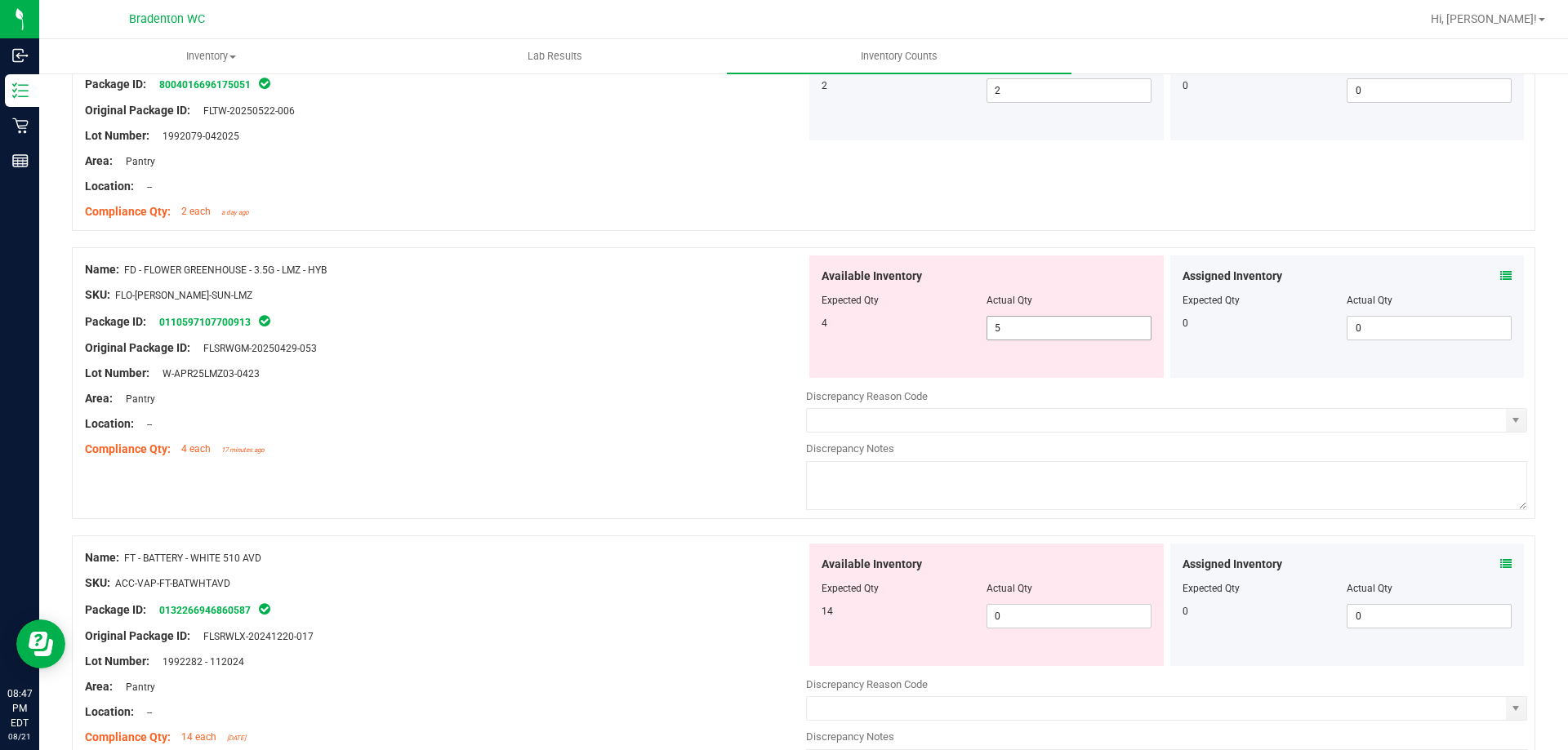
click at [1033, 328] on span "5 5" at bounding box center [1069, 328] width 165 height 25
click at [526, 333] on div at bounding box center [446, 336] width 721 height 8
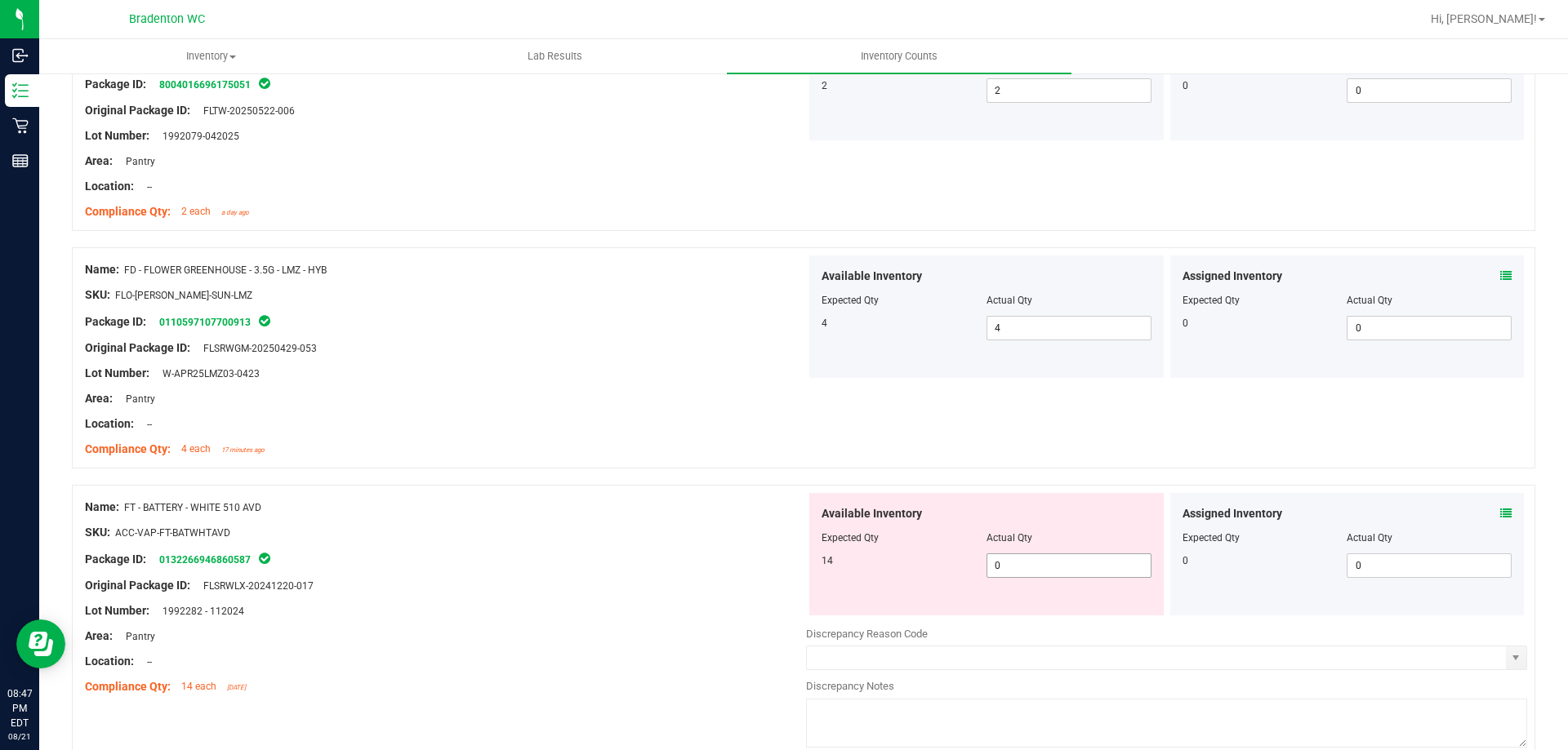
click at [1025, 565] on span "0 0" at bounding box center [1069, 565] width 165 height 25
click at [839, 471] on div at bounding box center [804, 476] width 1463 height 16
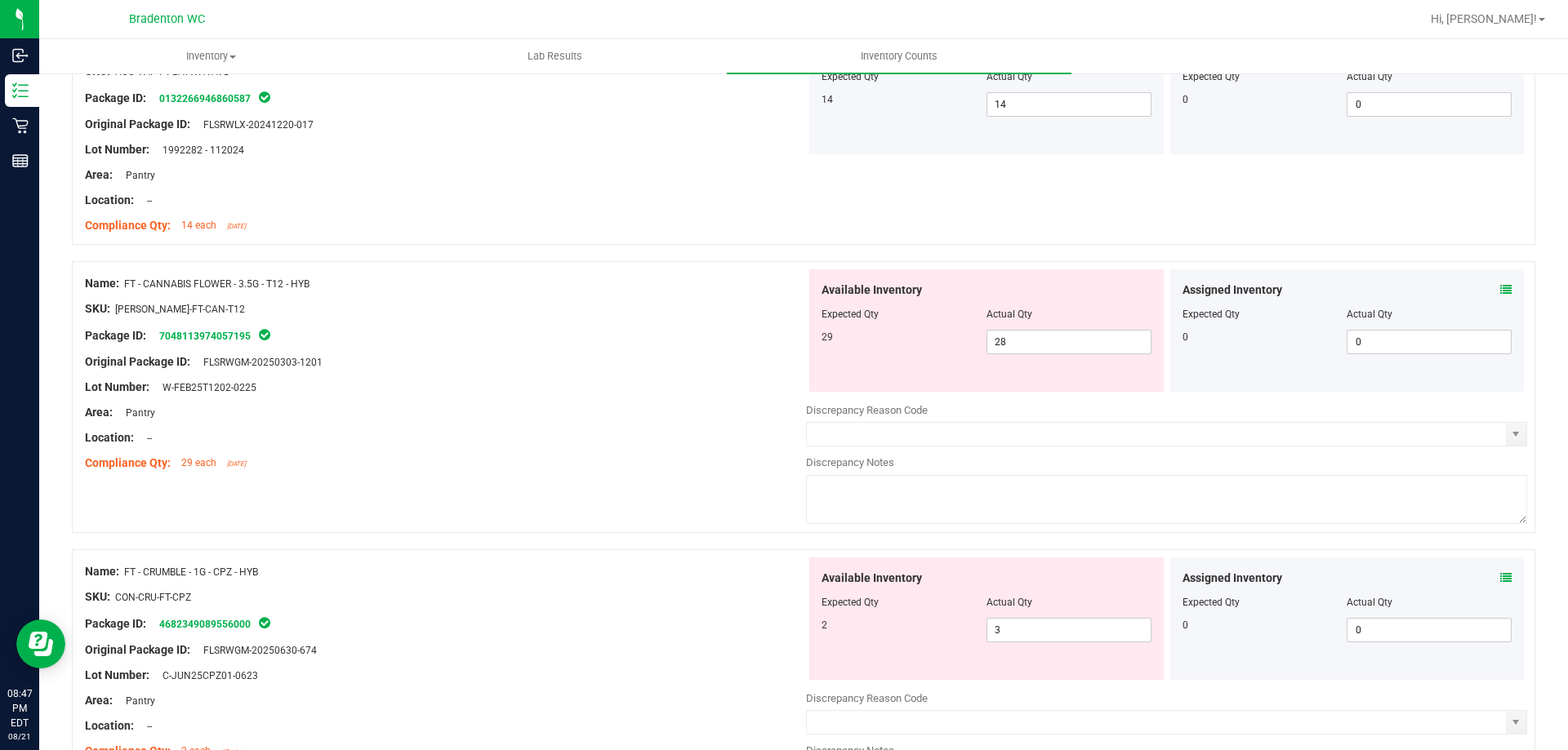
scroll to position [983, 0]
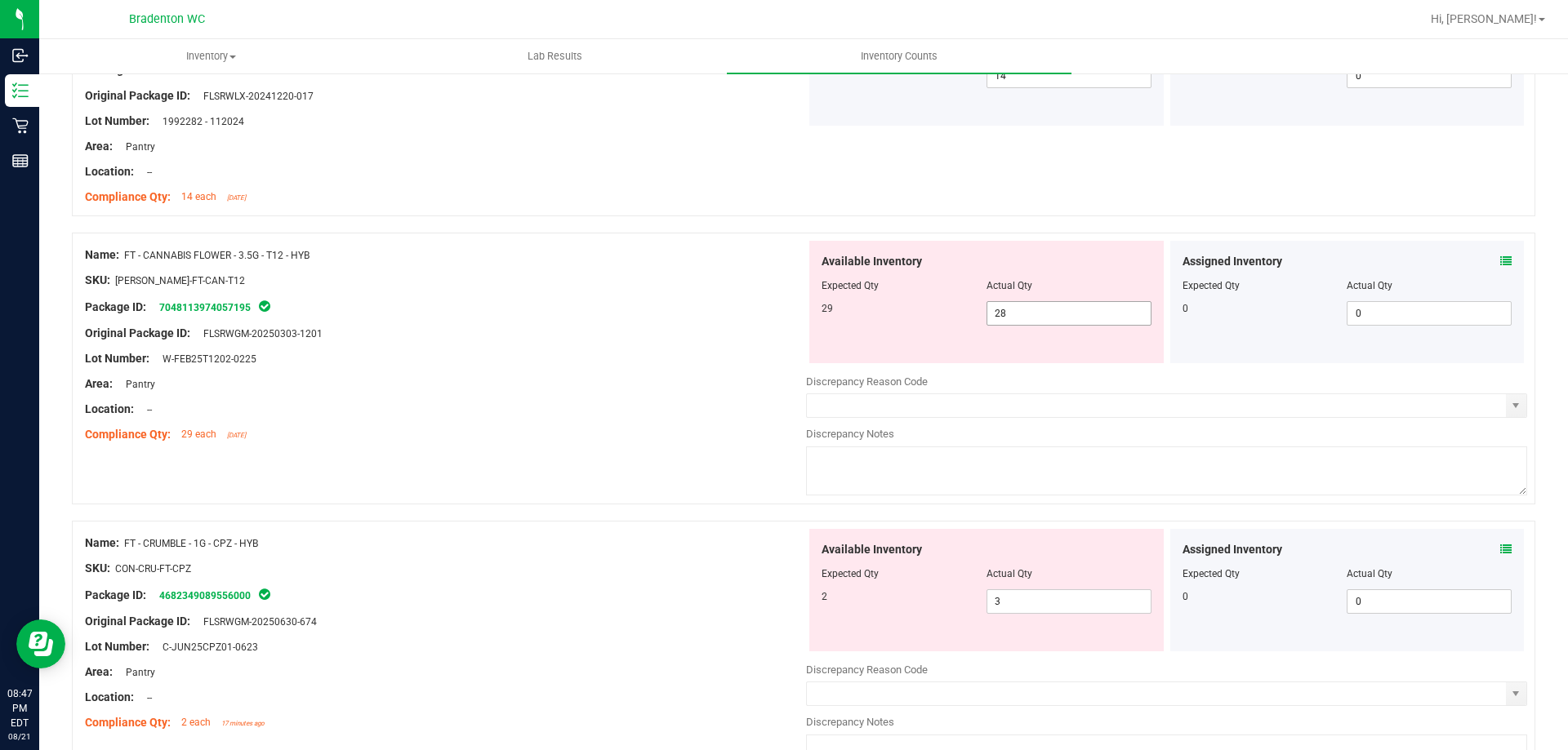
click at [1009, 314] on span "28 28" at bounding box center [1069, 314] width 165 height 25
click at [660, 377] on div "Area: Pantry" at bounding box center [446, 383] width 721 height 17
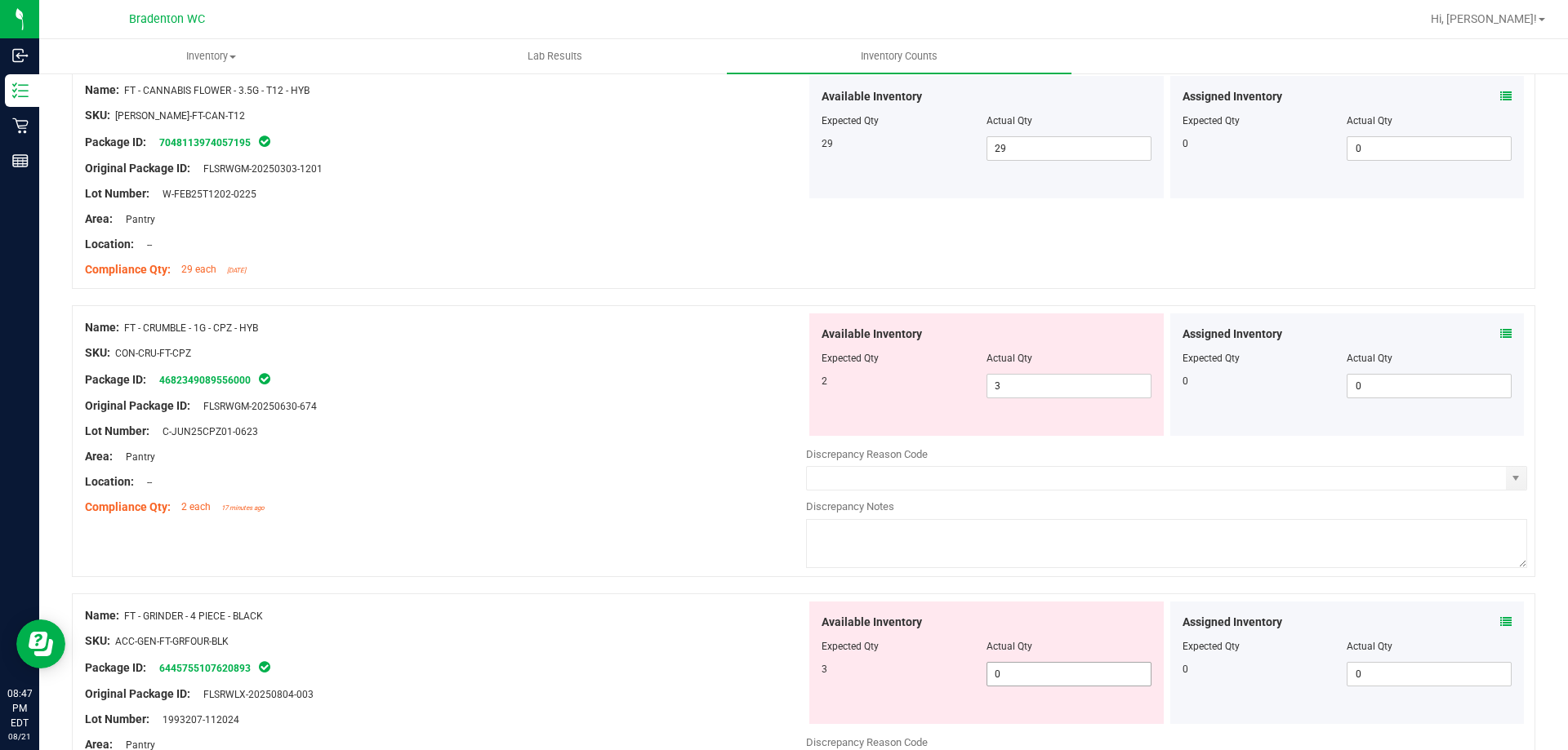
scroll to position [1309, 0]
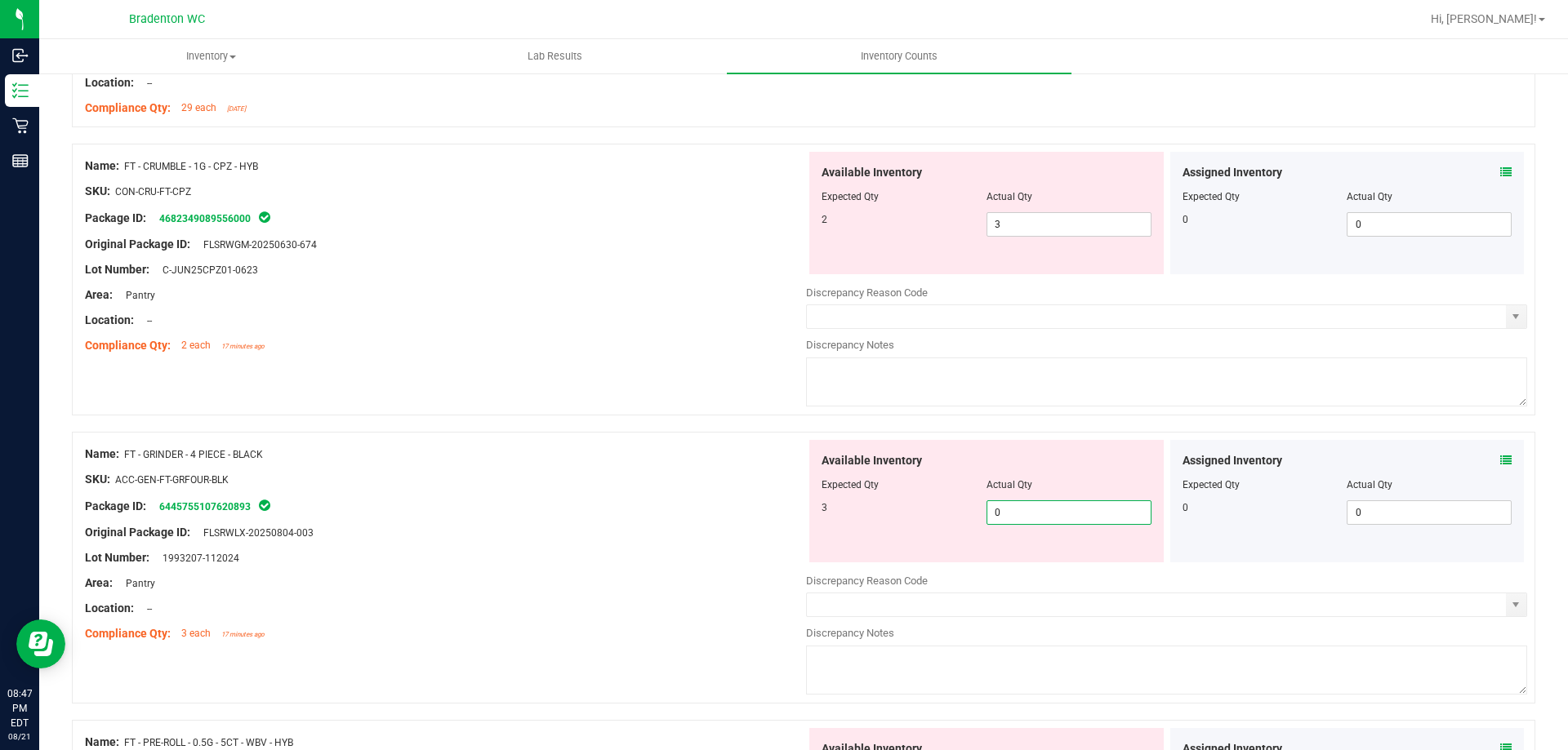
click at [1028, 513] on span "0 0" at bounding box center [1069, 512] width 165 height 25
click at [543, 521] on div at bounding box center [446, 520] width 721 height 8
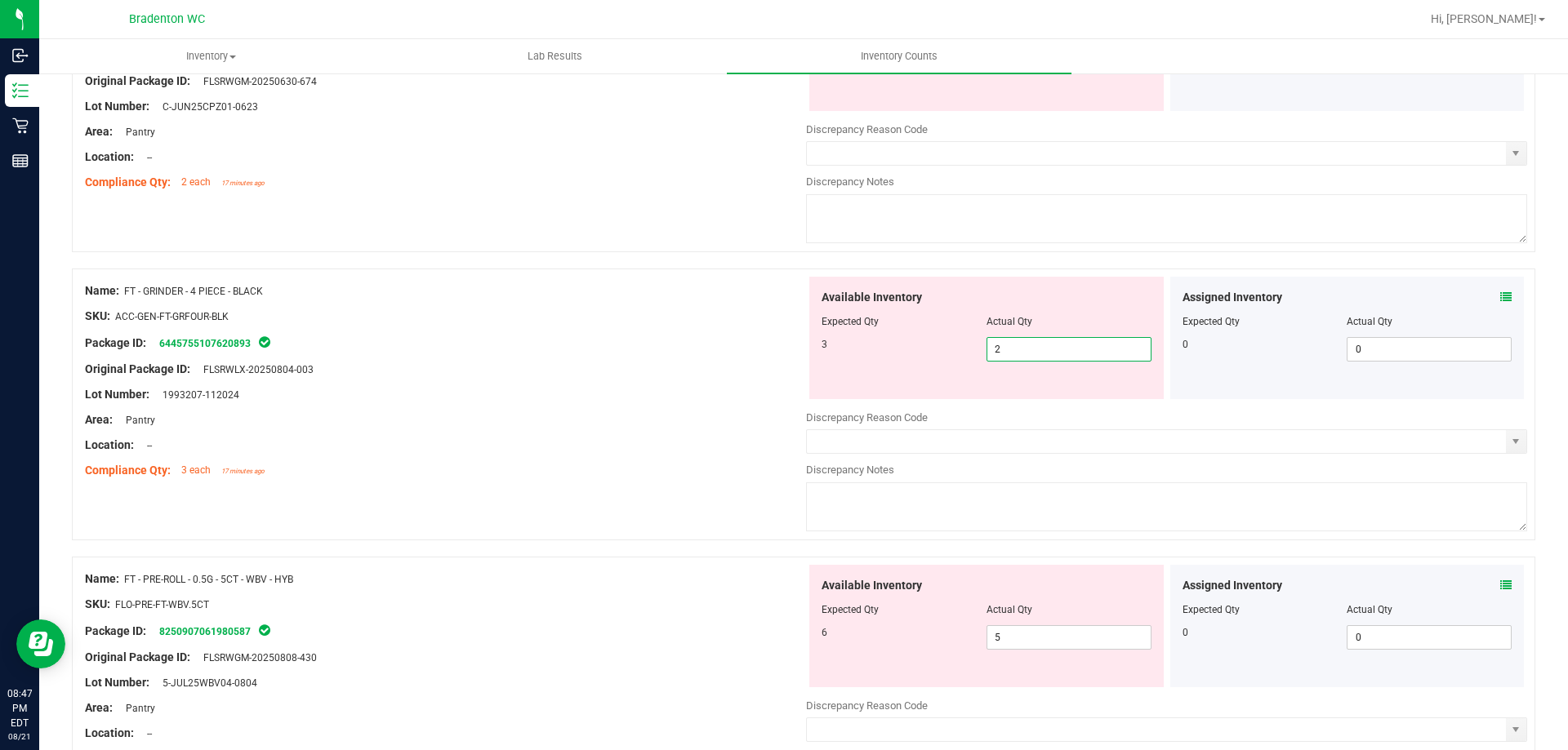
click at [1078, 340] on span "2 2" at bounding box center [1069, 350] width 165 height 25
click at [767, 400] on div "Lot Number: 1993207-112024" at bounding box center [446, 394] width 721 height 17
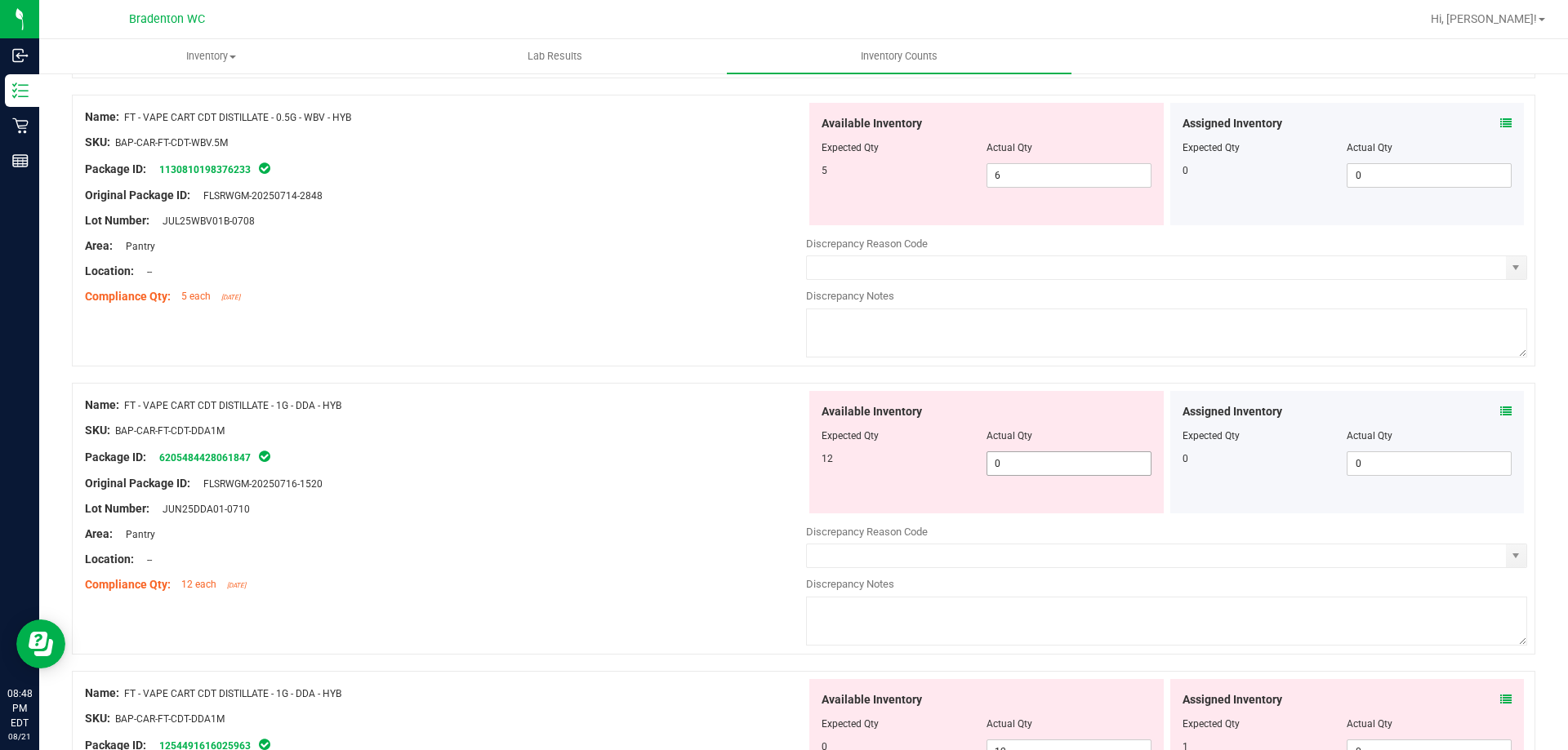
scroll to position [2533, 0]
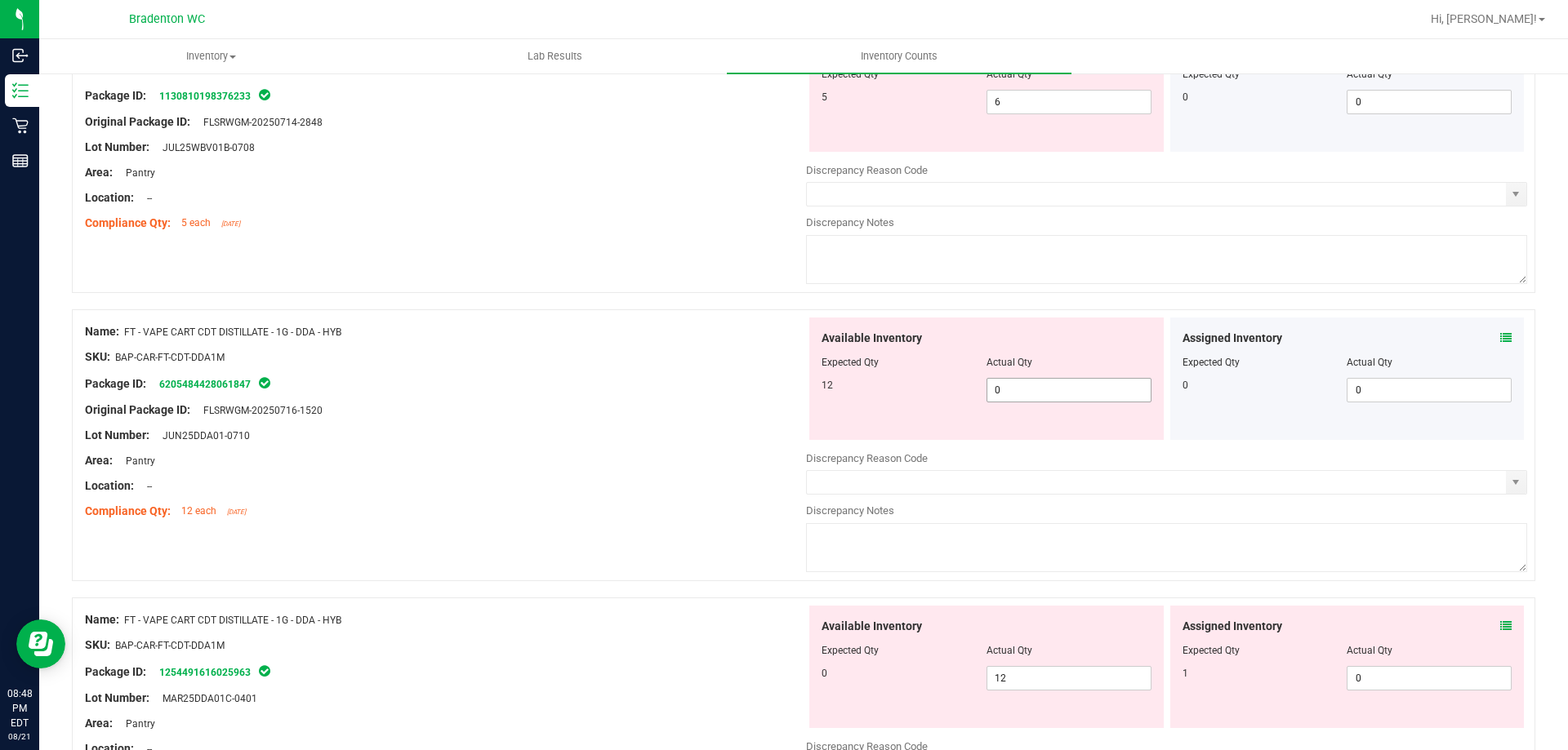
click at [1028, 387] on span "0 0" at bounding box center [1069, 390] width 165 height 25
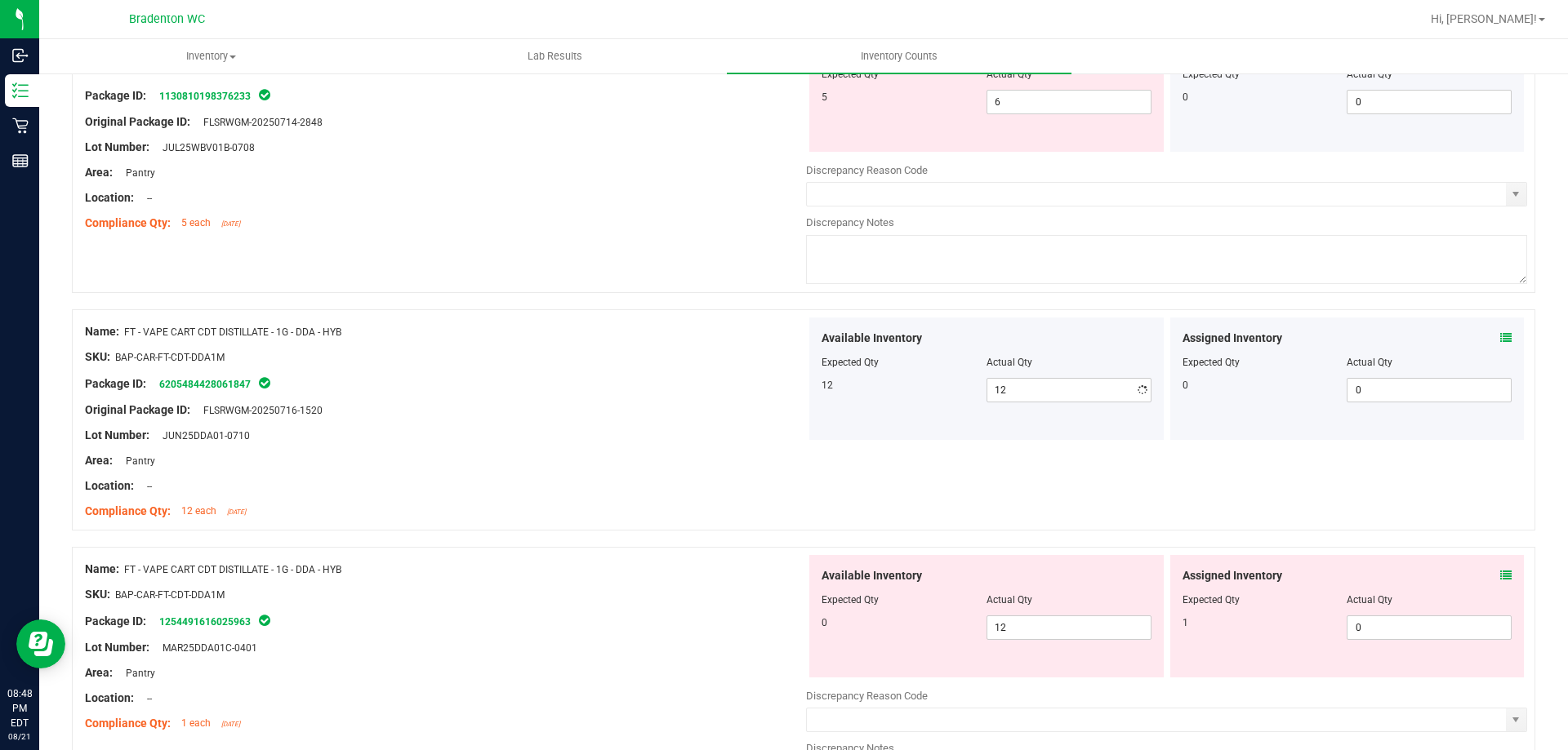
drag, startPoint x: 579, startPoint y: 405, endPoint x: 916, endPoint y: 636, distance: 408.6
click at [608, 415] on div "Original Package ID: FLSRWGM-20250716-1520" at bounding box center [446, 409] width 721 height 17
click at [1027, 619] on span "12 12" at bounding box center [1069, 627] width 165 height 25
click at [1400, 636] on span "0 0" at bounding box center [1429, 627] width 165 height 25
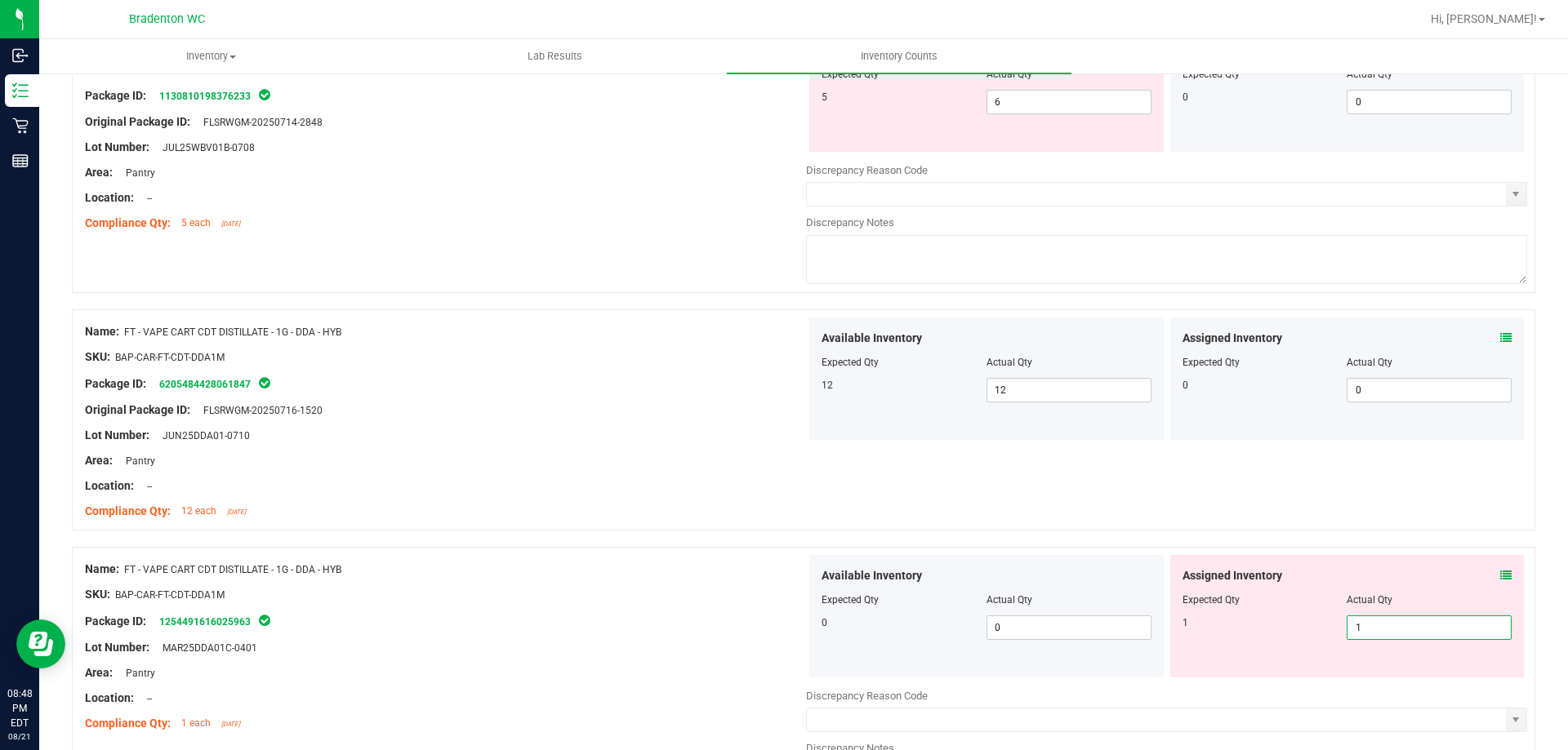
drag, startPoint x: 672, startPoint y: 600, endPoint x: 754, endPoint y: 580, distance: 84.4
click at [673, 602] on ng-container "SKU: BAP-CAR-FT-CDT-DDA1M" at bounding box center [446, 598] width 721 height 25
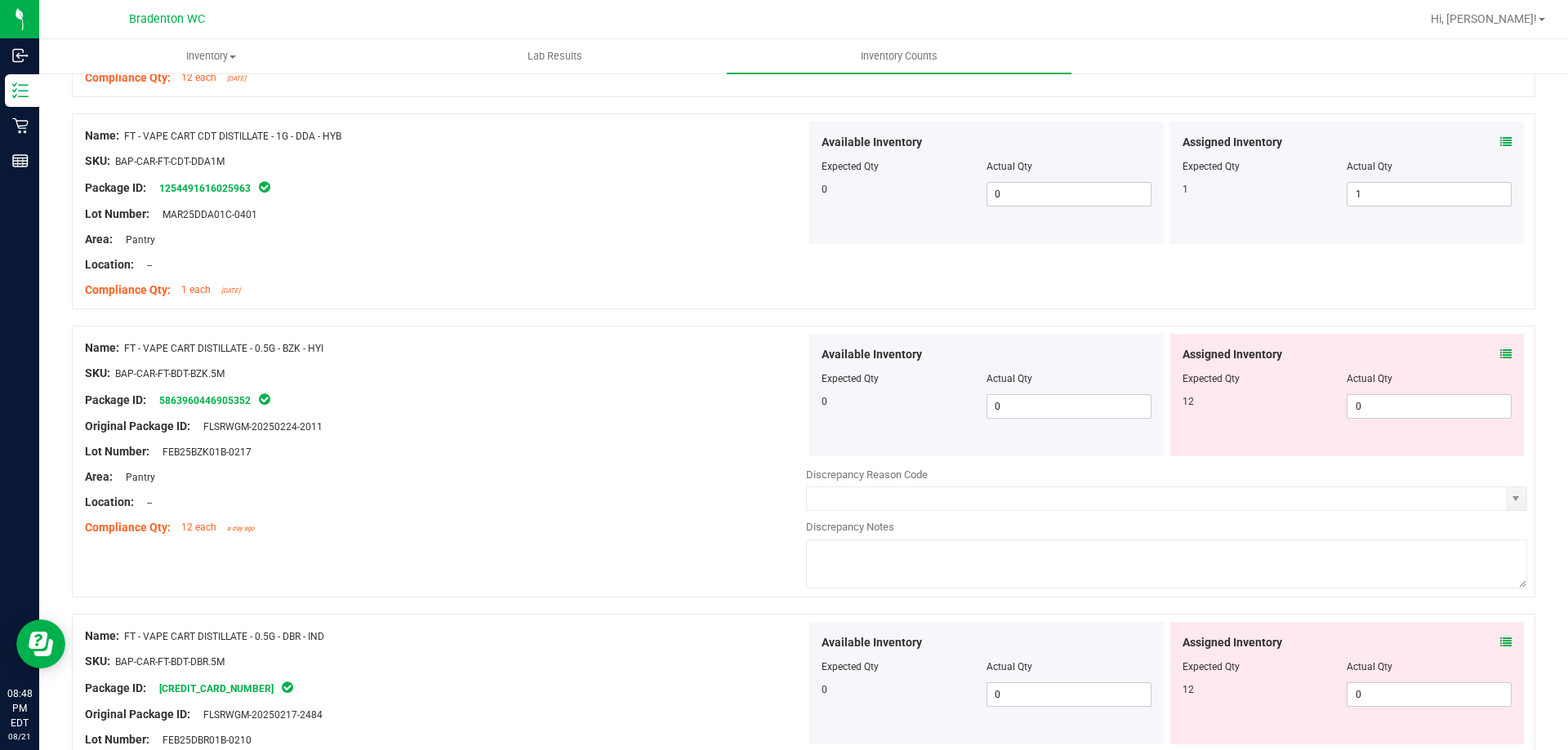
scroll to position [3023, 0]
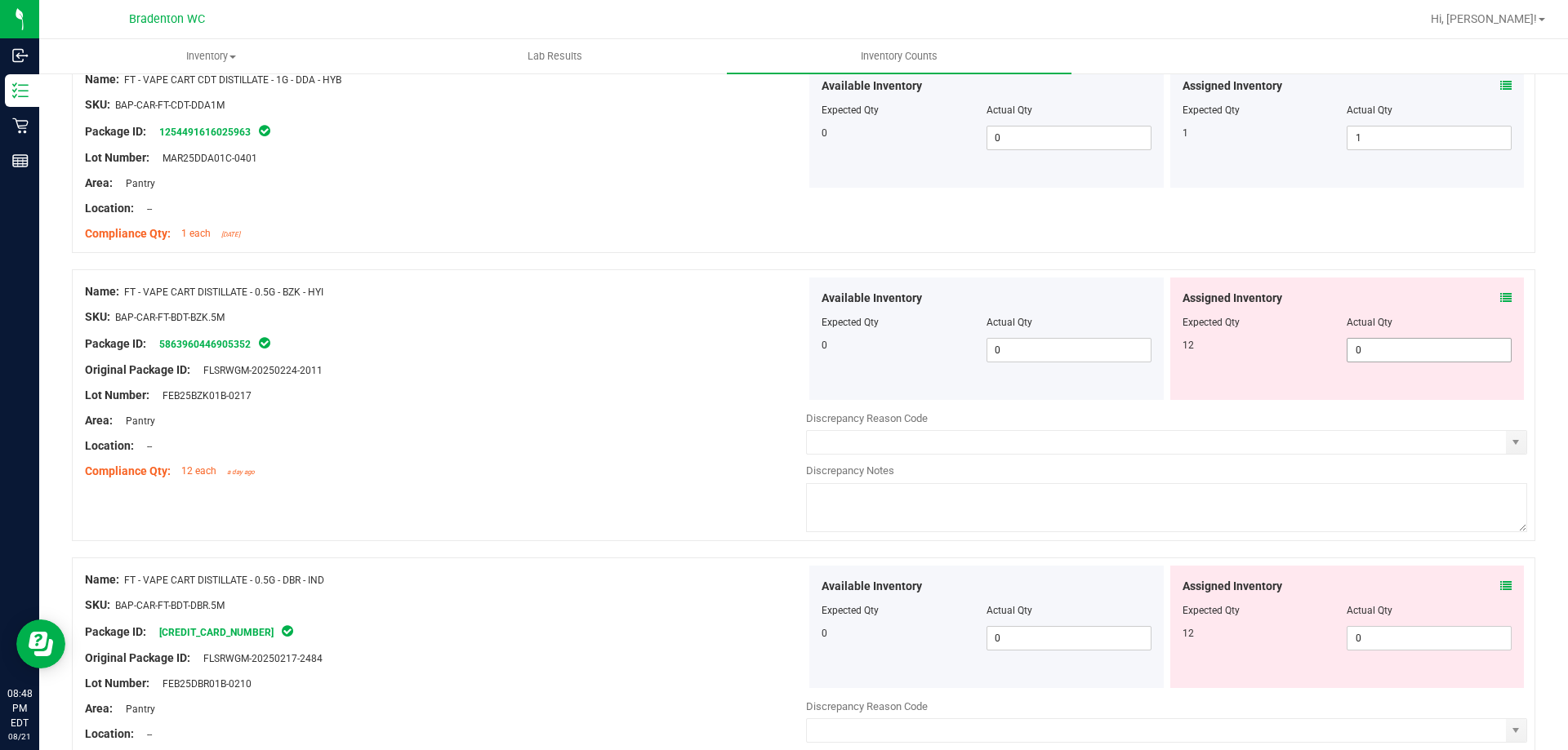
click at [1379, 350] on span "0 0" at bounding box center [1429, 350] width 165 height 25
click at [701, 364] on div "Original Package ID: FLSRWGM-20250224-2011" at bounding box center [446, 369] width 721 height 17
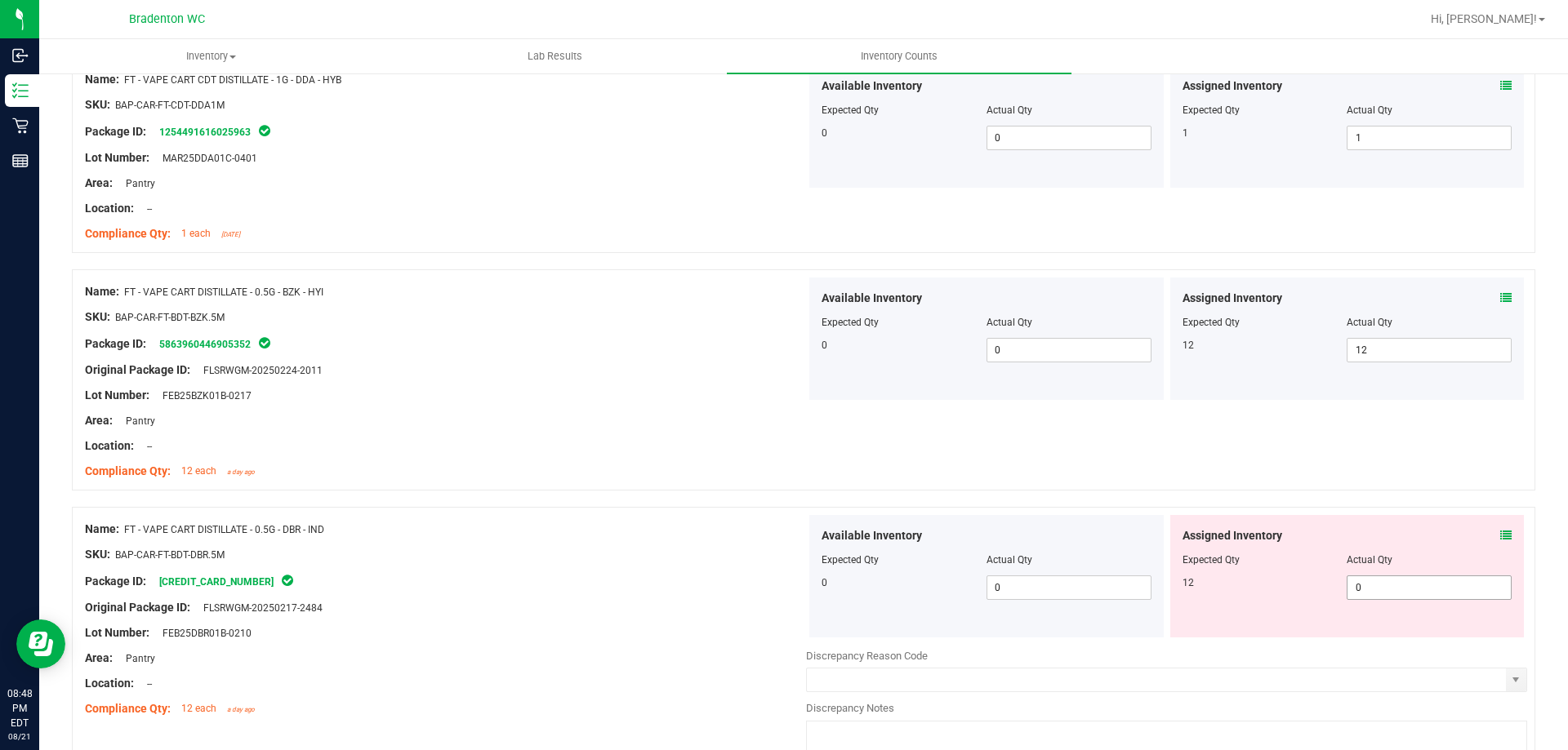
click at [1405, 578] on span "0 0" at bounding box center [1429, 587] width 165 height 25
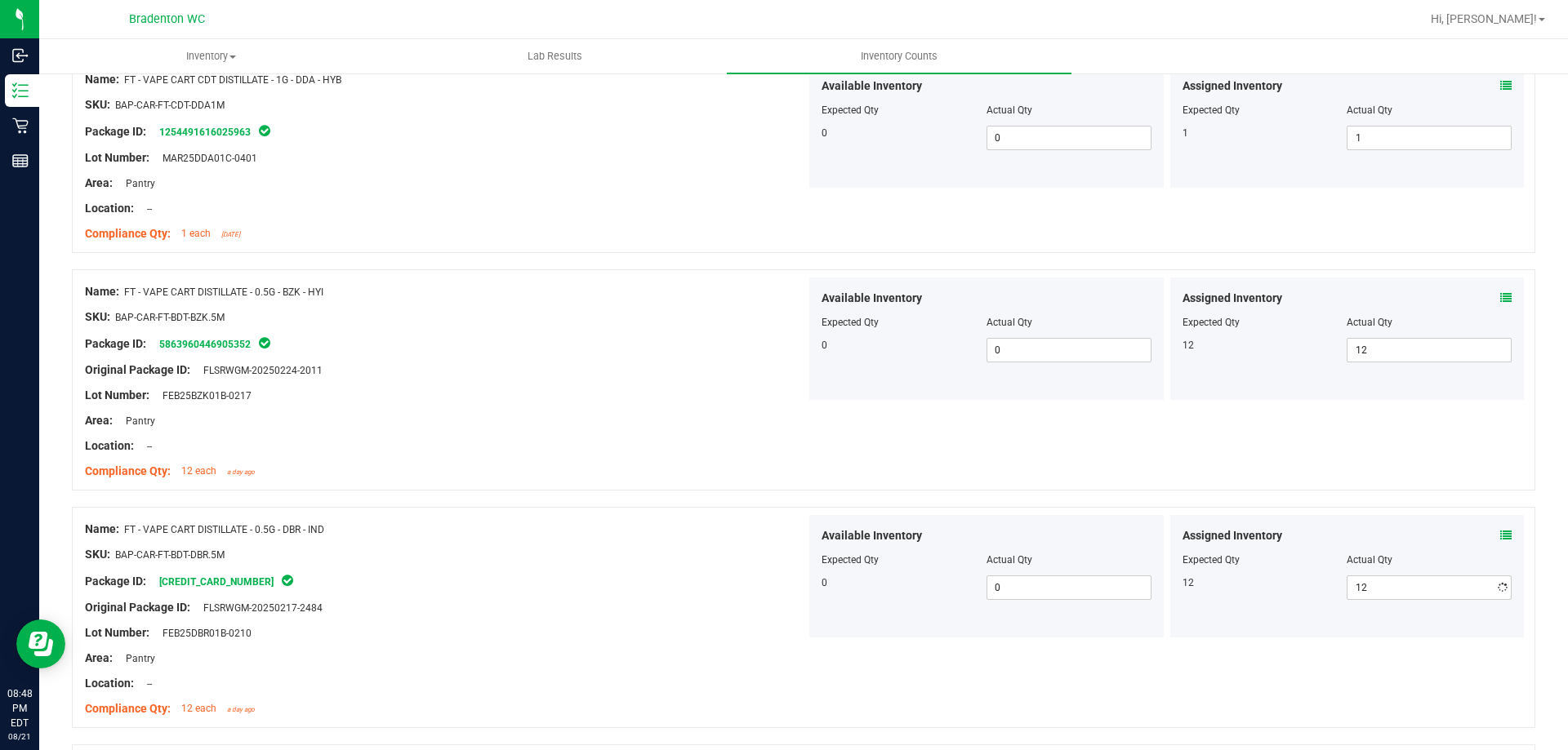
drag, startPoint x: 750, startPoint y: 542, endPoint x: 827, endPoint y: 512, distance: 82.6
click at [751, 540] on div at bounding box center [446, 542] width 721 height 8
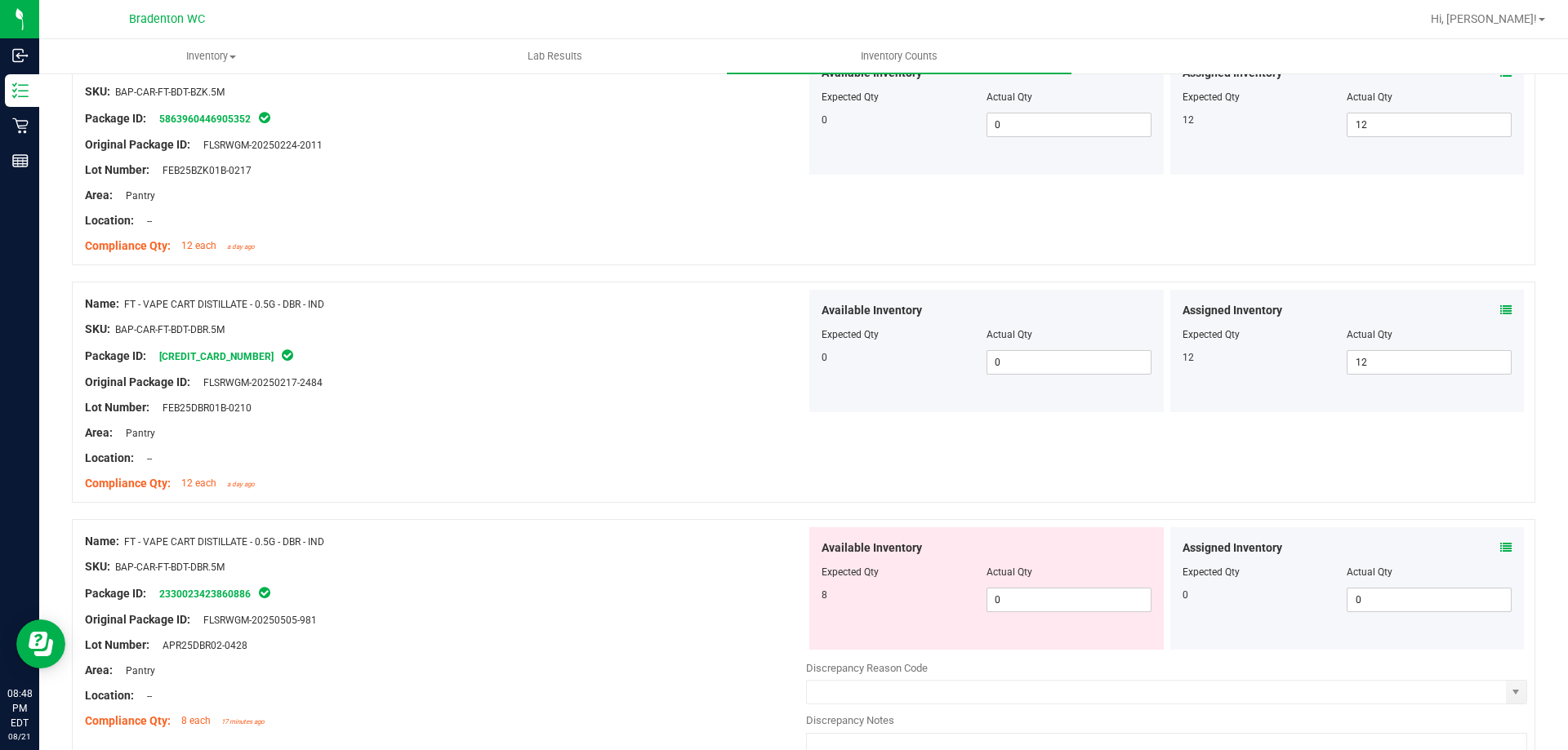
scroll to position [3267, 0]
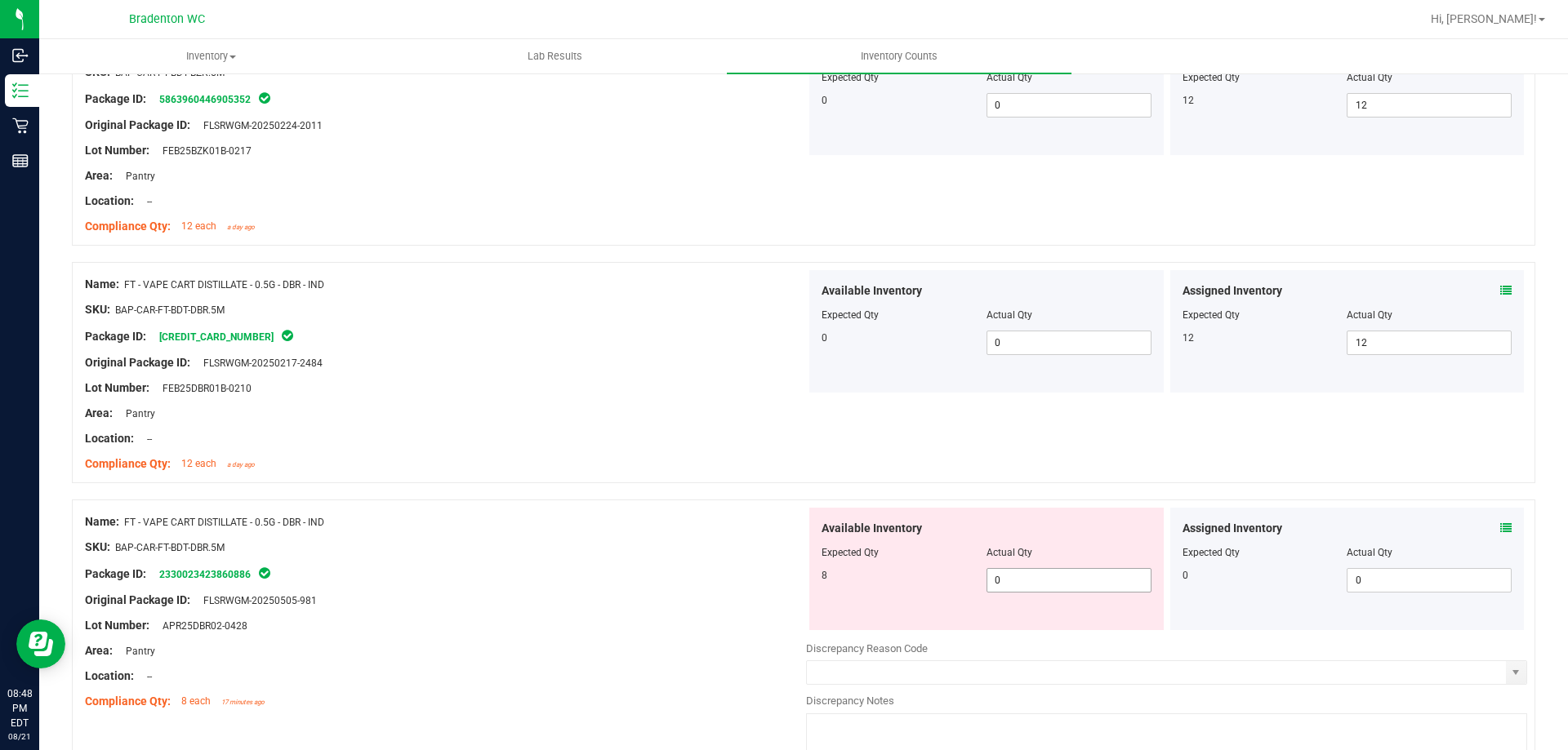
click at [1016, 583] on span "0 0" at bounding box center [1069, 580] width 165 height 25
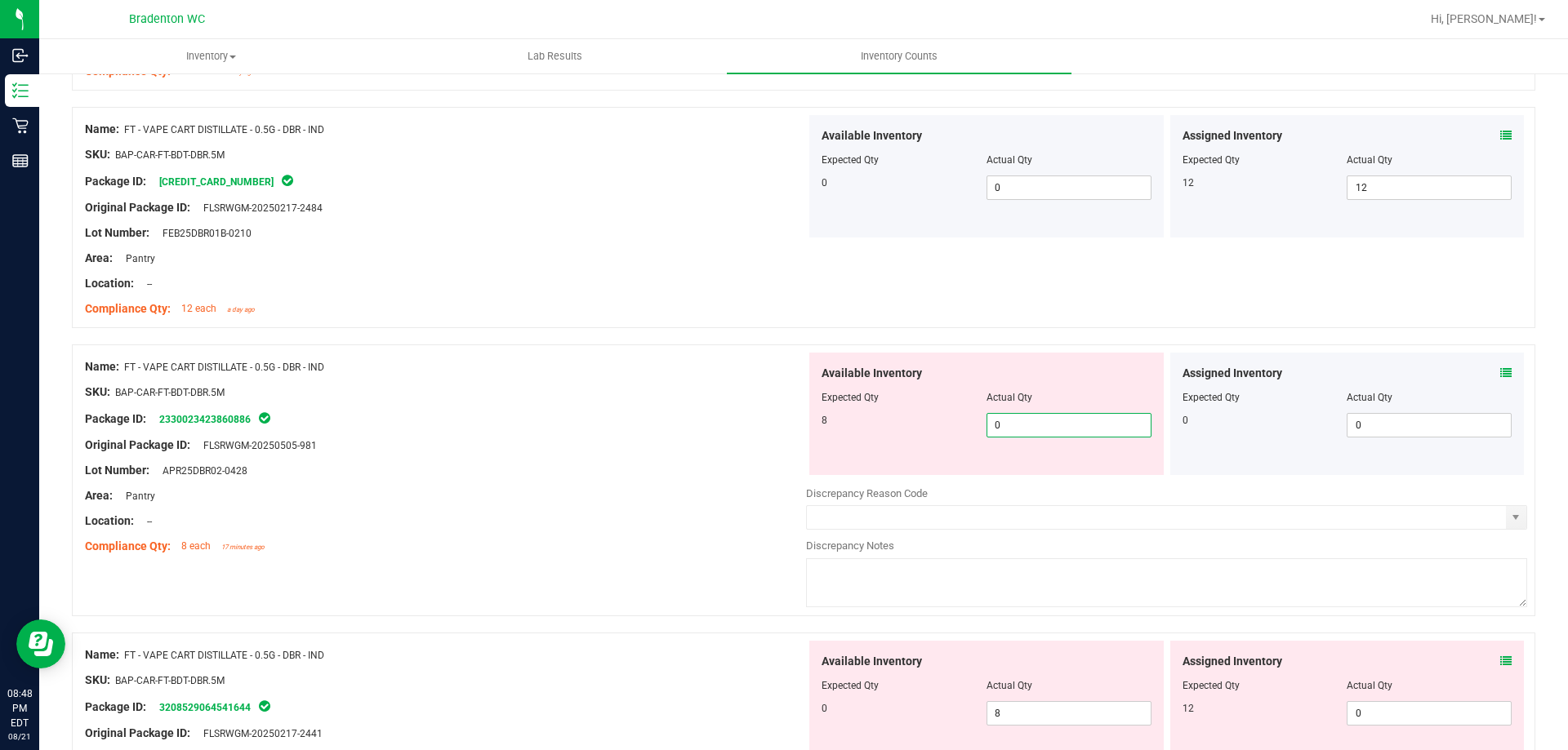
scroll to position [3512, 0]
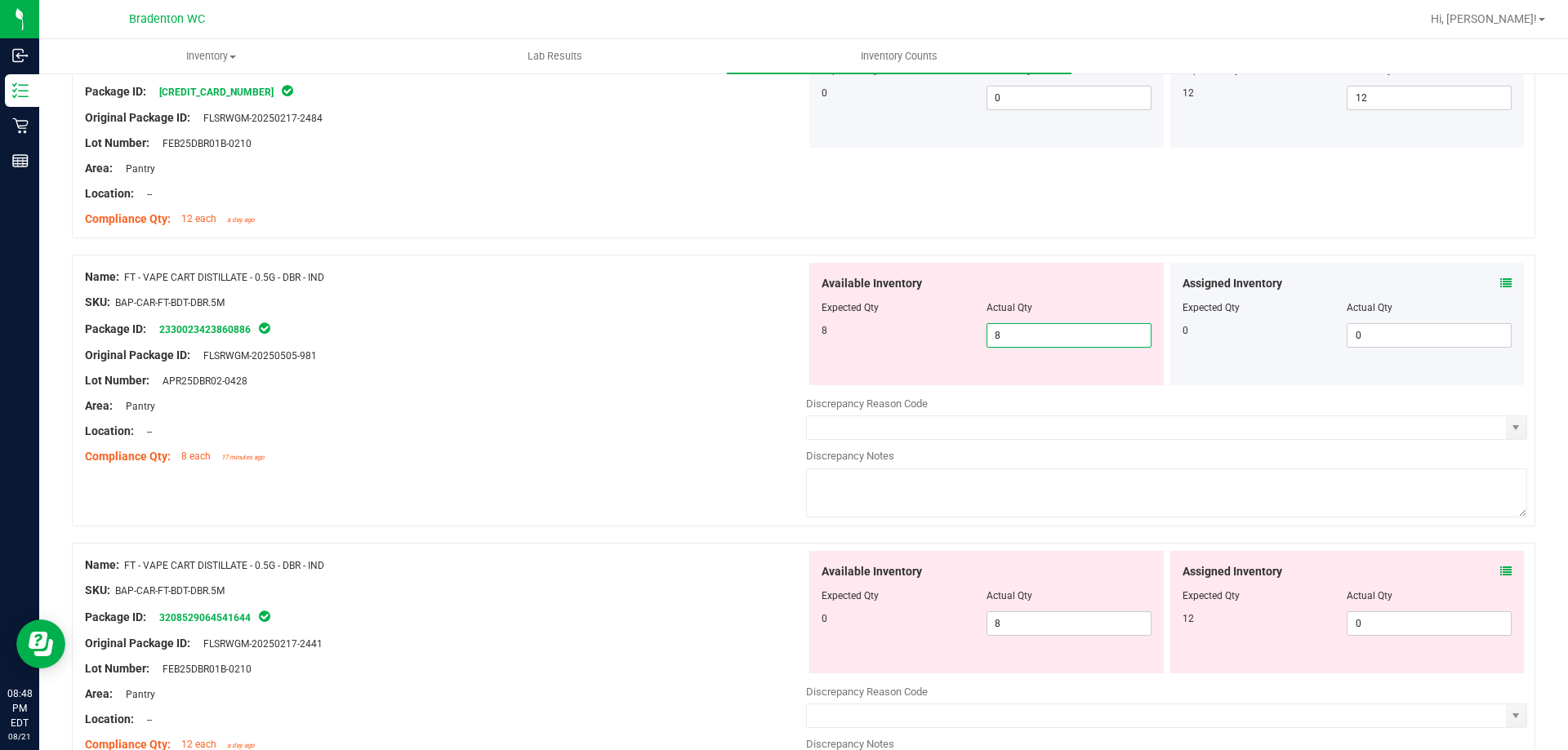
click at [594, 435] on div "Location: --" at bounding box center [446, 431] width 721 height 17
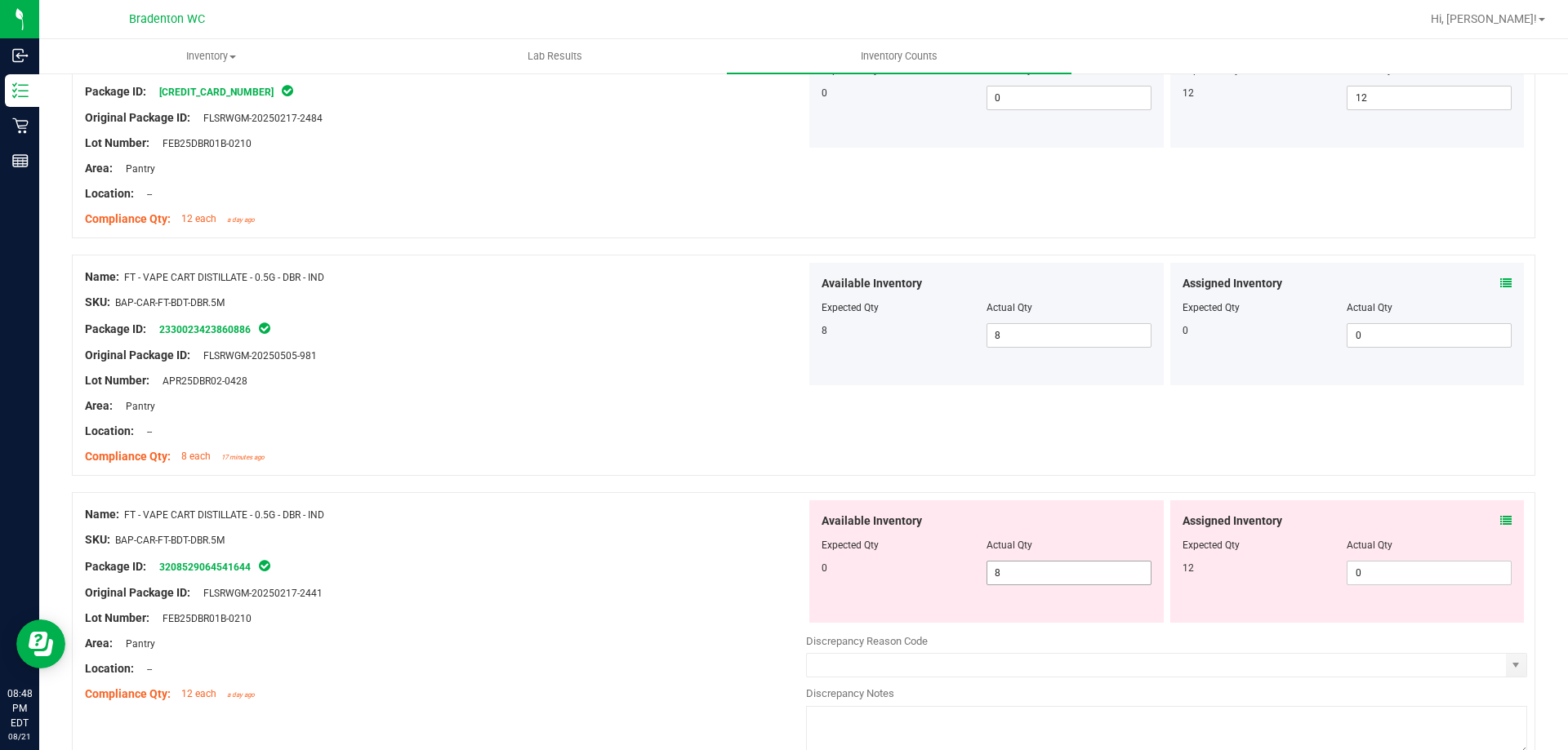
click at [1037, 574] on span "8 8" at bounding box center [1069, 573] width 165 height 25
click at [1427, 560] on span "0 0" at bounding box center [1429, 573] width 165 height 25
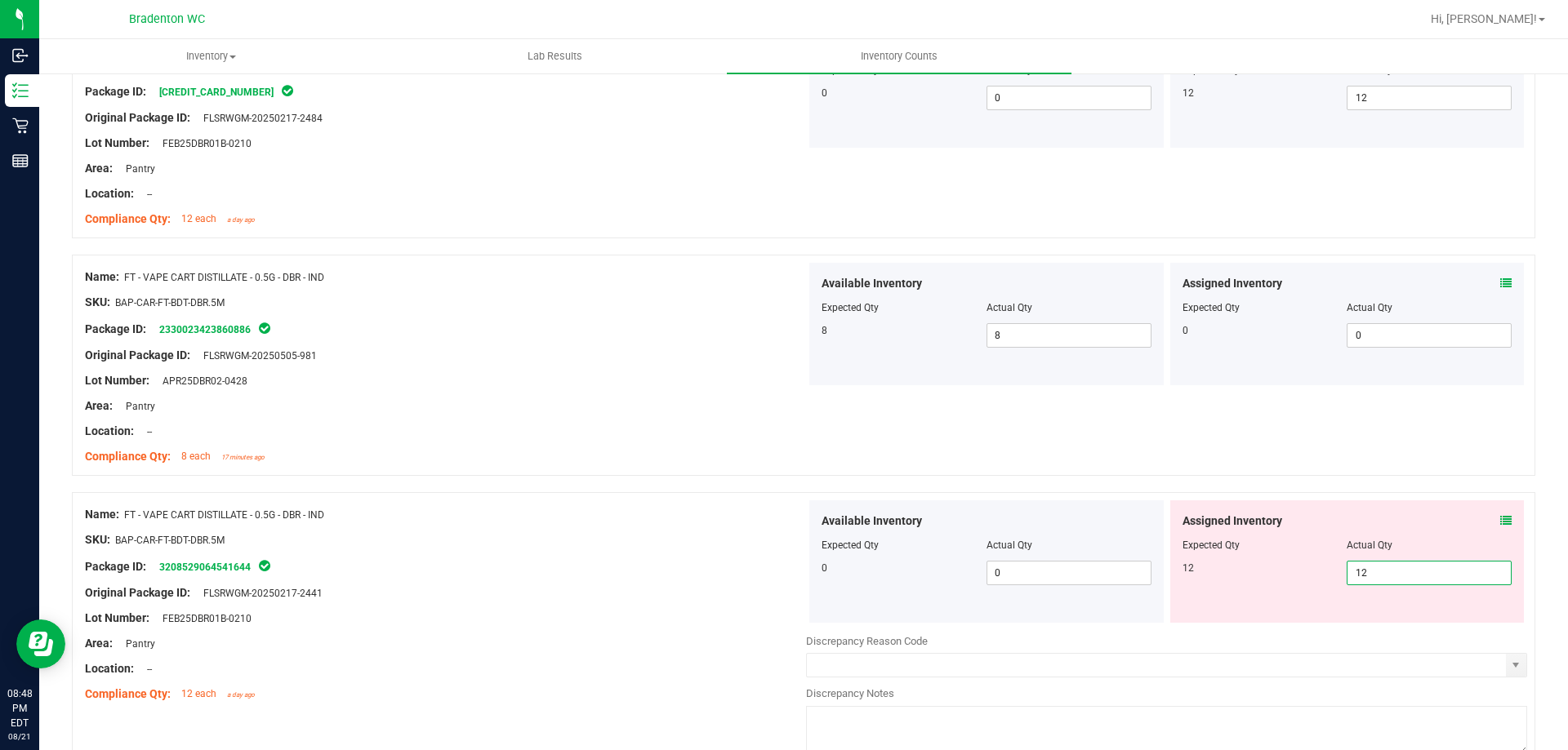
click at [680, 528] on div at bounding box center [446, 527] width 721 height 8
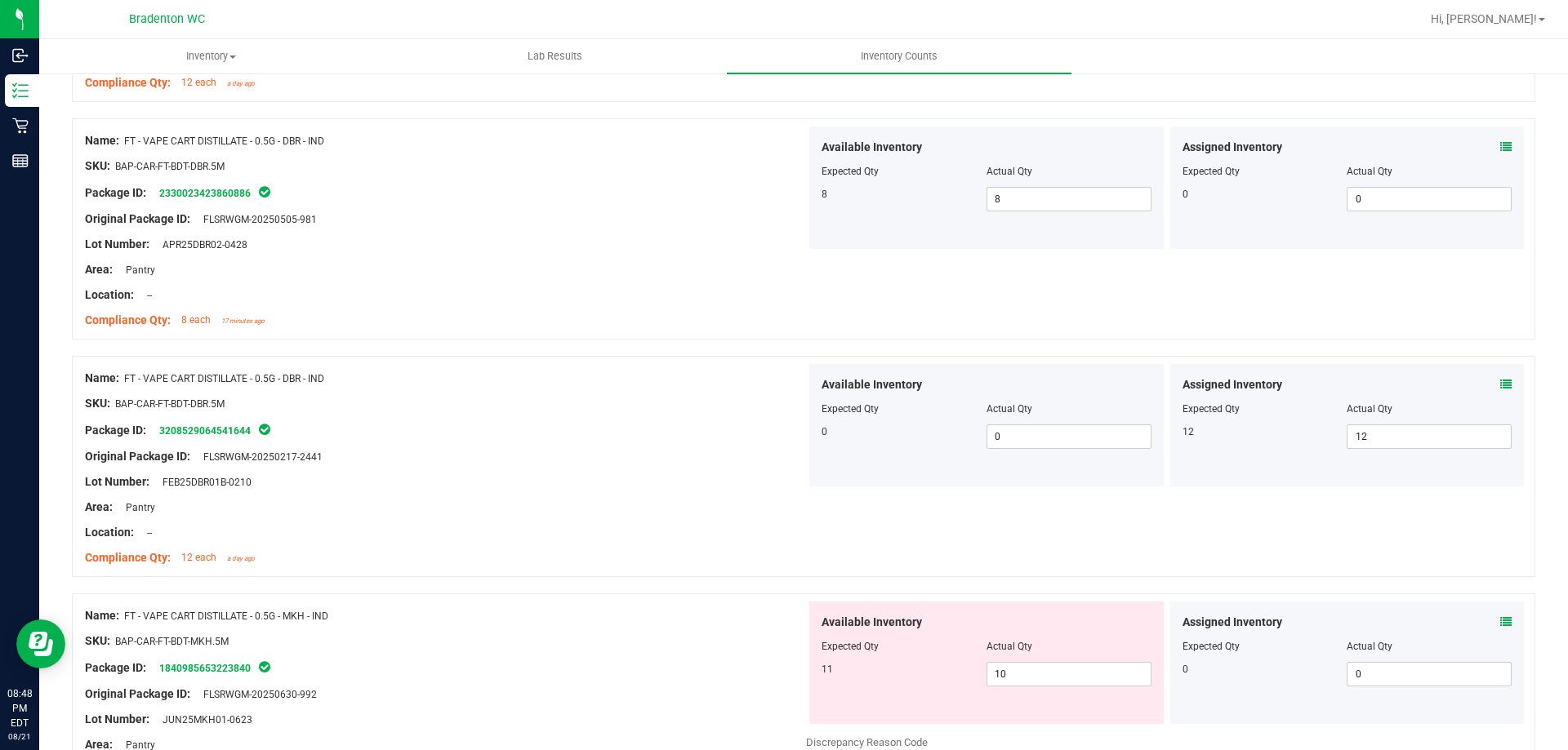
scroll to position [3676, 0]
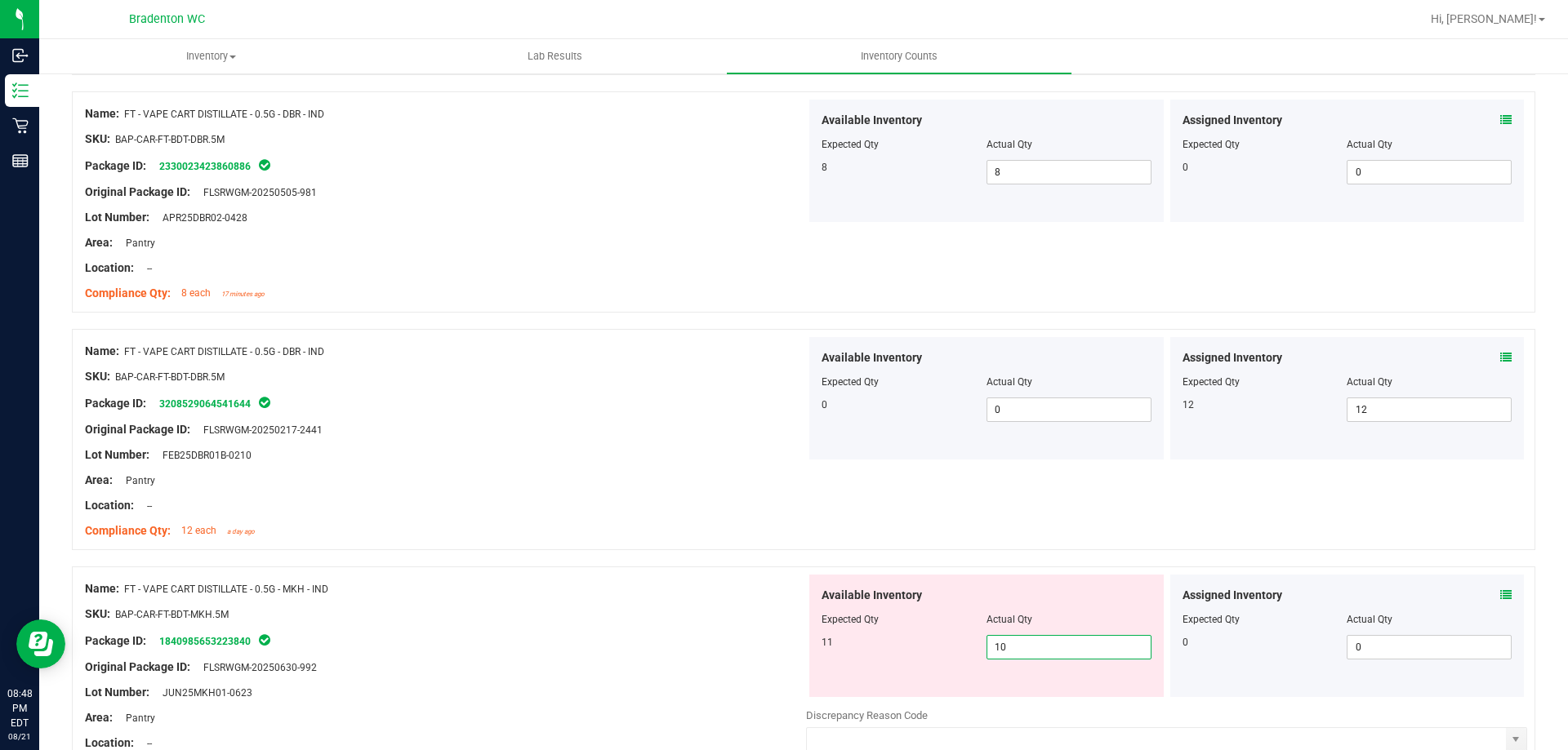
click at [1038, 644] on span "10 10" at bounding box center [1069, 647] width 165 height 25
click at [587, 563] on div at bounding box center [804, 558] width 1463 height 16
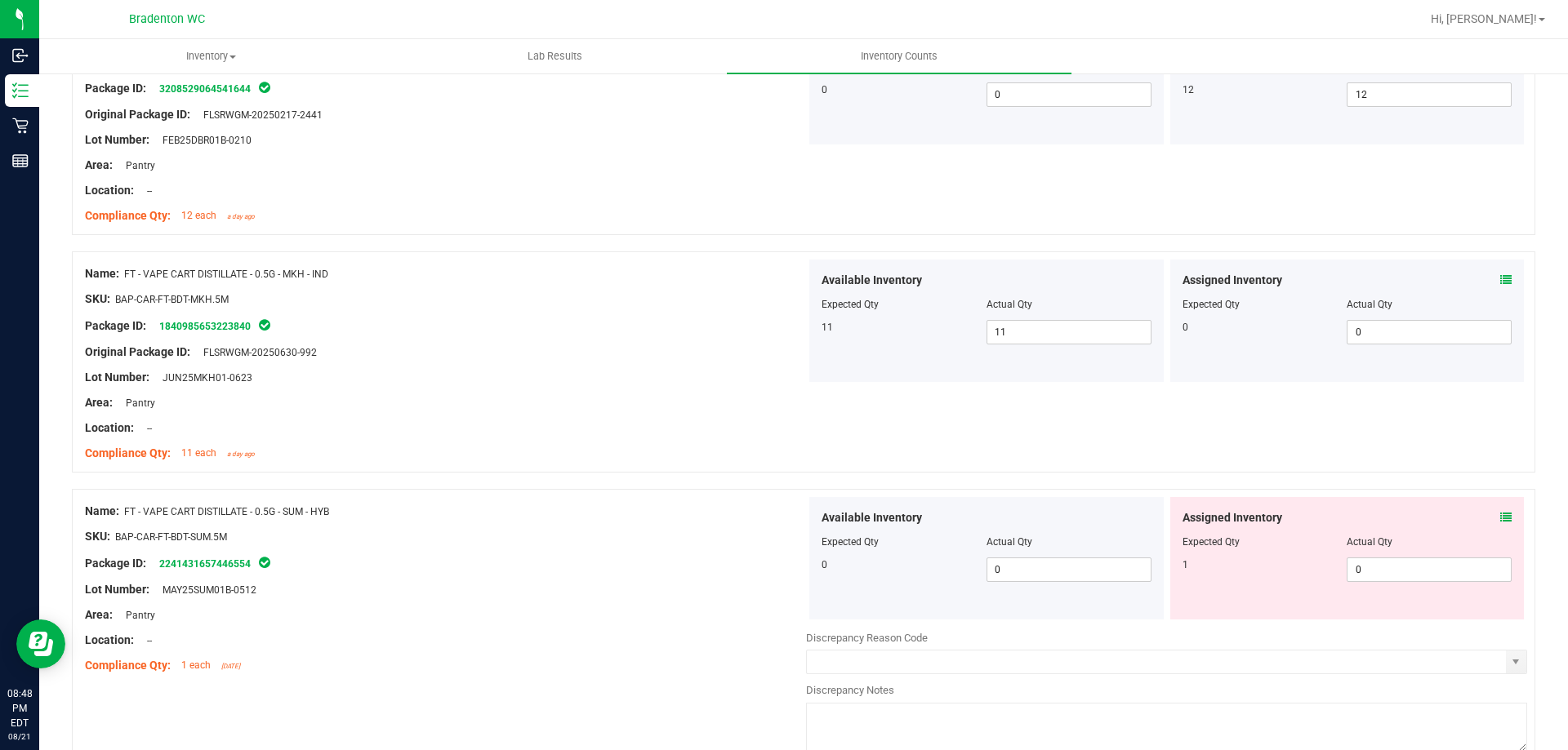
scroll to position [4083, 0]
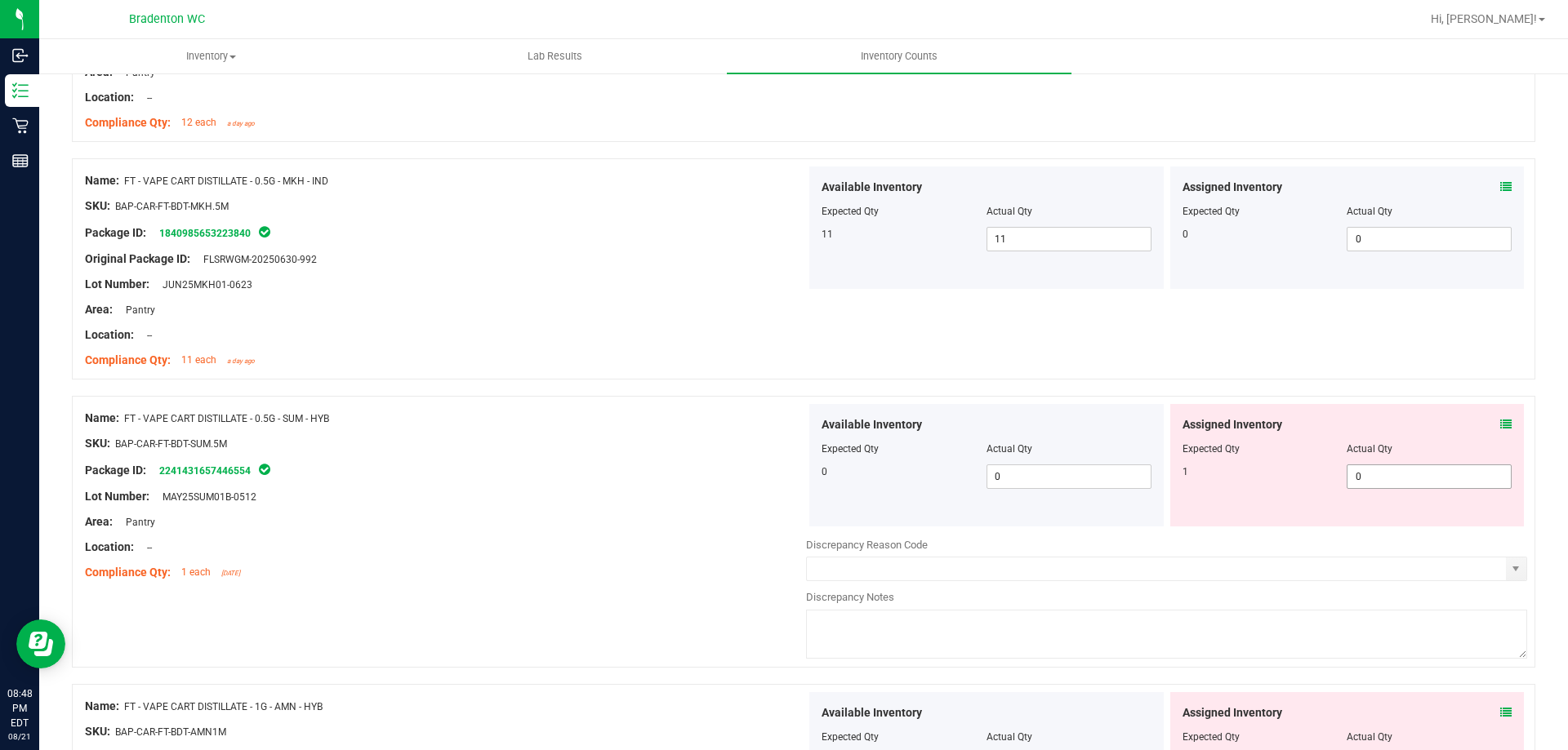
click at [1466, 479] on span "0 0" at bounding box center [1429, 476] width 165 height 25
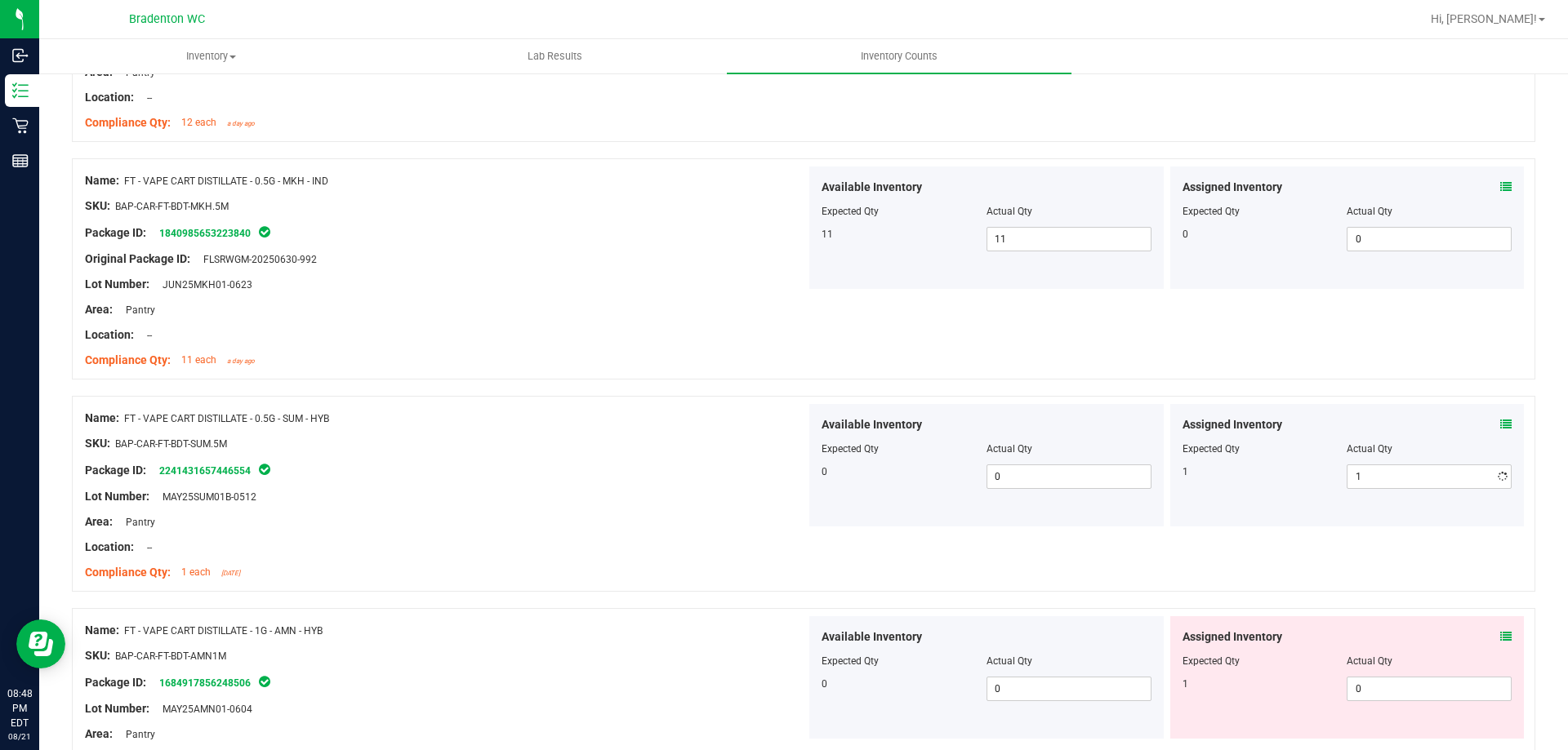
click at [634, 505] on div at bounding box center [446, 509] width 721 height 8
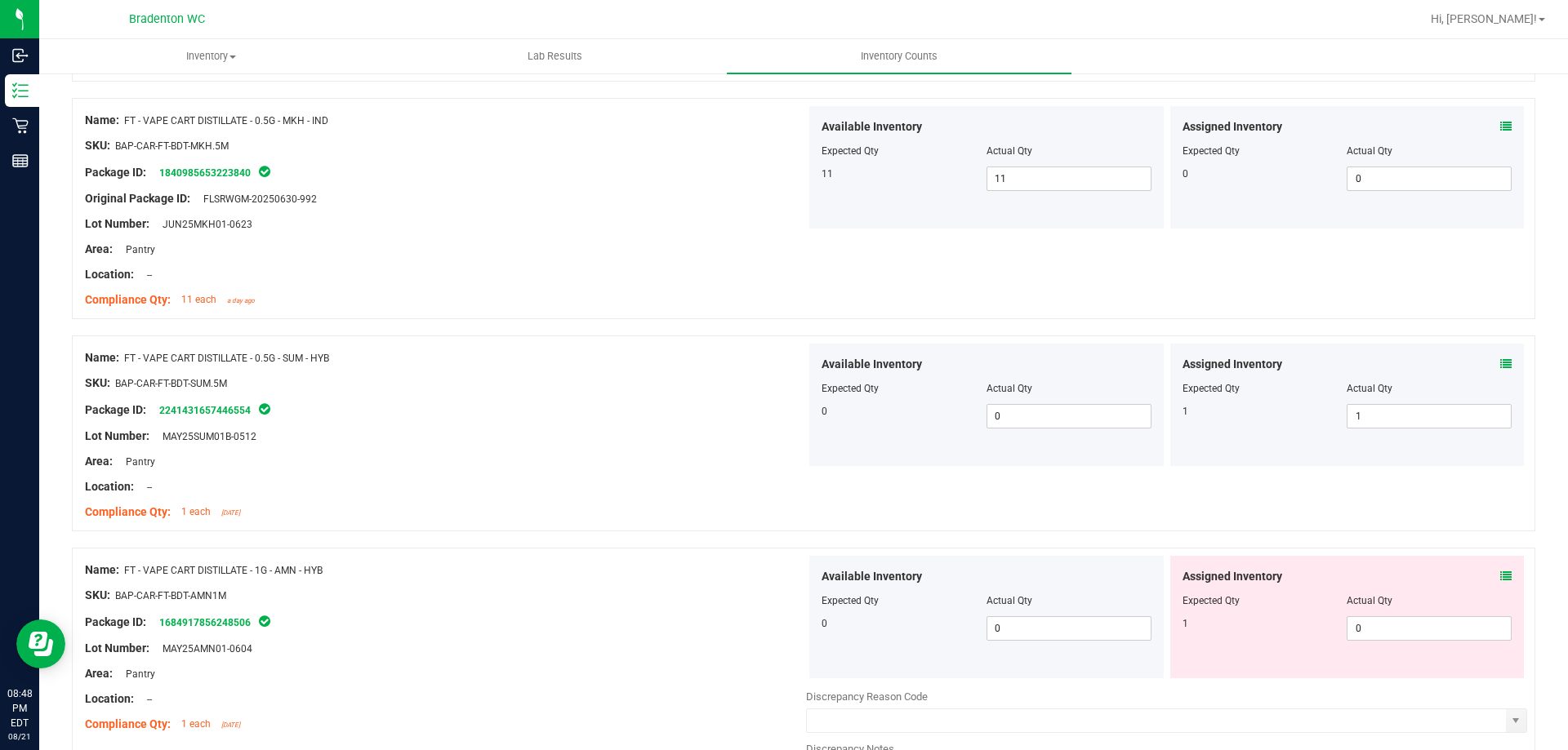
scroll to position [4247, 0]
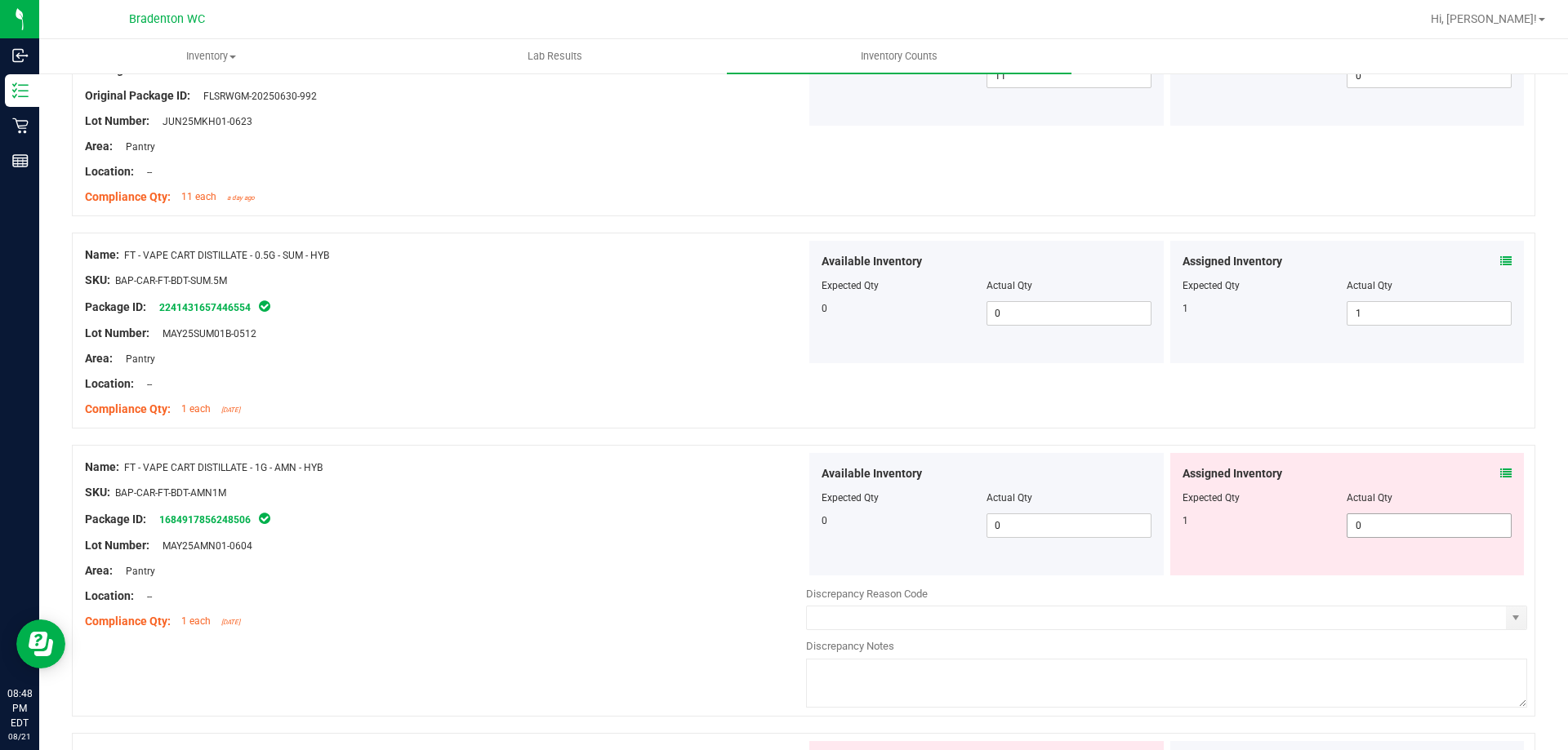
click at [1390, 526] on span "0 0" at bounding box center [1429, 525] width 165 height 25
drag, startPoint x: 499, startPoint y: 520, endPoint x: 627, endPoint y: 490, distance: 131.5
click at [506, 520] on div "Package ID: 1684917856248506" at bounding box center [446, 519] width 721 height 20
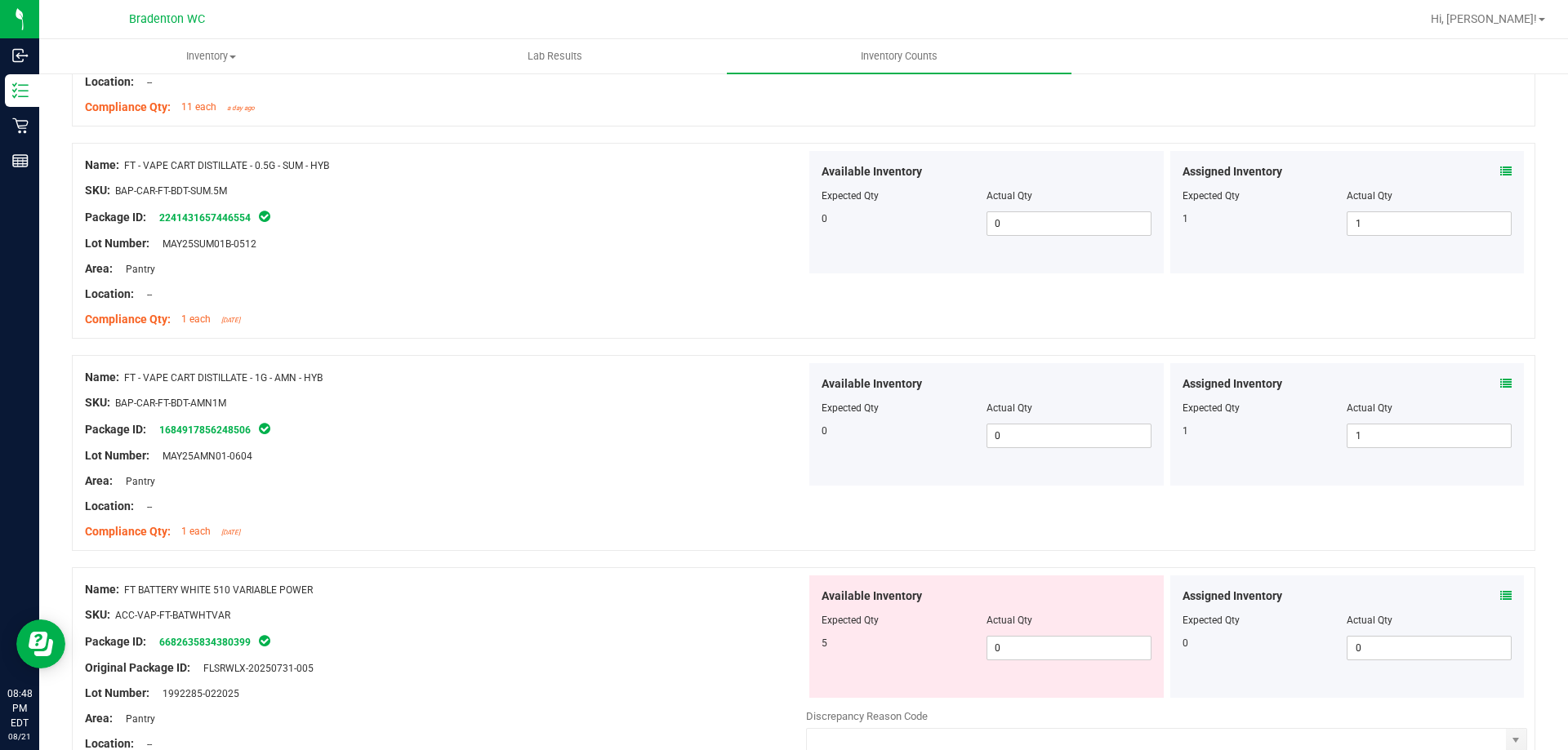
scroll to position [4491, 0]
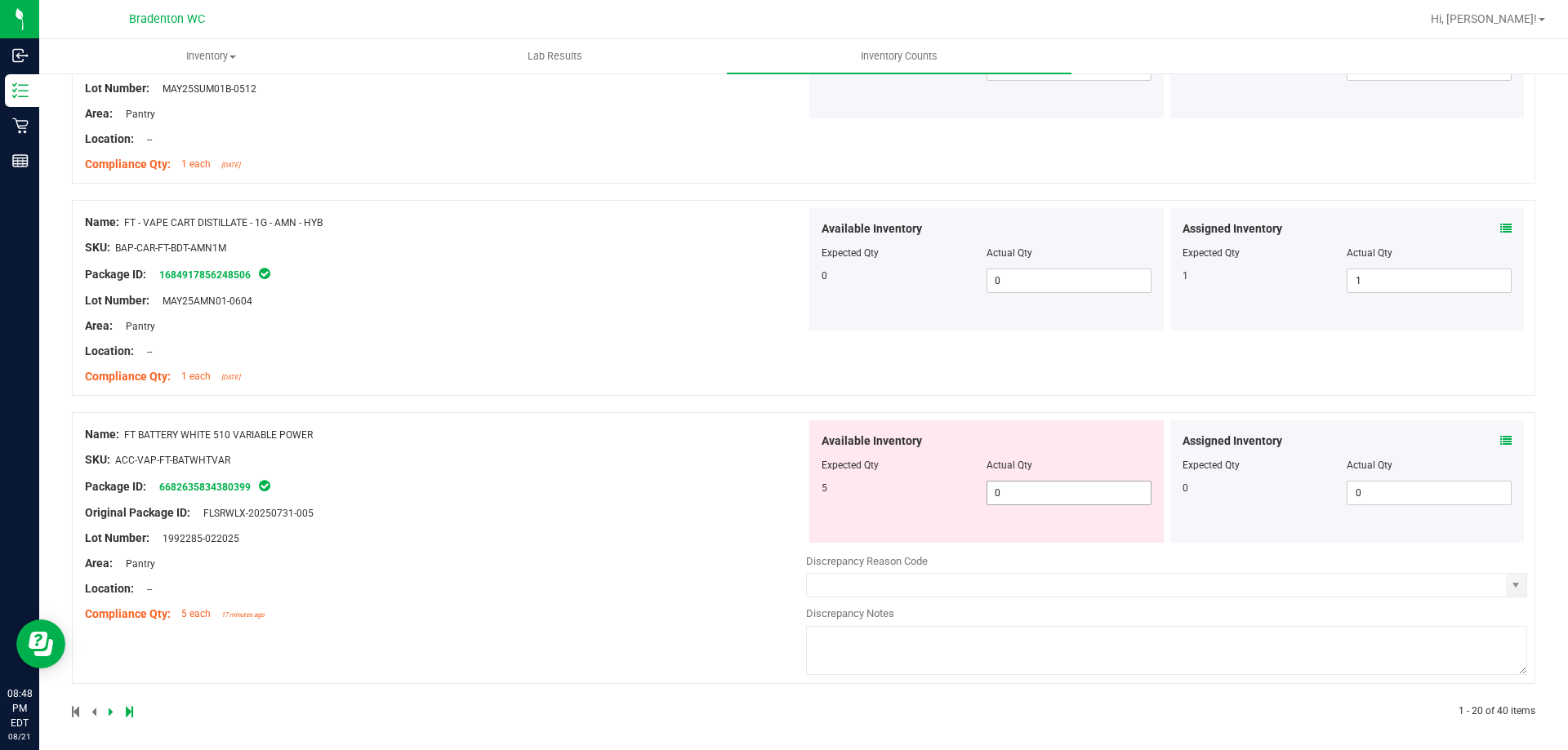
click at [1004, 493] on span "0 0" at bounding box center [1069, 493] width 165 height 25
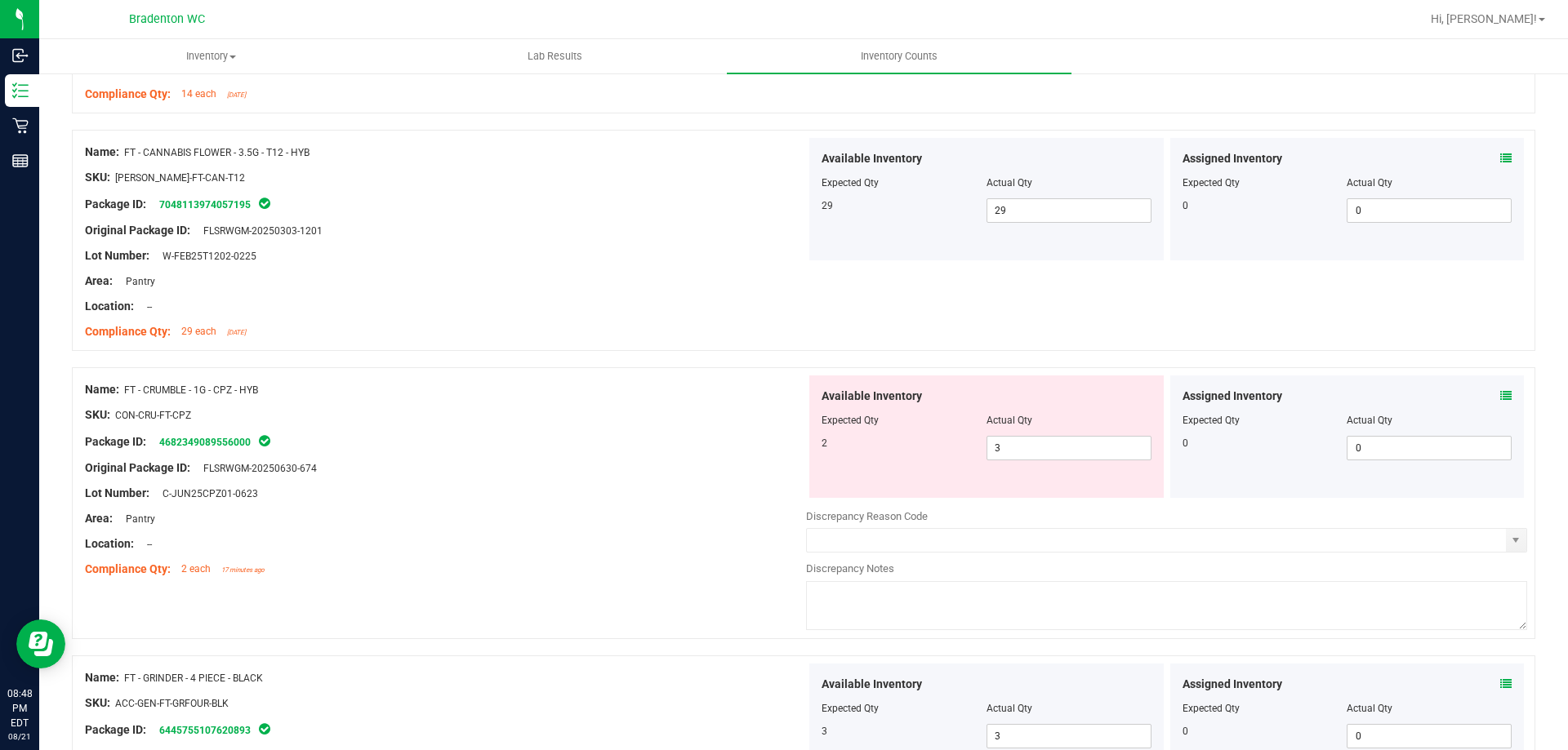
scroll to position [0, 0]
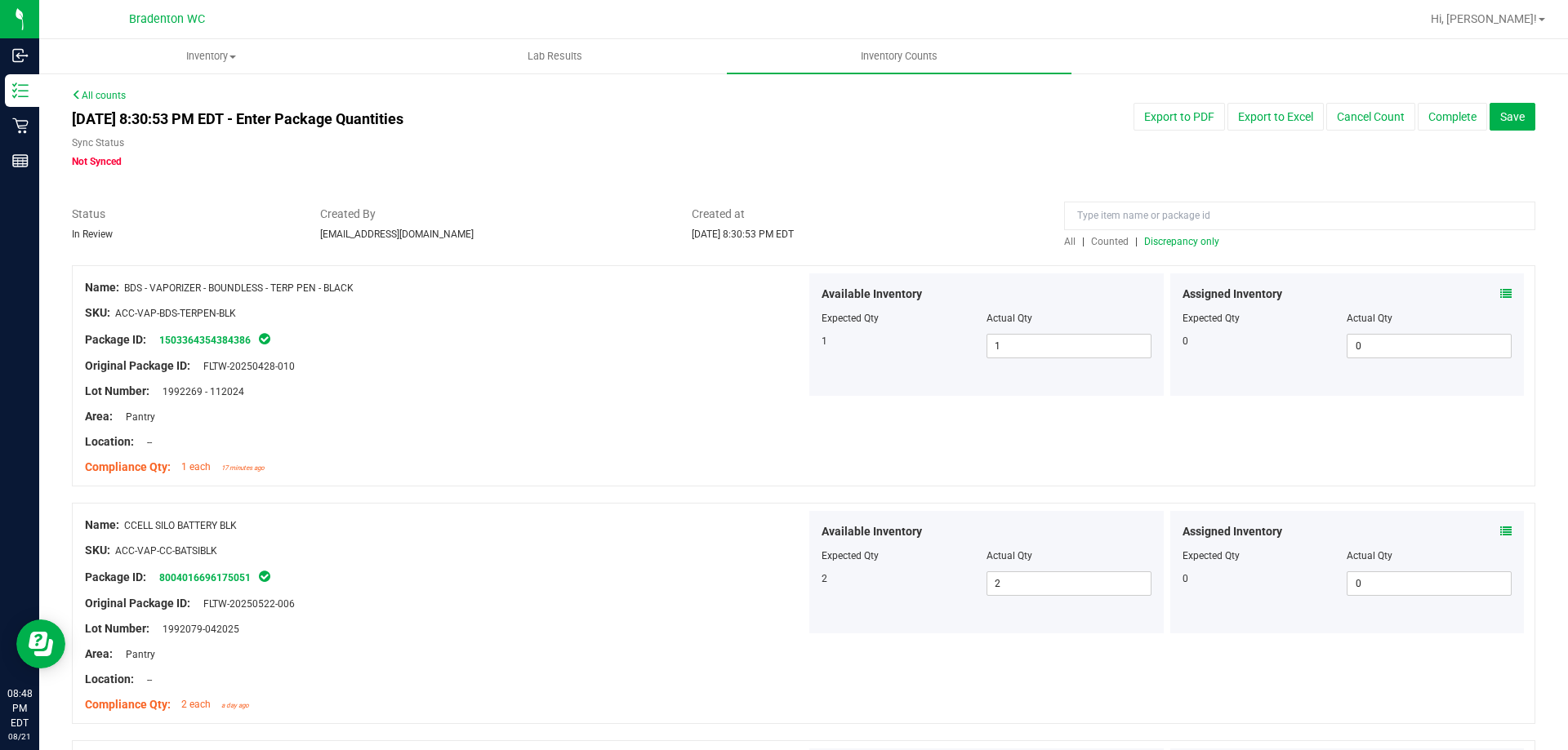
click at [1184, 246] on span "Discrepancy only" at bounding box center [1181, 242] width 75 height 11
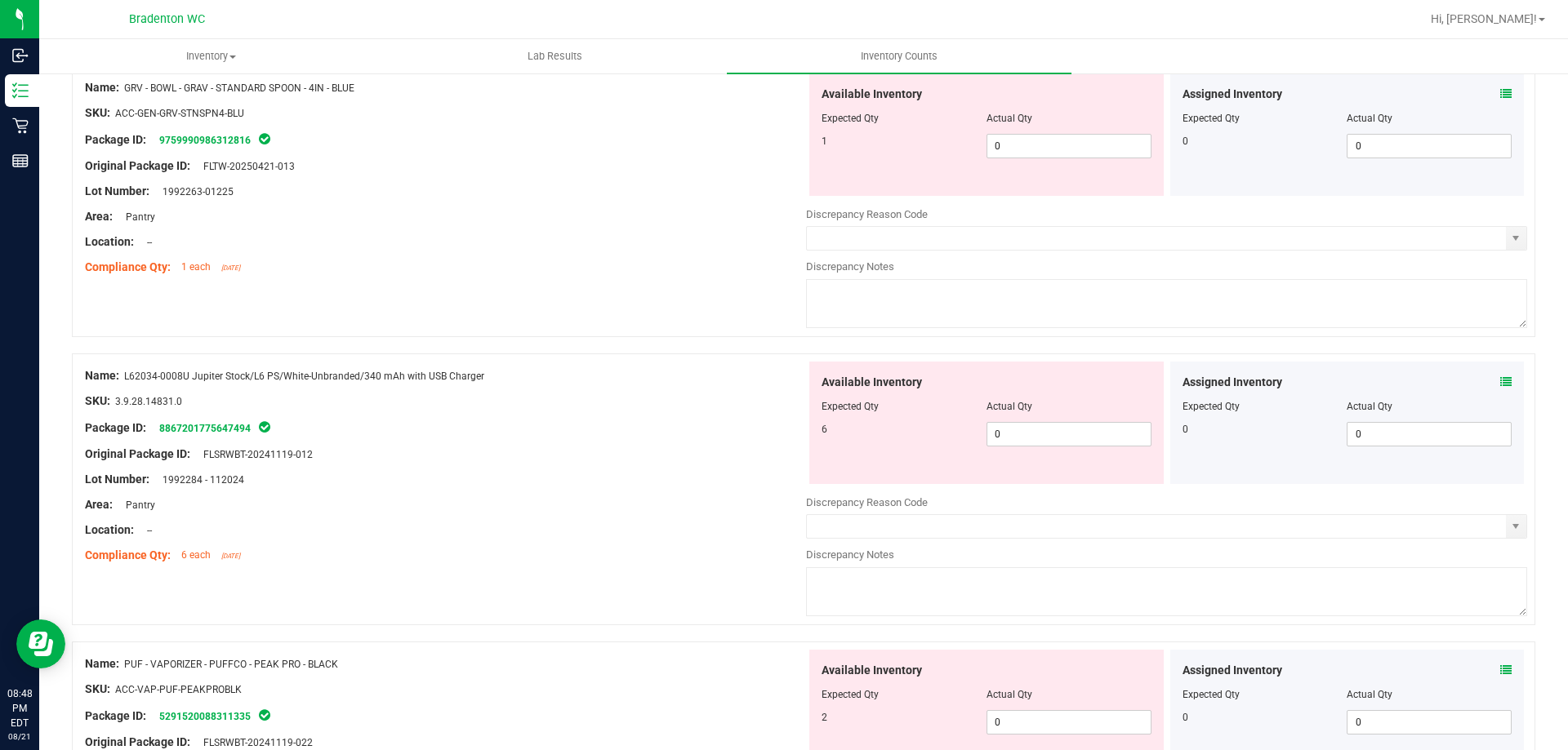
scroll to position [5332, 0]
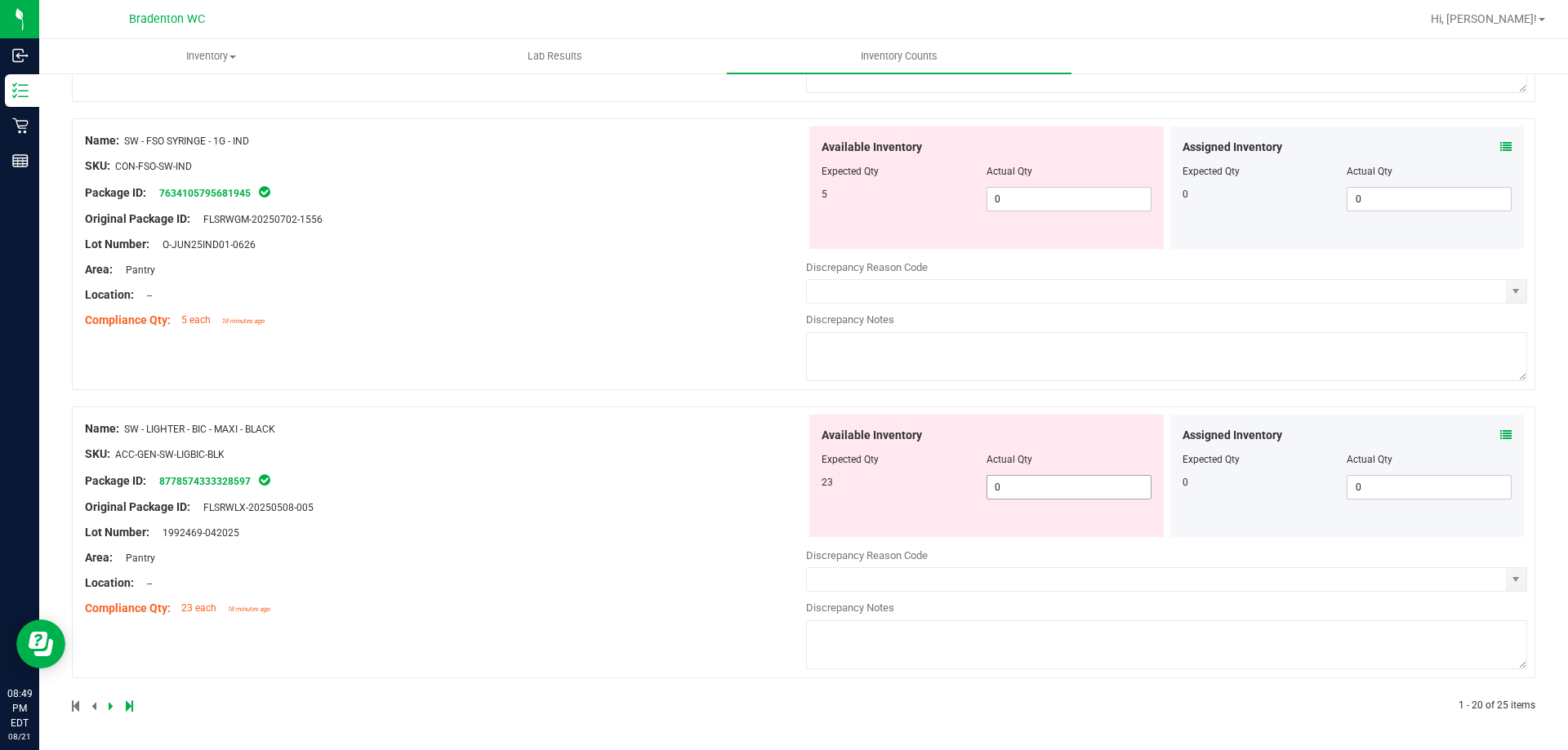
click at [1027, 496] on span "0 0" at bounding box center [1069, 487] width 165 height 25
drag, startPoint x: 634, startPoint y: 509, endPoint x: 700, endPoint y: 484, distance: 70.6
click at [664, 501] on div "Name: SW - LIGHTER - BIC - MAXI - BLACK SKU: ACC-GEN-SW-LIGBIC-BLK Package ID: …" at bounding box center [446, 518] width 721 height 208
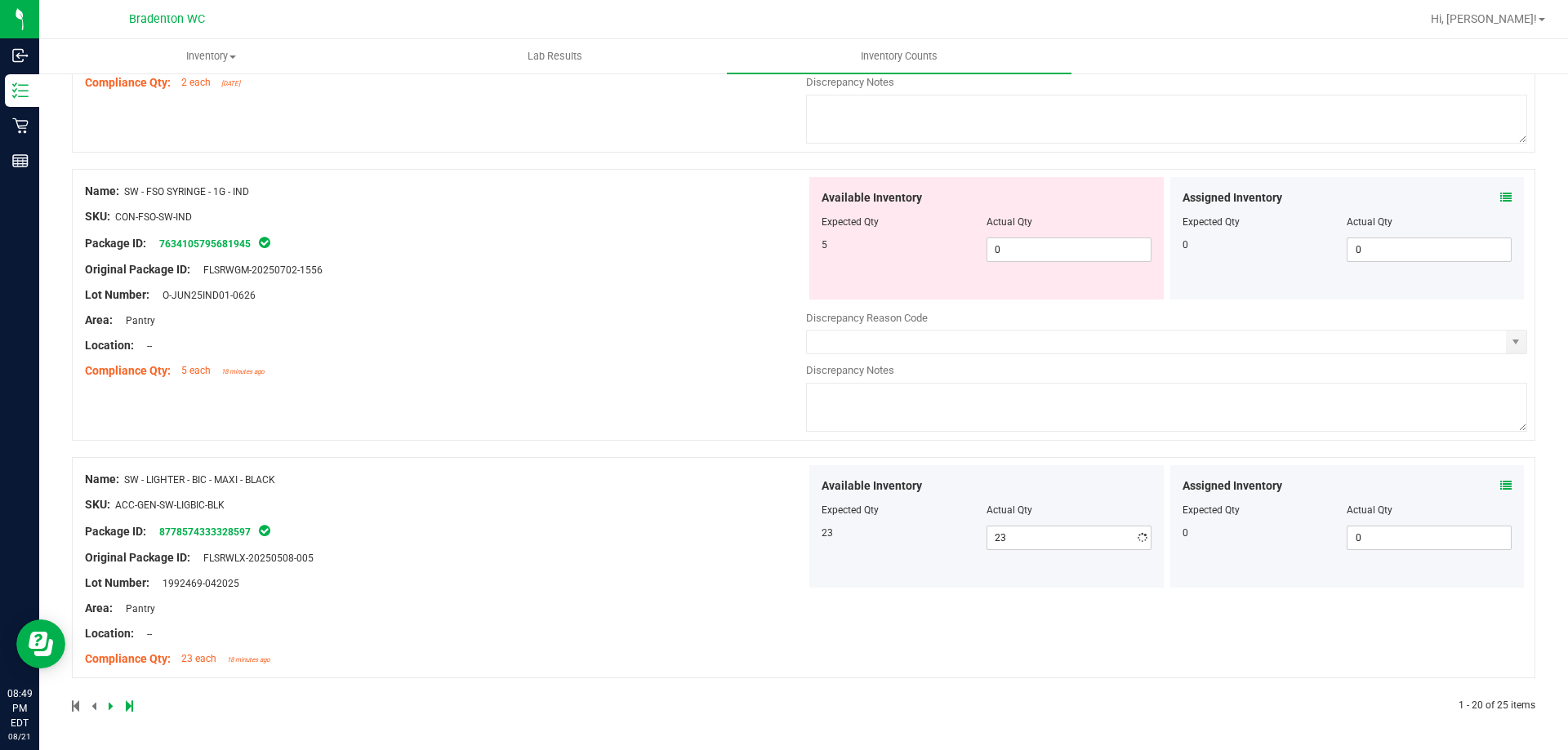
scroll to position [5281, 0]
click at [1022, 268] on div "Available Inventory Expected Qty Actual Qty 5 0 0" at bounding box center [986, 239] width 354 height 123
click at [1023, 263] on div "Available Inventory Expected Qty Actual Qty 5 0 0" at bounding box center [986, 239] width 354 height 123
click at [1028, 254] on span "0 0" at bounding box center [1069, 250] width 165 height 25
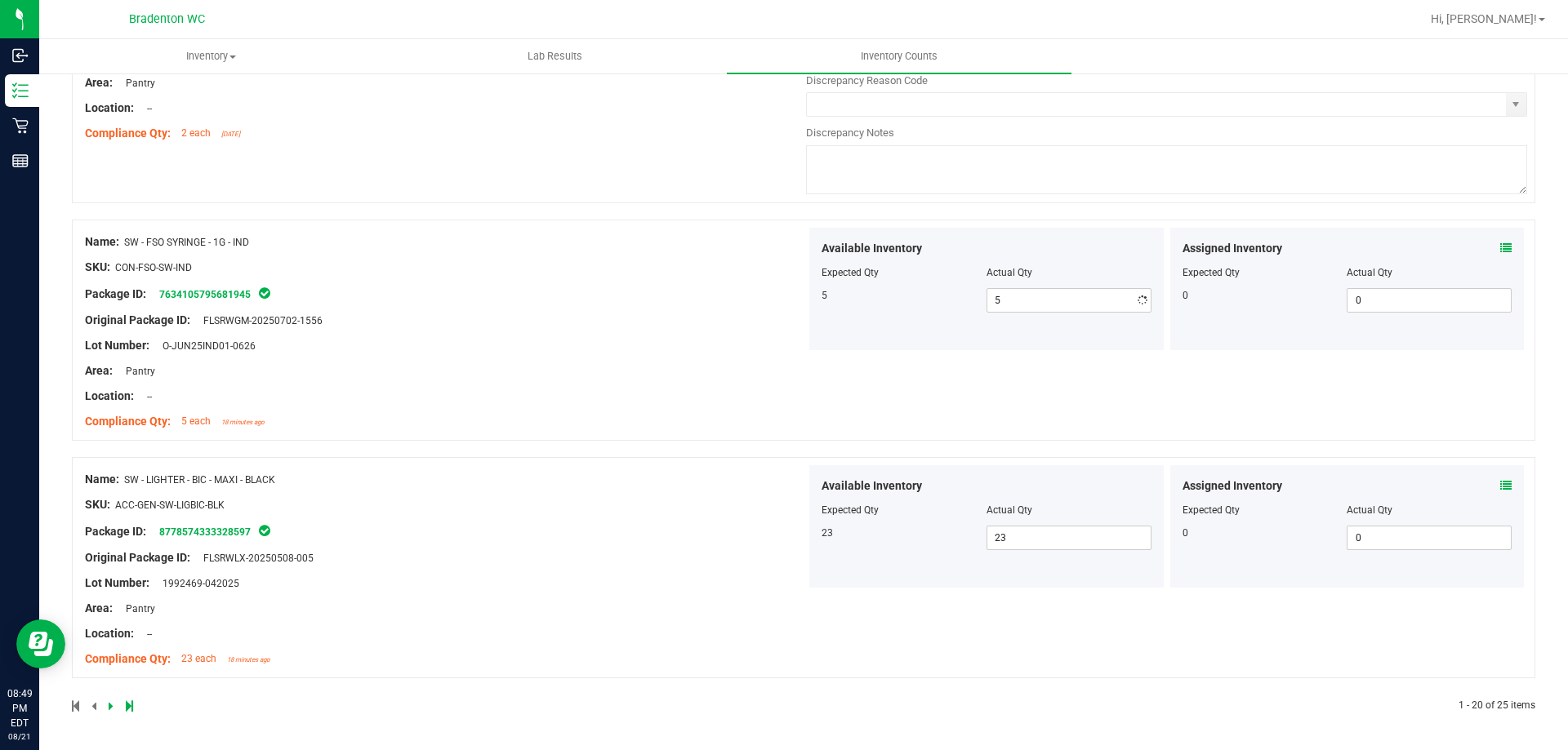
click at [752, 284] on div "Name: SW - FSO SYRINGE - 1G - IND SKU: CON-FSO-SW-IND Package ID: 7634105795681…" at bounding box center [446, 332] width 721 height 208
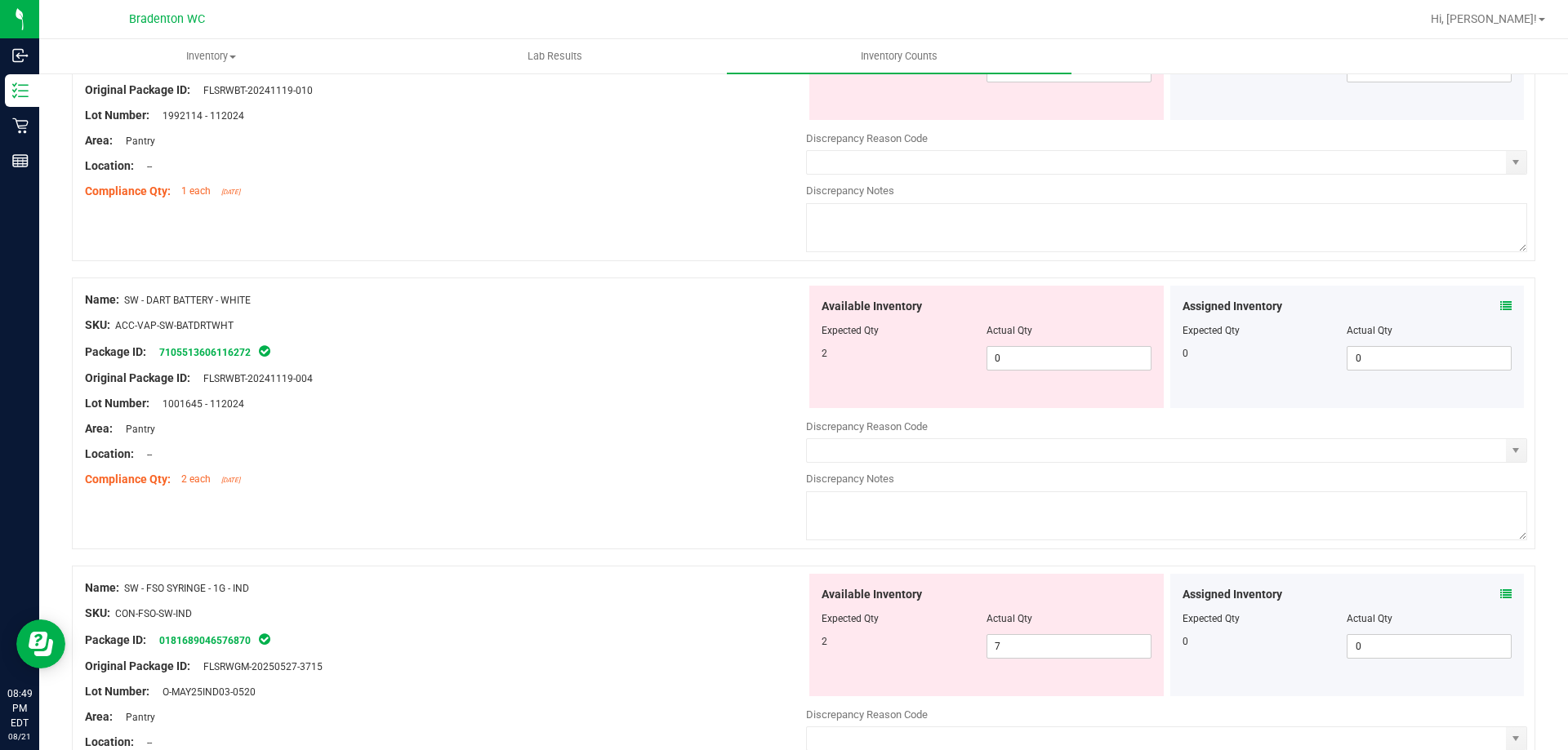
scroll to position [4578, 0]
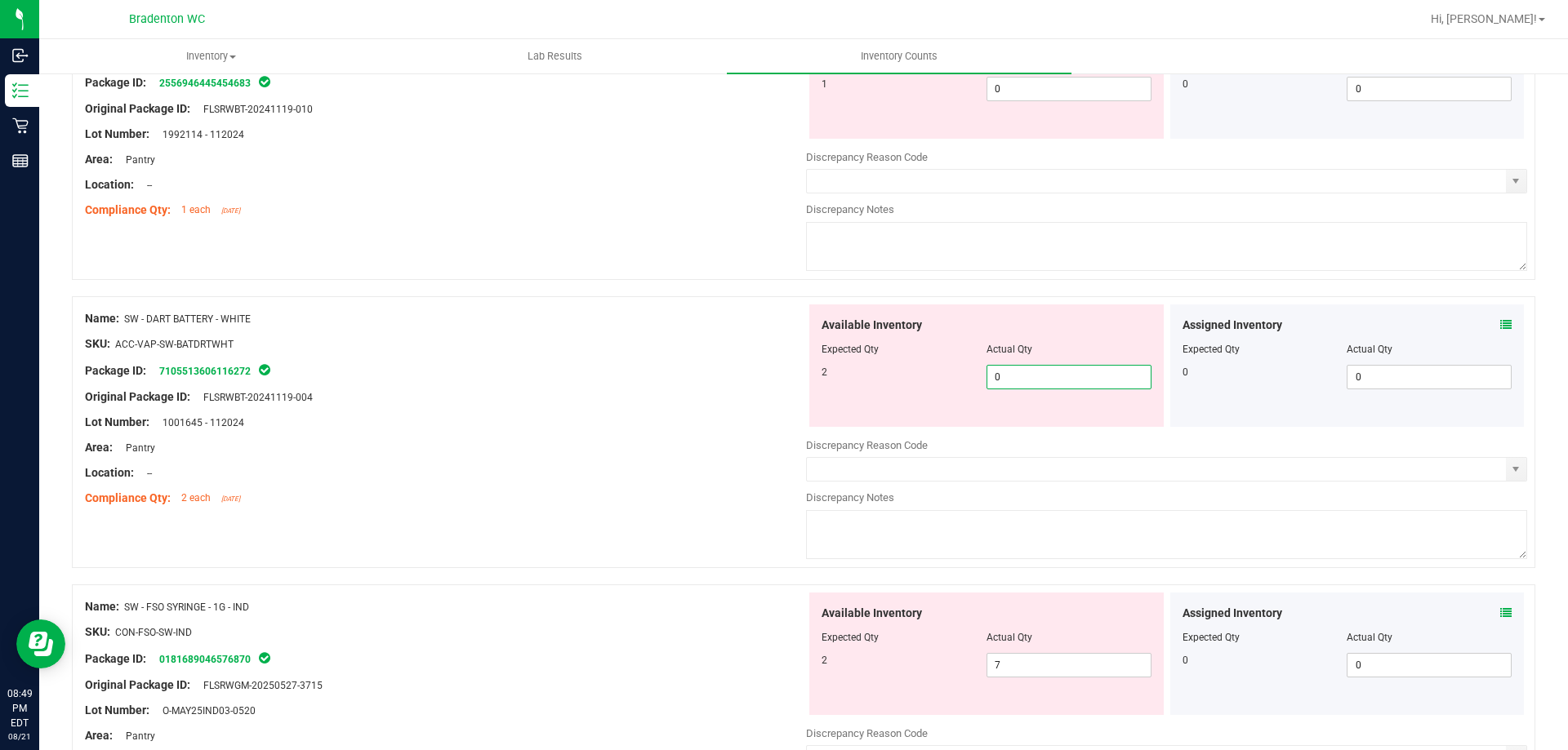
click at [1006, 379] on span "0 0" at bounding box center [1069, 377] width 165 height 25
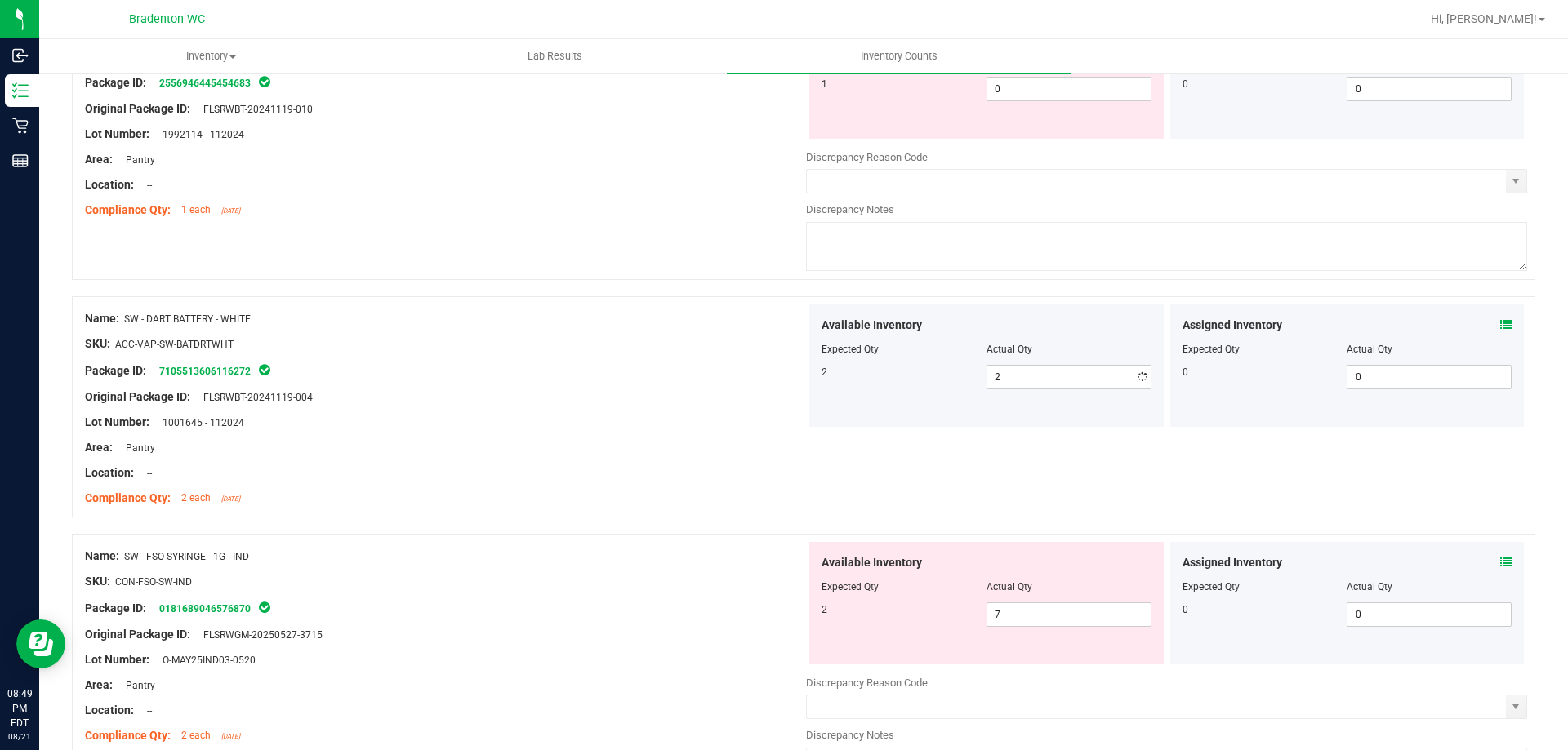
drag, startPoint x: 479, startPoint y: 362, endPoint x: 512, endPoint y: 352, distance: 34.5
click at [482, 358] on div "Name: SW - DART BATTERY - WHITE SKU: ACC-VAP-SW-BATDRTWHT Package ID: 710551360…" at bounding box center [446, 408] width 721 height 208
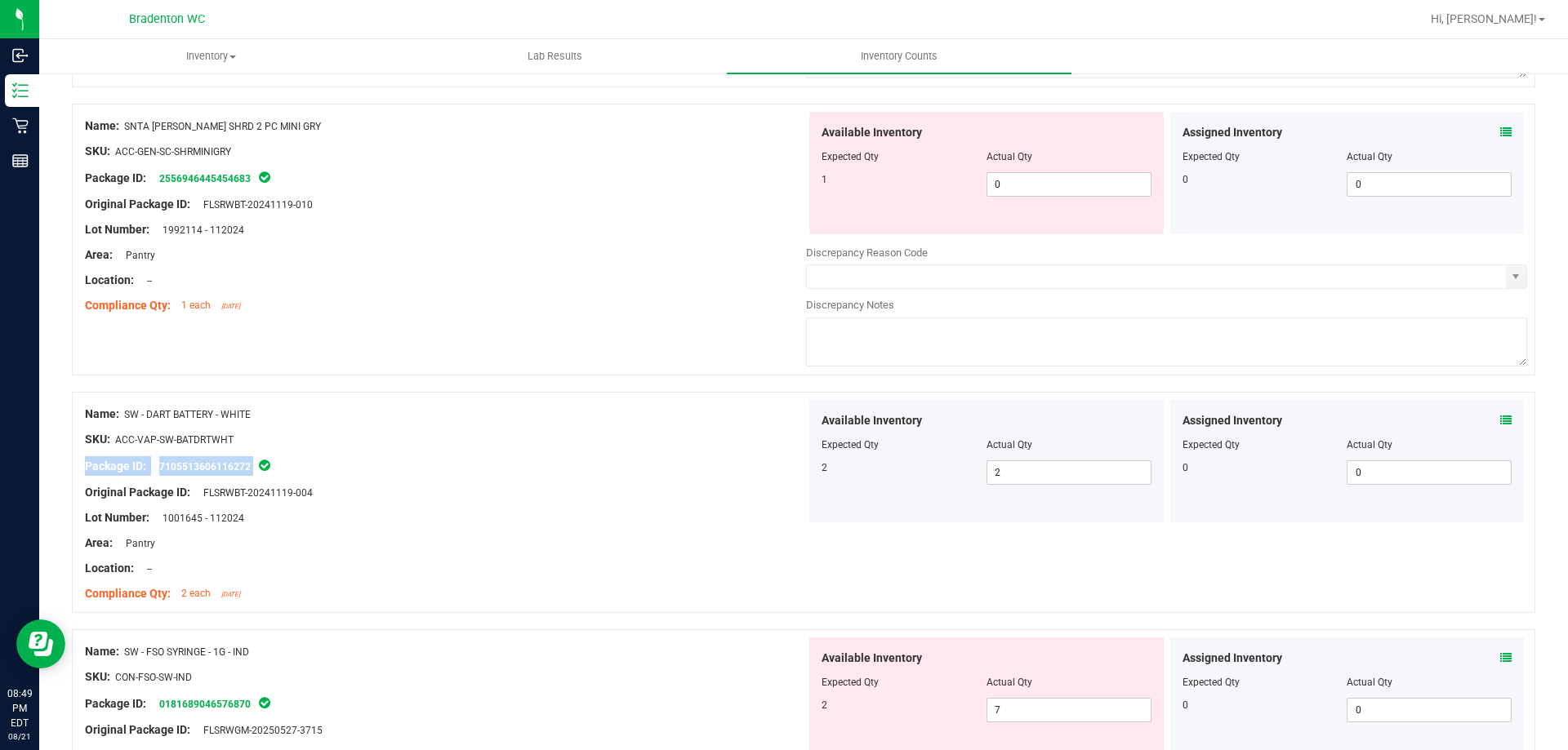
scroll to position [4333, 0]
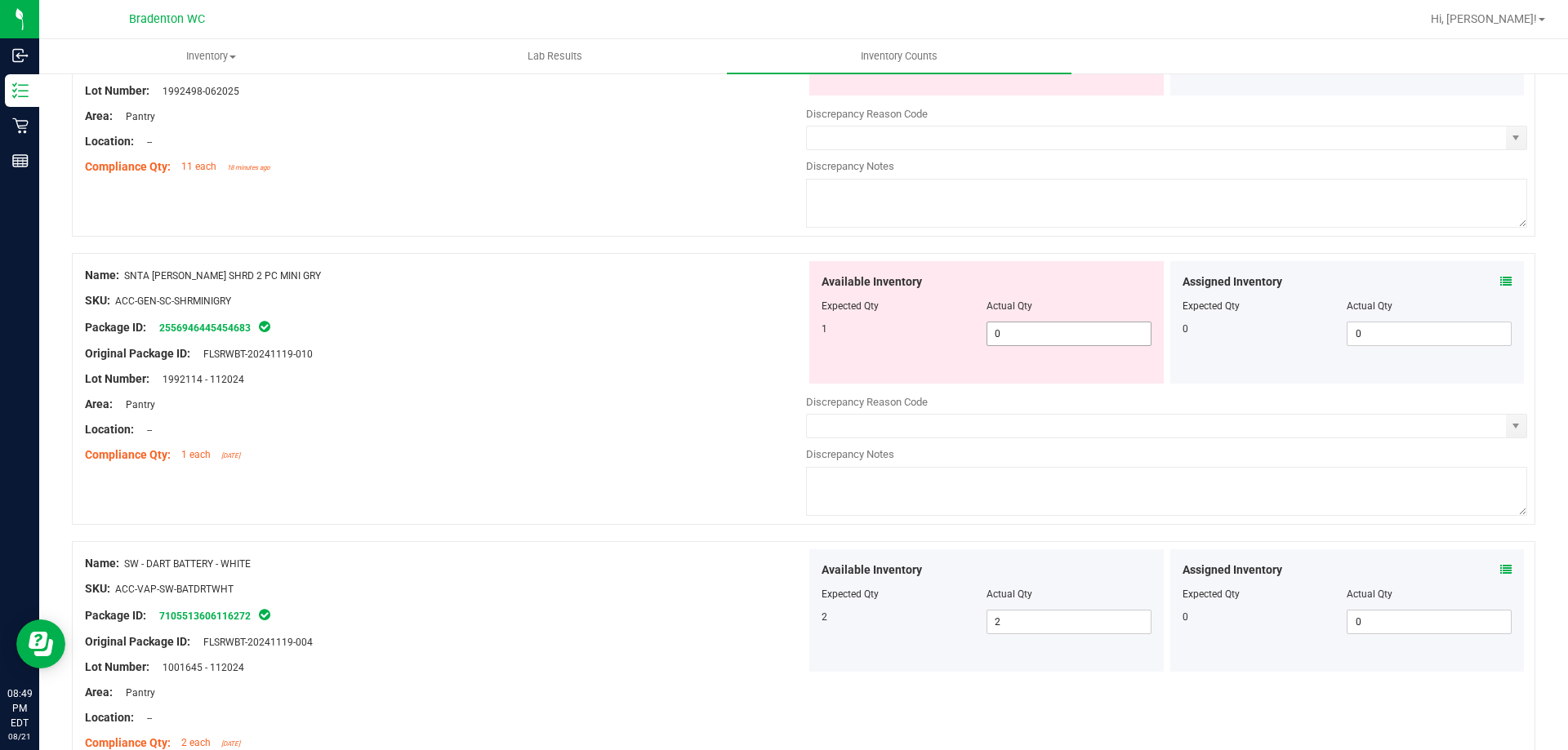
click at [1026, 335] on span "0 0" at bounding box center [1069, 334] width 165 height 25
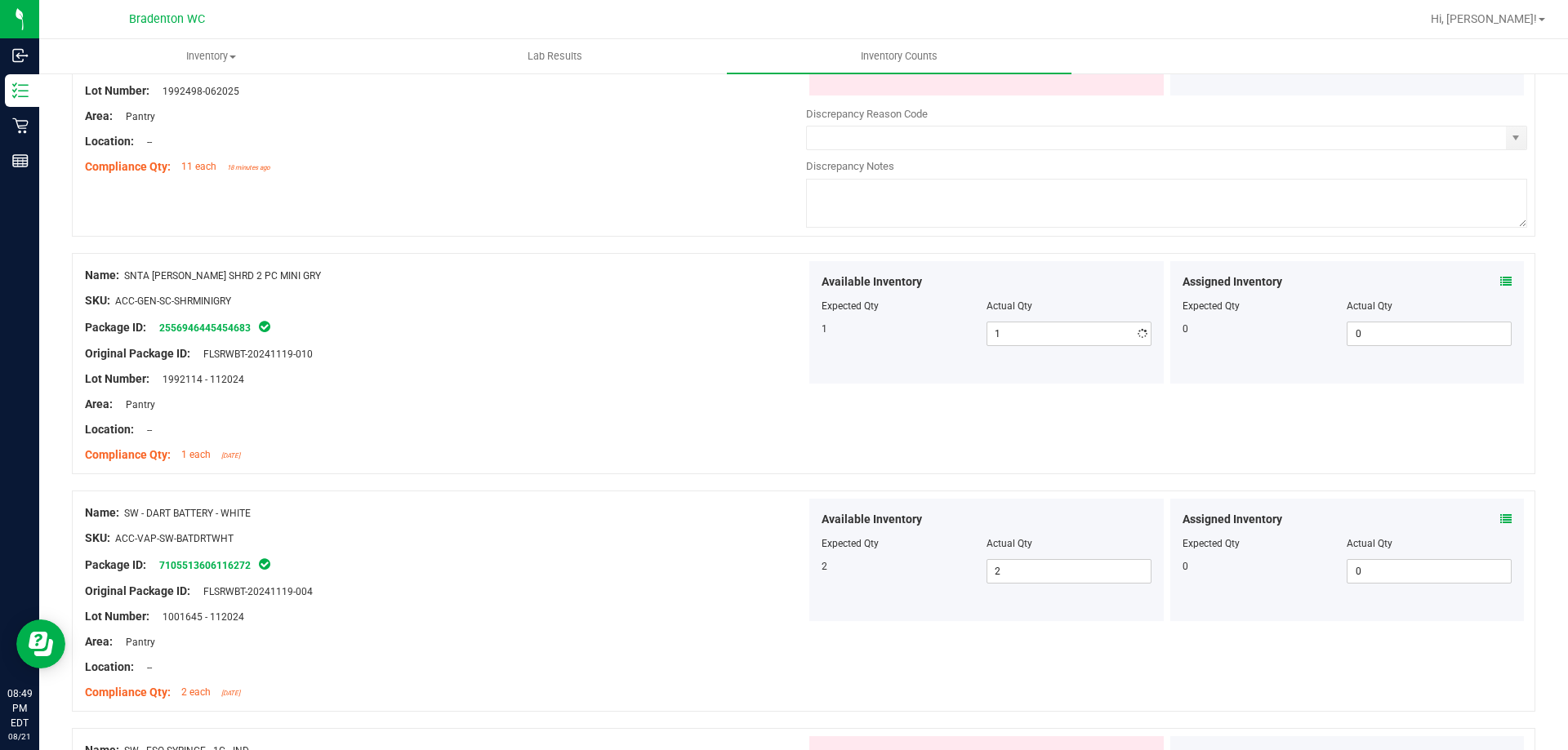
drag, startPoint x: 450, startPoint y: 338, endPoint x: 839, endPoint y: 291, distance: 391.8
click at [458, 338] on div at bounding box center [446, 342] width 721 height 8
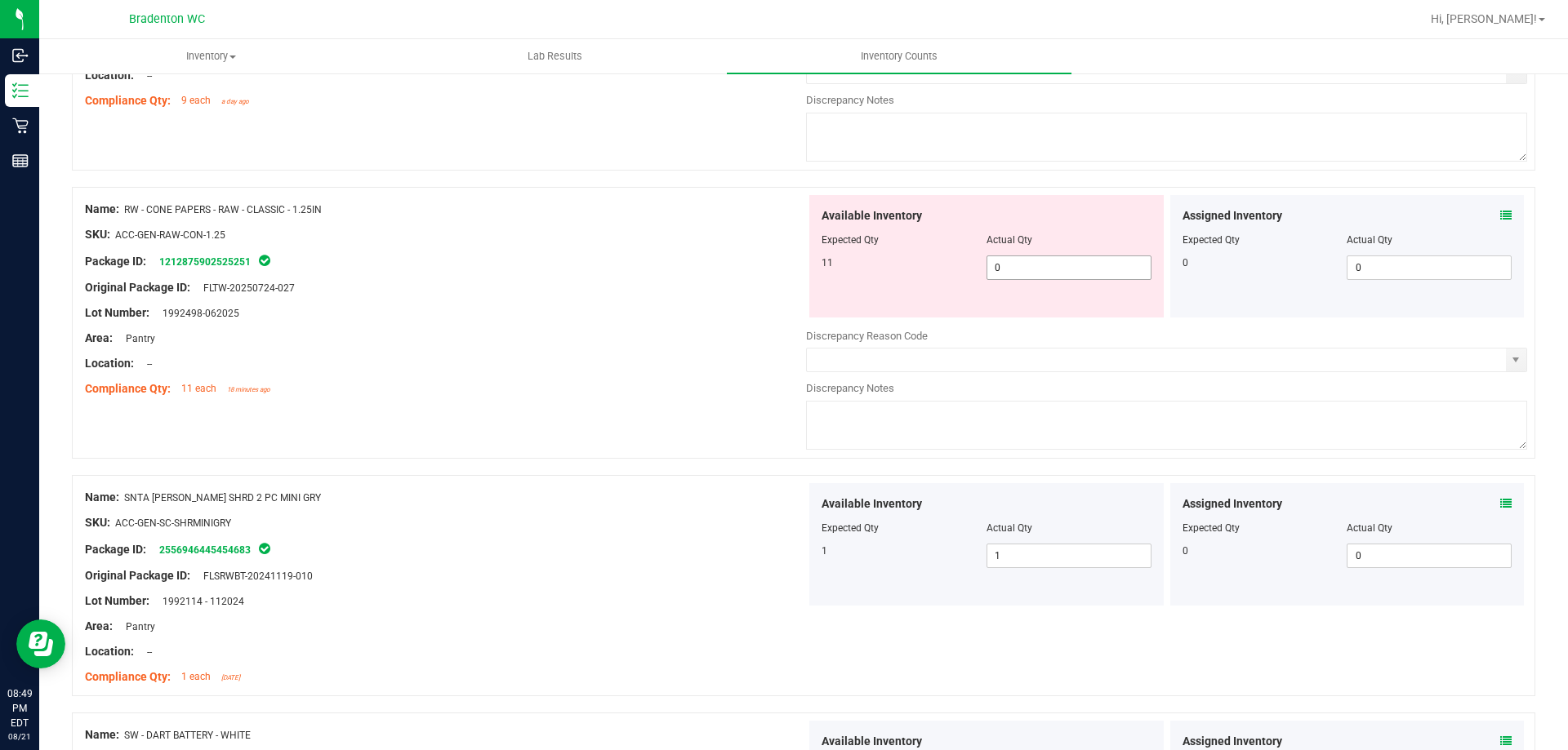
scroll to position [4088, 0]
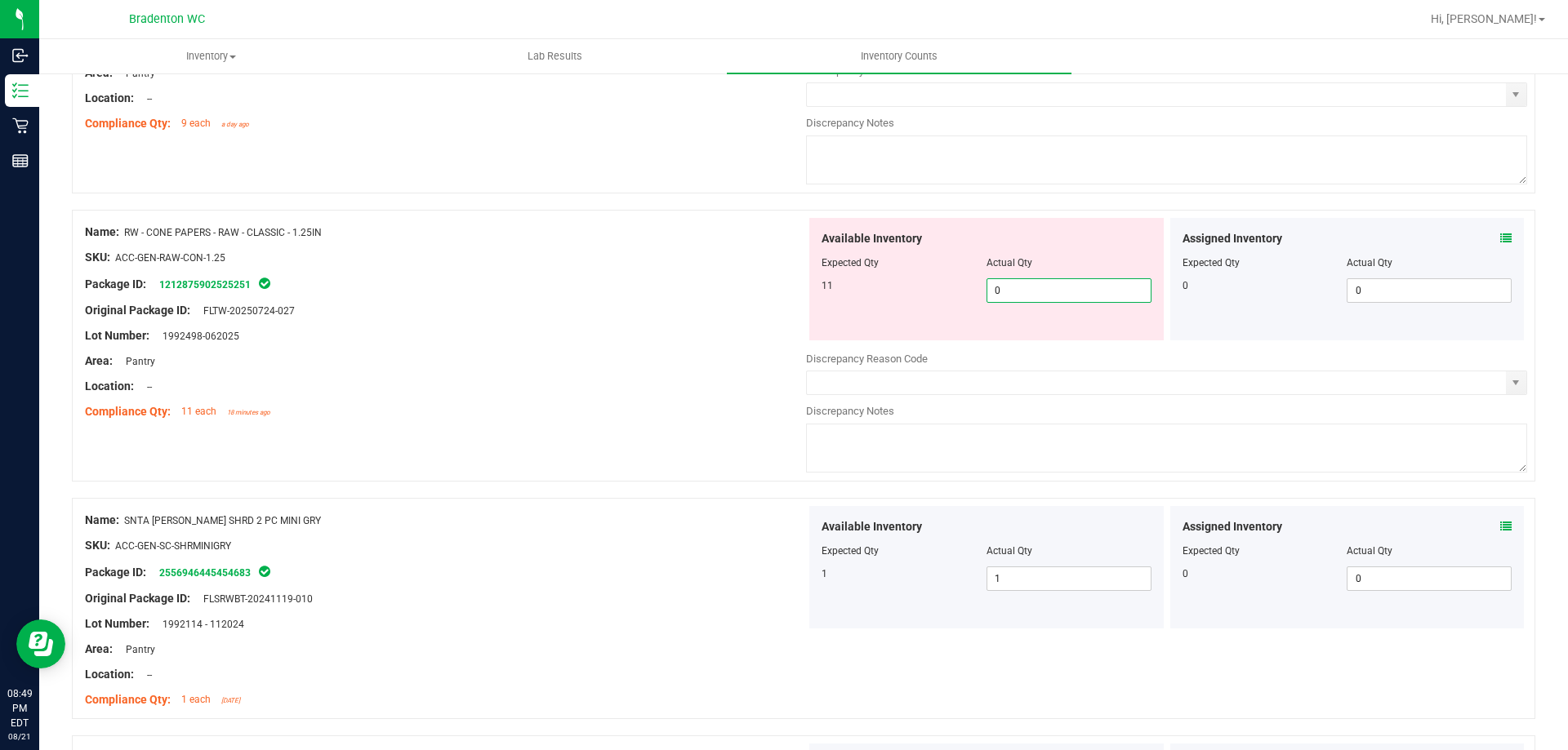
click at [1009, 292] on span "0 0" at bounding box center [1069, 291] width 165 height 25
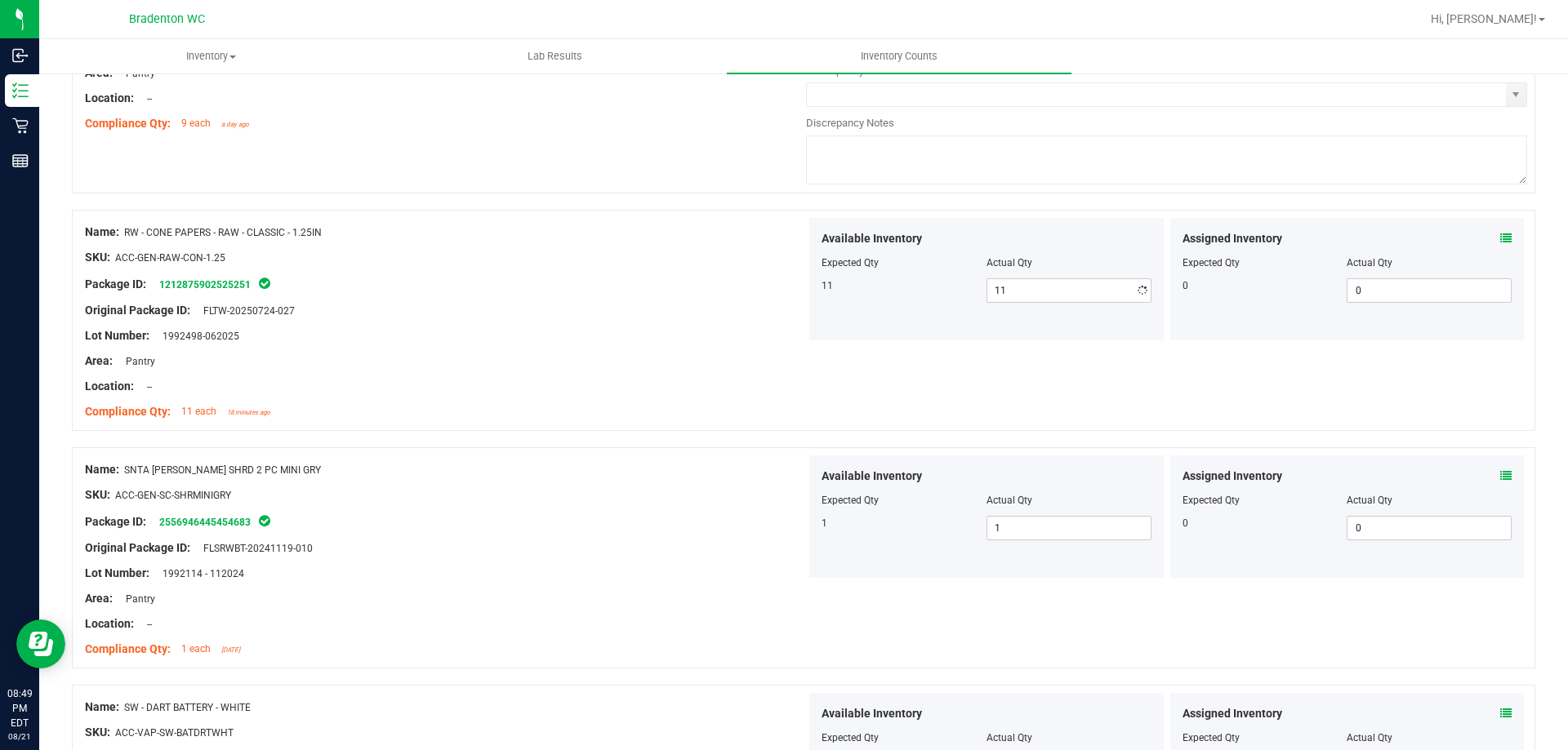
drag, startPoint x: 604, startPoint y: 324, endPoint x: 671, endPoint y: 305, distance: 69.6
click at [605, 322] on div at bounding box center [446, 324] width 721 height 8
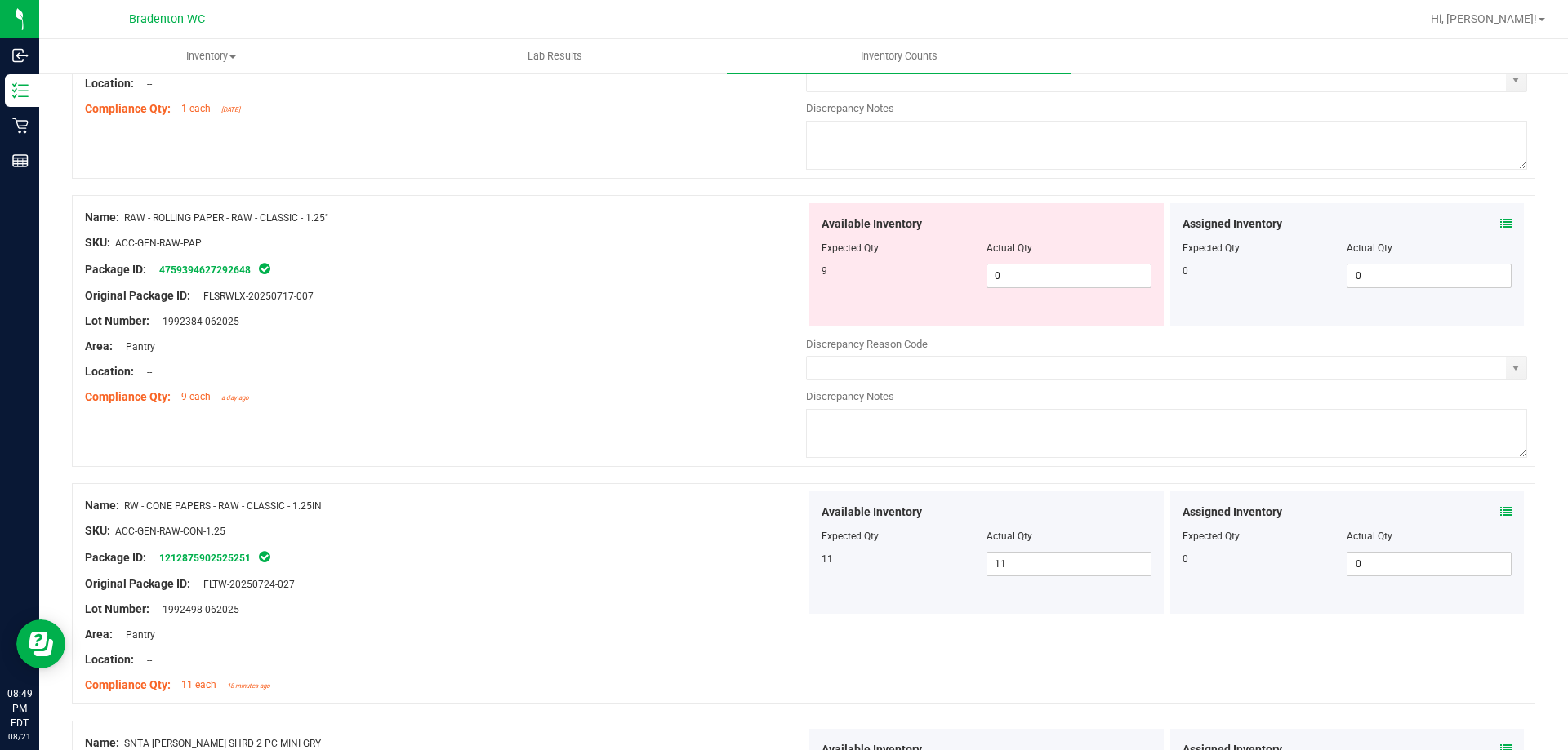
scroll to position [3762, 0]
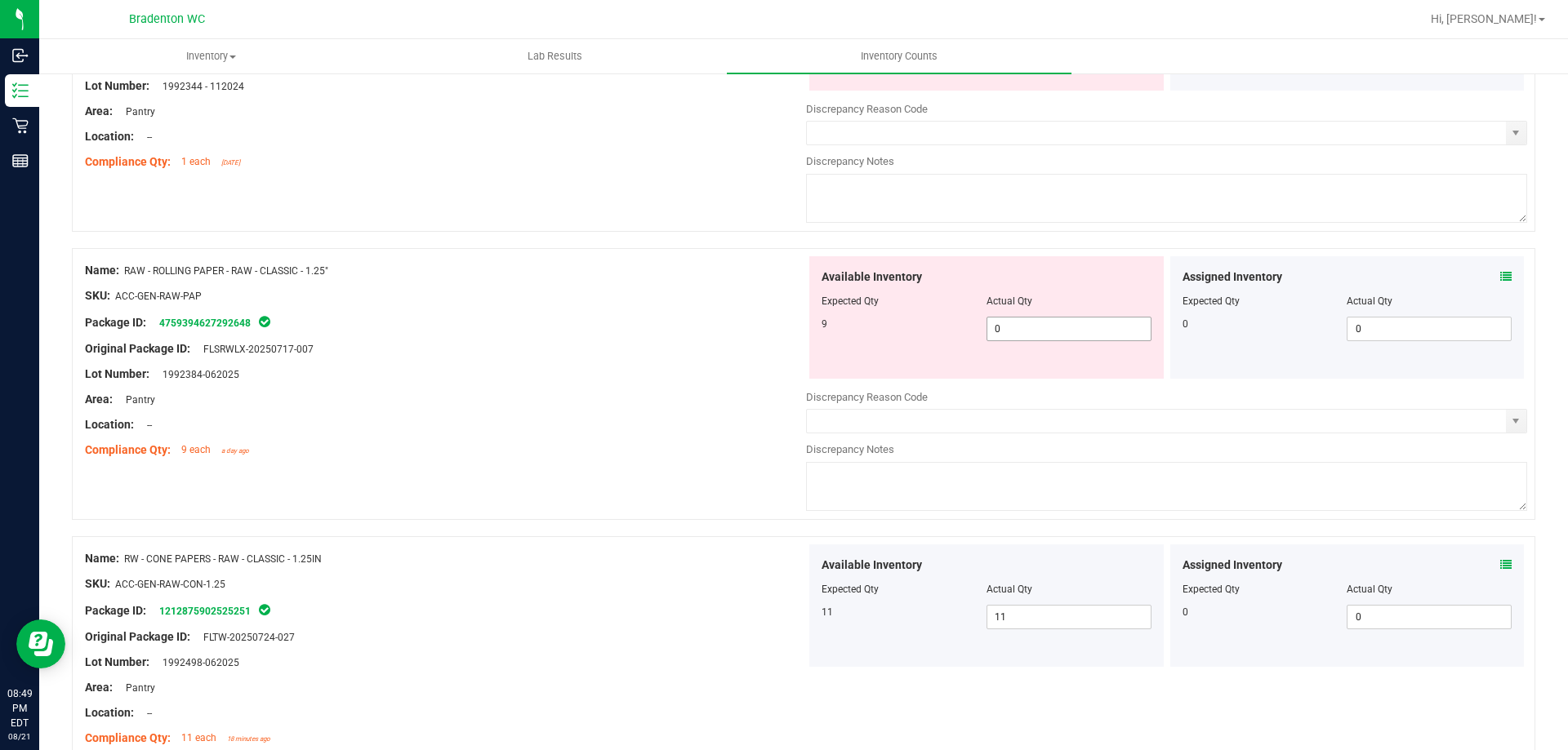
click at [999, 327] on span "0 0" at bounding box center [1069, 329] width 165 height 25
drag, startPoint x: 314, startPoint y: 315, endPoint x: 405, endPoint y: 315, distance: 91.0
click at [322, 315] on div "Package ID: 4759394627292648" at bounding box center [446, 323] width 721 height 20
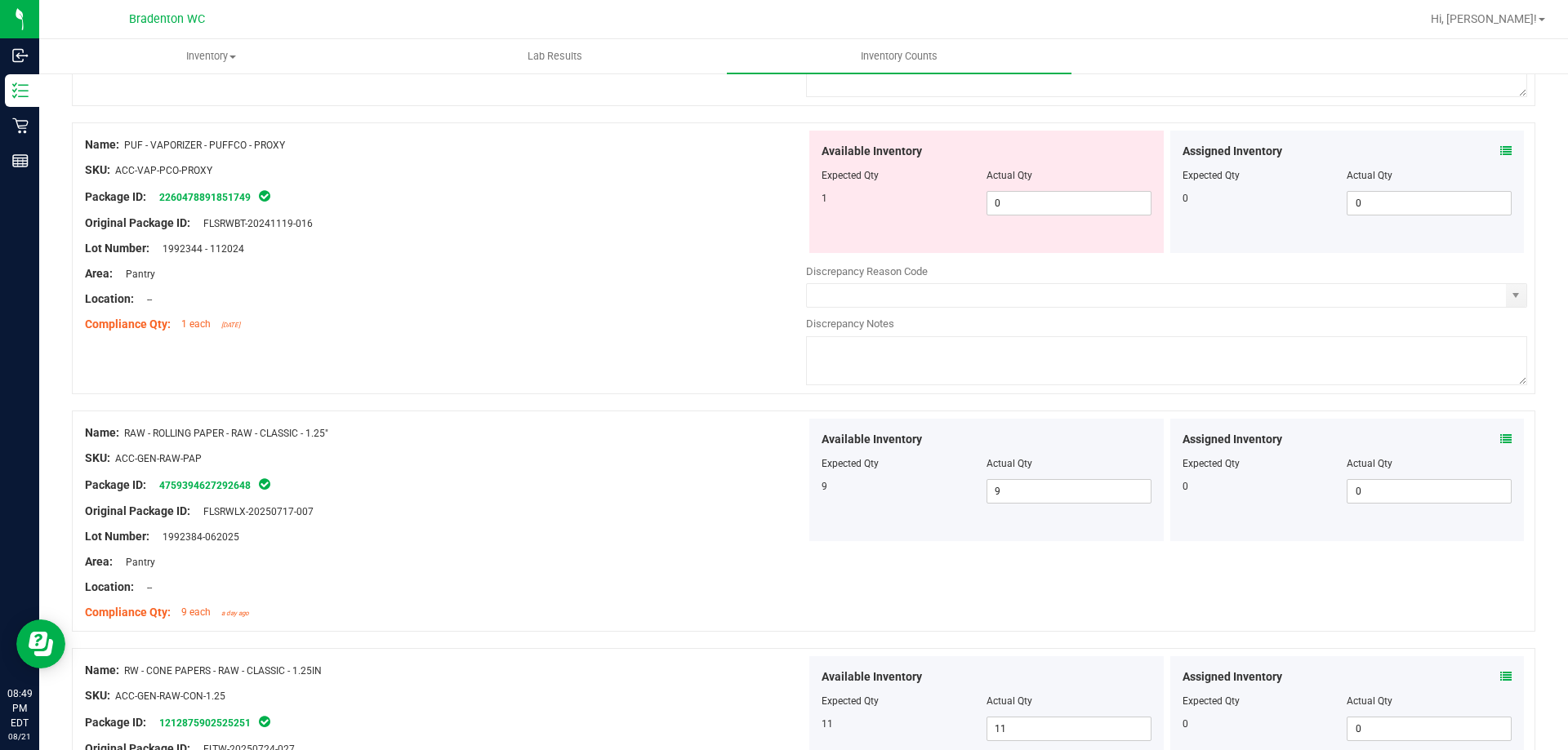
scroll to position [3599, 0]
click at [1020, 203] on span "0 0" at bounding box center [1069, 204] width 165 height 25
click at [683, 272] on div "Area: Pantry" at bounding box center [446, 275] width 721 height 17
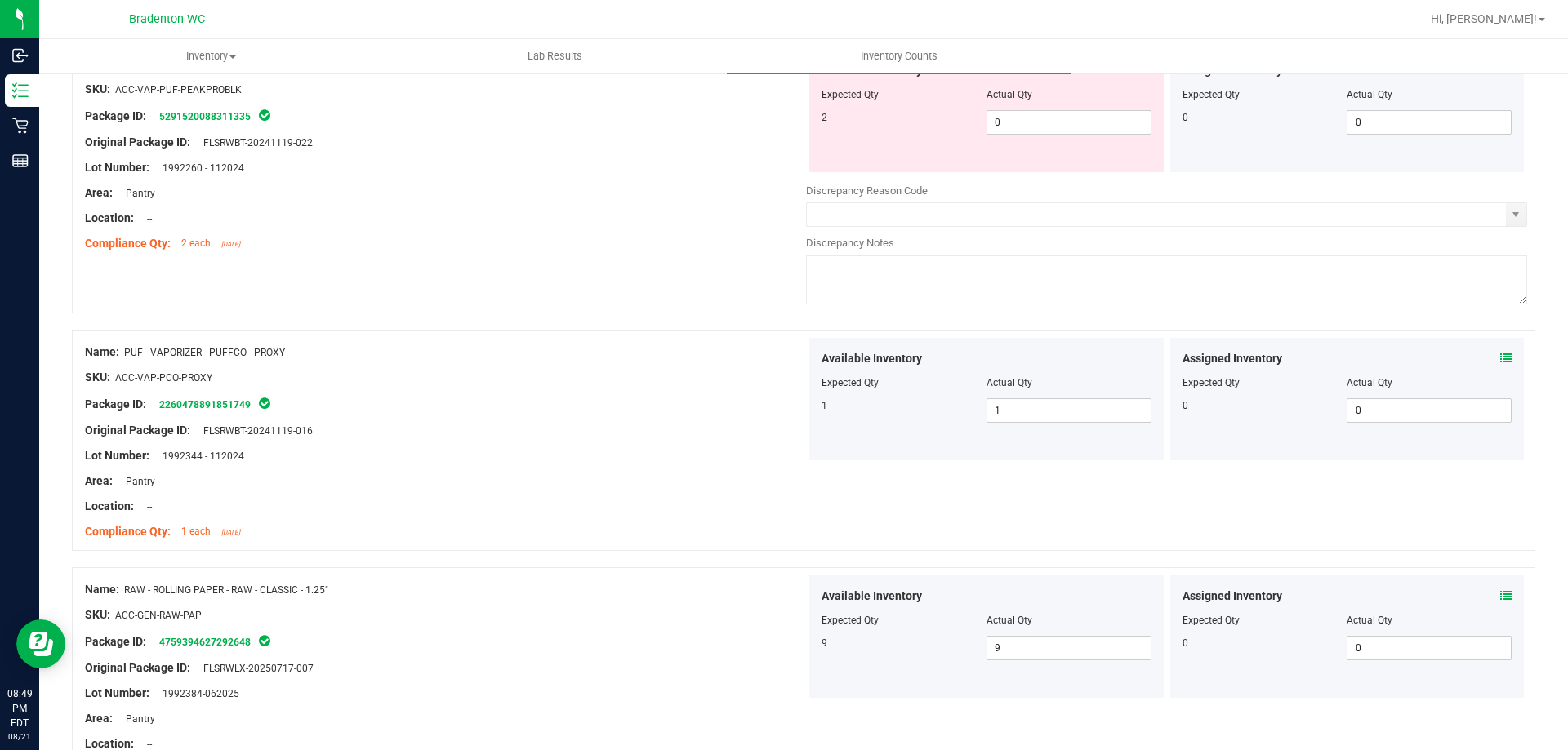
scroll to position [3272, 0]
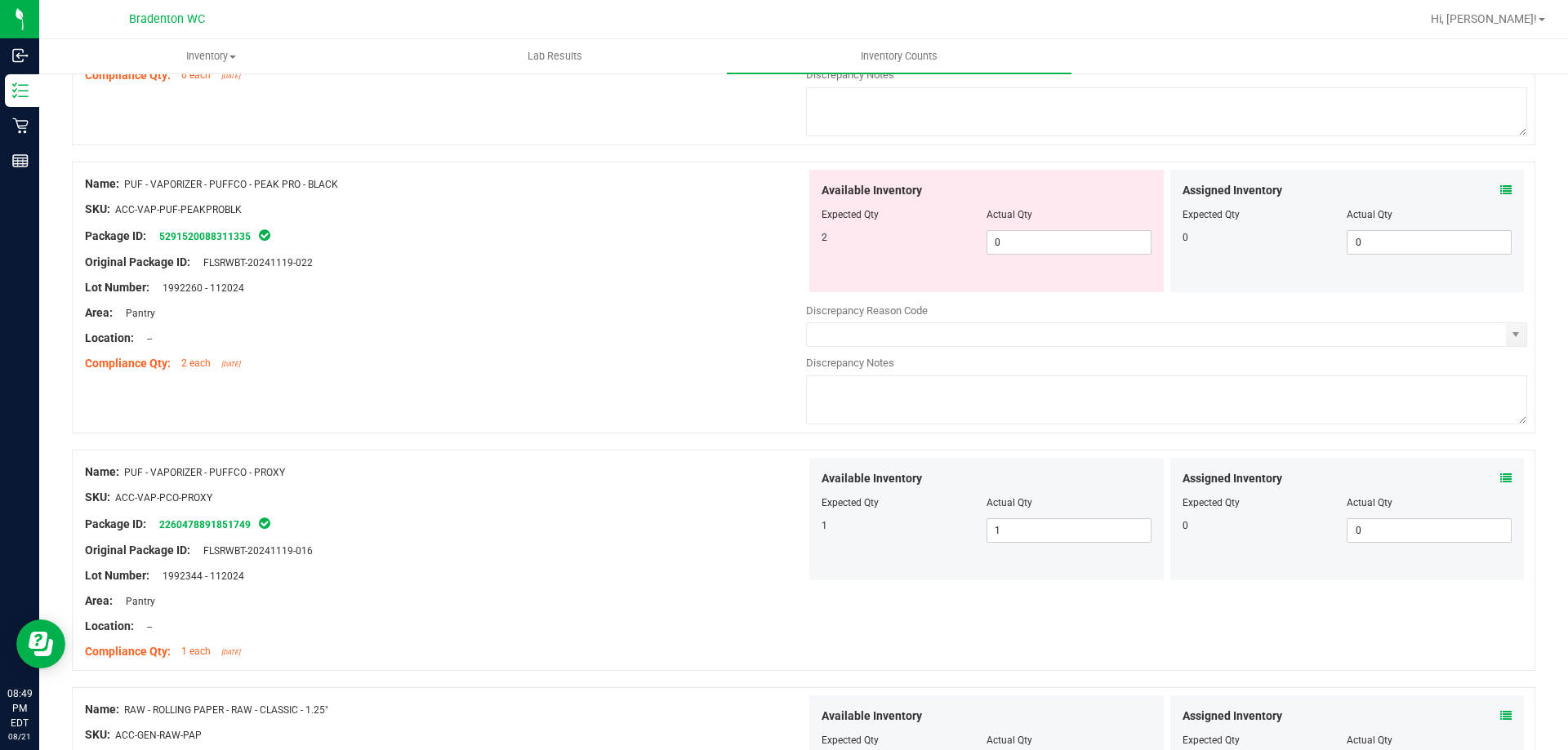
click at [1028, 225] on div at bounding box center [987, 226] width 330 height 8
click at [1019, 239] on span "0 0" at bounding box center [1069, 243] width 165 height 25
click at [374, 311] on div "Area: Pantry" at bounding box center [446, 313] width 721 height 17
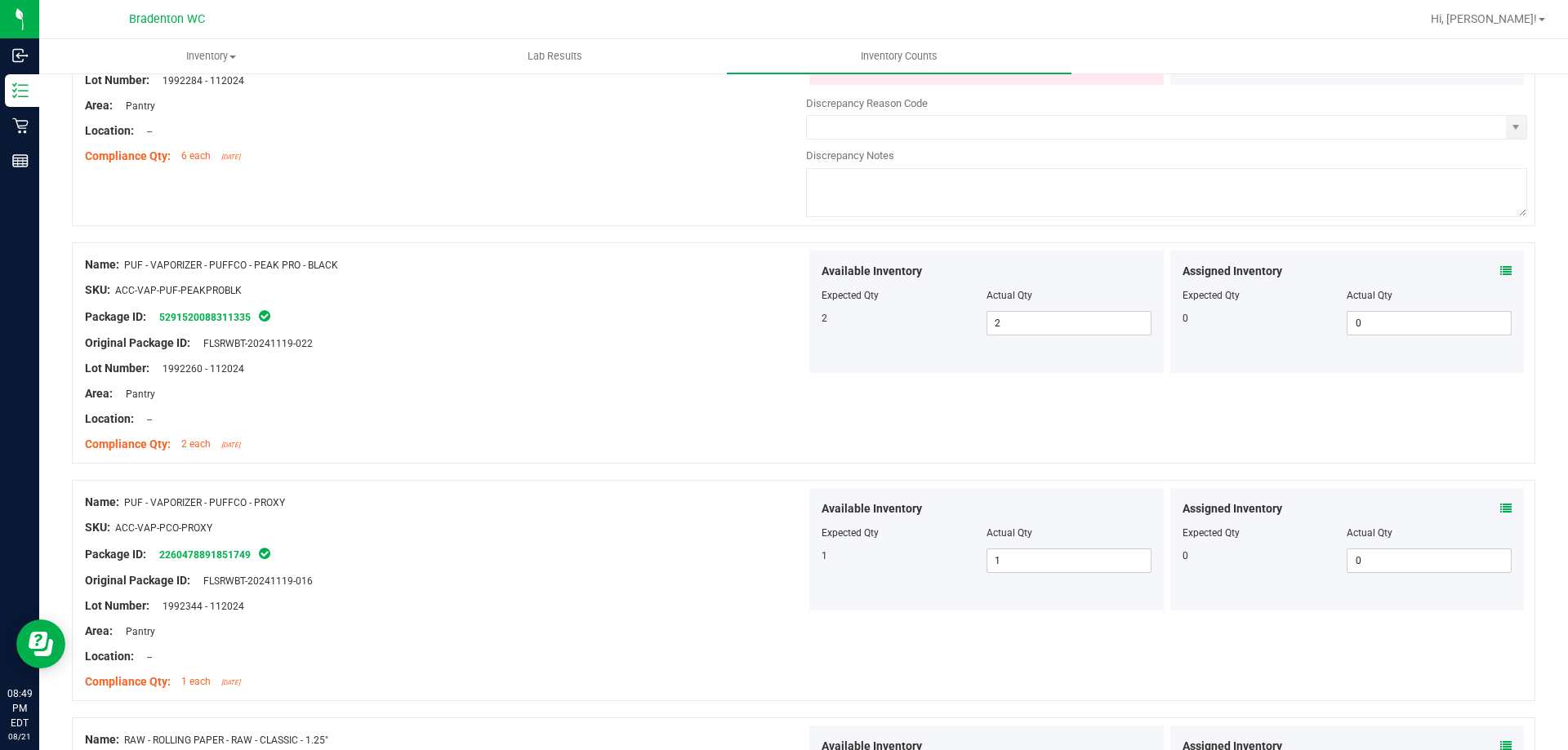
scroll to position [2946, 0]
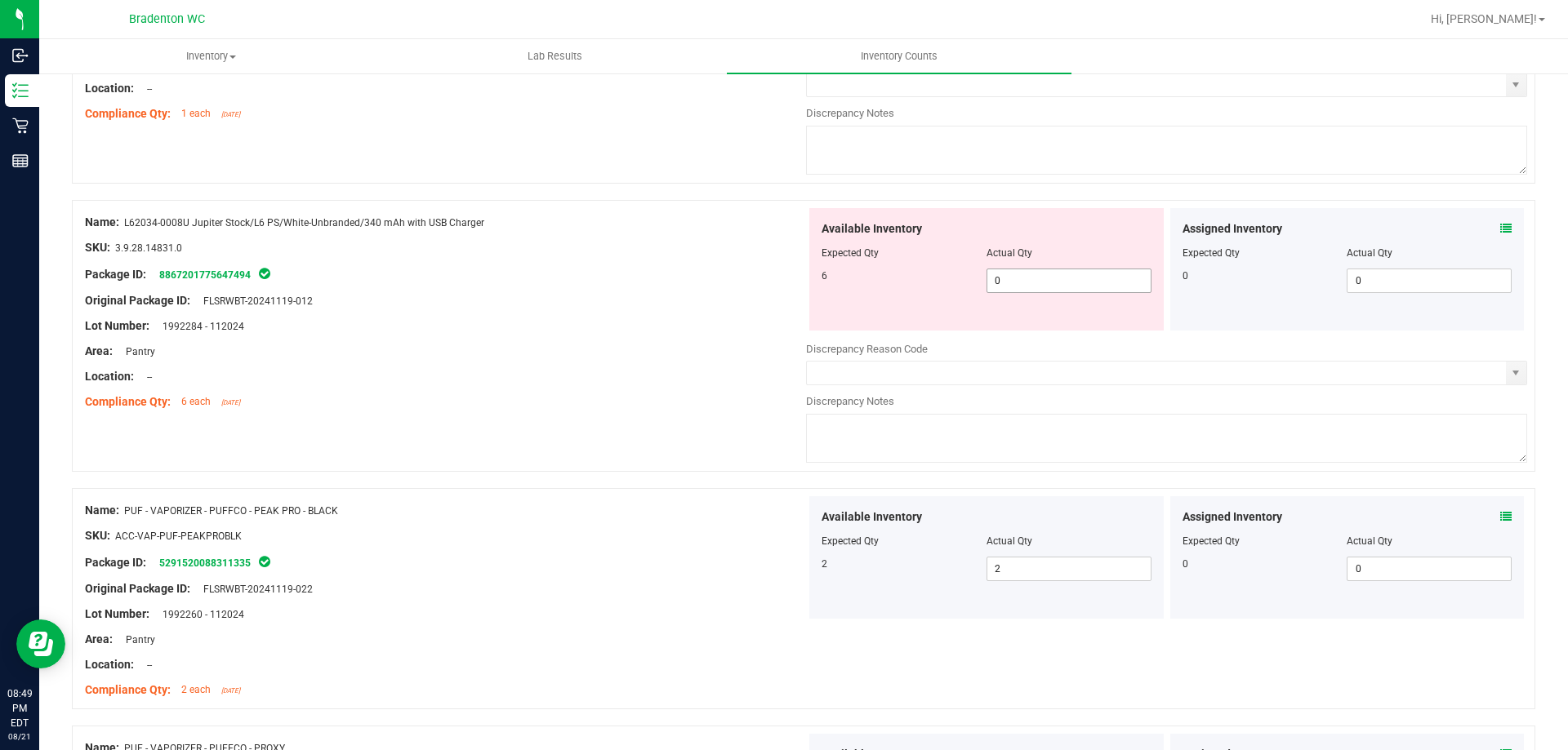
click at [1008, 281] on span "0 0" at bounding box center [1069, 281] width 165 height 25
click at [485, 303] on div "Original Package ID: FLSRWBT-20241119-012" at bounding box center [446, 301] width 721 height 17
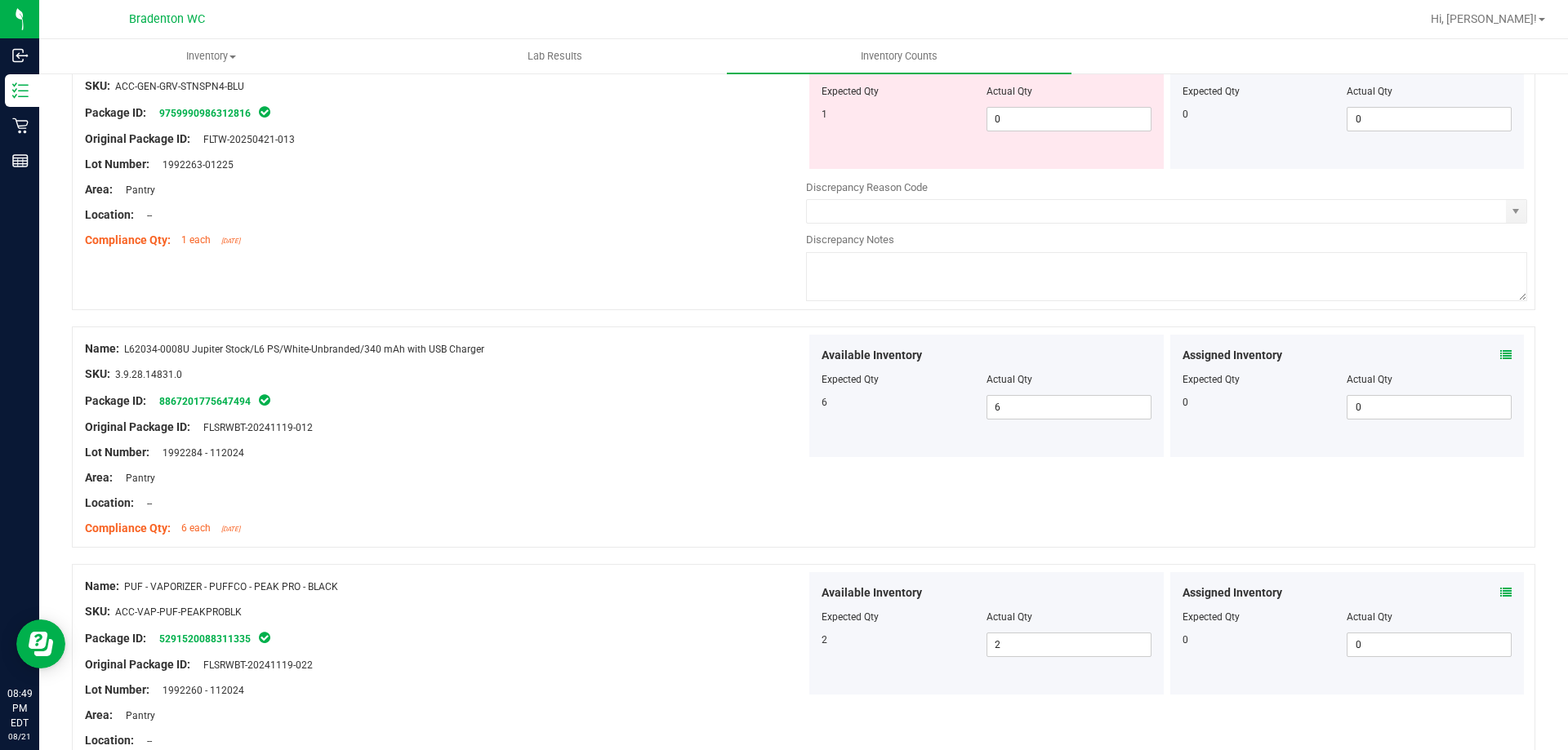
scroll to position [2701, 0]
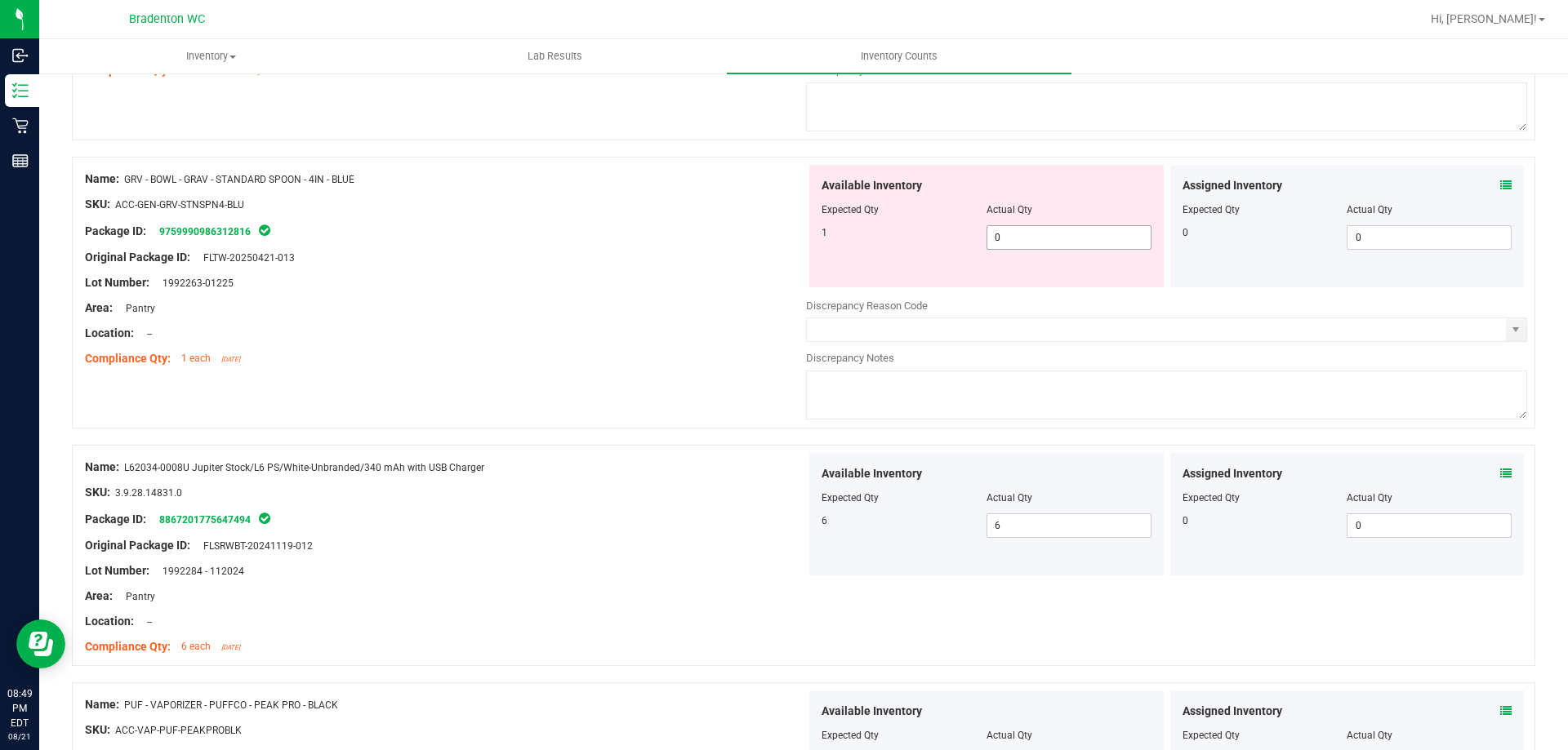
click at [1019, 239] on span "0 0" at bounding box center [1069, 238] width 165 height 25
click at [571, 283] on div "Lot Number: 1992263-01225" at bounding box center [446, 283] width 721 height 17
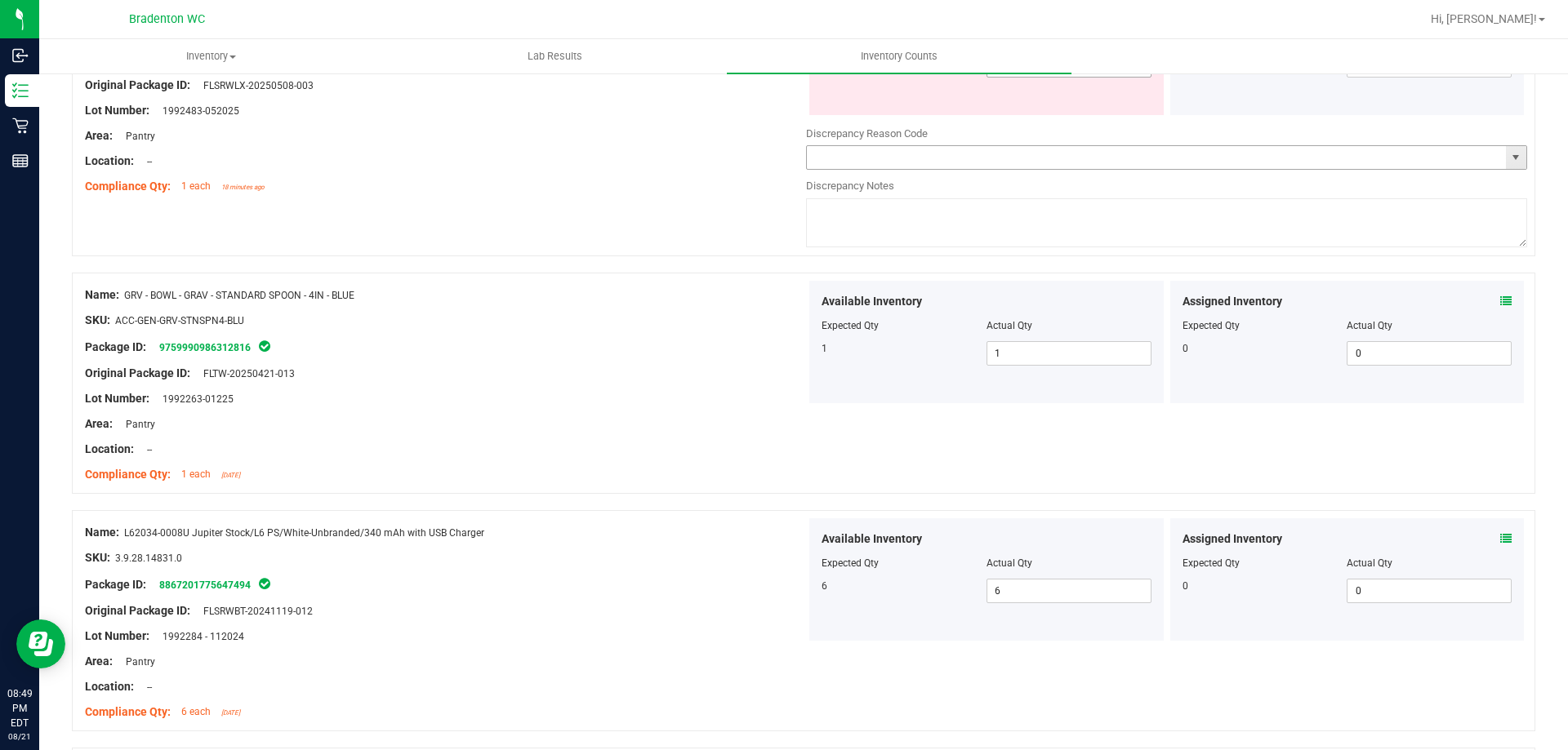
scroll to position [2375, 0]
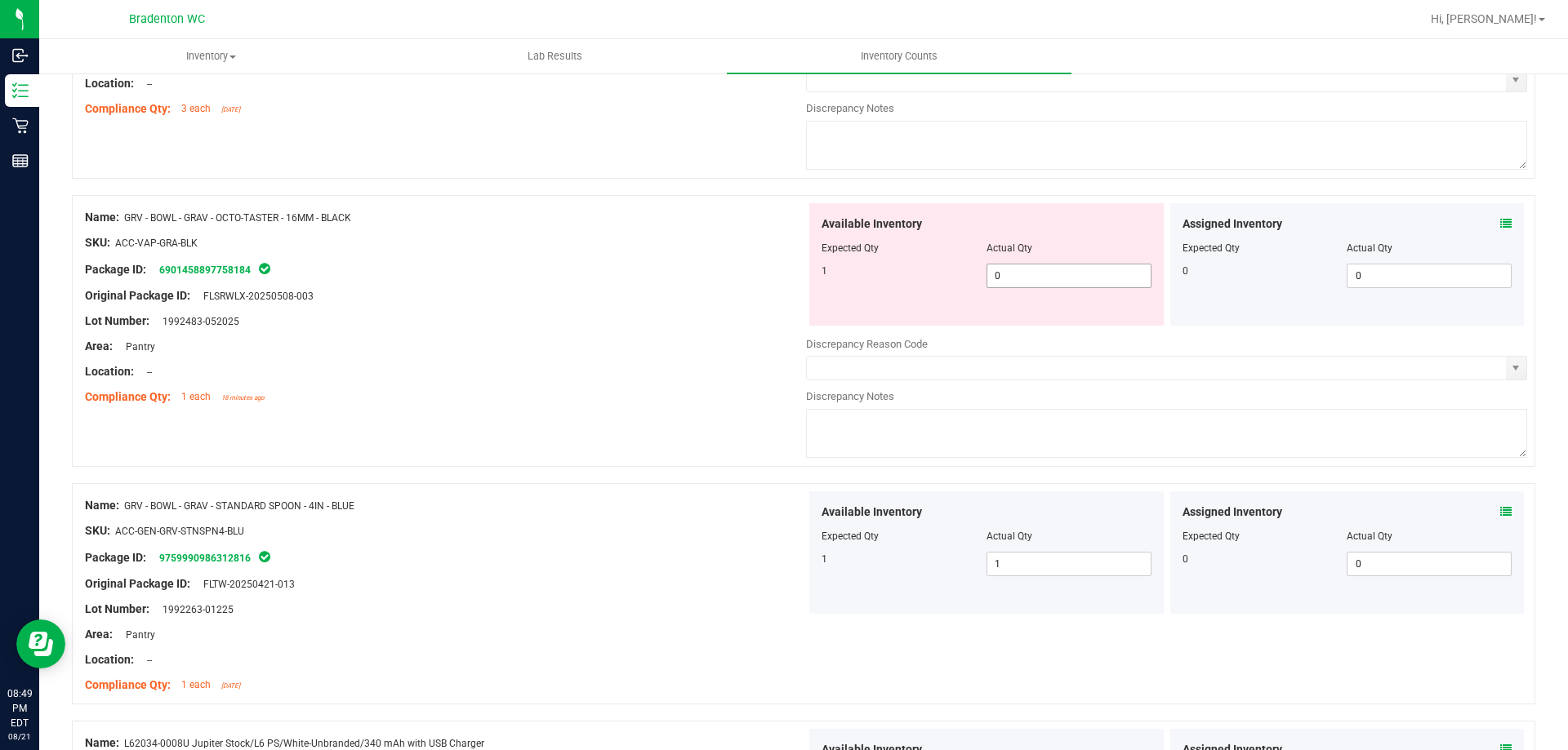
click at [1028, 282] on span "0 0" at bounding box center [1069, 276] width 165 height 25
click at [507, 288] on div "Original Package ID: FLSRWLX-20250508-003" at bounding box center [446, 296] width 721 height 17
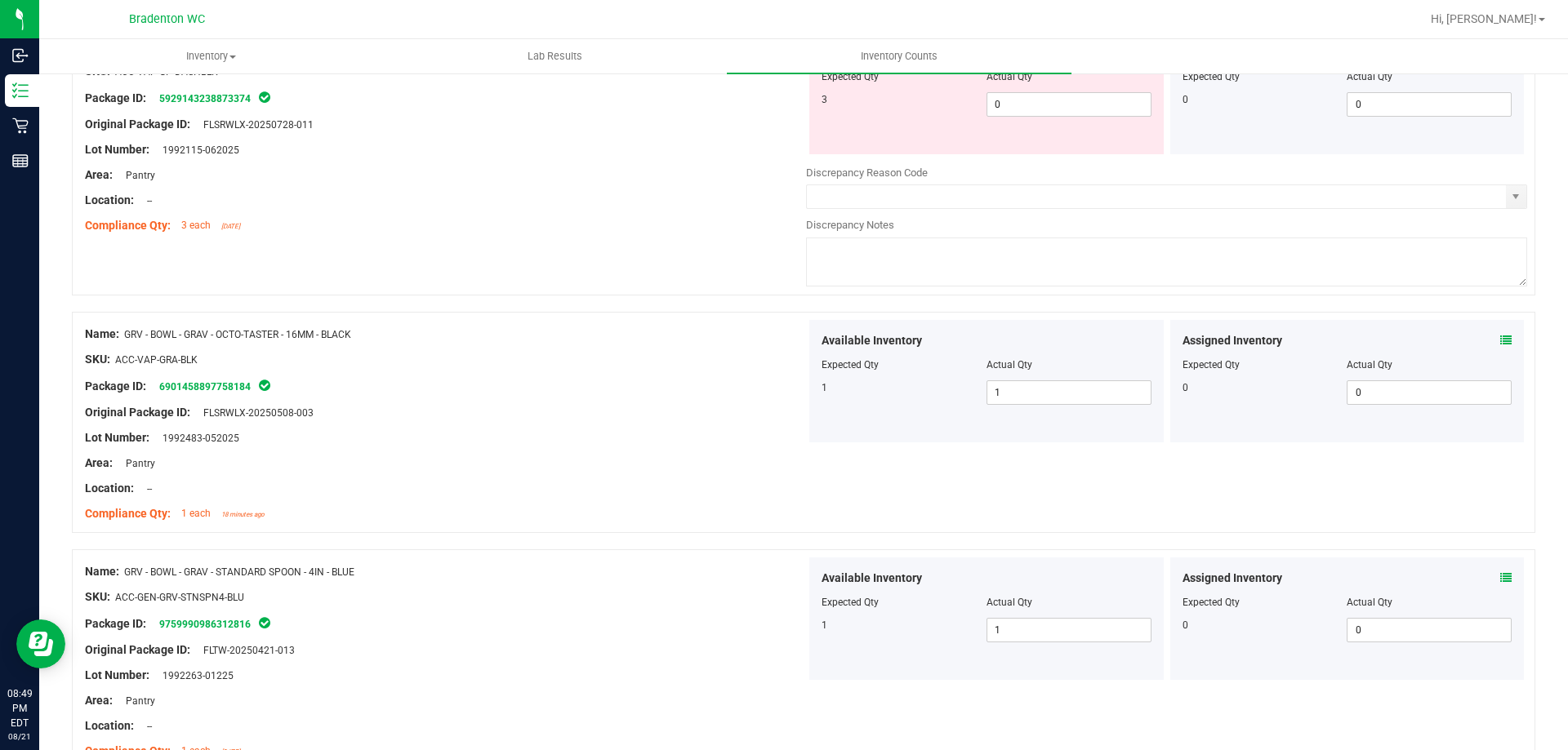
scroll to position [2048, 0]
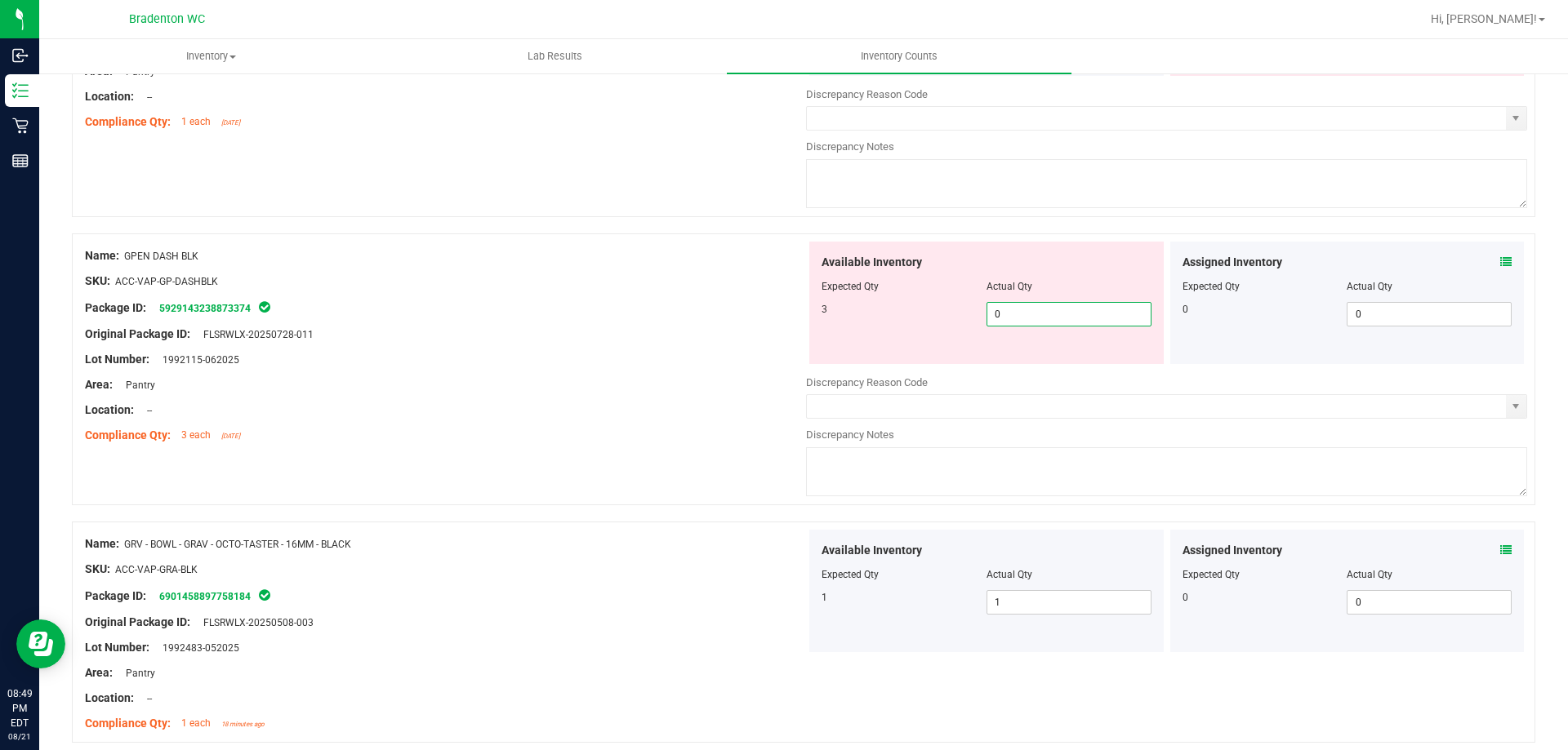
click at [995, 306] on span "0 0" at bounding box center [1069, 315] width 165 height 25
click at [710, 342] on div at bounding box center [446, 346] width 721 height 8
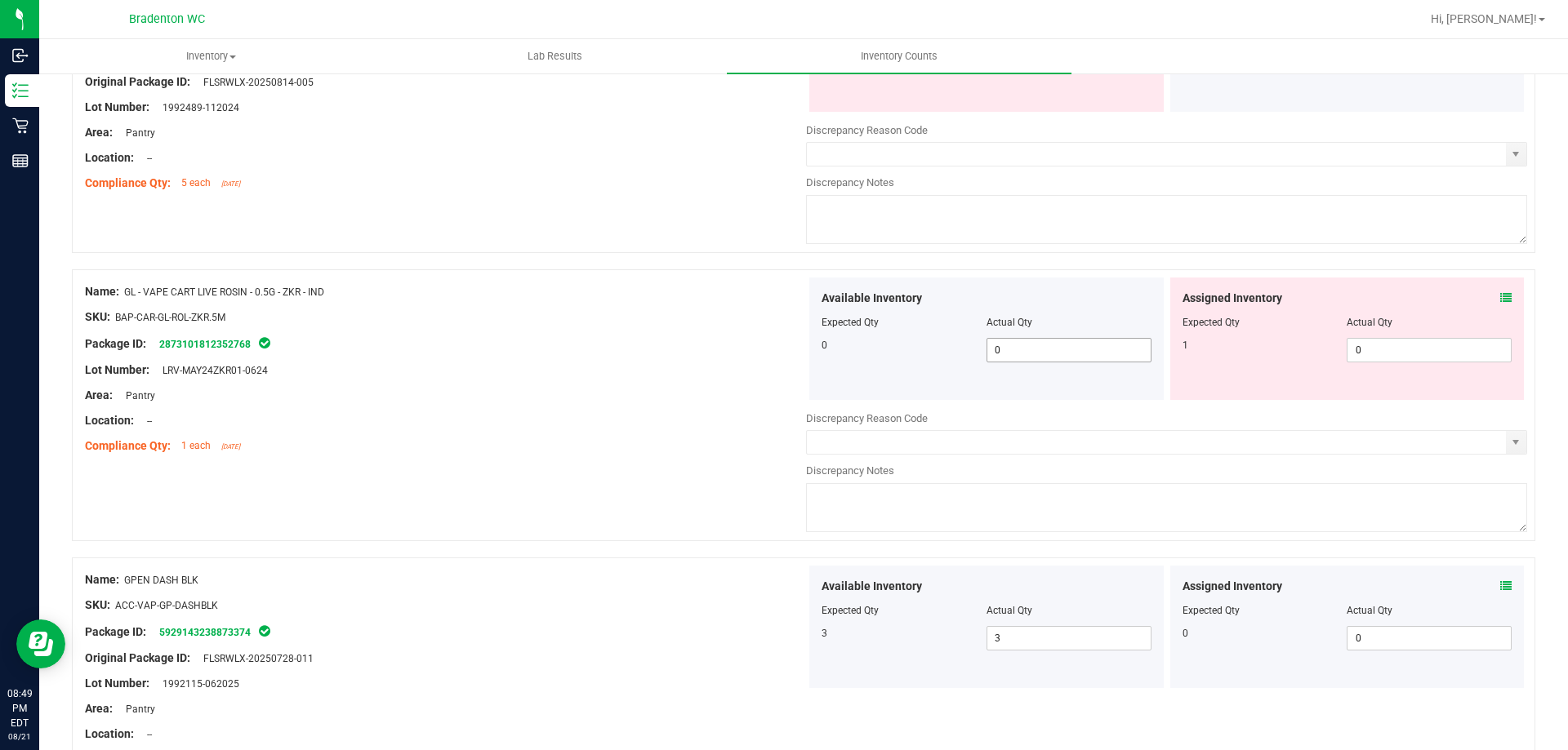
scroll to position [1721, 0]
click at [1353, 352] on span "0 0" at bounding box center [1429, 353] width 165 height 25
drag, startPoint x: 708, startPoint y: 319, endPoint x: 642, endPoint y: 301, distance: 68.4
click at [705, 317] on div "SKU: BAP-CAR-GL-ROL-ZKR.5M" at bounding box center [446, 319] width 721 height 17
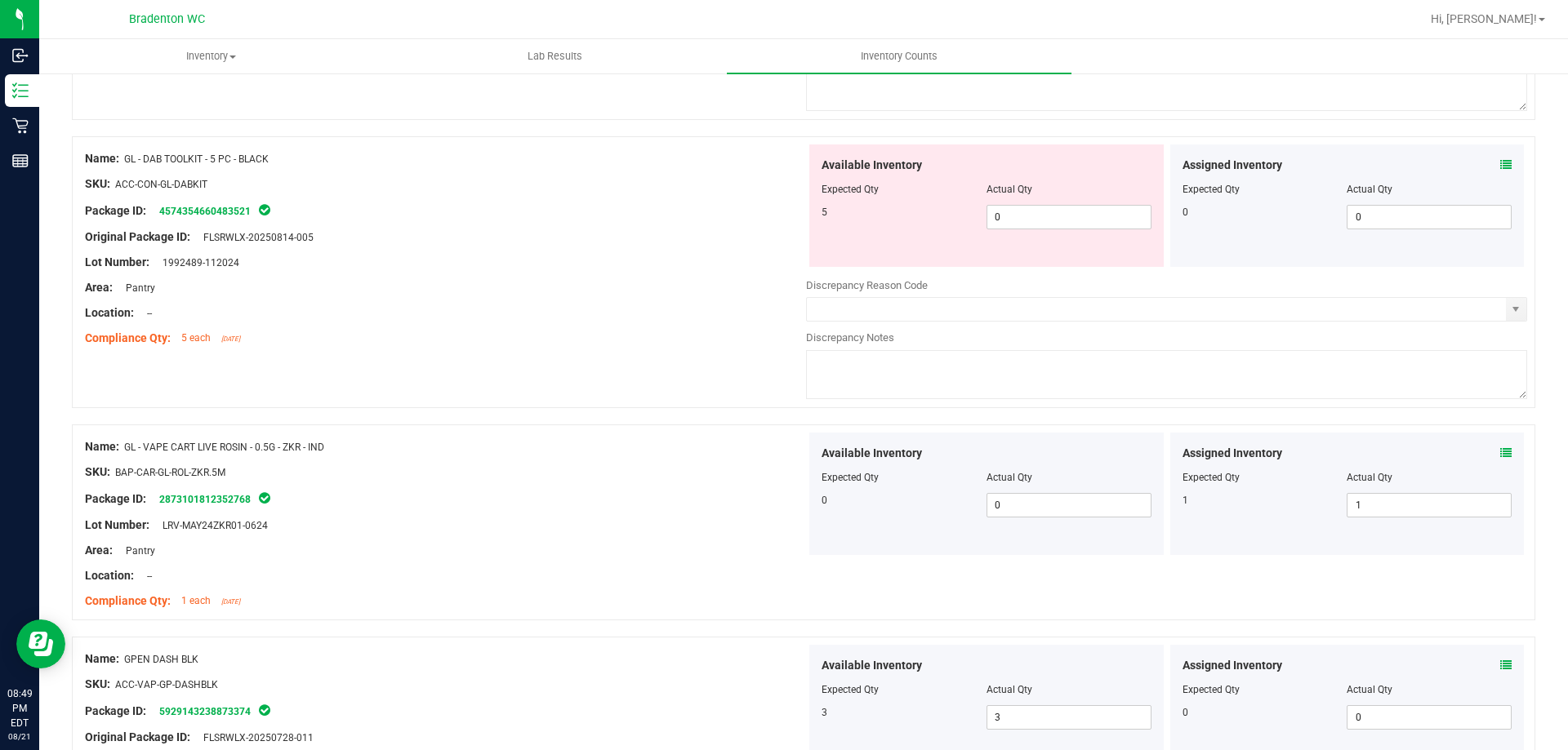
scroll to position [1395, 0]
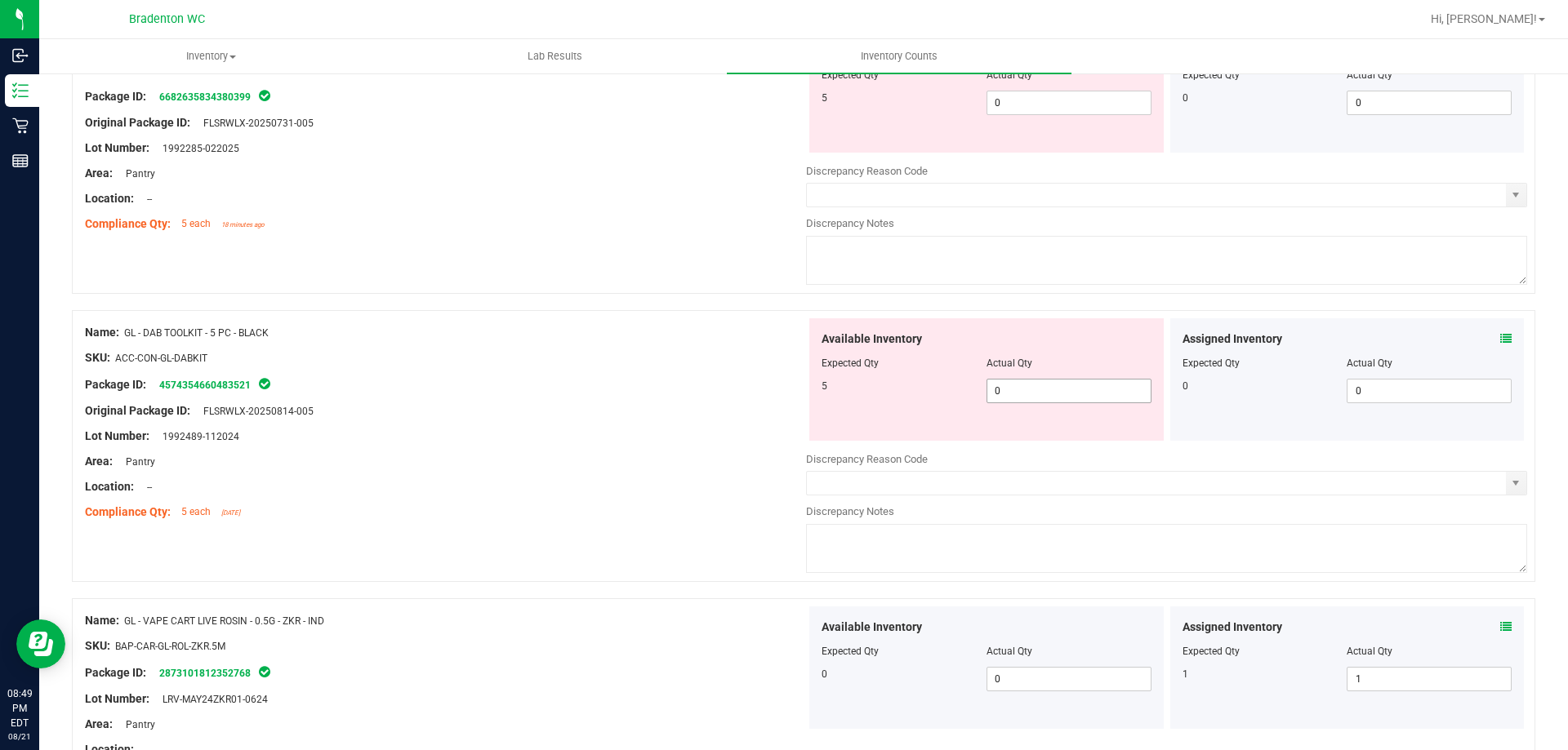
click at [1022, 395] on span "0 0" at bounding box center [1069, 391] width 165 height 25
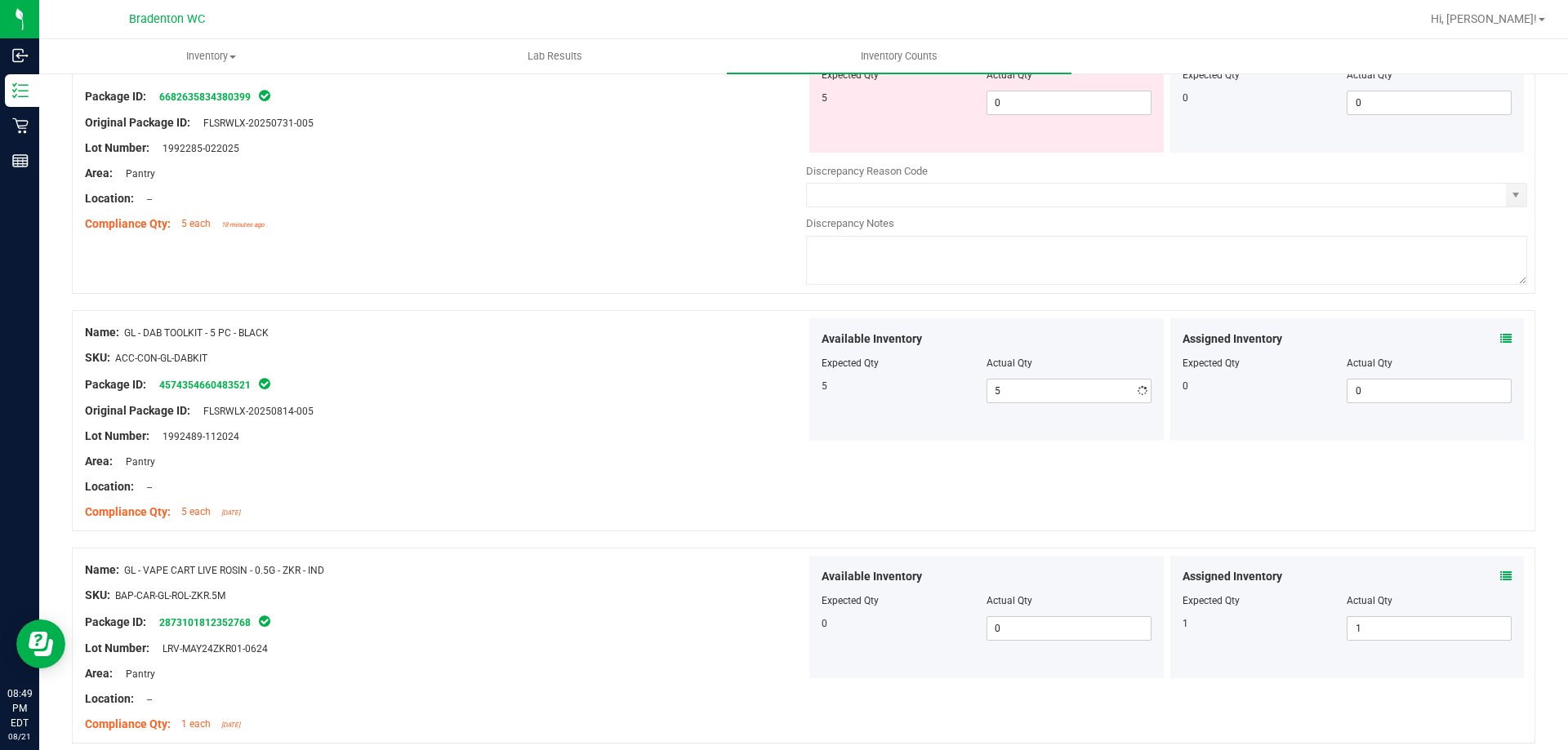
click at [663, 417] on div "Original Package ID: FLSRWLX-20250814-005" at bounding box center [446, 410] width 721 height 17
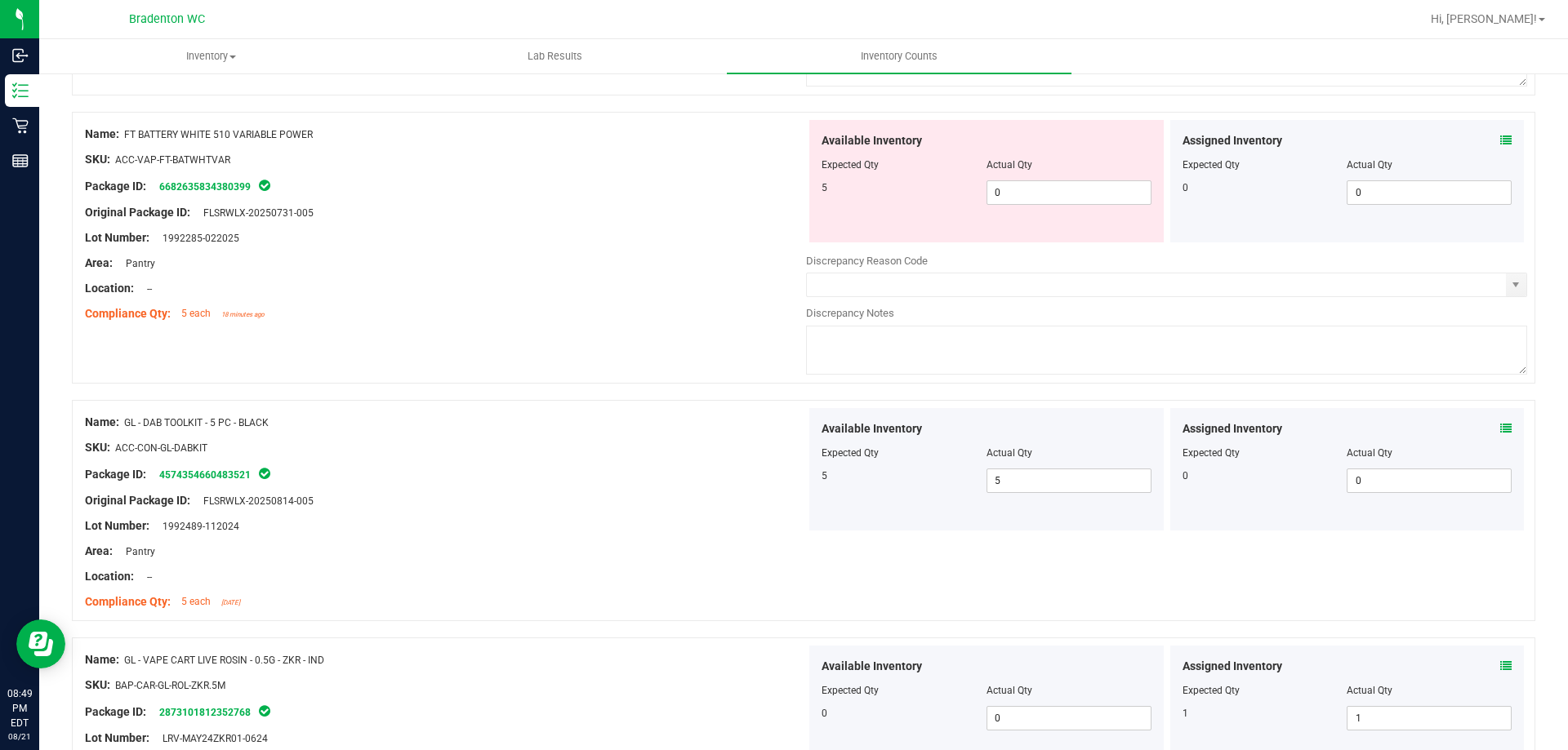
scroll to position [1232, 0]
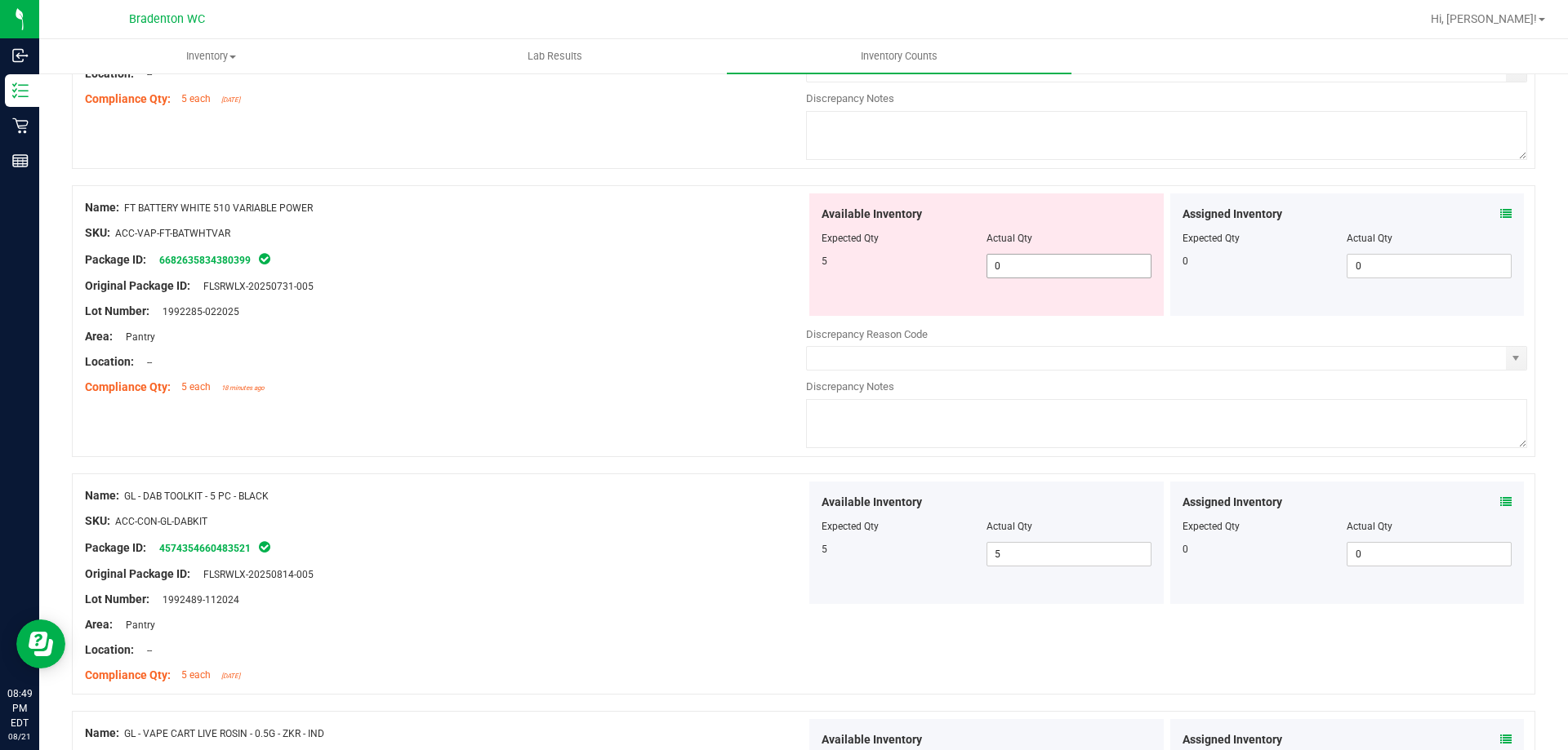
click at [1017, 266] on span "0 0" at bounding box center [1069, 266] width 165 height 25
click at [641, 290] on div "Original Package ID: FLSRWLX-20250731-005" at bounding box center [446, 286] width 721 height 17
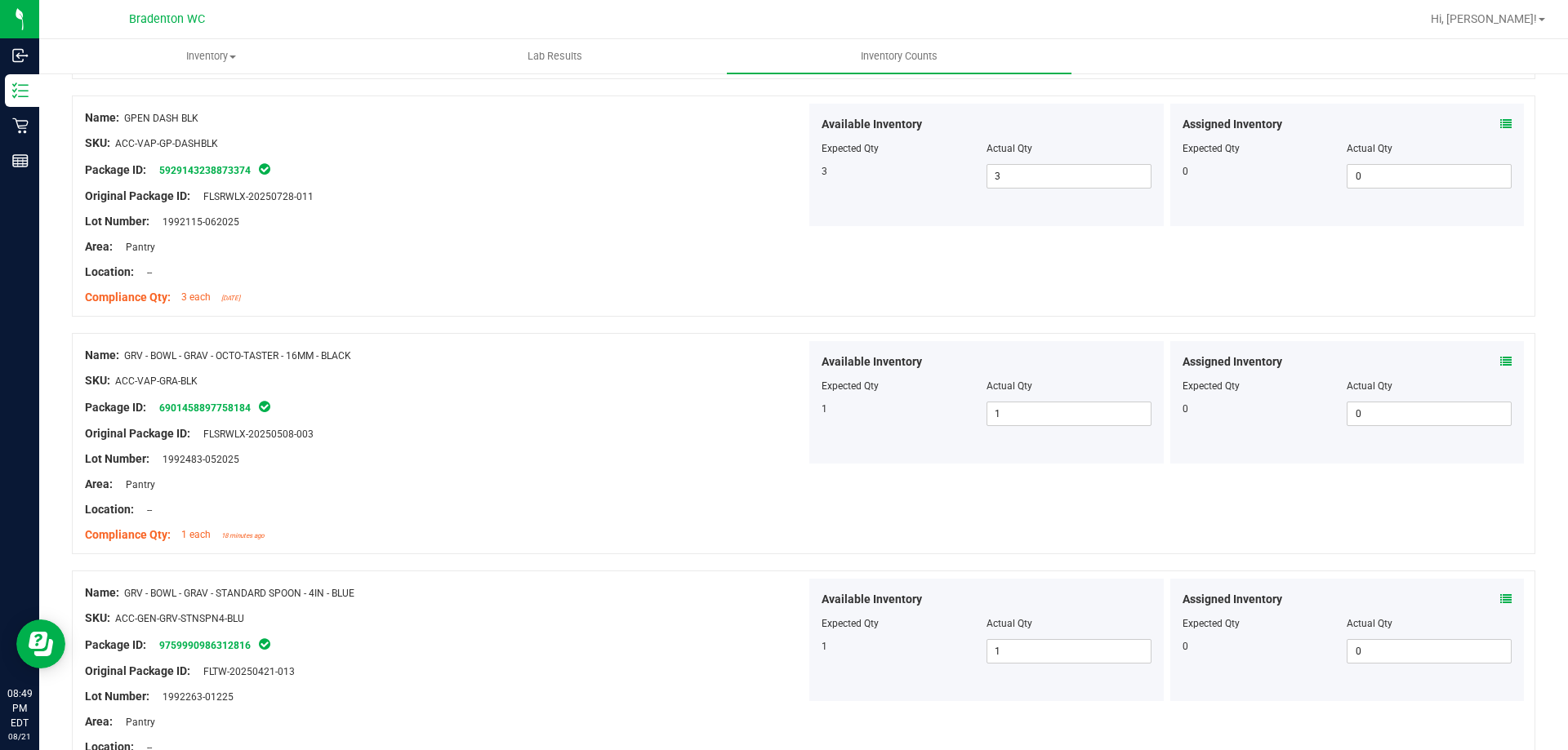
scroll to position [0, 0]
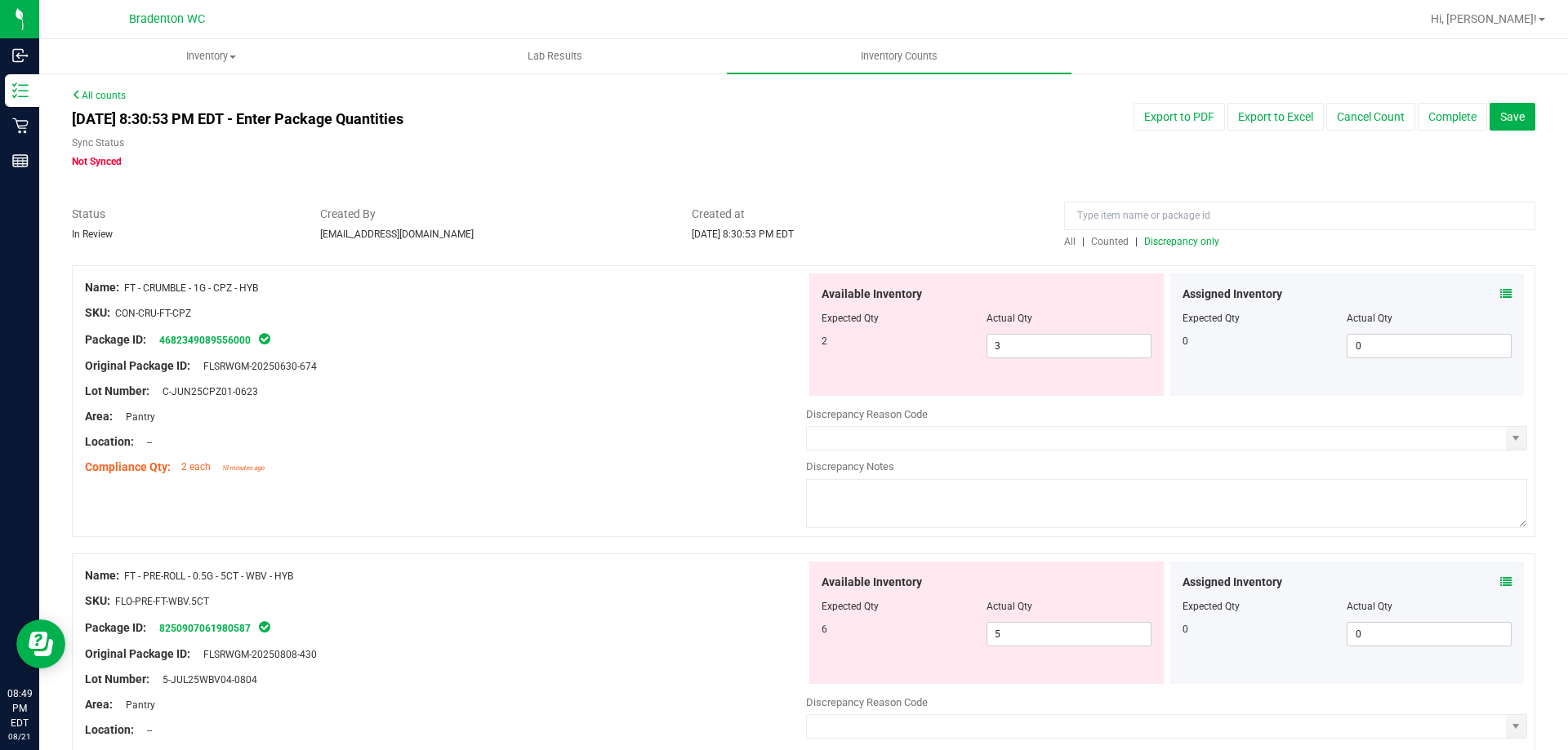
click at [1160, 238] on span "Discrepancy only" at bounding box center [1181, 242] width 75 height 11
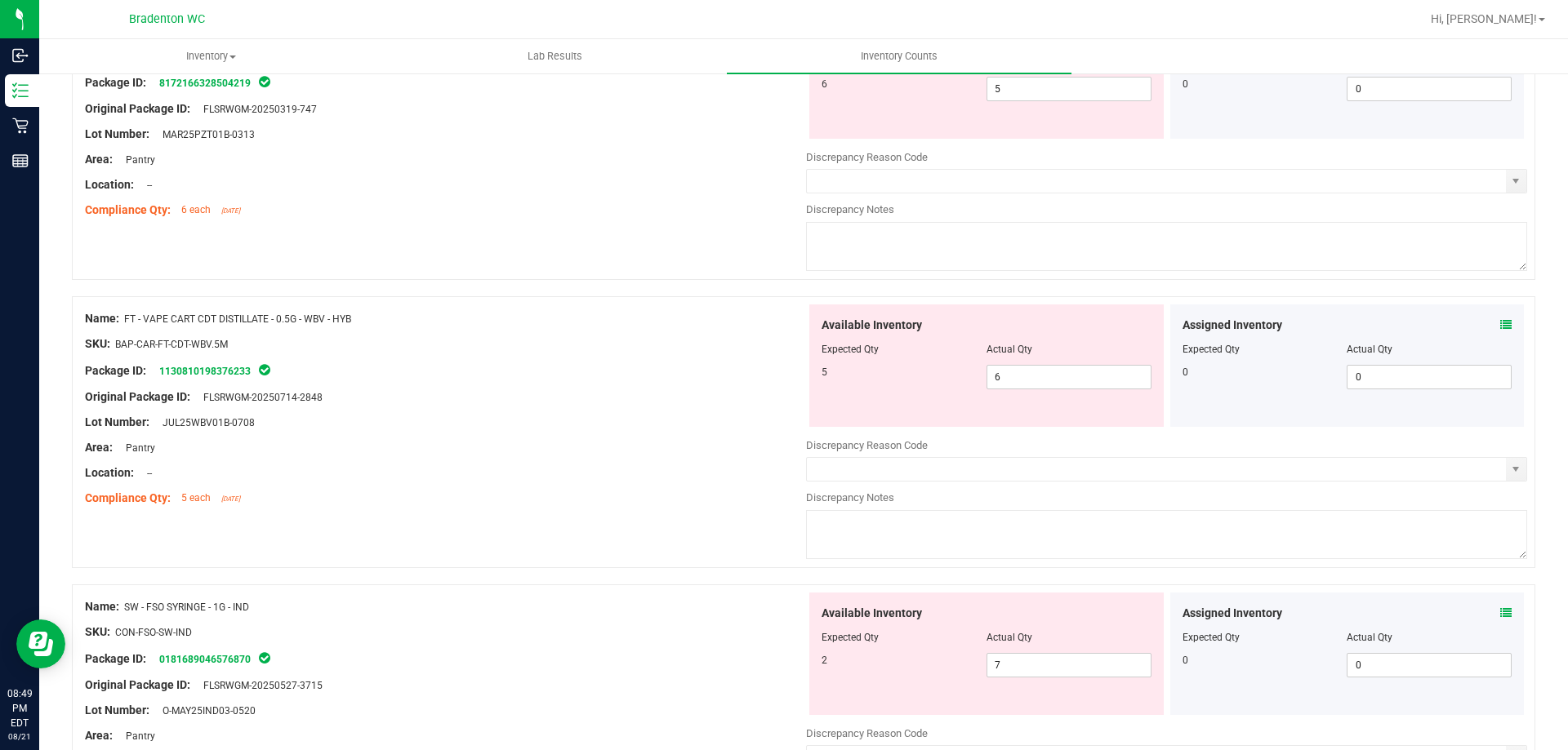
scroll to position [2451, 0]
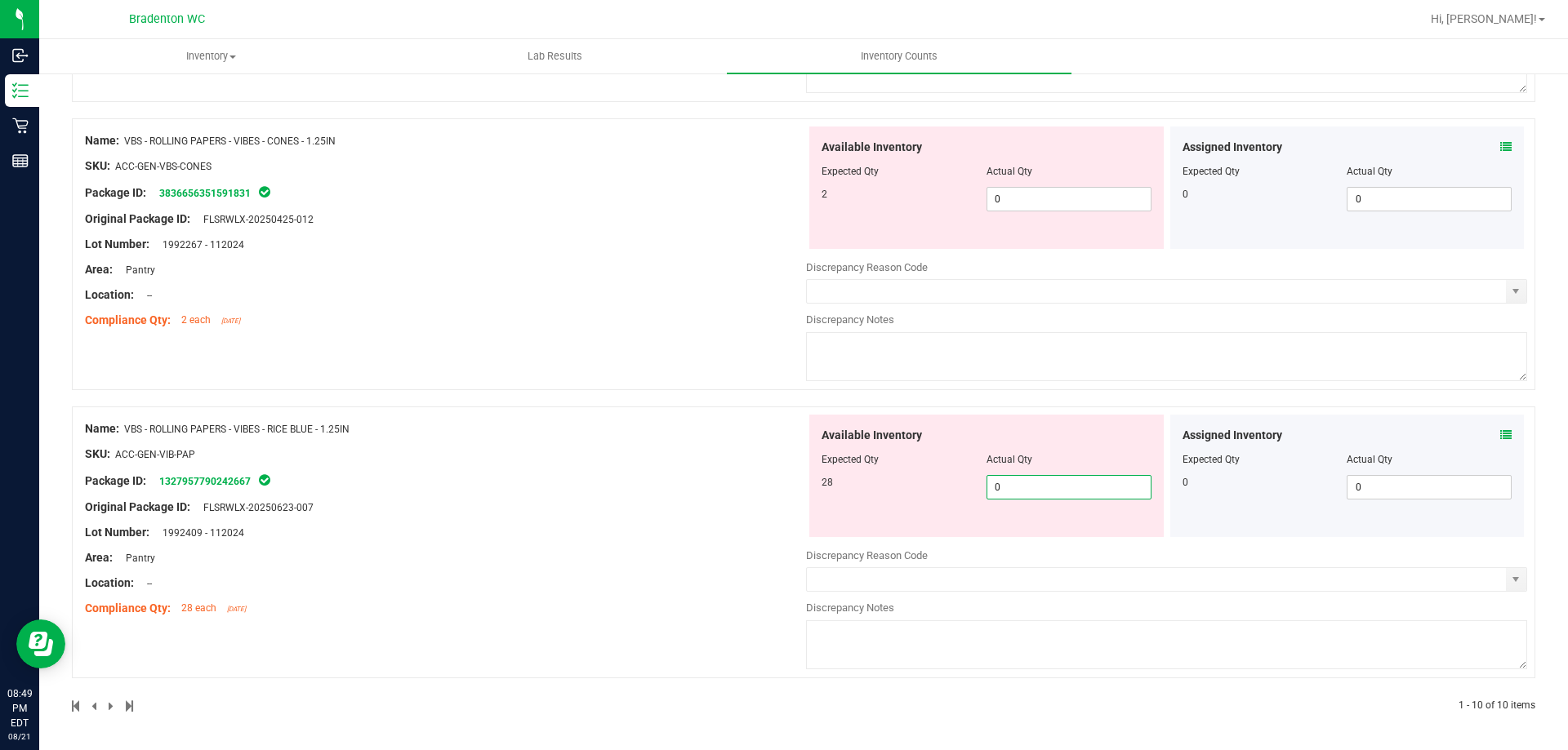
click at [1025, 489] on span "0 0" at bounding box center [1069, 487] width 165 height 25
click at [695, 471] on div "Name: VBS - ROLLING PAPERS - VIBES - RICE BLUE - 1.25IN SKU: ACC-GEN-VIB-PAP Pa…" at bounding box center [446, 518] width 721 height 208
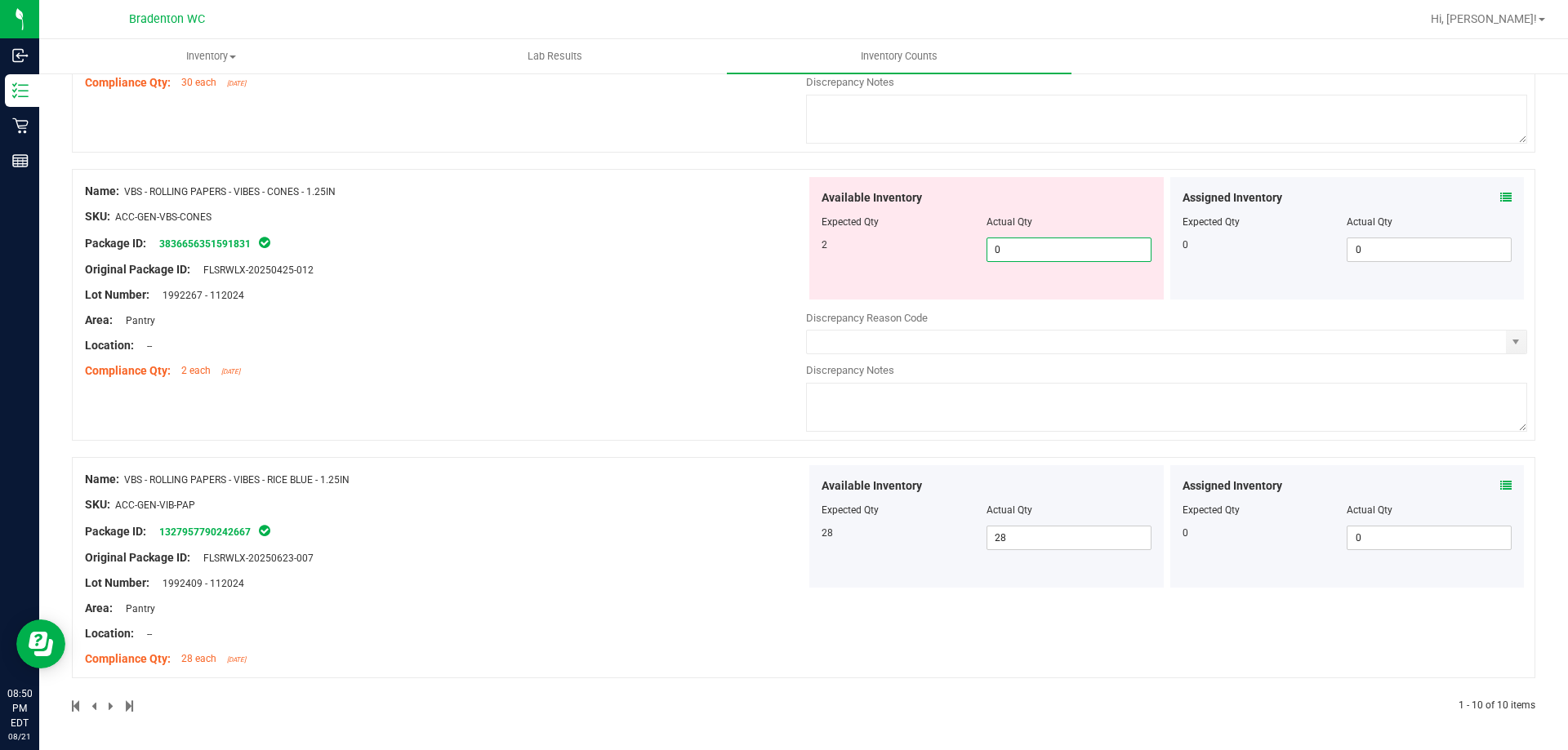
click at [1019, 257] on span "0 0" at bounding box center [1069, 250] width 165 height 25
click at [623, 303] on div "Name: VBS - ROLLING PAPERS - VIBES - CONES - 1.25IN SKU: ACC-GEN-VBS-CONES Pack…" at bounding box center [446, 281] width 721 height 208
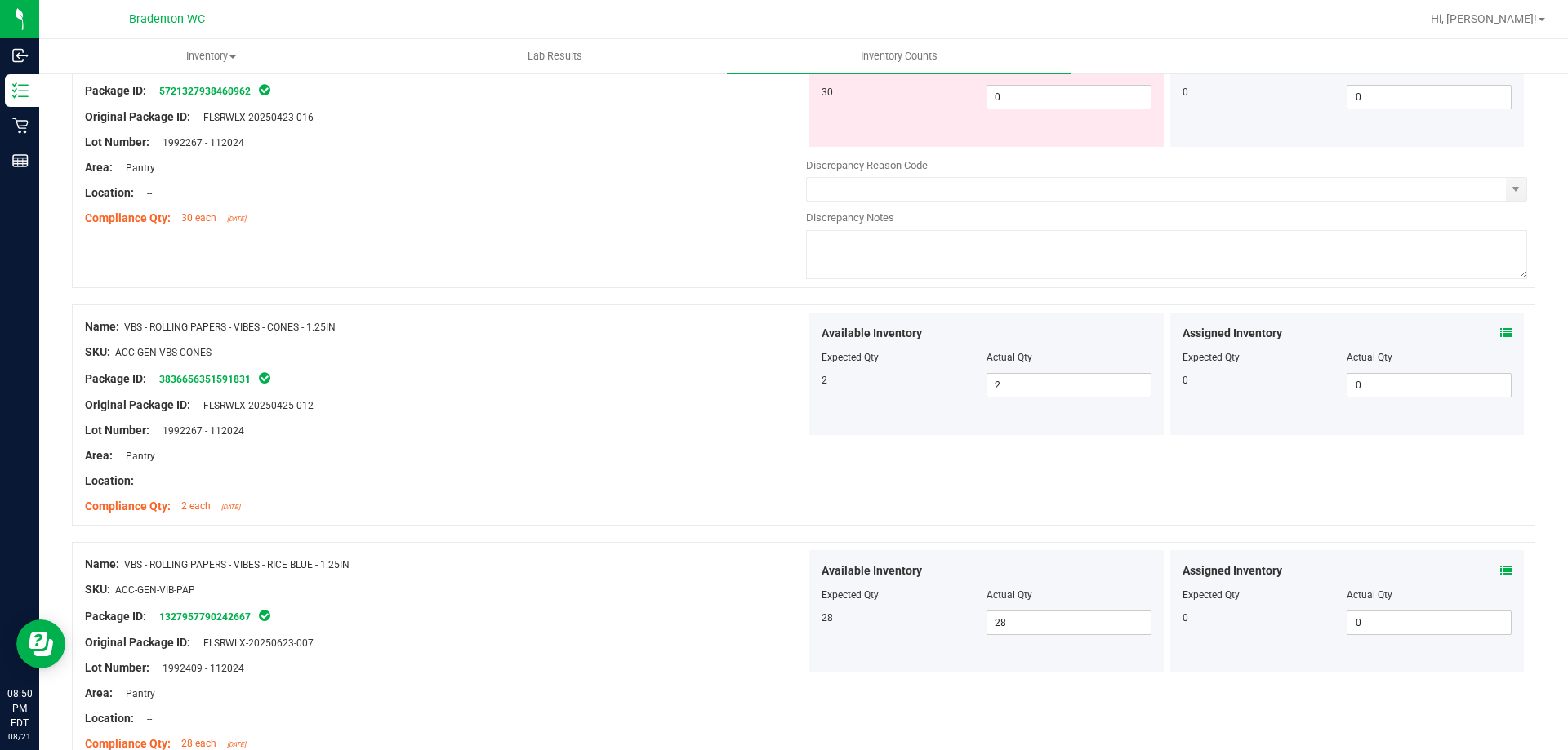
scroll to position [2187, 0]
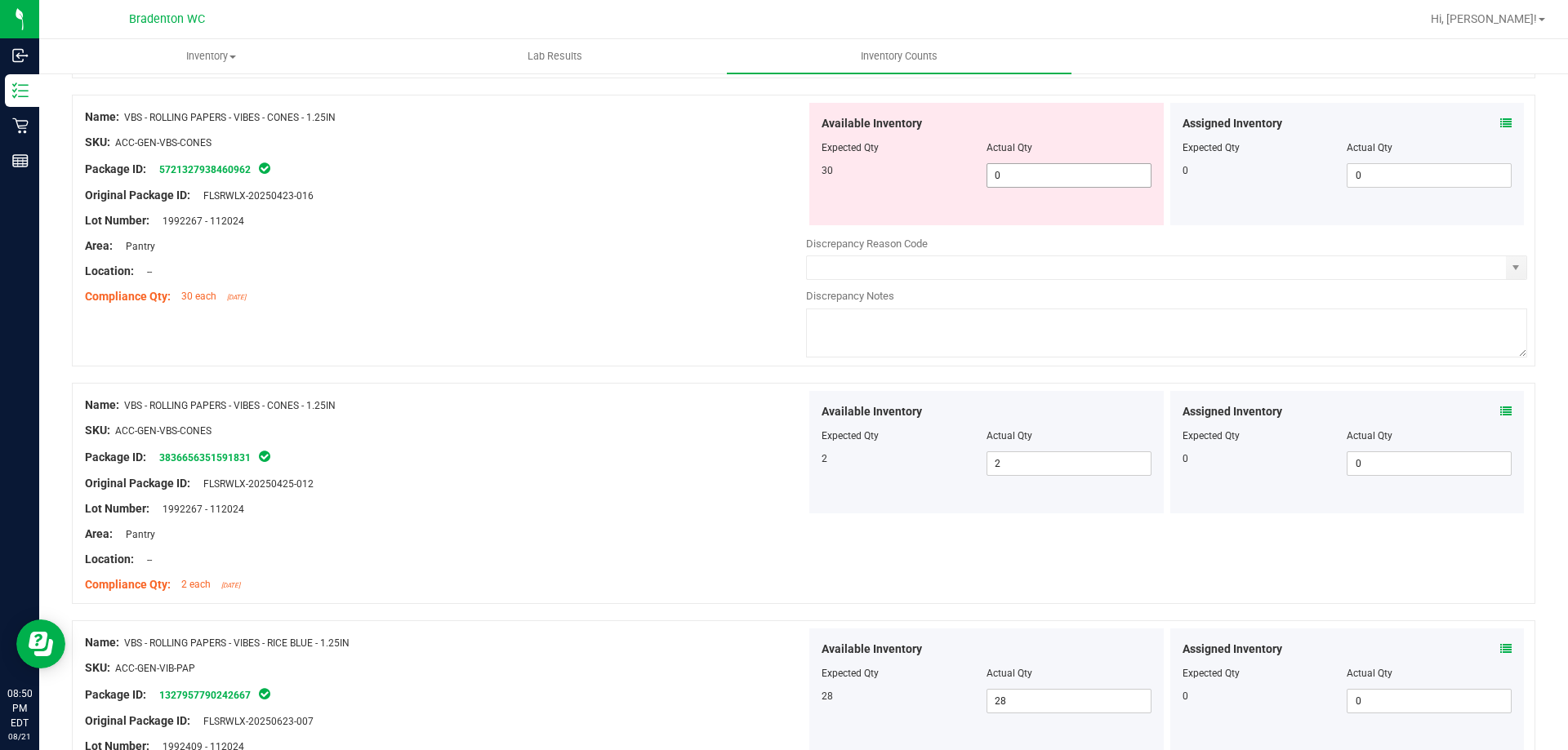
click at [1021, 174] on span "0 0" at bounding box center [1069, 176] width 165 height 25
drag, startPoint x: 547, startPoint y: 256, endPoint x: 746, endPoint y: 229, distance: 200.8
click at [553, 252] on div "Name: VBS - ROLLING PAPERS - VIBES - CONES - 1.25IN SKU: ACC-GEN-VBS-CONES Pack…" at bounding box center [446, 207] width 721 height 208
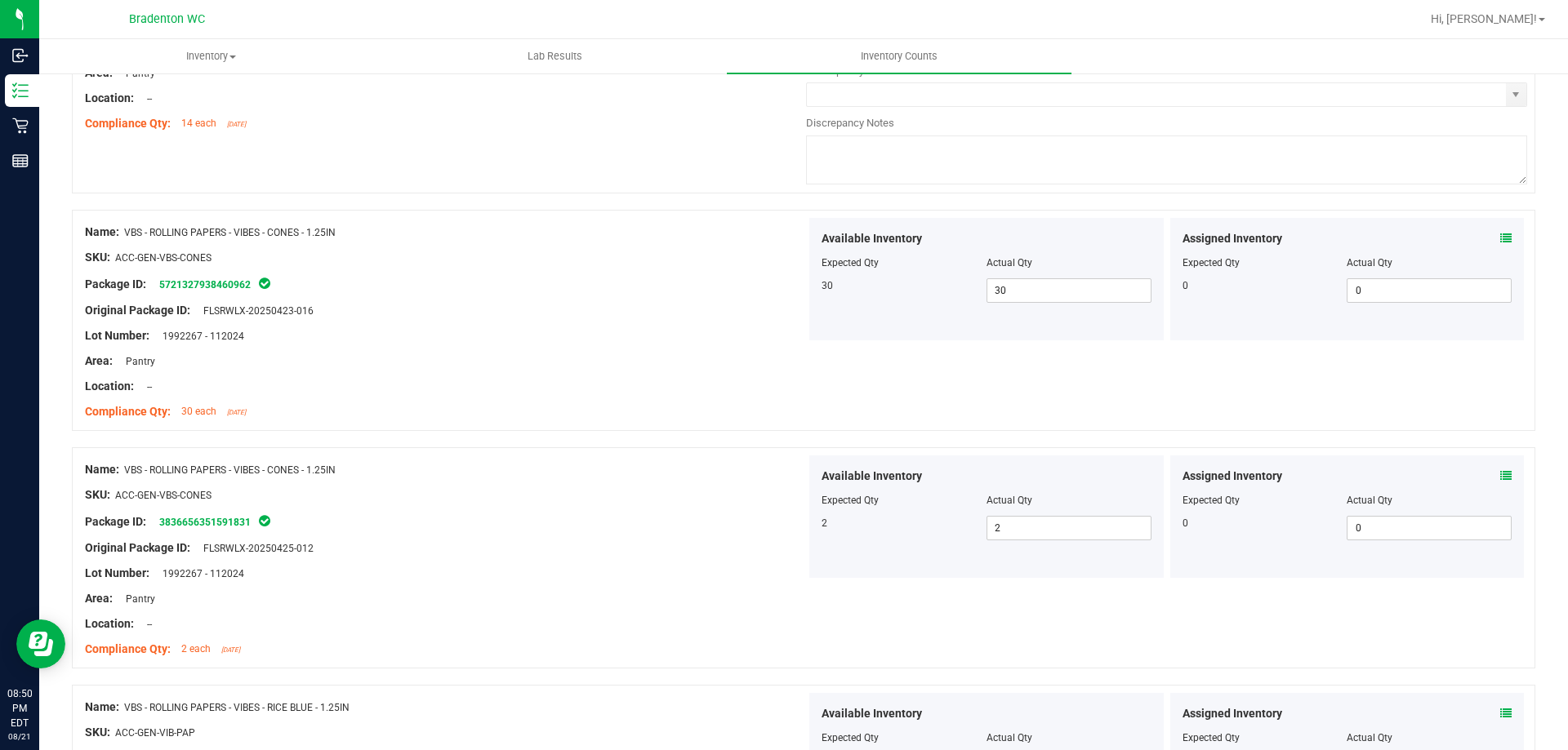
scroll to position [1860, 0]
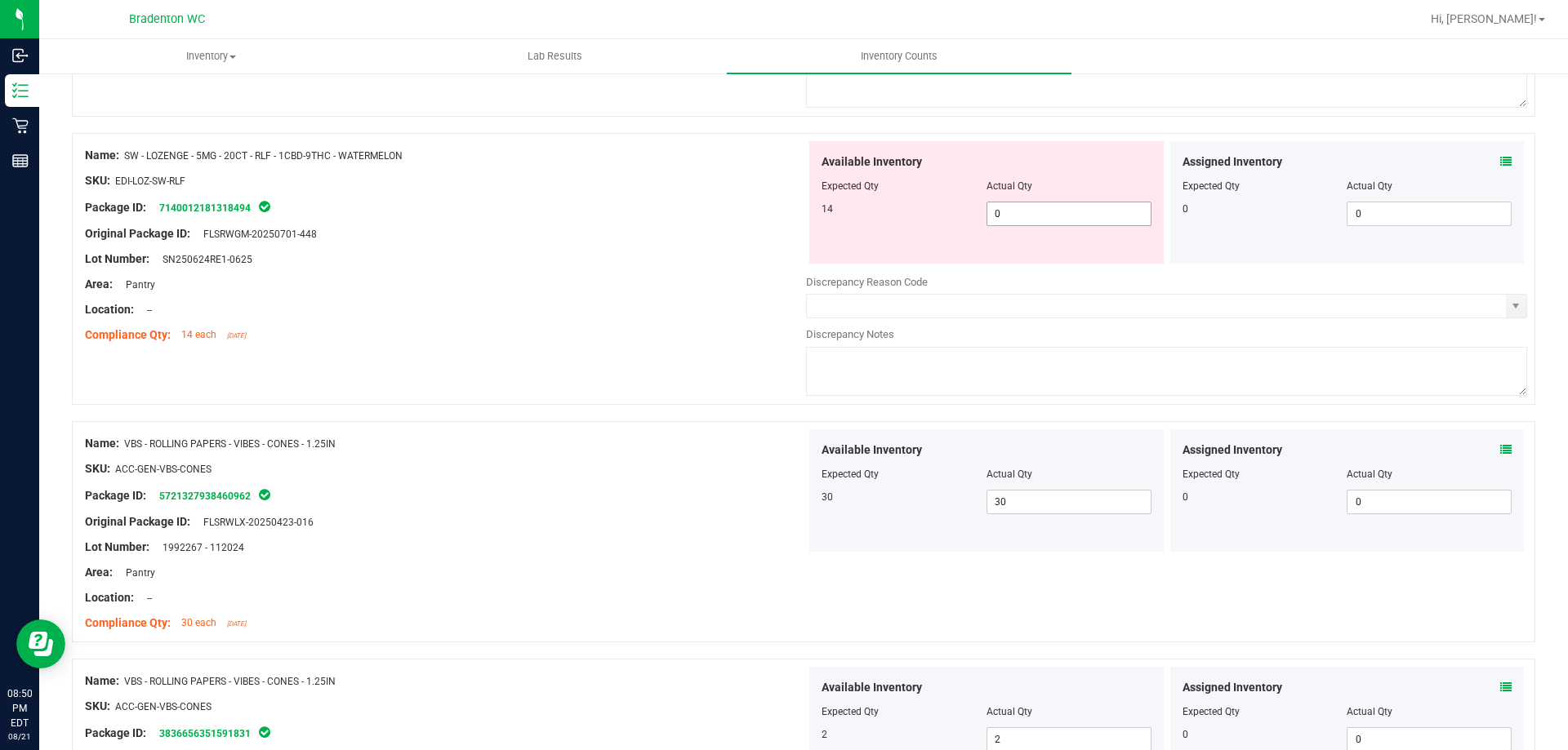
click at [1037, 220] on span "0 0" at bounding box center [1069, 214] width 165 height 25
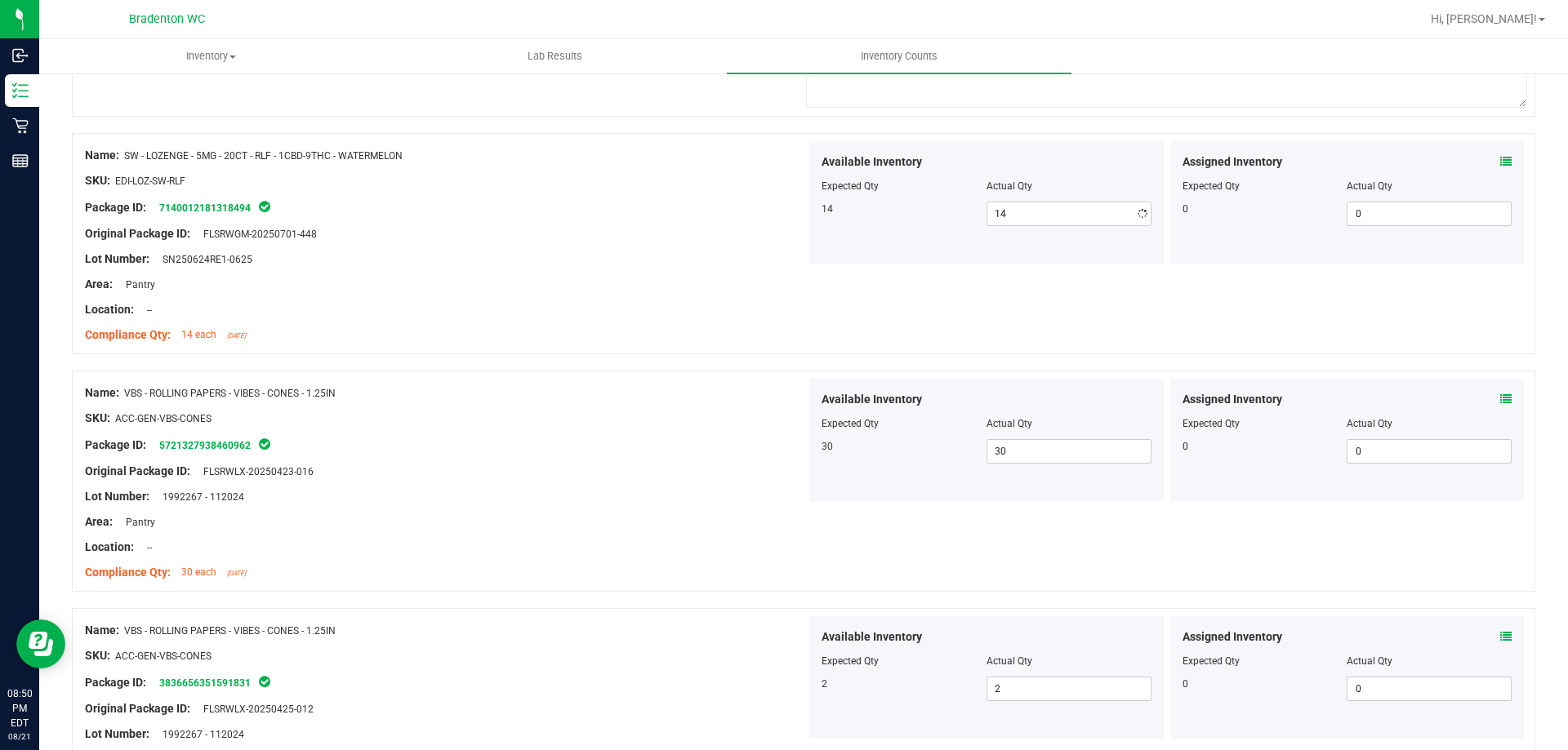
click at [576, 238] on div "Original Package ID: FLSRWGM-20250701-448" at bounding box center [446, 234] width 721 height 17
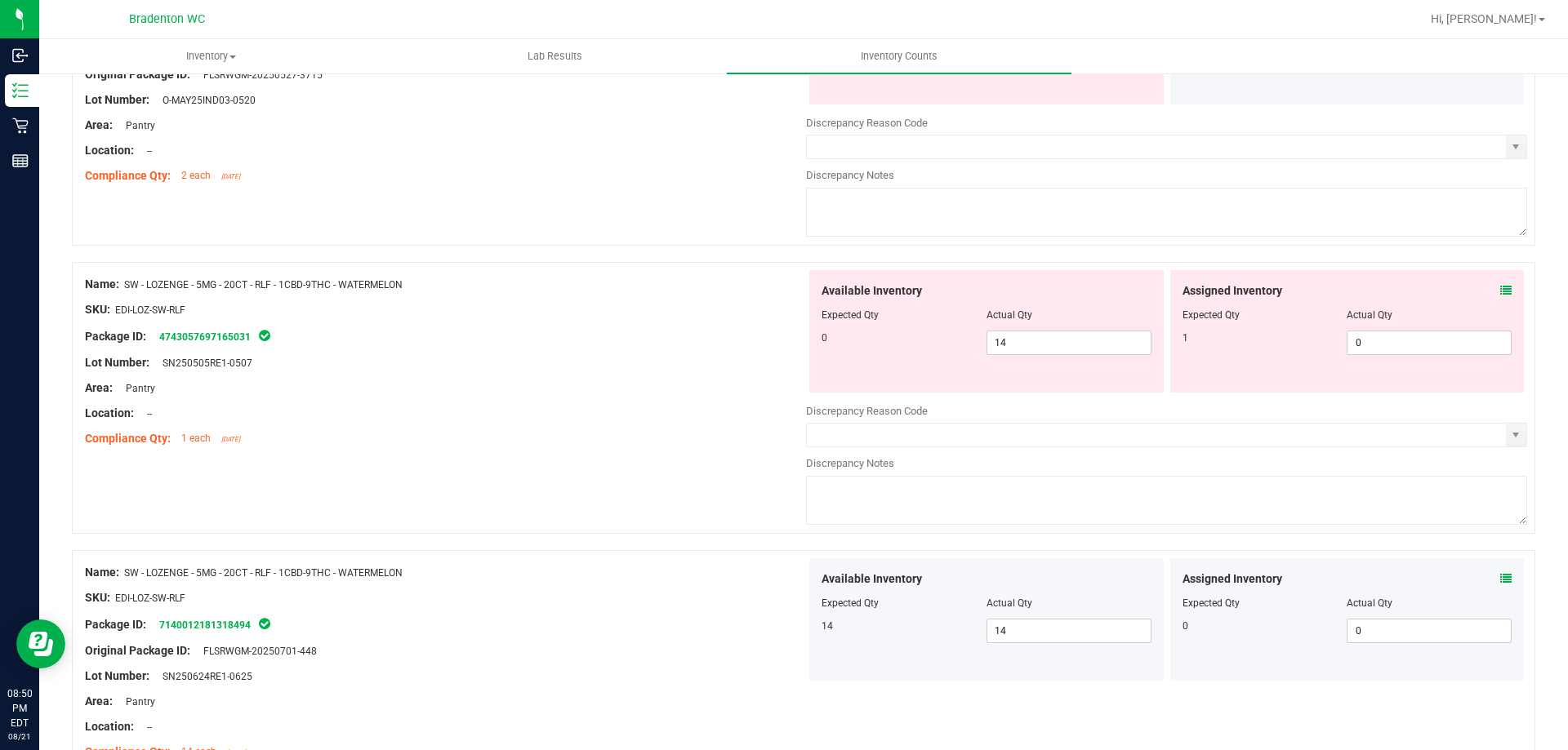
scroll to position [1453, 0]
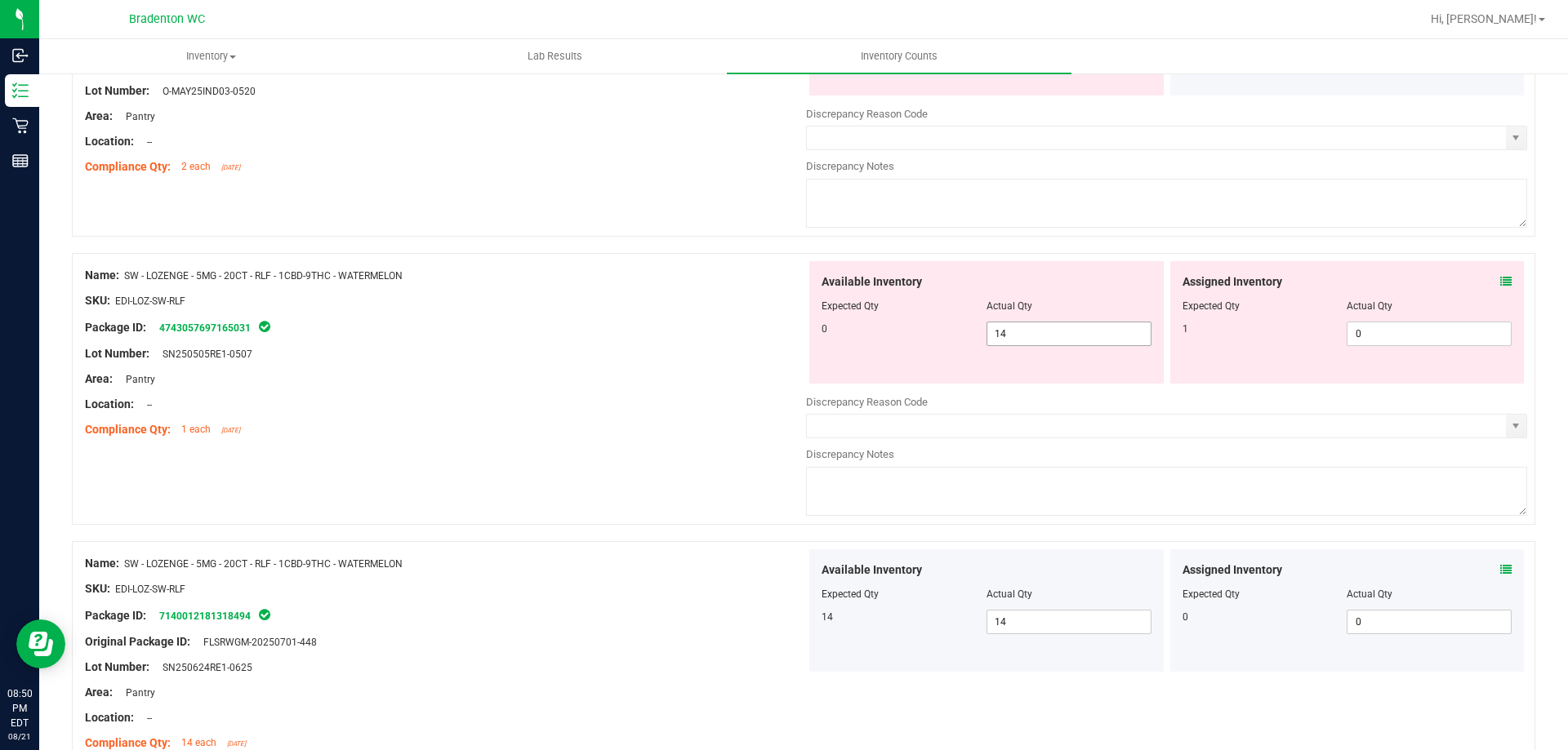
click at [1029, 331] on span "14 14" at bounding box center [1069, 334] width 165 height 25
click at [1377, 327] on span "0 0" at bounding box center [1429, 334] width 165 height 25
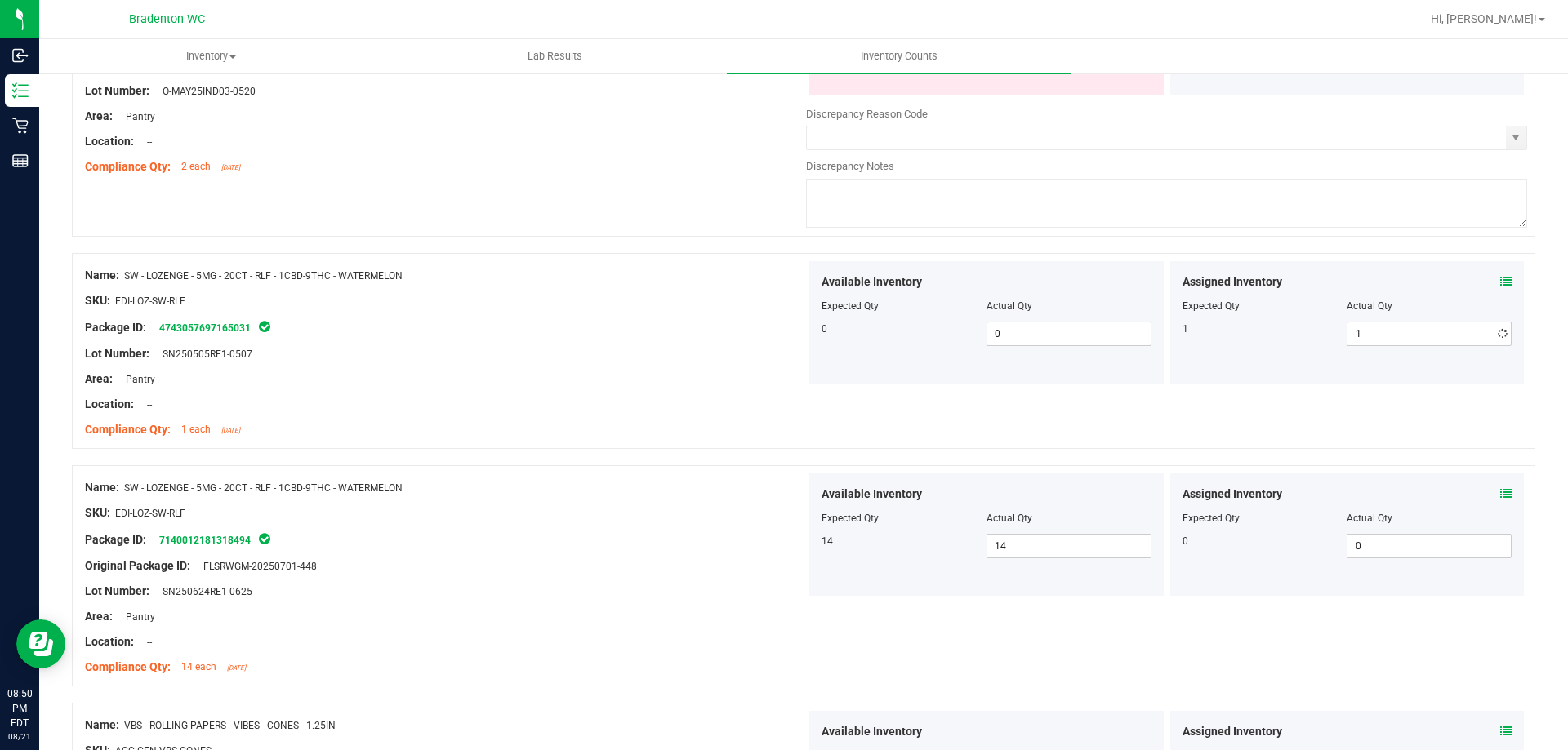
click at [858, 360] on div "Available Inventory Expected Qty Actual Qty 0 0 0" at bounding box center [986, 323] width 354 height 123
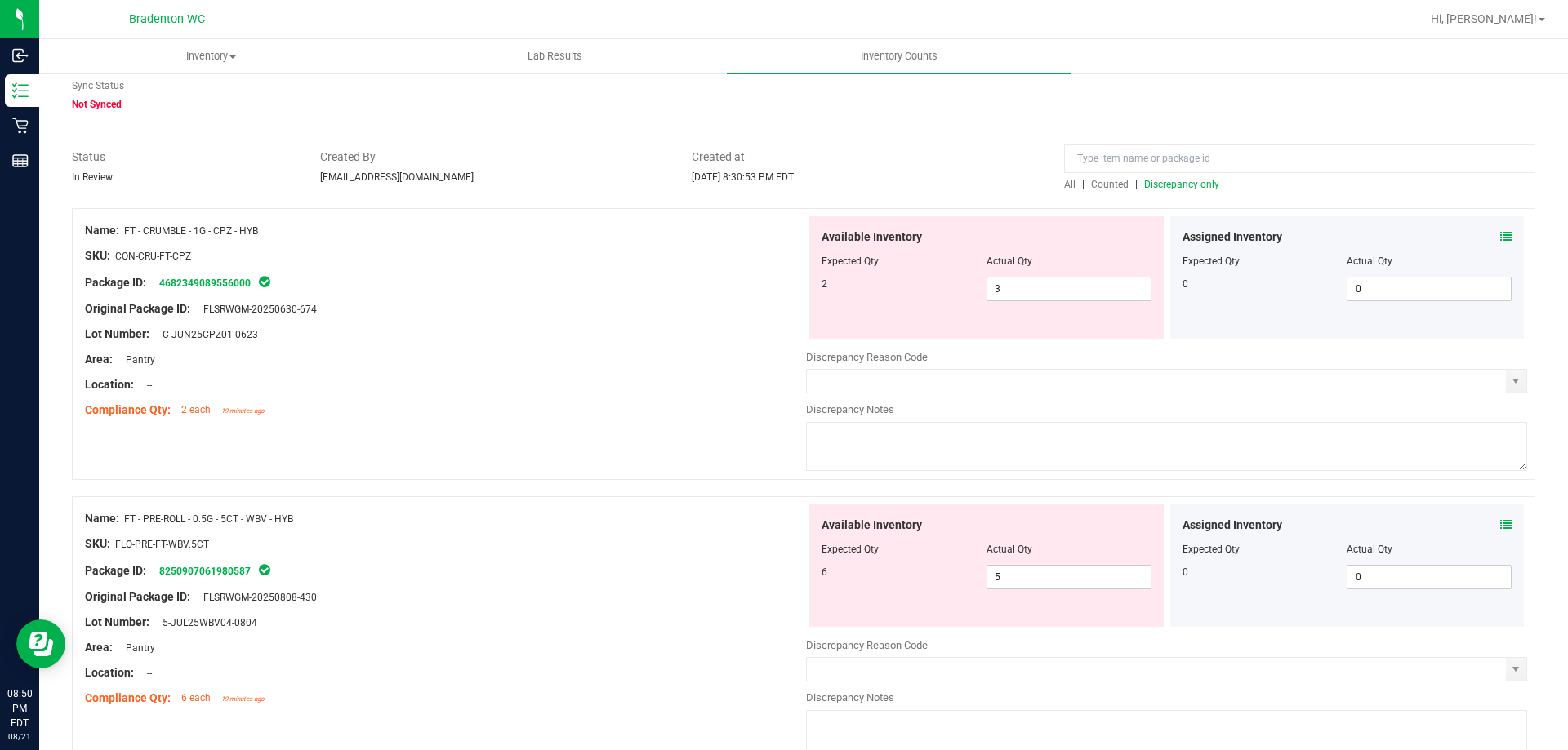
scroll to position [0, 0]
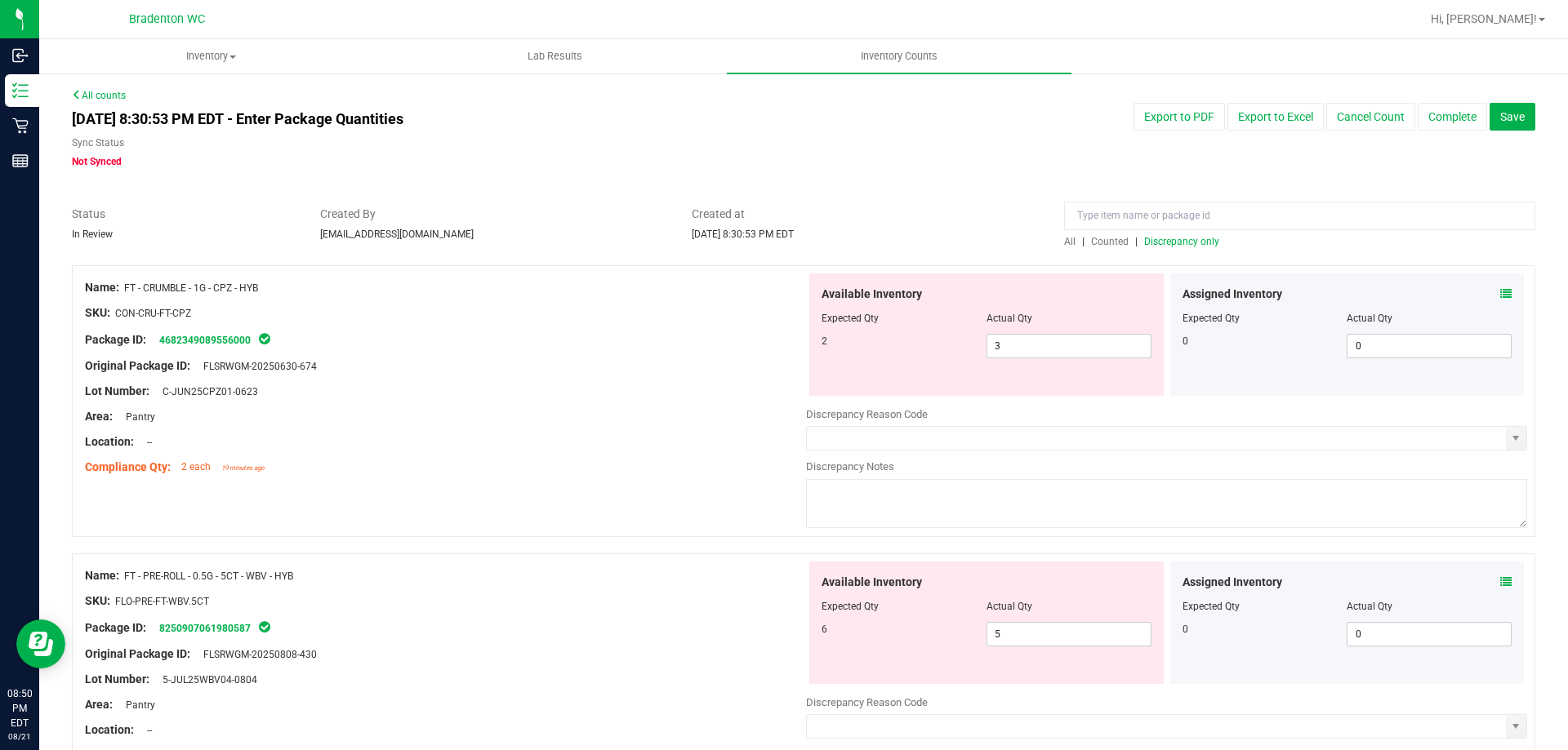
click at [1167, 239] on span "Discrepancy only" at bounding box center [1181, 242] width 75 height 11
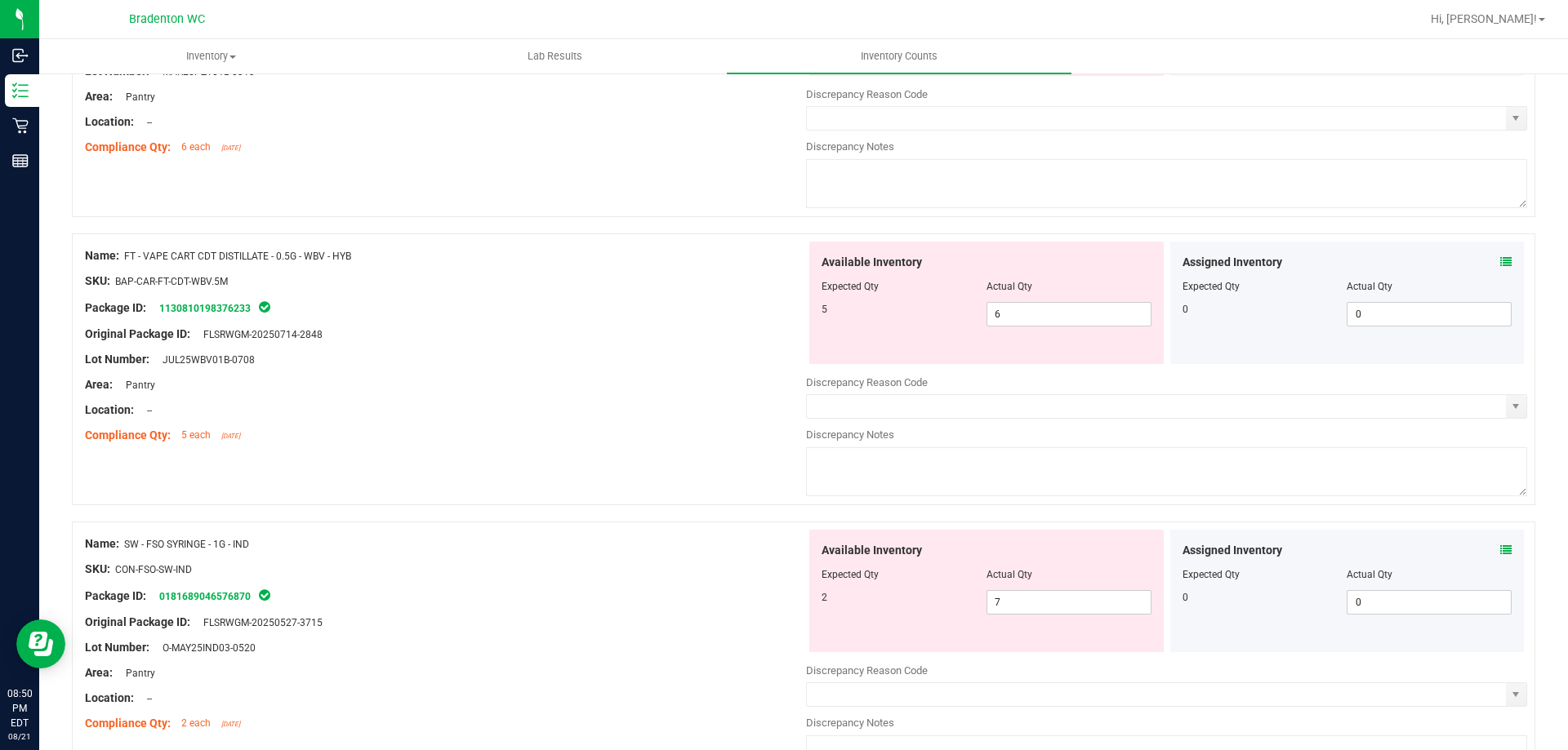
scroll to position [1011, 0]
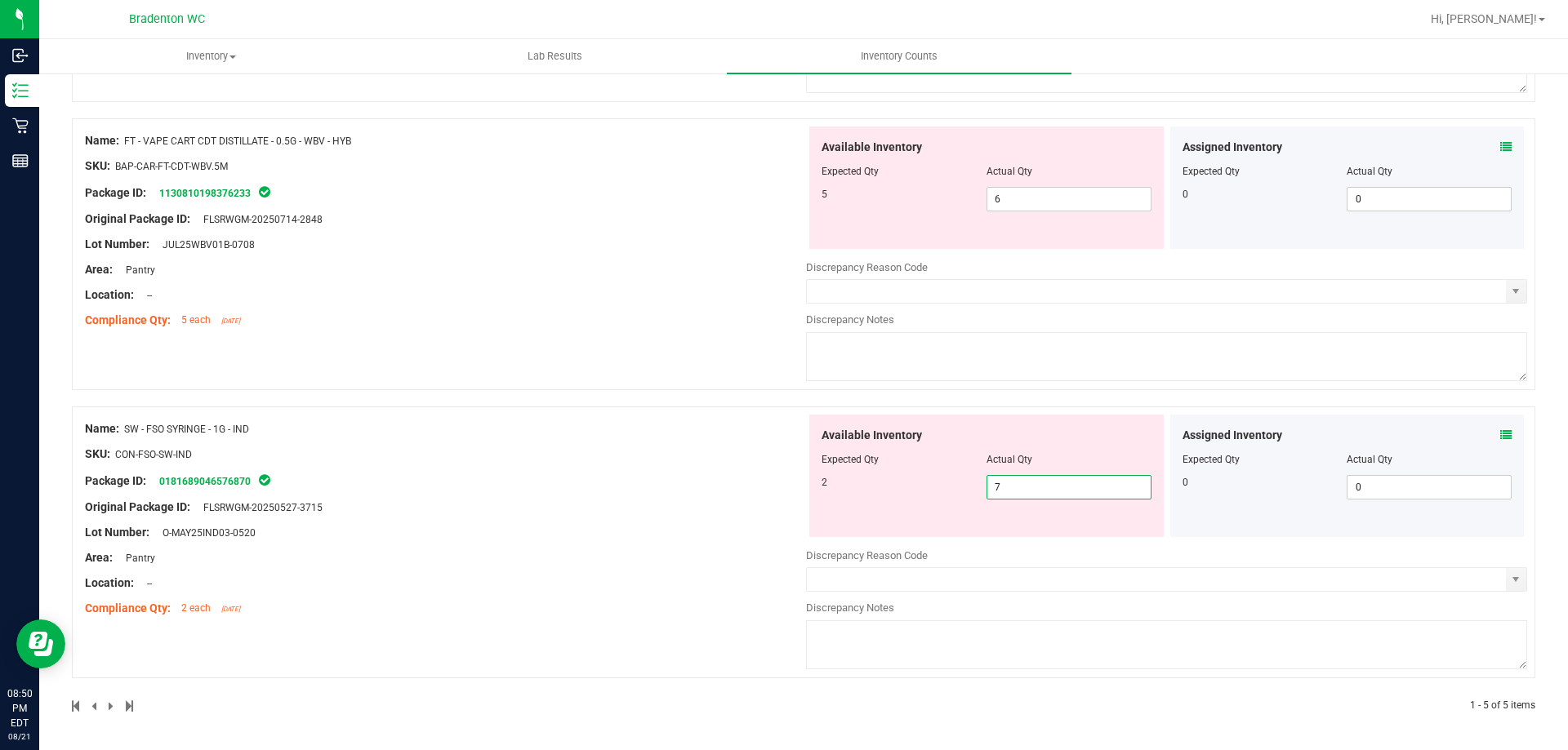
click at [1027, 492] on span "7 7" at bounding box center [1069, 487] width 165 height 25
click at [547, 467] on div at bounding box center [446, 467] width 721 height 8
click at [1020, 485] on span "7 7" at bounding box center [1069, 487] width 165 height 25
click at [1046, 478] on input "text" at bounding box center [1069, 487] width 164 height 23
click at [737, 498] on div "Original Package ID: FLSRWGM-20250527-3715" at bounding box center [446, 507] width 721 height 17
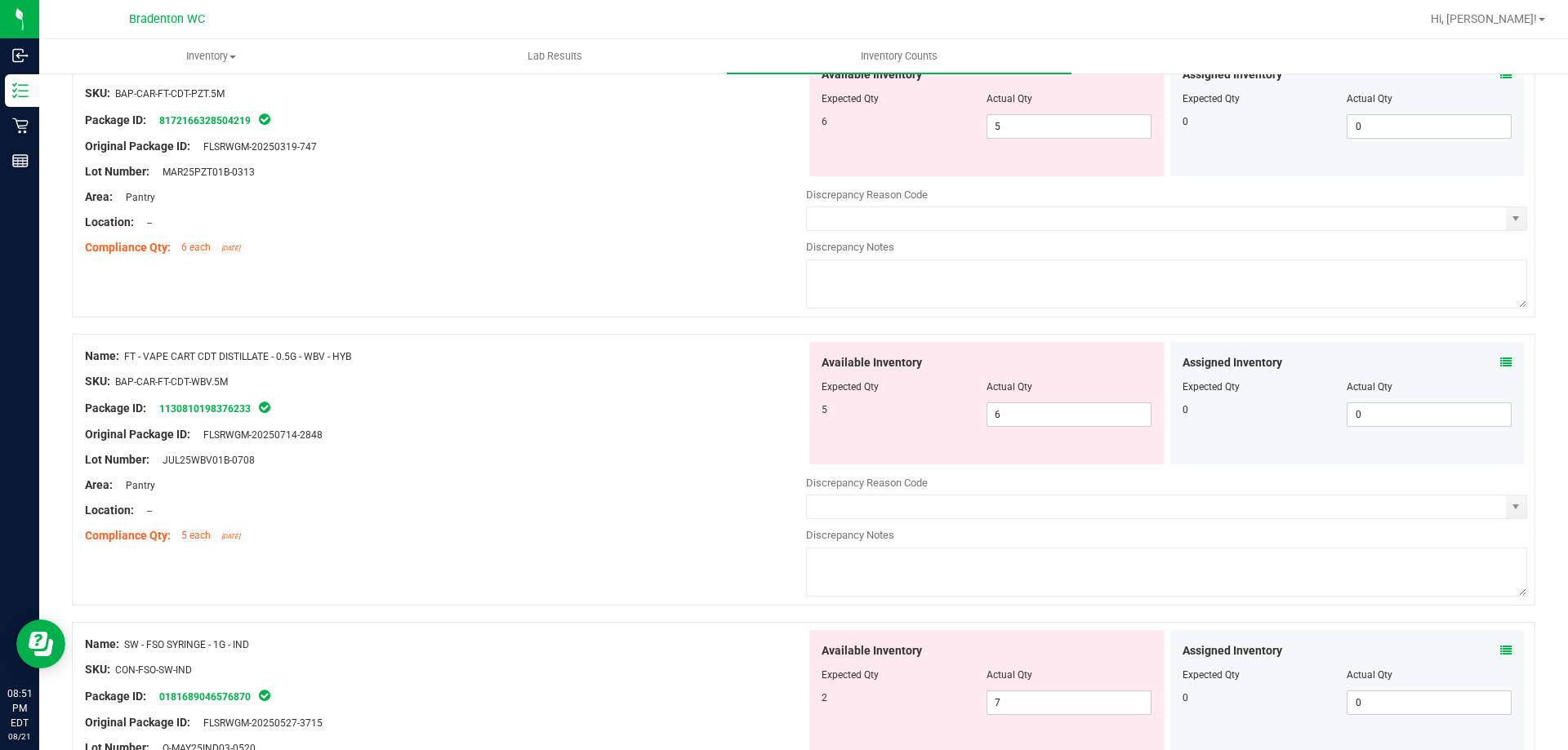
scroll to position [766, 0]
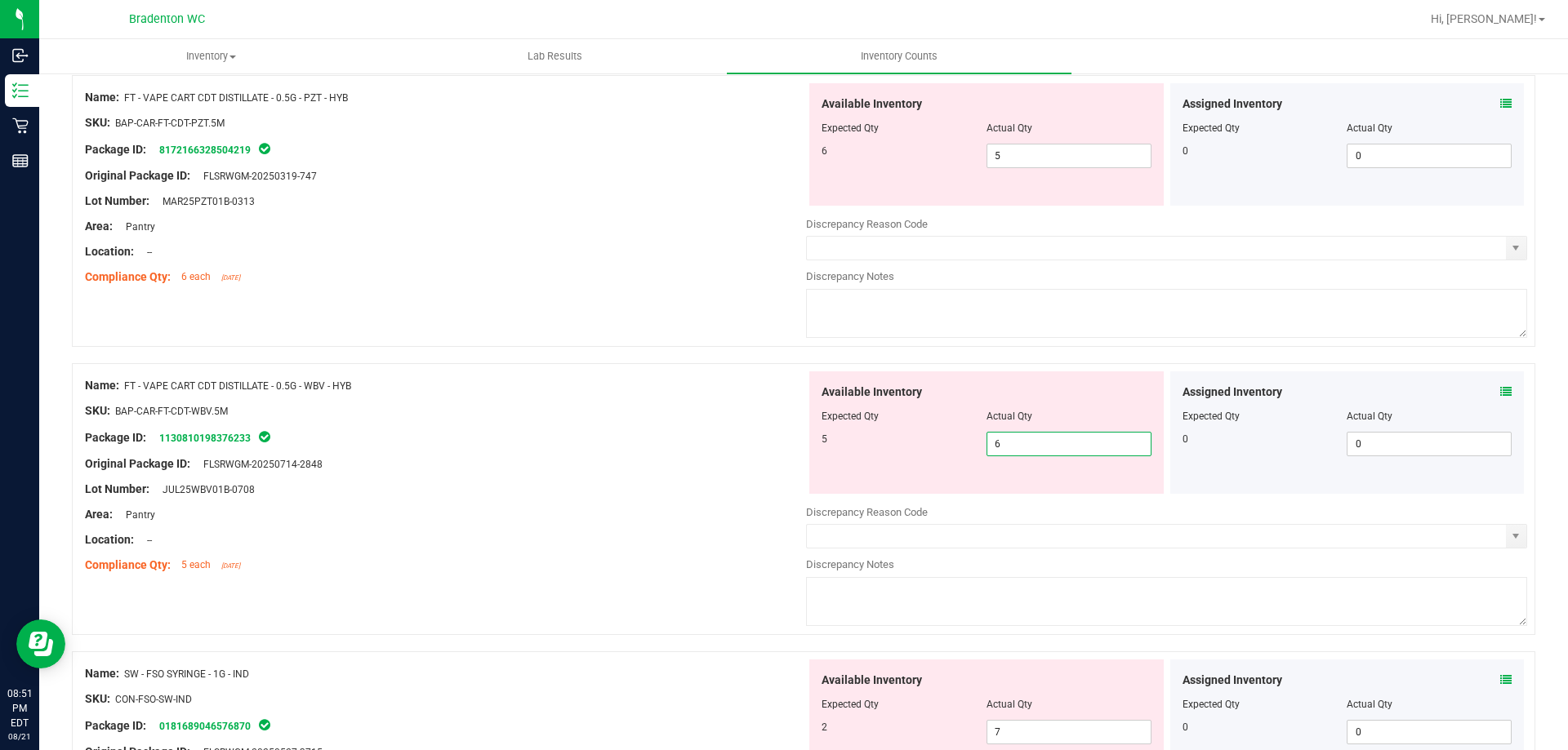
click at [1028, 450] on span "6 6" at bounding box center [1069, 444] width 165 height 25
drag, startPoint x: 446, startPoint y: 541, endPoint x: 596, endPoint y: 488, distance: 159.1
click at [455, 533] on div "Location: --" at bounding box center [446, 539] width 721 height 17
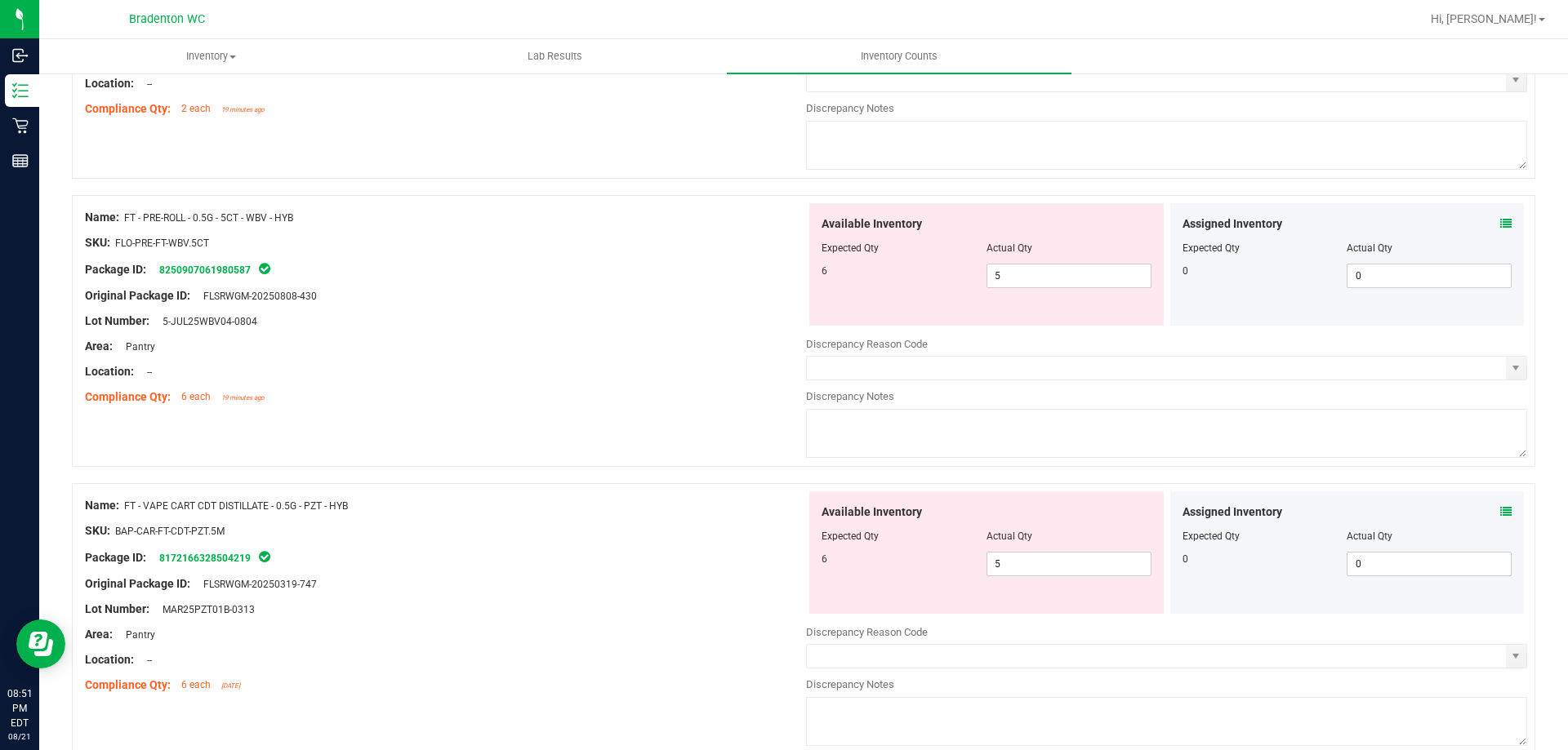
scroll to position [0, 0]
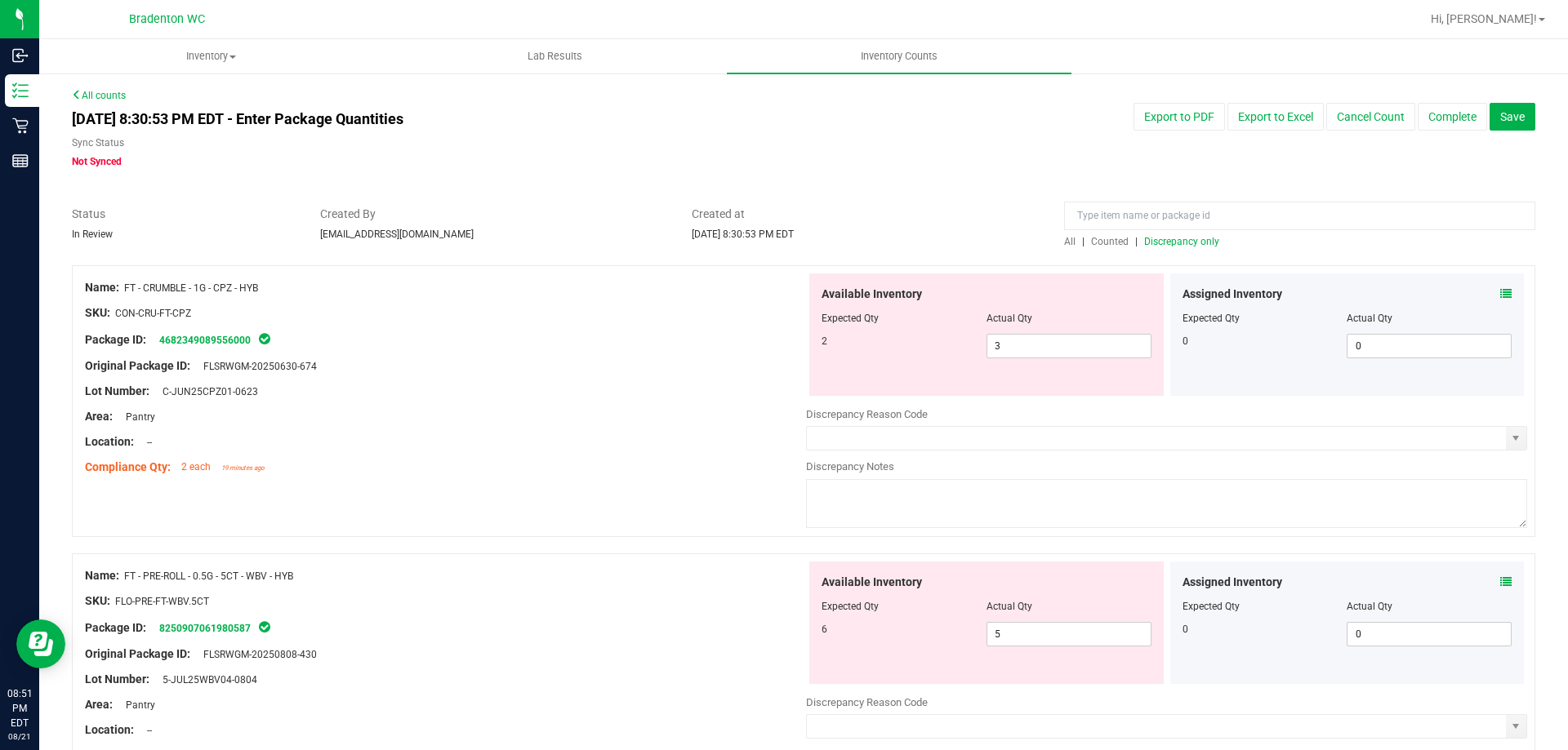
click at [1185, 239] on span "Discrepancy only" at bounding box center [1181, 242] width 75 height 11
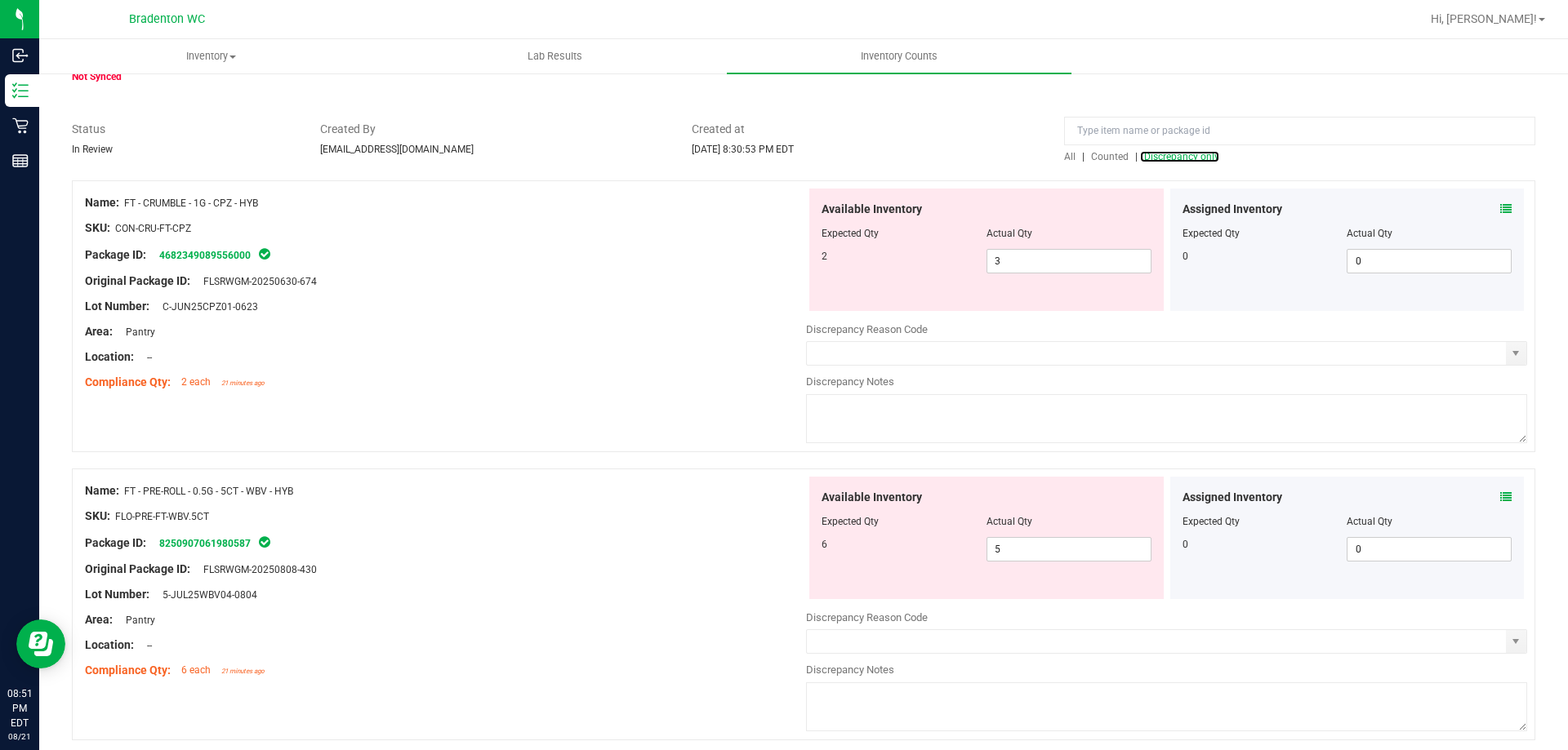
scroll to position [163, 0]
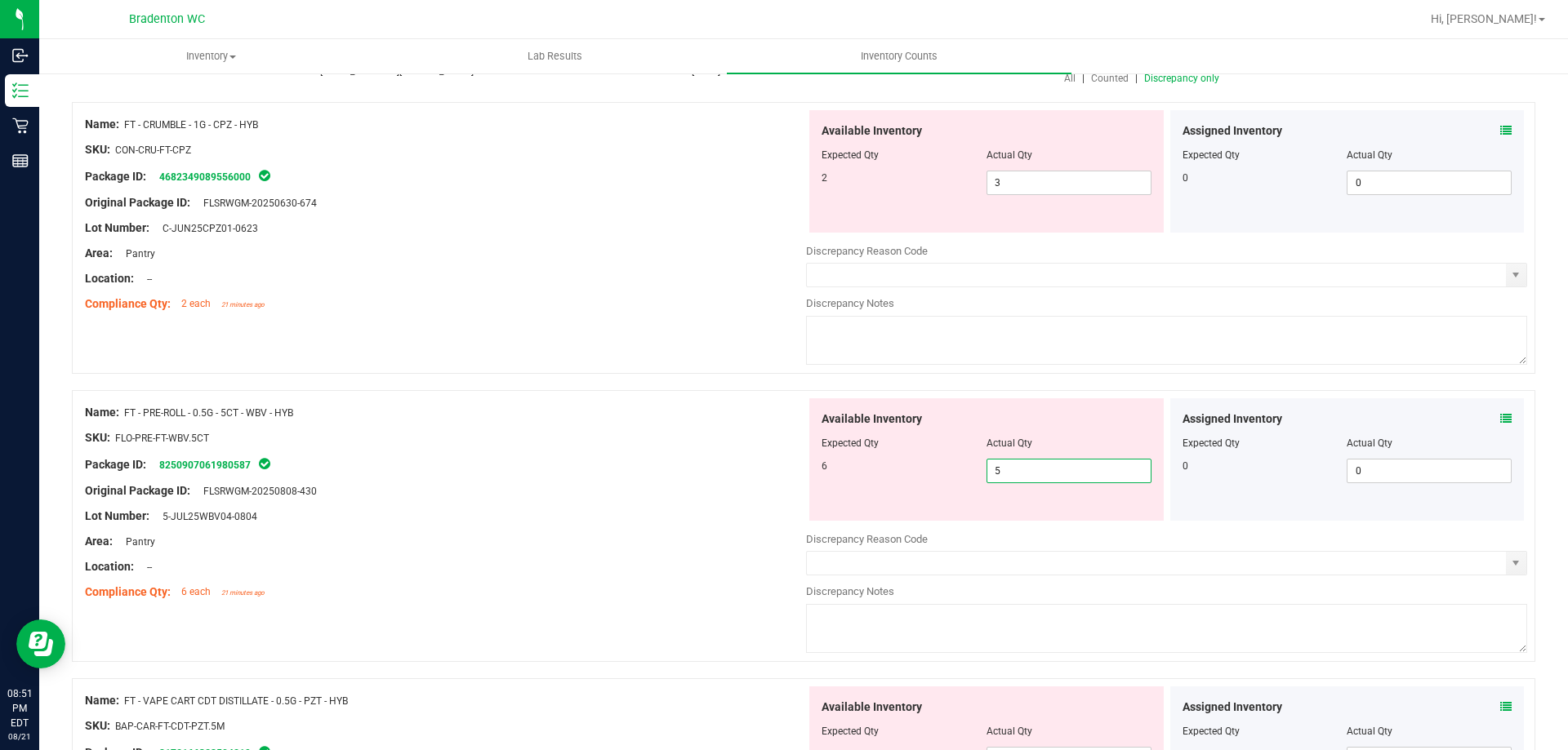
click at [1021, 475] on span "5 5" at bounding box center [1069, 471] width 165 height 25
drag, startPoint x: 607, startPoint y: 469, endPoint x: 721, endPoint y: 439, distance: 117.9
click at [612, 467] on div "Package ID: 8250907061980587" at bounding box center [446, 464] width 721 height 20
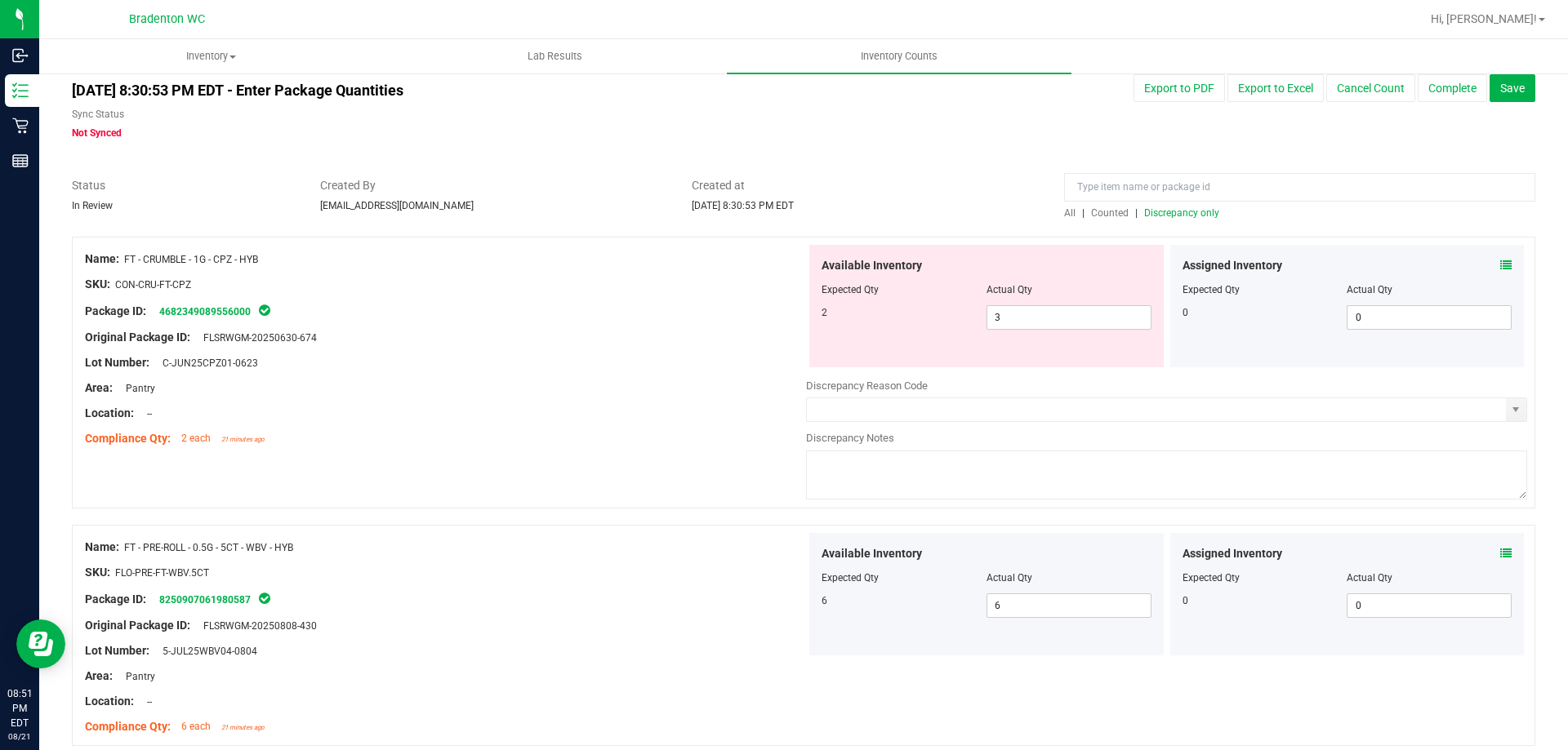
scroll to position [0, 0]
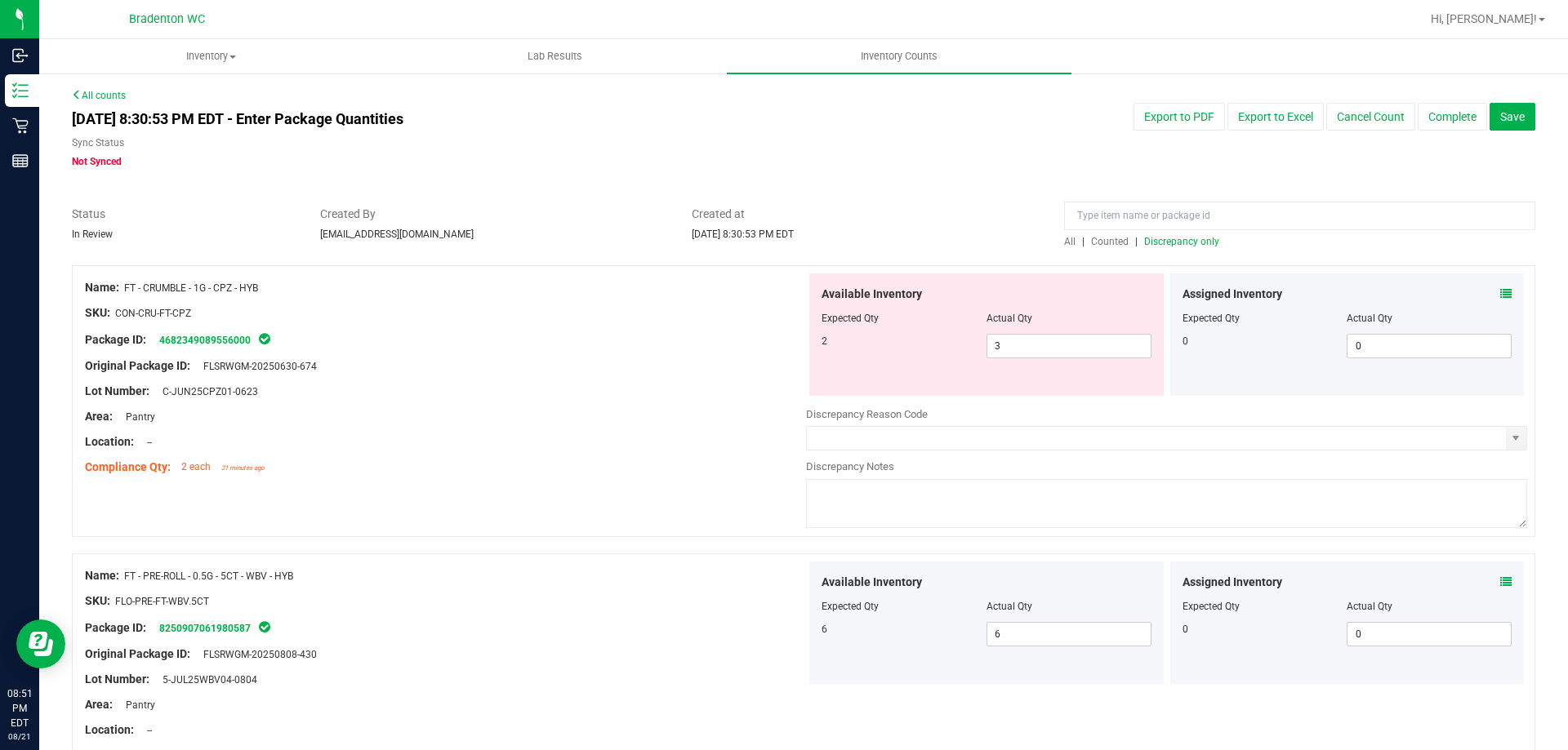
click at [1160, 234] on div "All | Counted | Discrepancy only" at bounding box center [1299, 242] width 471 height 15
click at [1162, 242] on span "Discrepancy only" at bounding box center [1181, 242] width 75 height 11
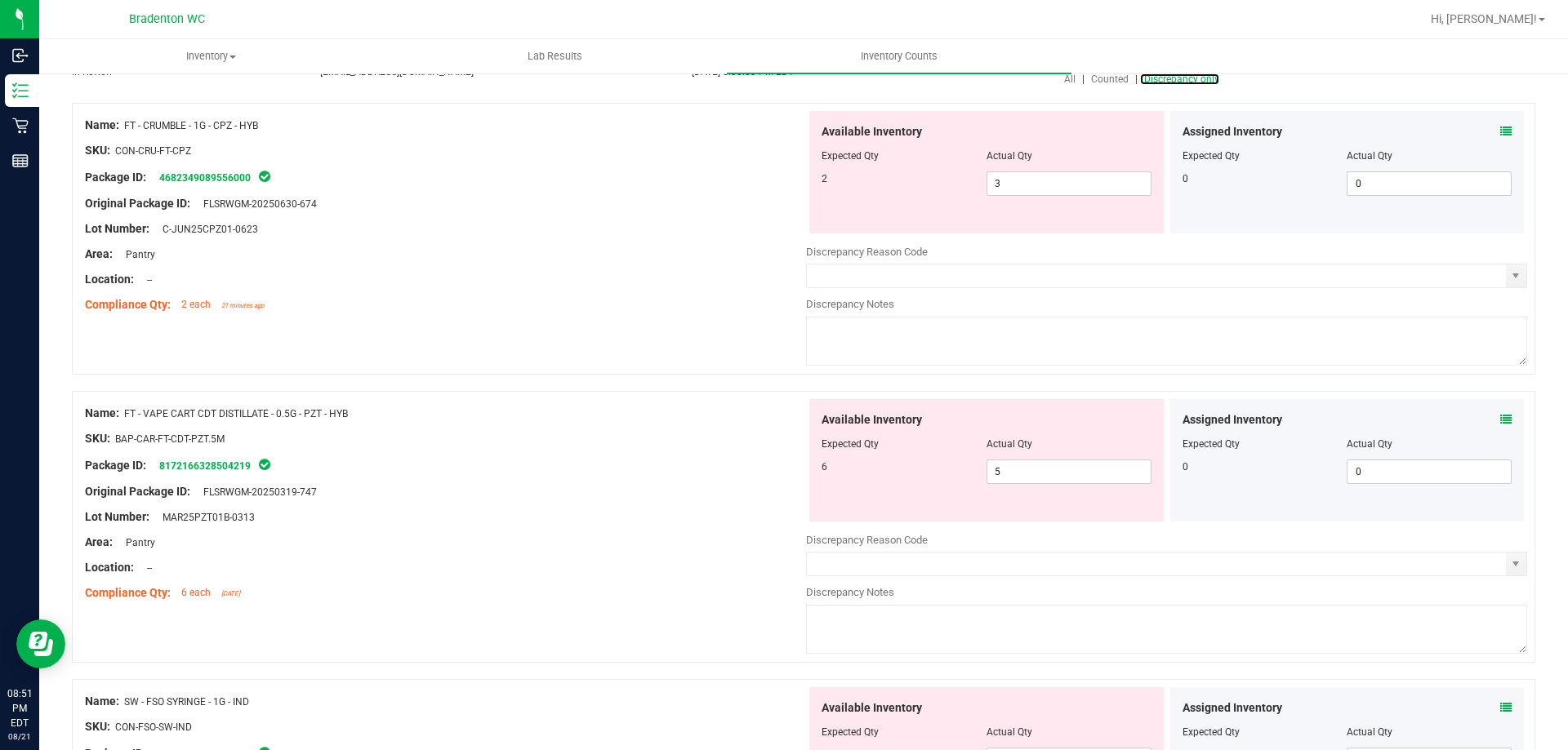
scroll to position [163, 0]
click at [1091, 478] on span "5 5" at bounding box center [1069, 471] width 165 height 25
drag, startPoint x: 635, startPoint y: 496, endPoint x: 661, endPoint y: 485, distance: 28.2
click at [649, 488] on div "Name: FT - VAPE CART CDT DISTILLATE - 0.5G - PZT - HYB SKU: BAP-CAR-FT-CDT-PZT.…" at bounding box center [446, 502] width 721 height 208
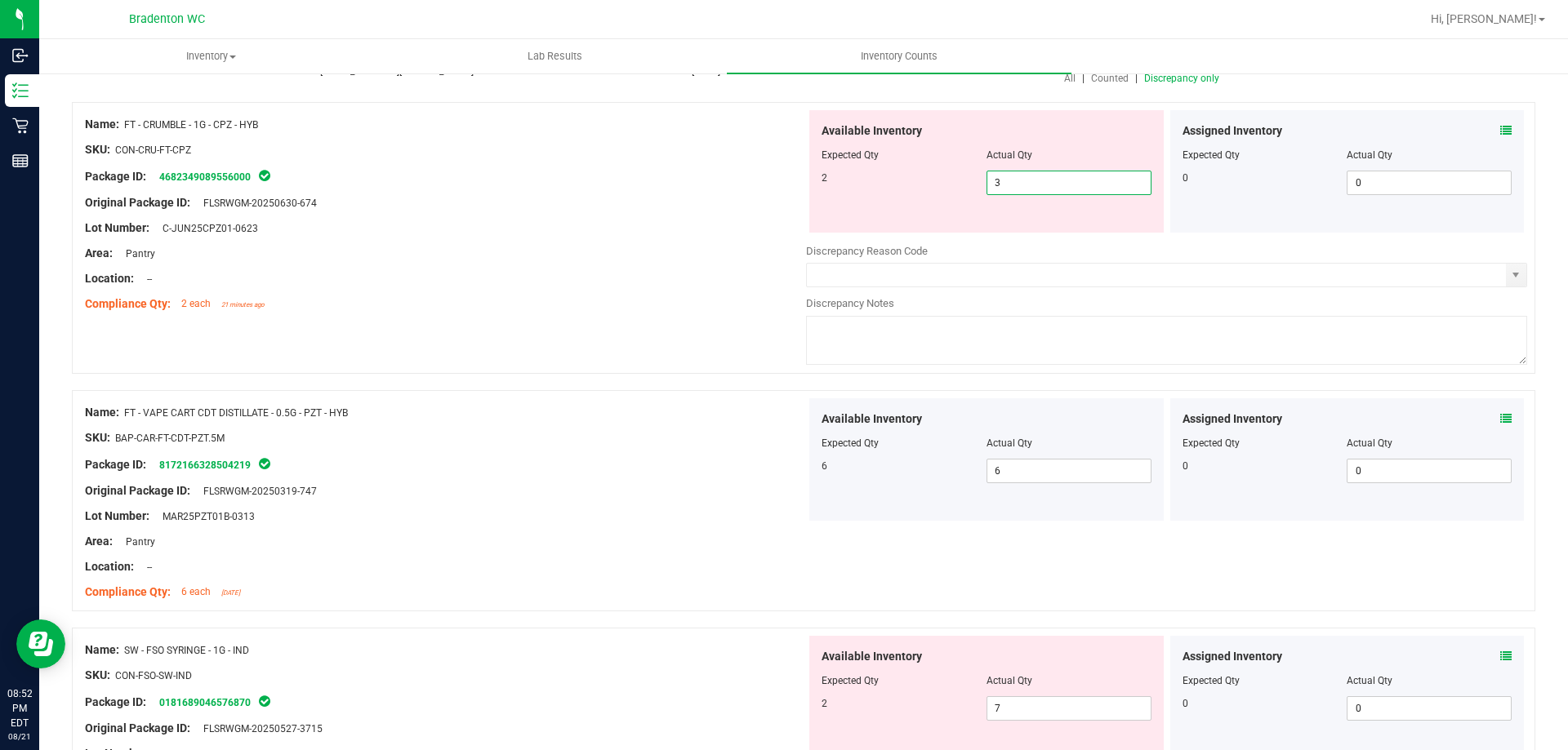
click at [1047, 180] on span "3 3" at bounding box center [1069, 183] width 165 height 25
click at [651, 218] on div at bounding box center [446, 216] width 721 height 8
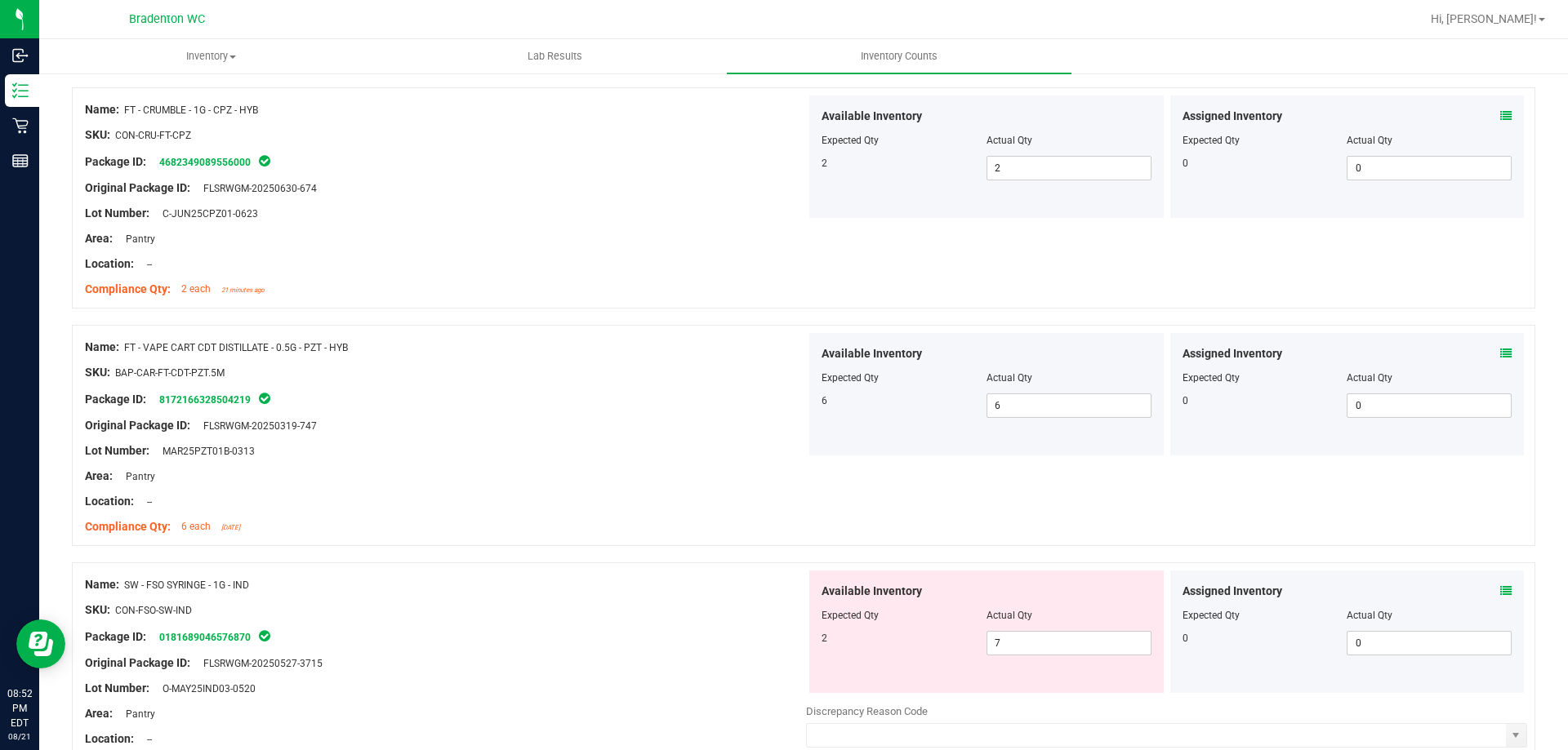
scroll to position [89, 0]
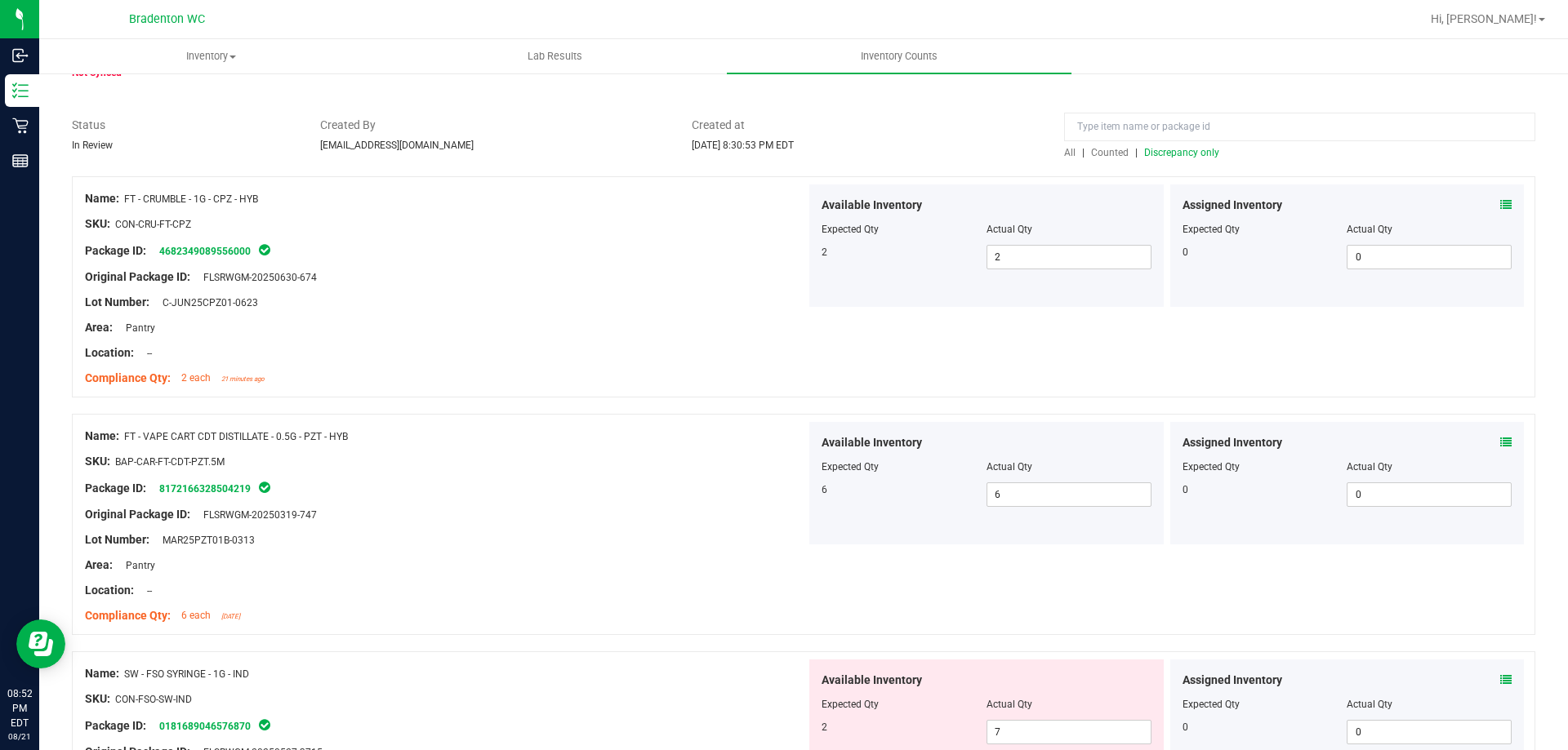
click at [1064, 149] on span "All" at bounding box center [1069, 153] width 11 height 11
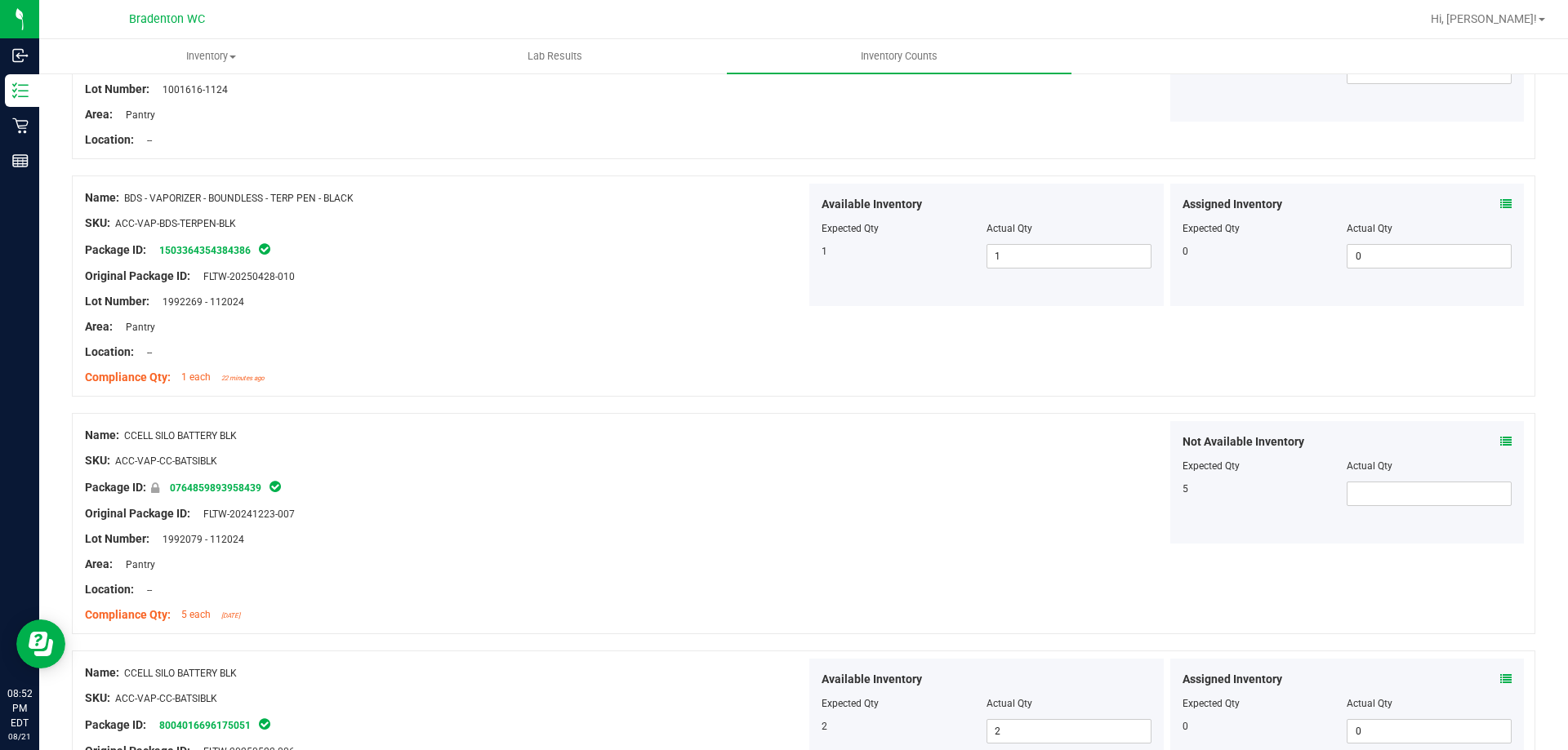
scroll to position [0, 0]
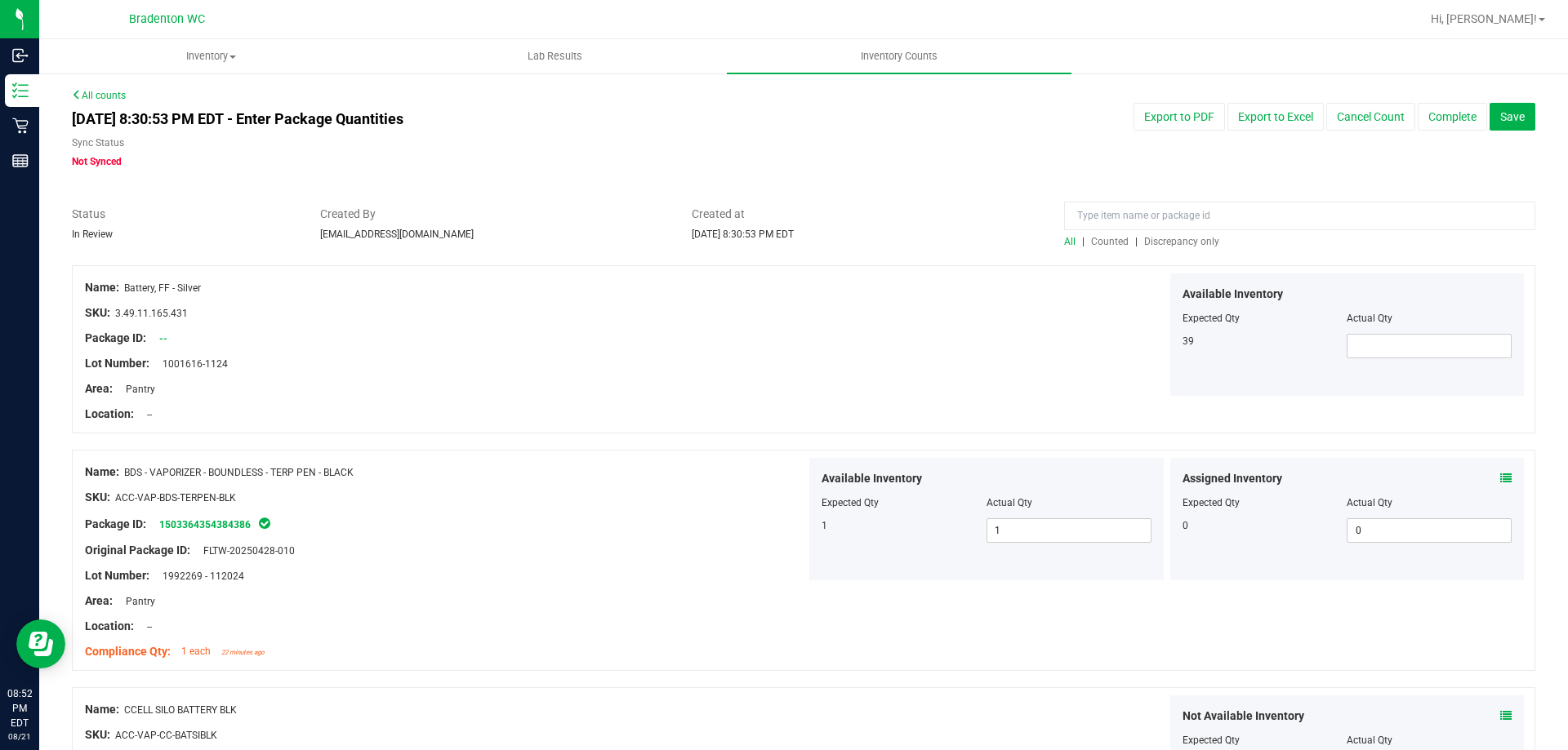
click at [1165, 239] on span "Discrepancy only" at bounding box center [1181, 242] width 75 height 11
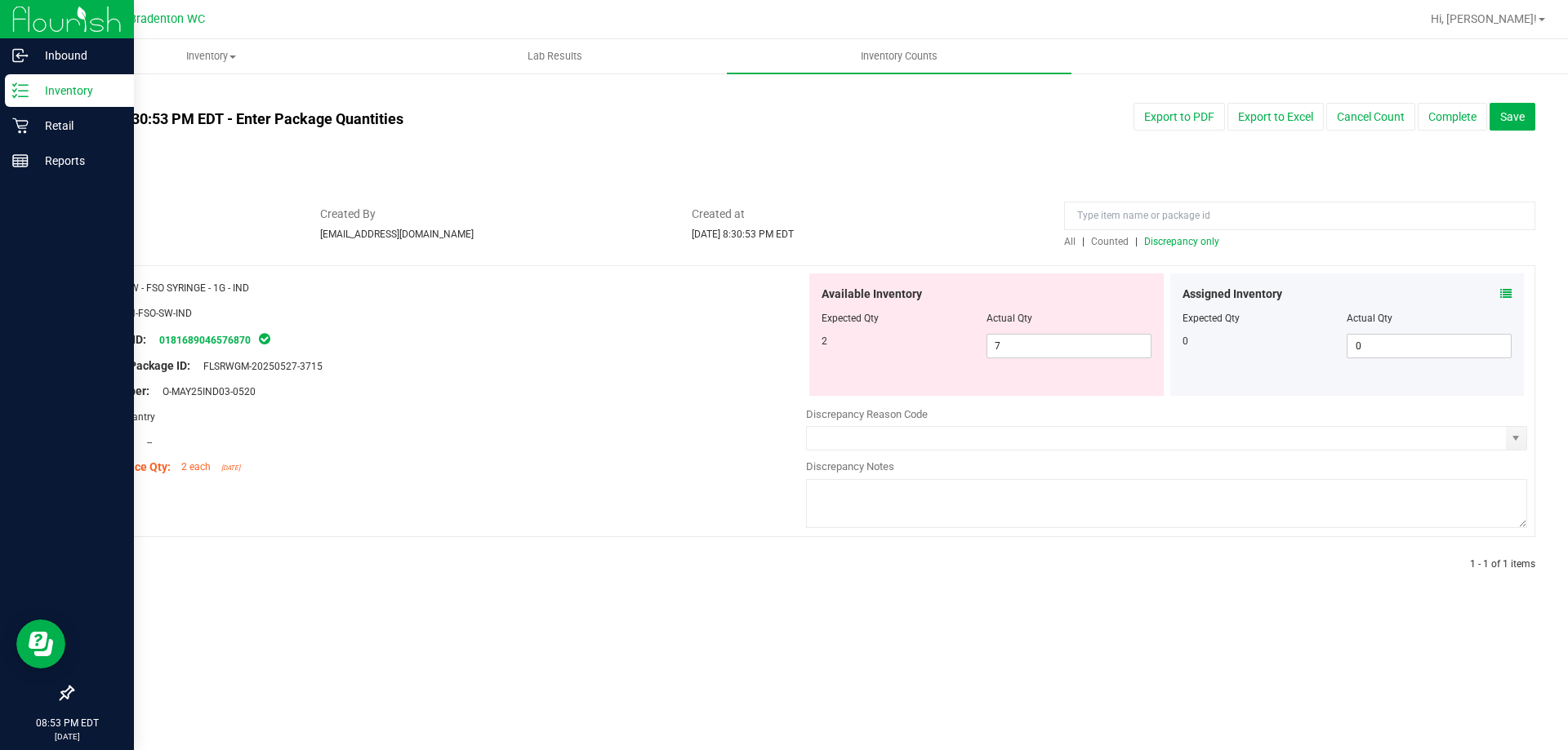
click at [75, 97] on p "Inventory" at bounding box center [78, 91] width 98 height 20
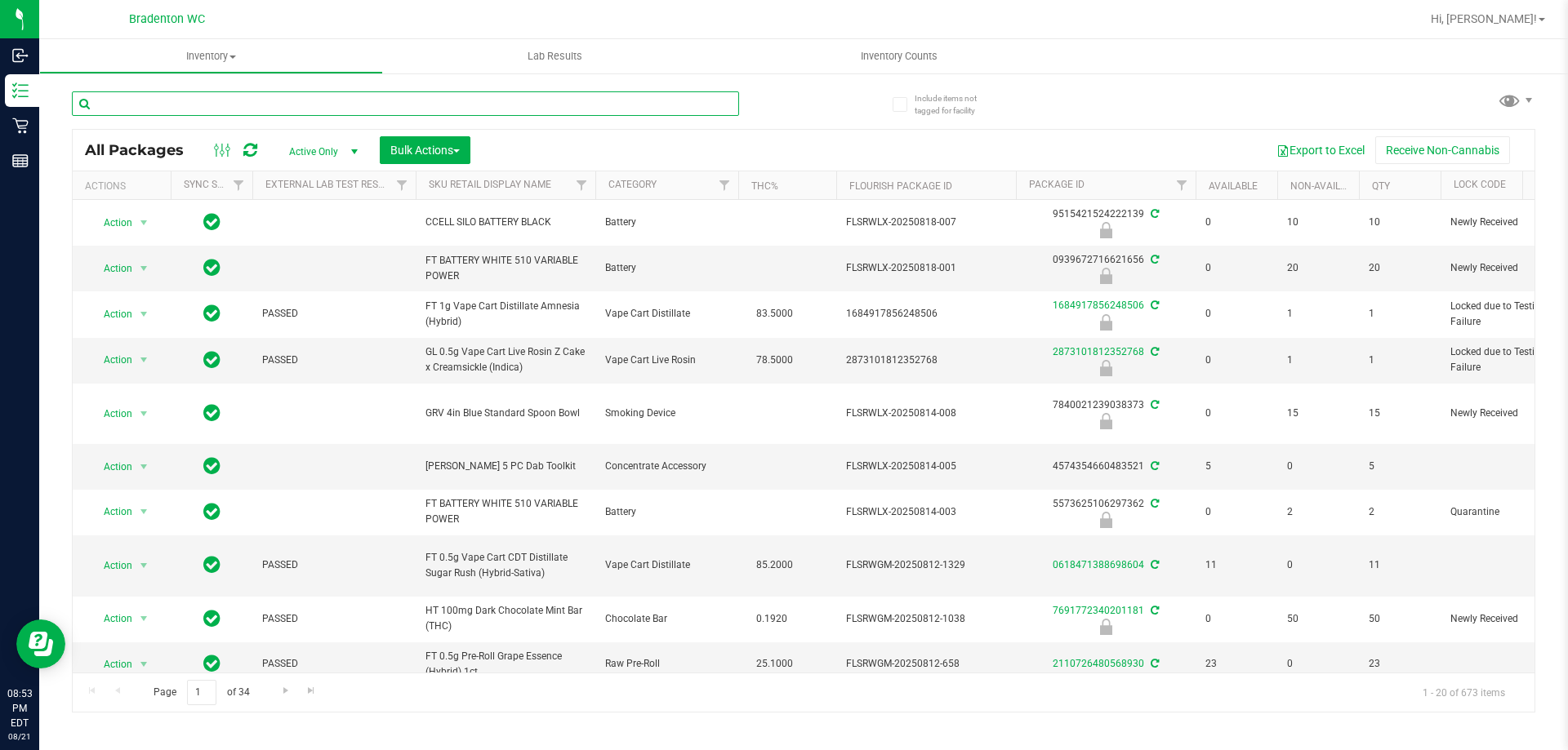
click at [227, 101] on input "text" at bounding box center [405, 104] width 667 height 25
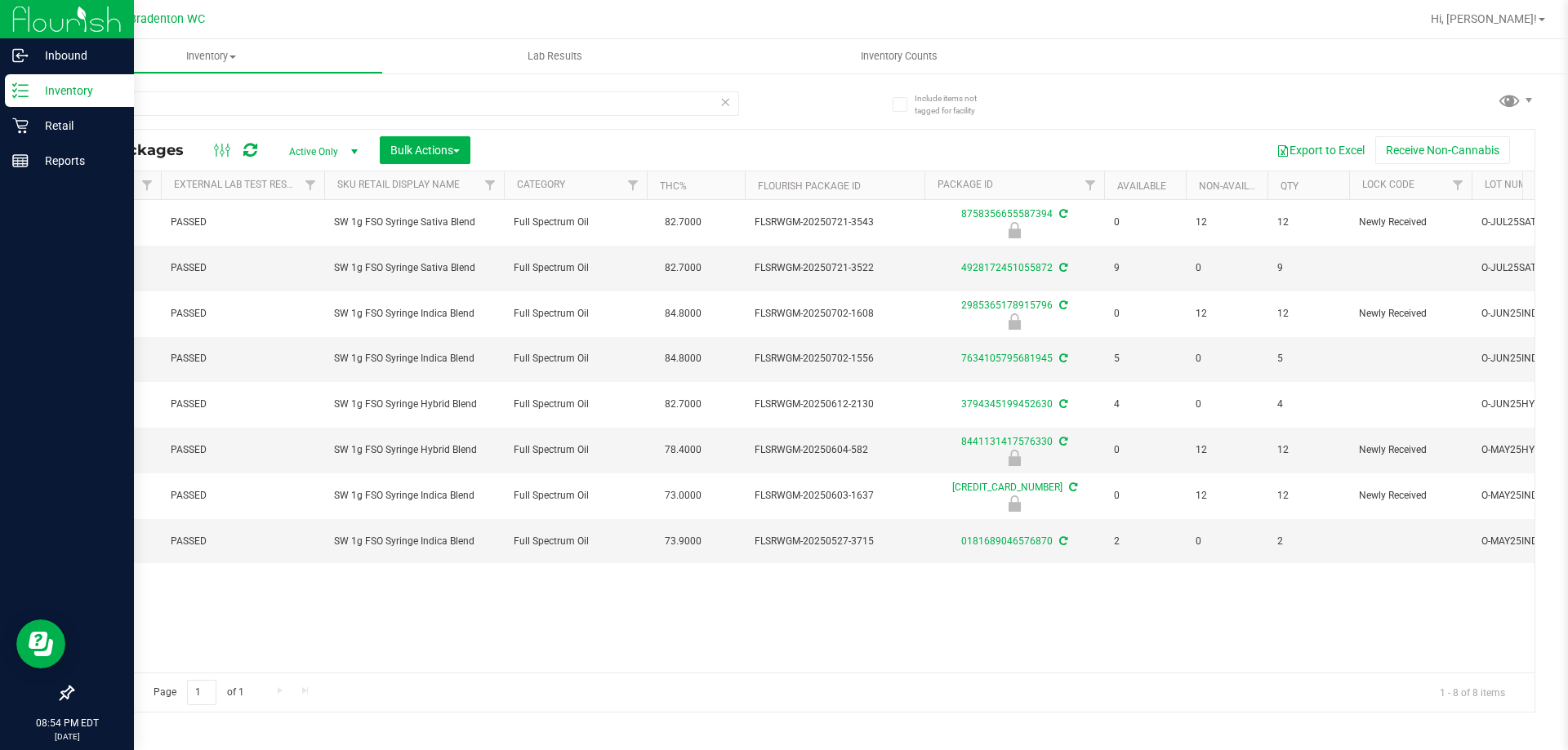
click at [76, 91] on p "Inventory" at bounding box center [78, 91] width 98 height 20
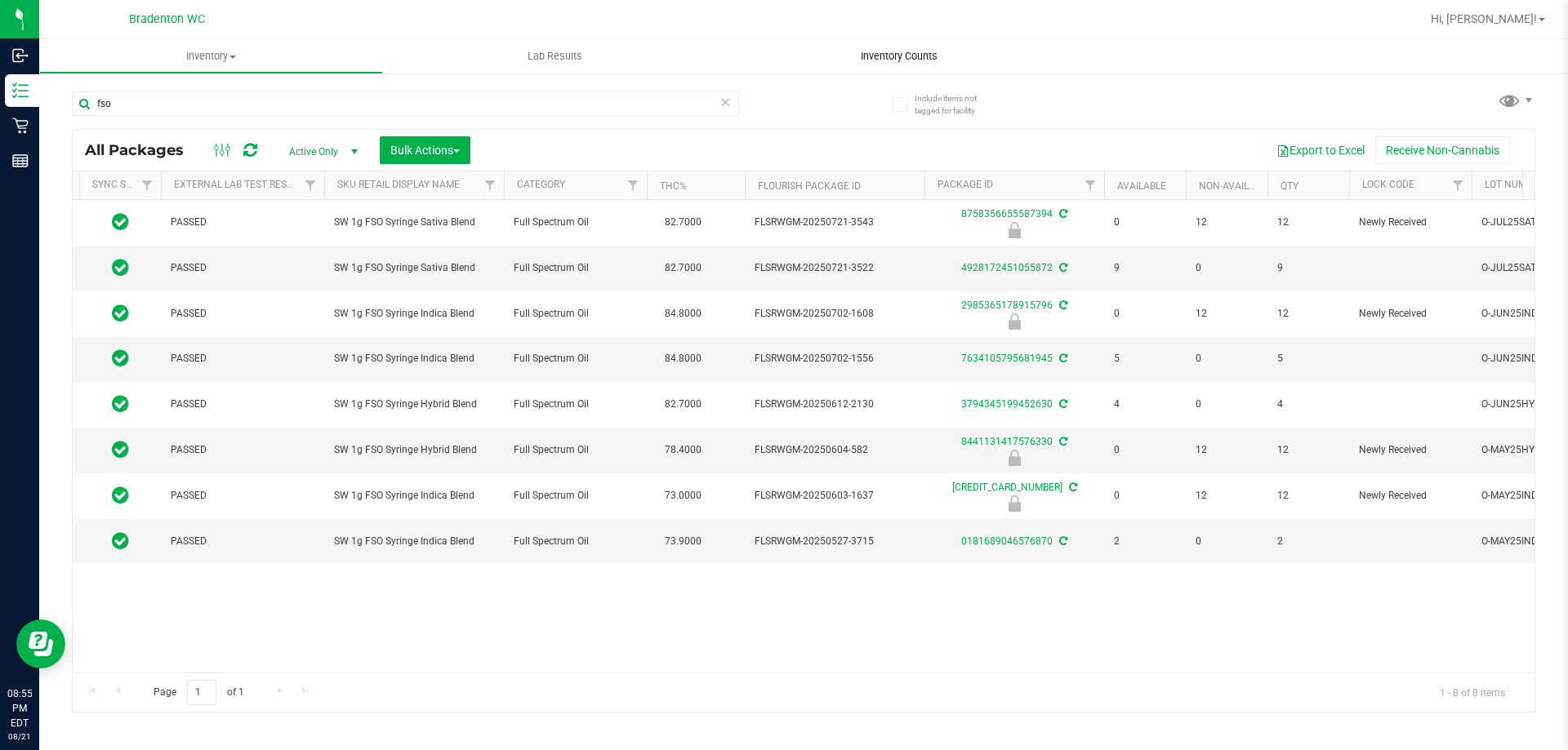
click at [867, 61] on span "Inventory Counts" at bounding box center [899, 56] width 121 height 15
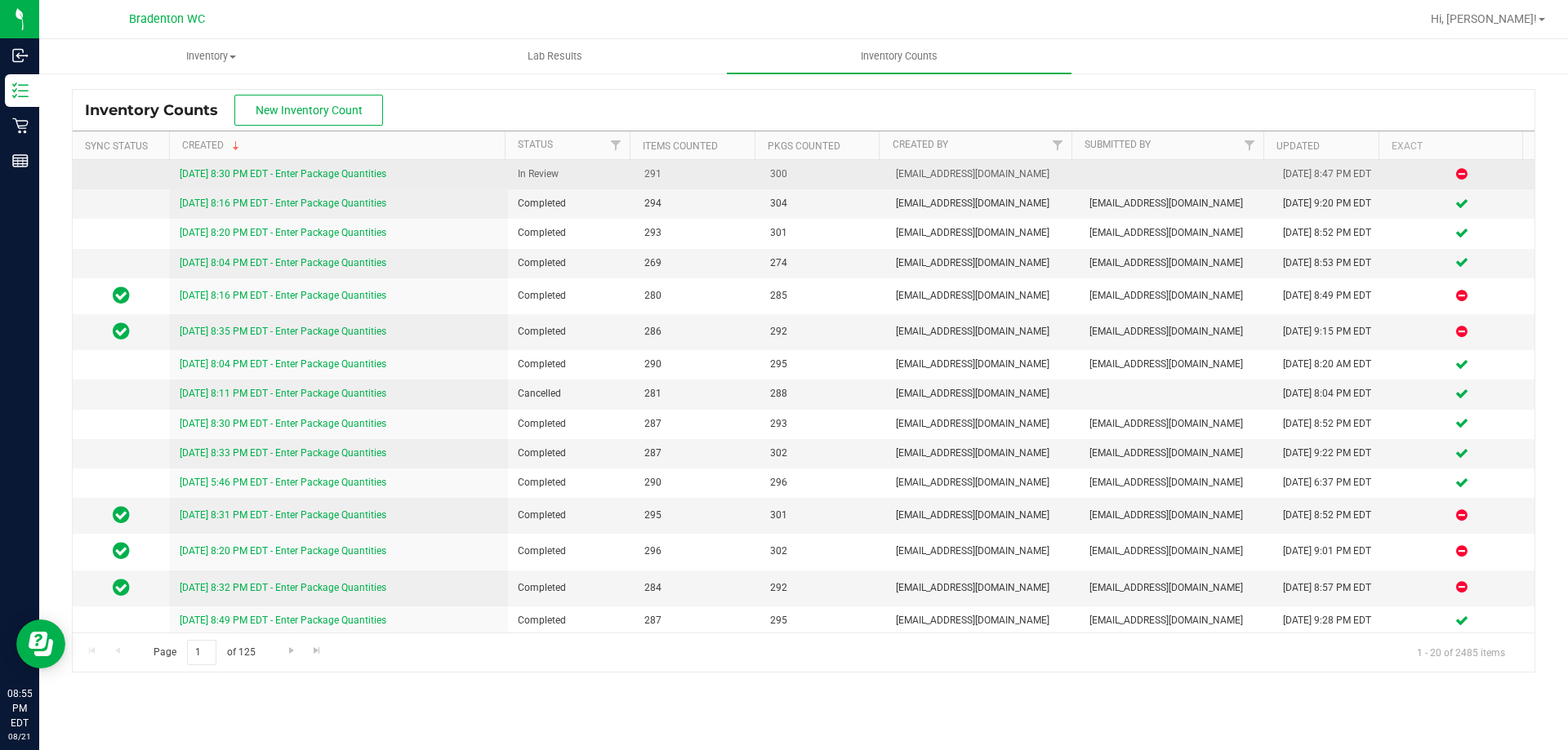
click at [325, 173] on link "[DATE] 8:30 PM EDT - Enter Package Quantities" at bounding box center [283, 174] width 207 height 11
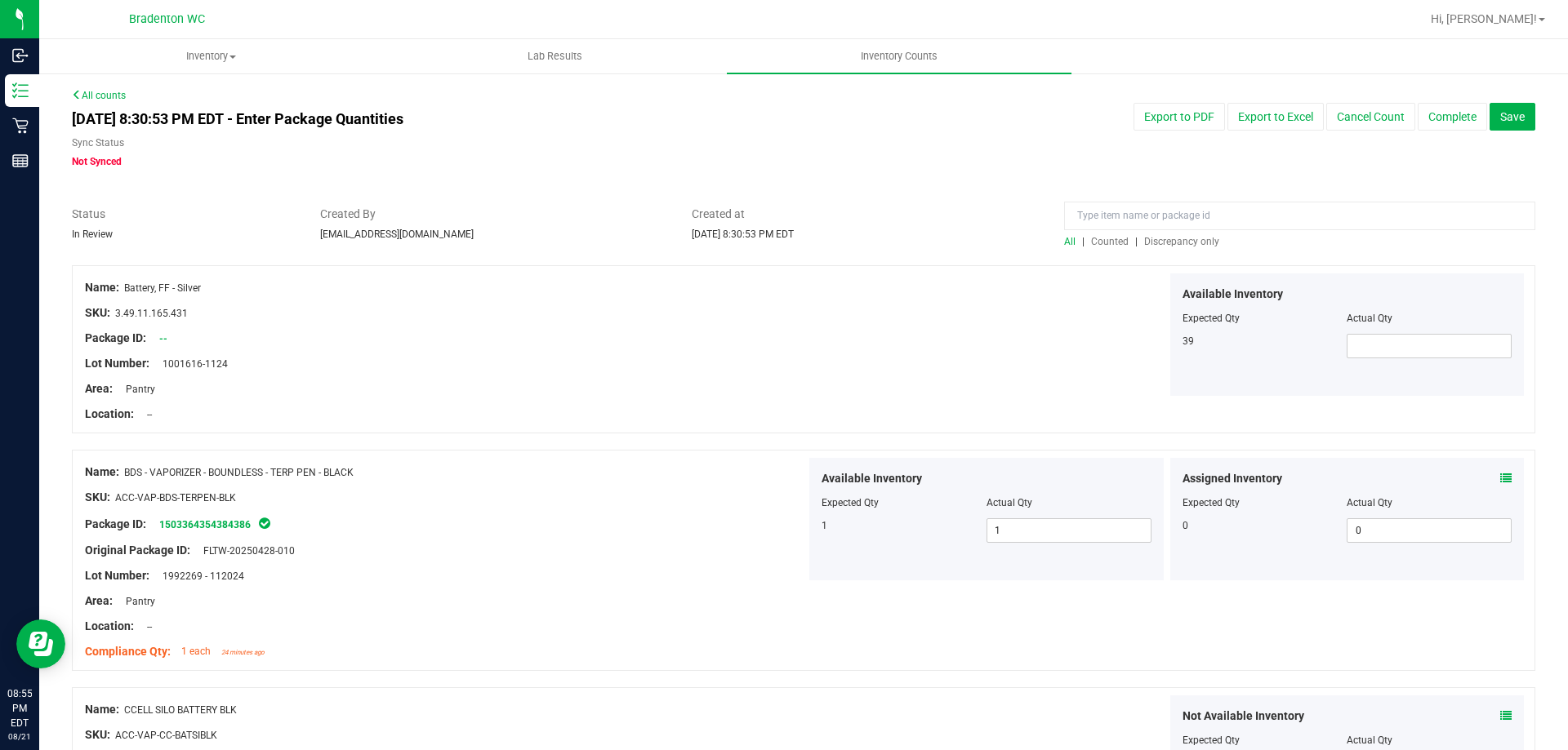
click at [1167, 242] on span "Discrepancy only" at bounding box center [1181, 242] width 75 height 11
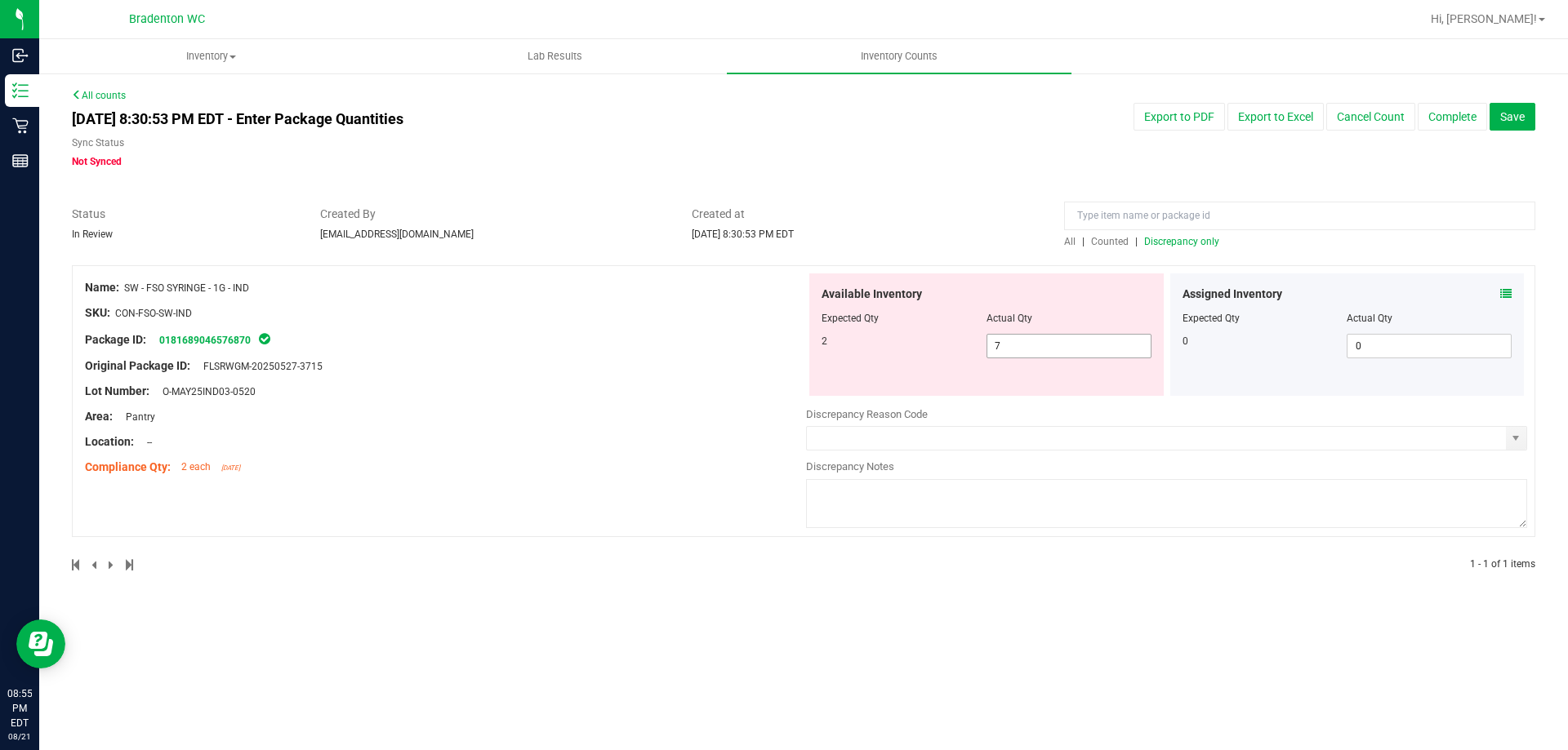
click at [1071, 349] on span "7 7" at bounding box center [1069, 346] width 165 height 25
click at [610, 350] on div at bounding box center [446, 353] width 721 height 8
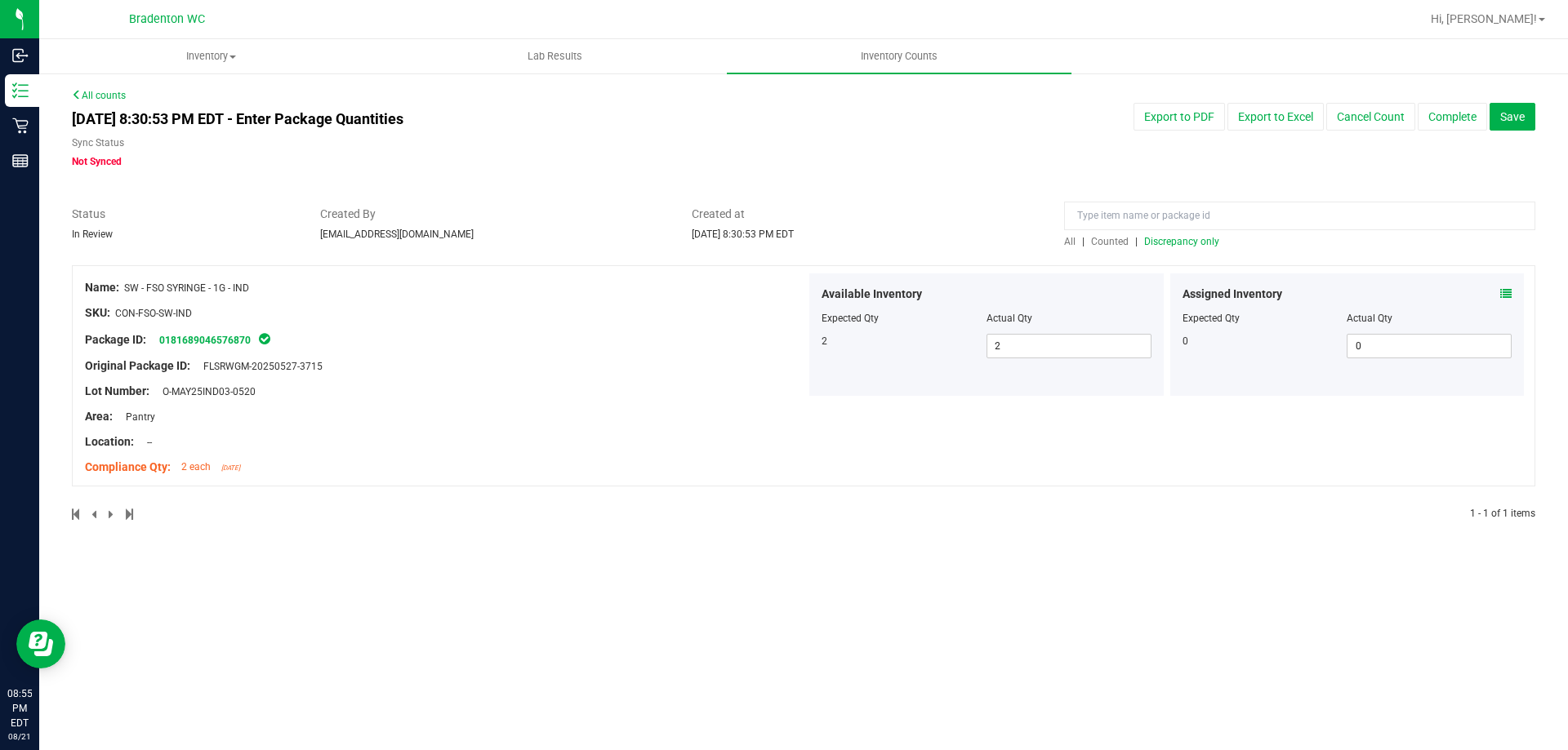
click at [1070, 239] on span "All" at bounding box center [1069, 242] width 11 height 11
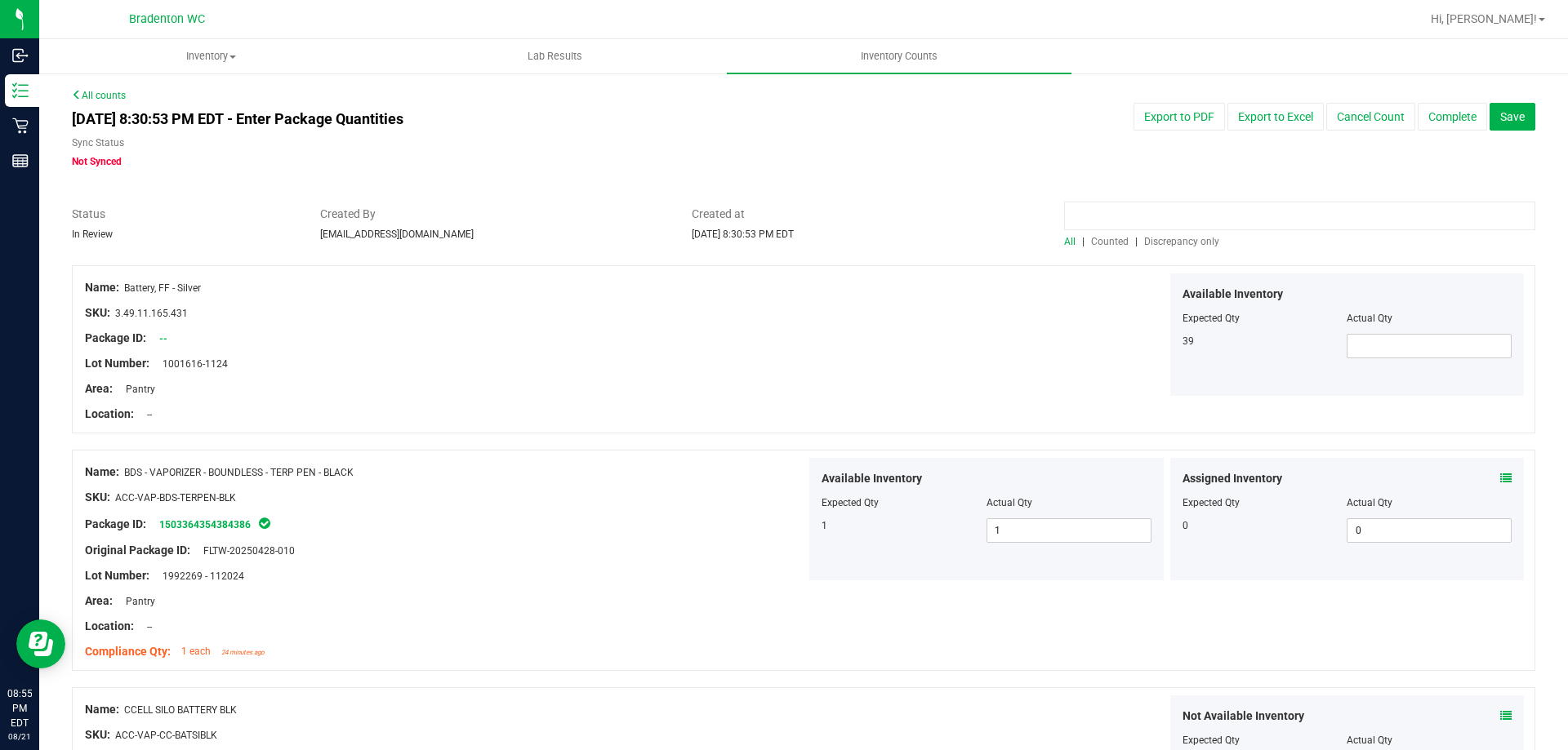
click at [1100, 212] on input at bounding box center [1299, 216] width 471 height 29
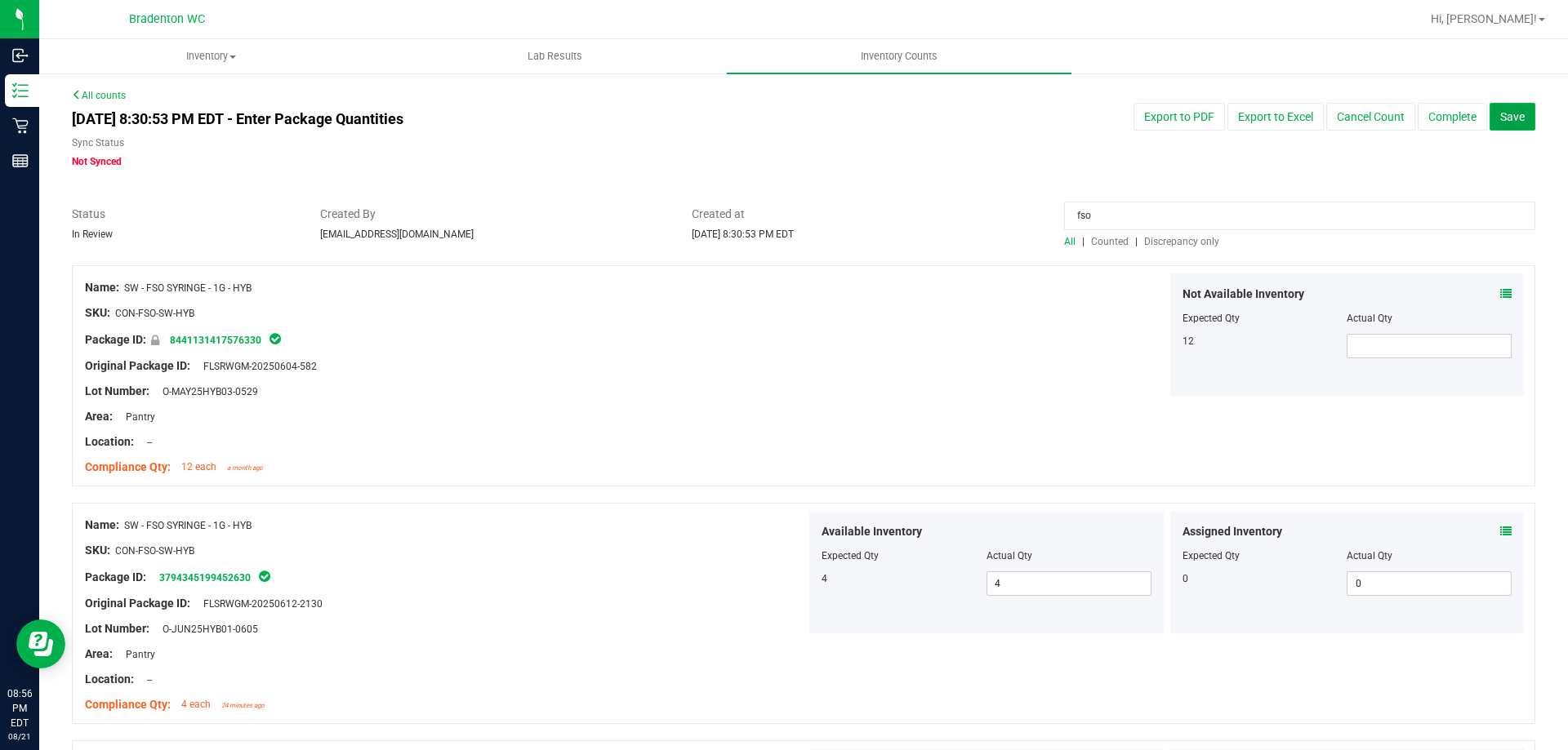
click at [1500, 120] on span "Save" at bounding box center [1512, 117] width 25 height 13
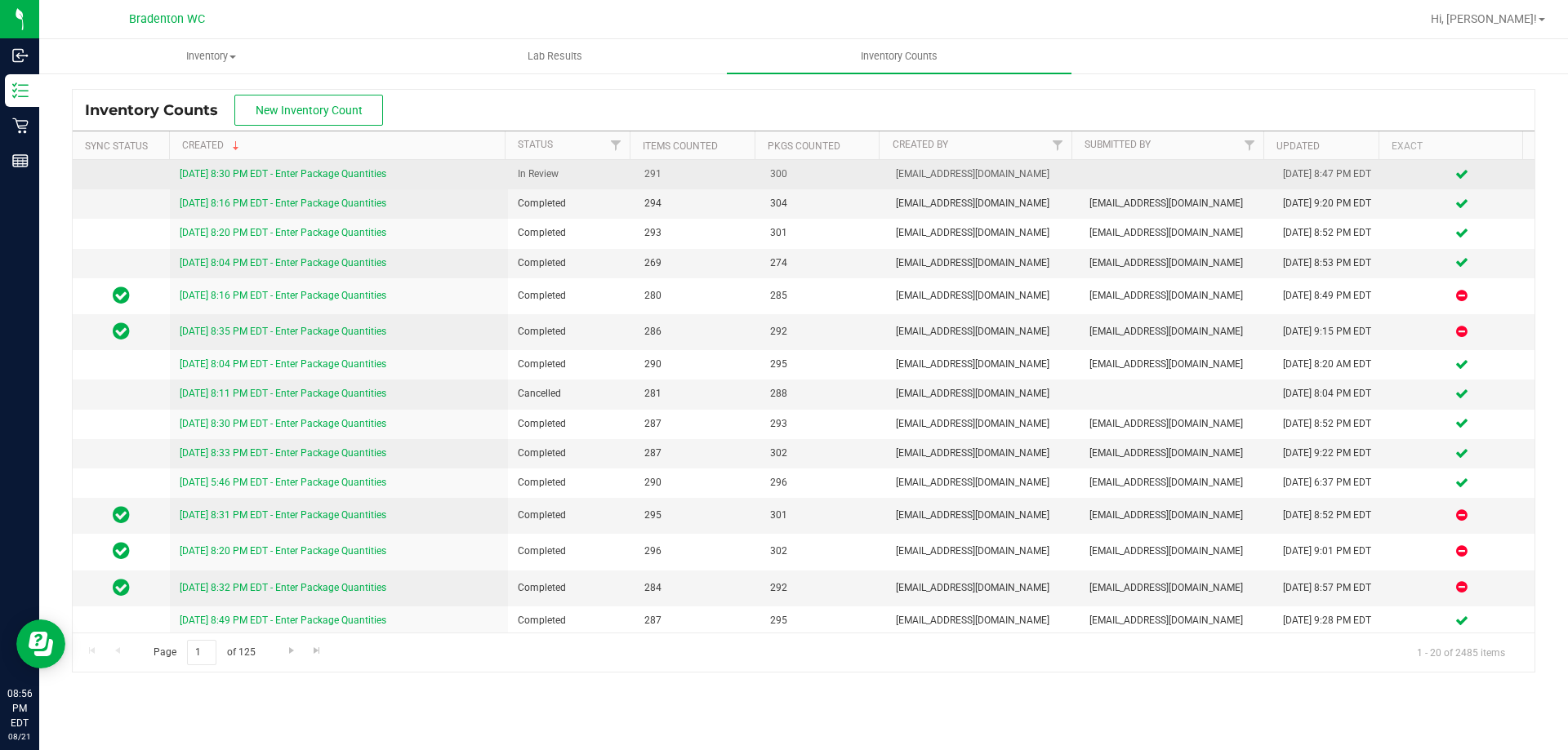
click at [373, 171] on link "[DATE] 8:30 PM EDT - Enter Package Quantities" at bounding box center [283, 174] width 207 height 11
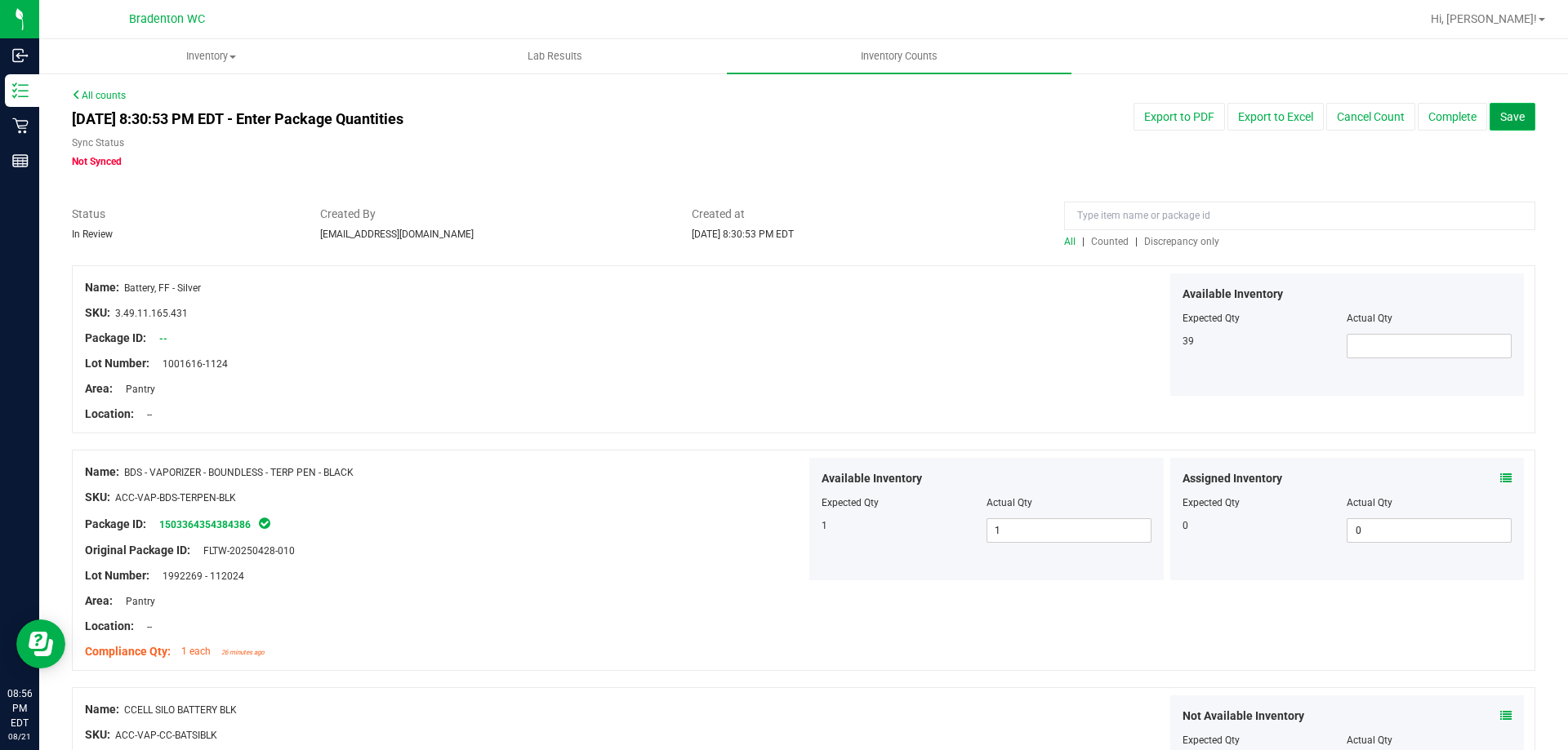
click at [1500, 113] on span "Save" at bounding box center [1512, 117] width 25 height 13
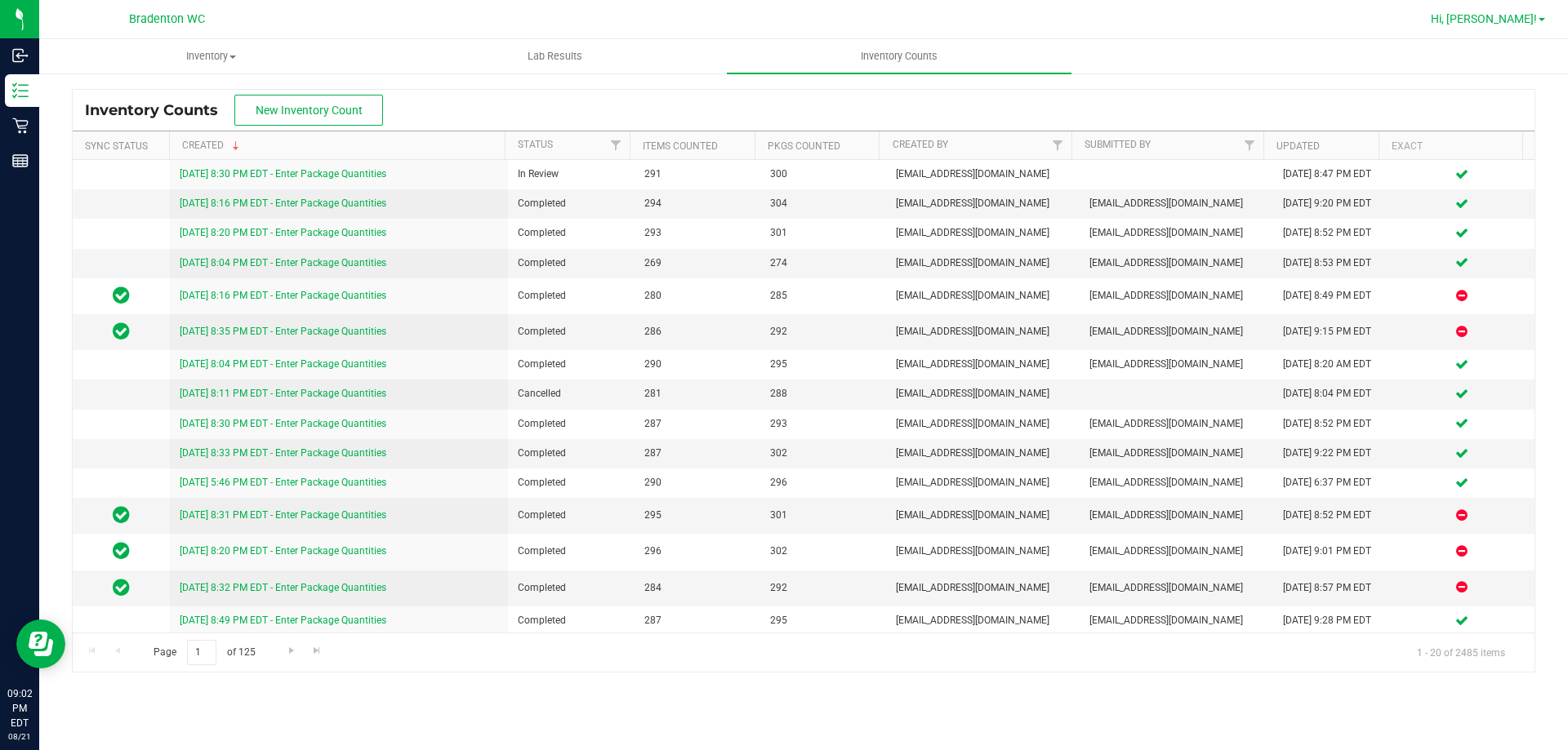
click at [1531, 15] on span "Hi, [PERSON_NAME]!" at bounding box center [1484, 19] width 106 height 13
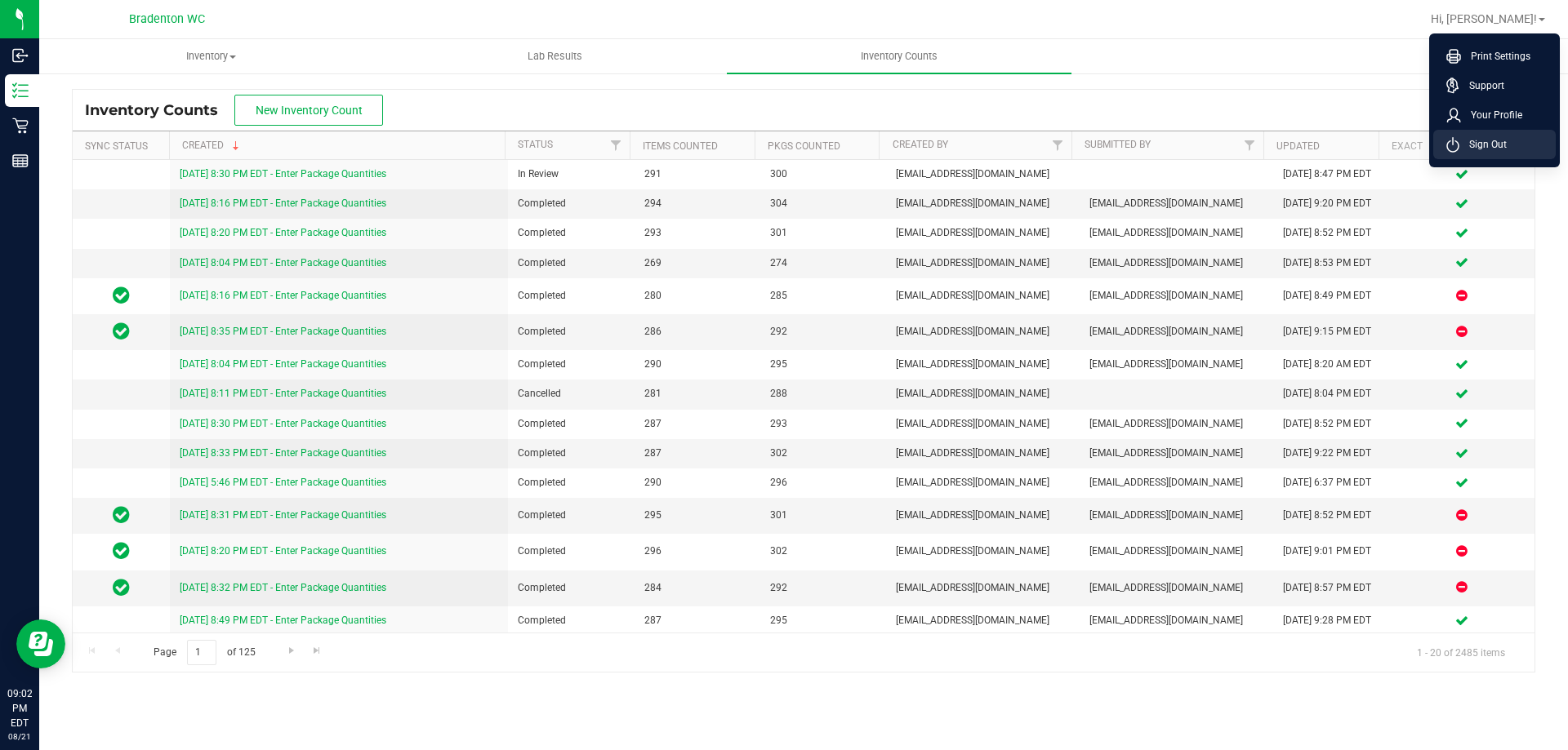
click at [1468, 141] on span "Sign Out" at bounding box center [1483, 145] width 47 height 16
